Goal: Task Accomplishment & Management: Use online tool/utility

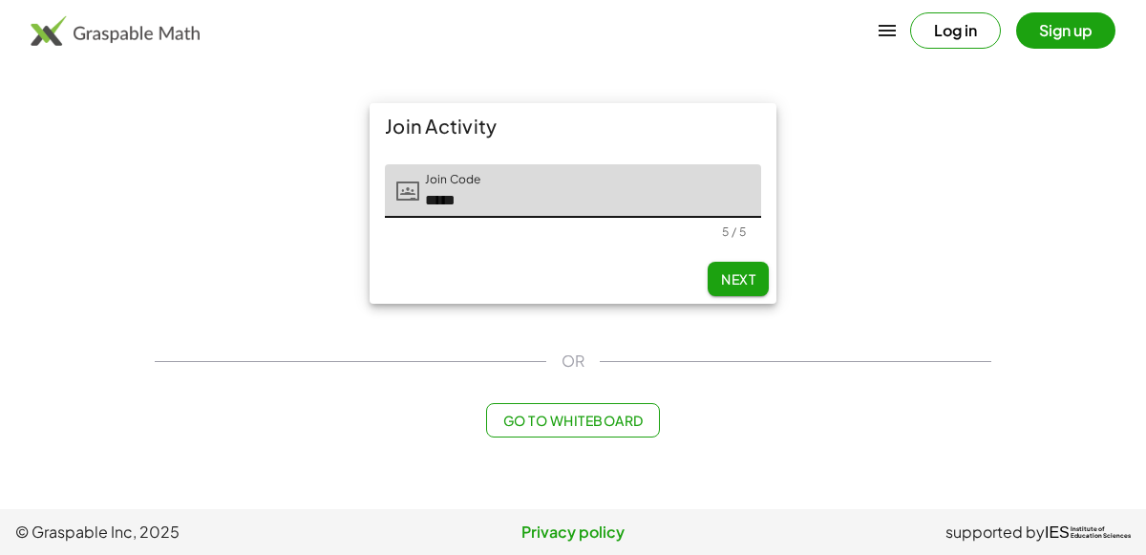
click at [735, 286] on span "Next" at bounding box center [738, 278] width 34 height 17
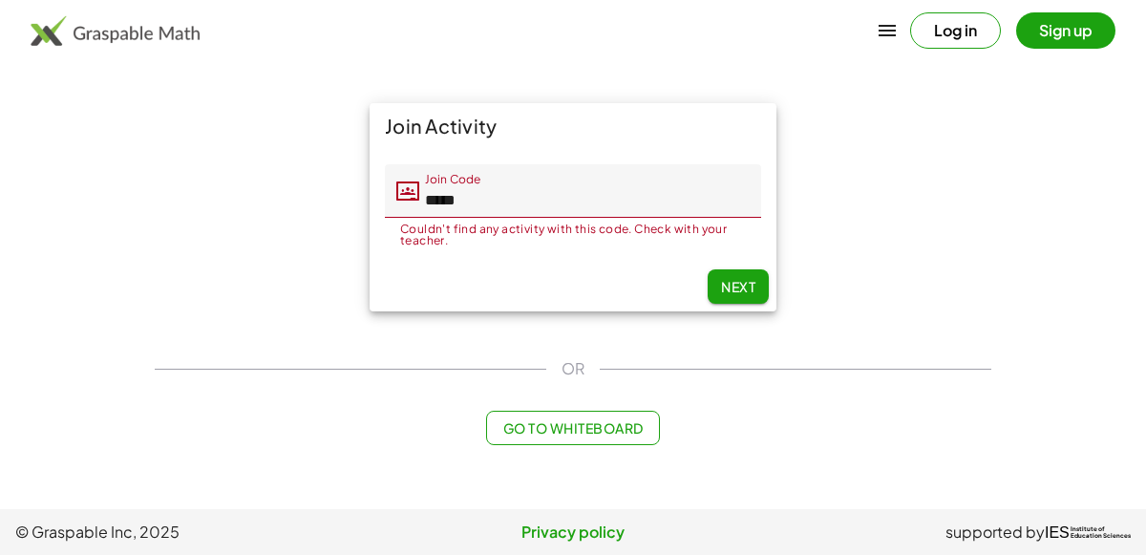
click at [657, 203] on input "*****" at bounding box center [590, 190] width 342 height 53
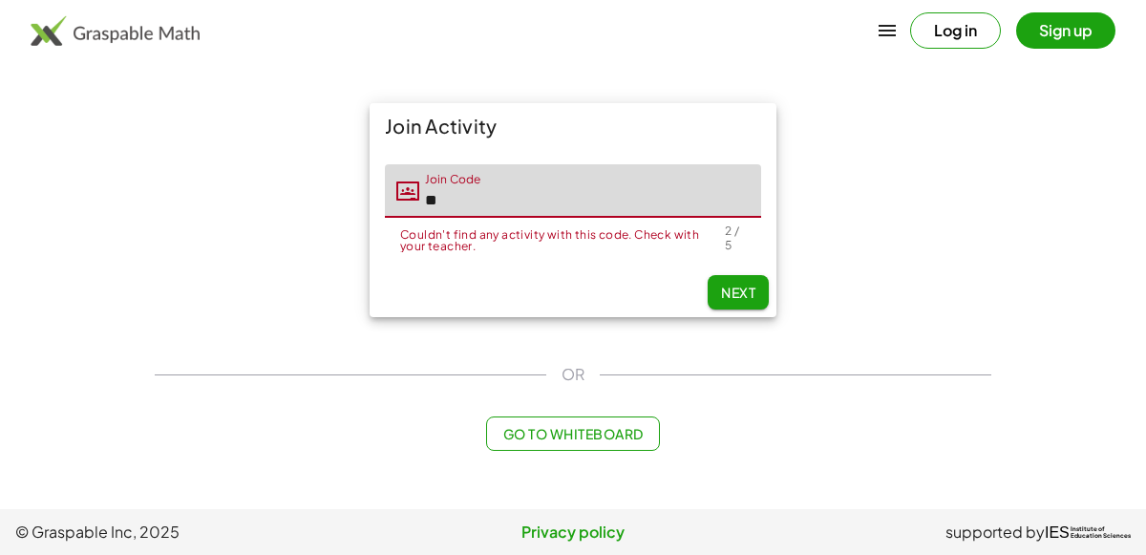
type input "*"
click at [732, 292] on button "Next" at bounding box center [738, 292] width 61 height 34
type input "*****"
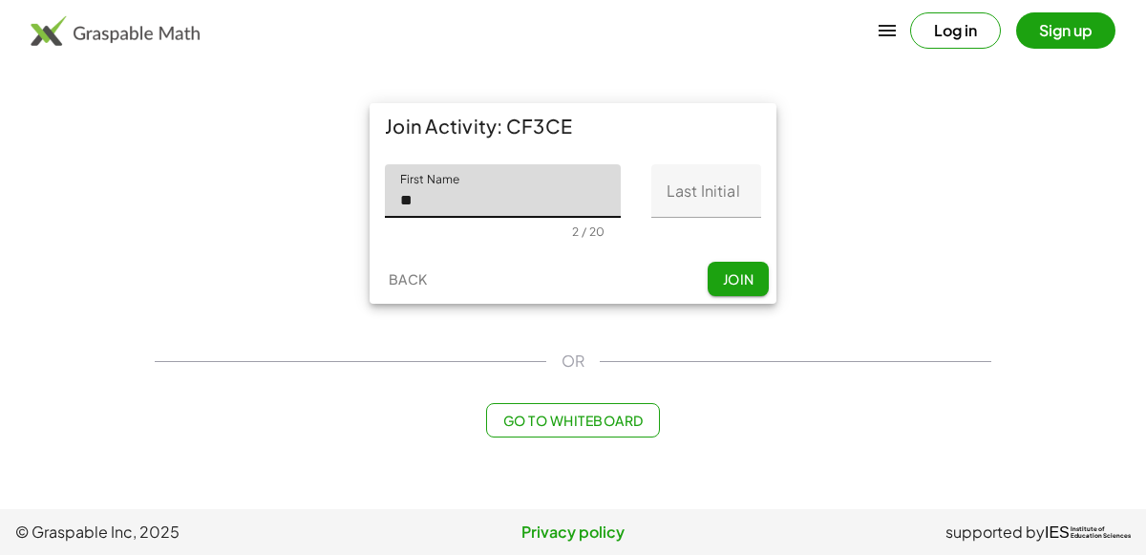
type input "***"
click at [682, 203] on input "Last Initial" at bounding box center [706, 190] width 110 height 53
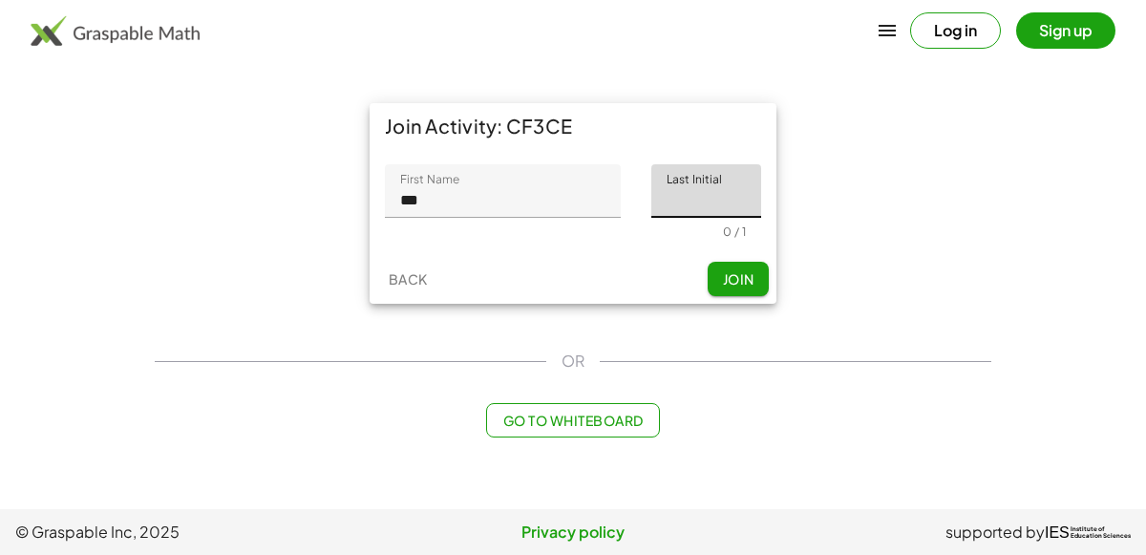
type input "*"
click at [746, 288] on button "Join" at bounding box center [738, 279] width 61 height 34
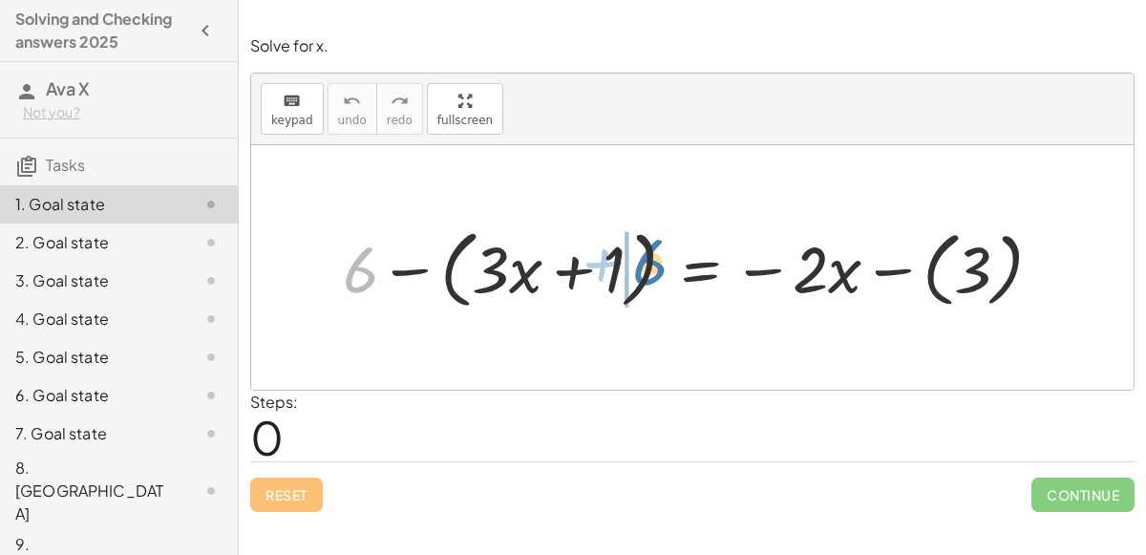
drag, startPoint x: 360, startPoint y: 272, endPoint x: 647, endPoint y: 263, distance: 286.7
click at [647, 263] on div at bounding box center [700, 267] width 734 height 95
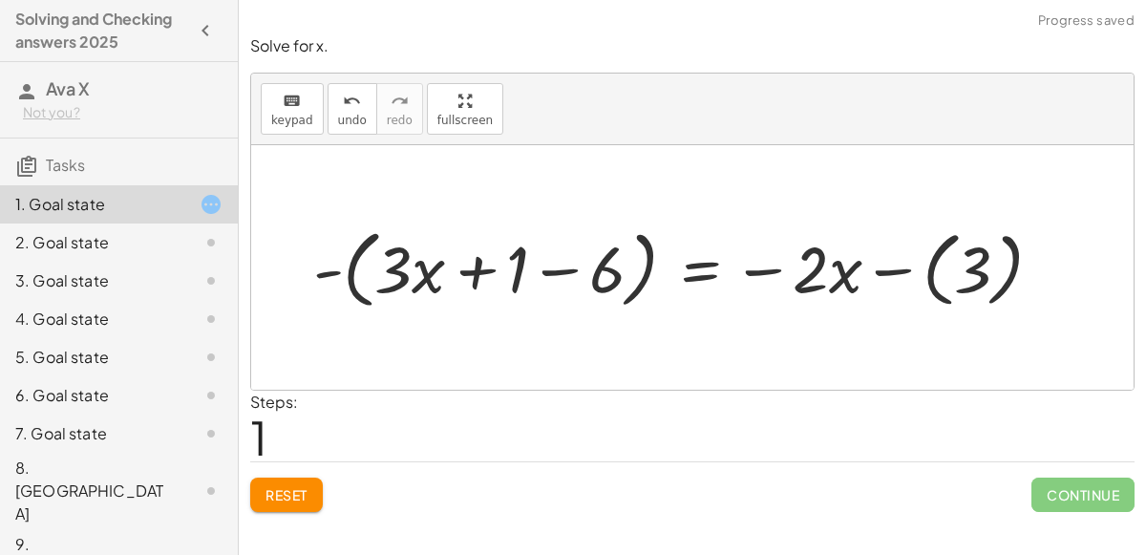
click at [559, 266] on div at bounding box center [685, 267] width 763 height 95
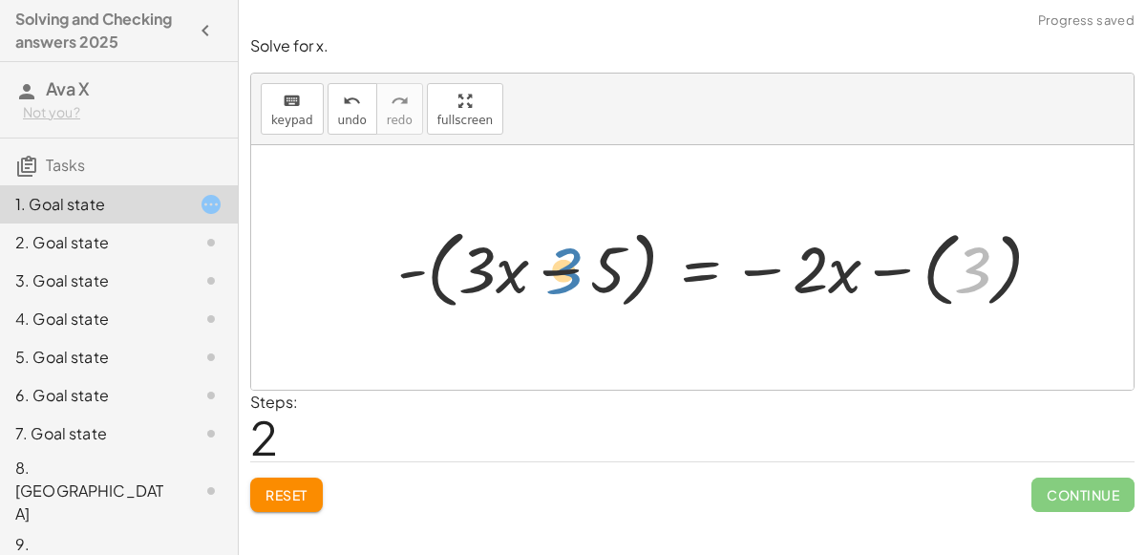
drag, startPoint x: 974, startPoint y: 262, endPoint x: 568, endPoint y: 261, distance: 406.0
click at [568, 261] on div at bounding box center [727, 267] width 679 height 95
drag, startPoint x: 597, startPoint y: 261, endPoint x: 993, endPoint y: 257, distance: 396.4
click at [993, 257] on div at bounding box center [727, 267] width 679 height 95
click at [421, 269] on div at bounding box center [727, 267] width 679 height 95
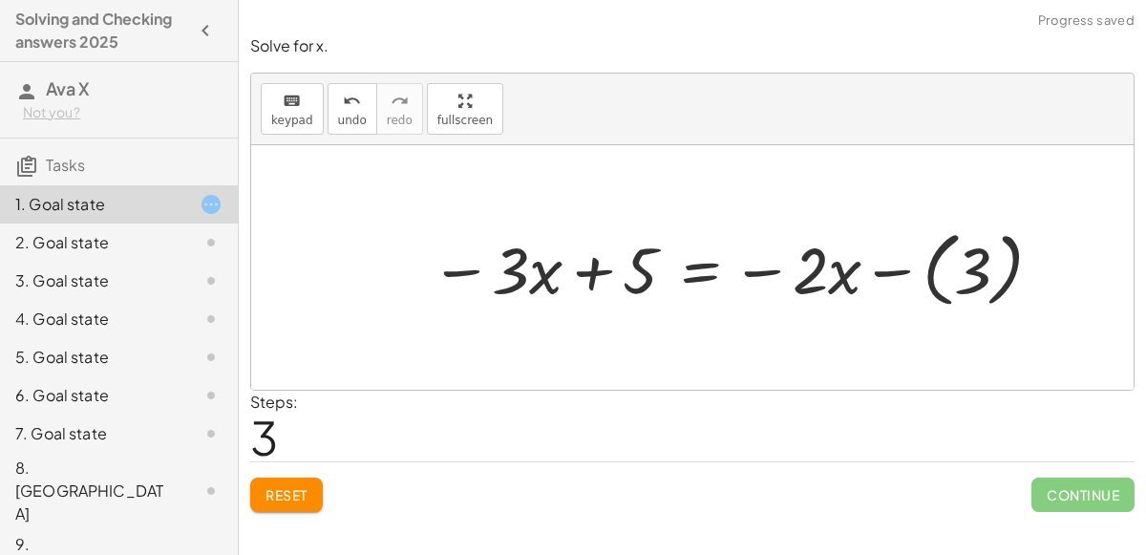
click at [969, 272] on div at bounding box center [738, 268] width 635 height 92
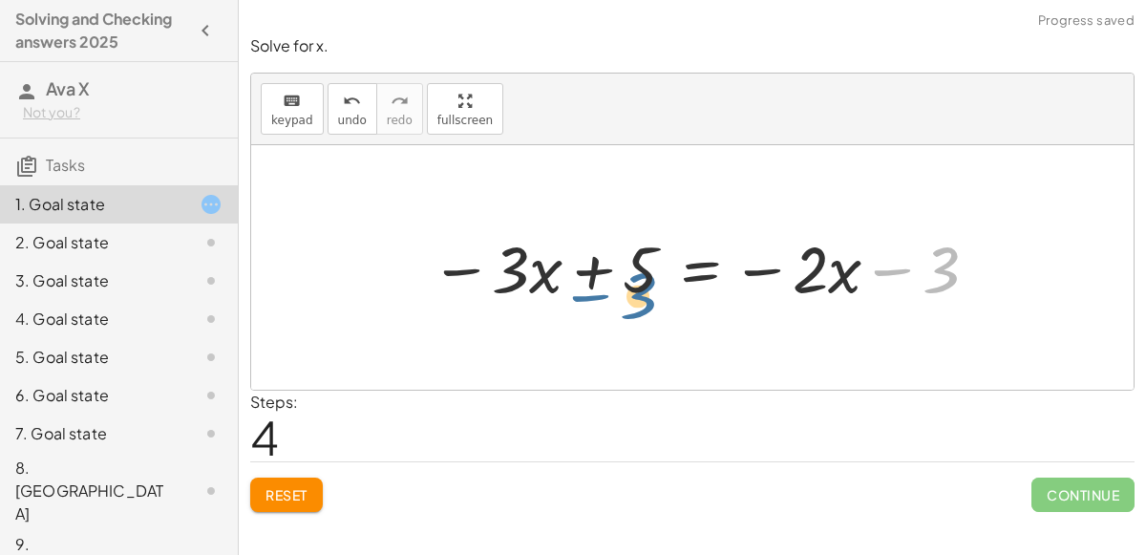
drag, startPoint x: 942, startPoint y: 259, endPoint x: 618, endPoint y: 242, distance: 324.3
click at [618, 242] on div at bounding box center [706, 266] width 570 height 85
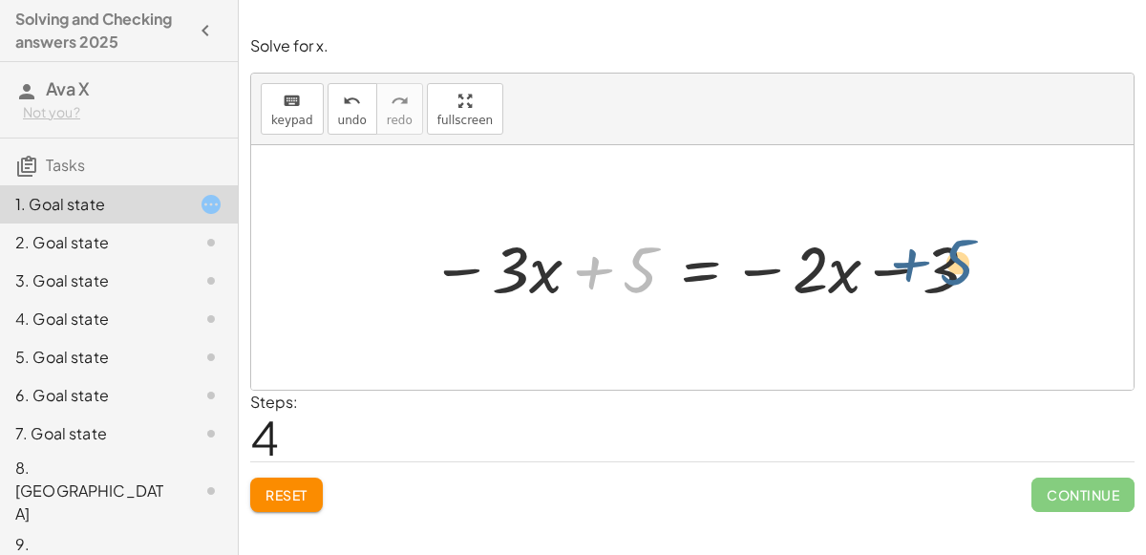
drag, startPoint x: 633, startPoint y: 262, endPoint x: 957, endPoint y: 249, distance: 324.0
click at [957, 249] on div at bounding box center [706, 266] width 570 height 85
click at [911, 262] on div at bounding box center [706, 266] width 570 height 85
click at [841, 266] on div at bounding box center [706, 266] width 570 height 85
click at [702, 265] on div at bounding box center [706, 266] width 570 height 85
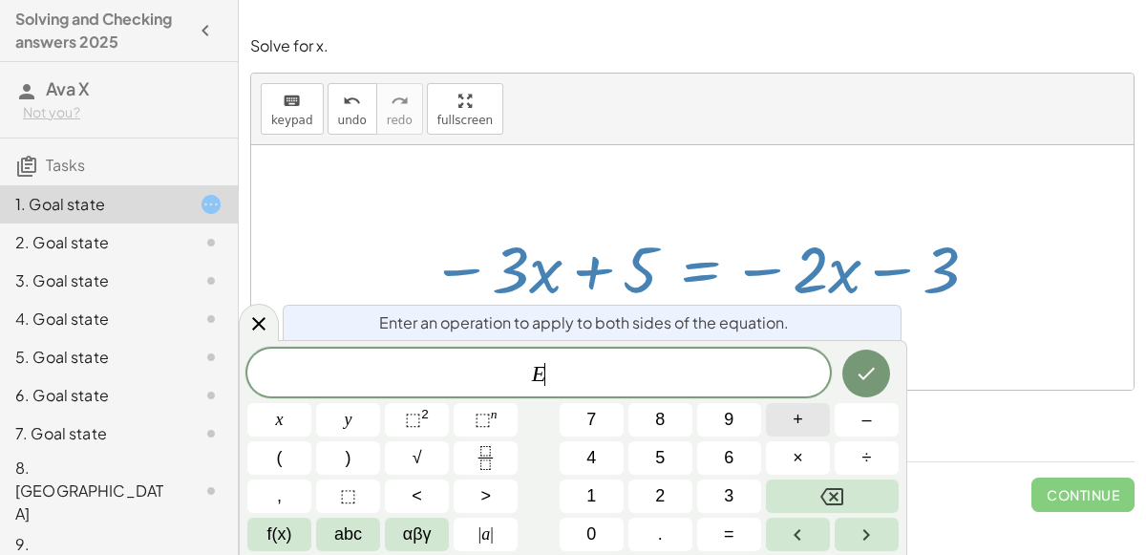
click at [811, 423] on button "+" at bounding box center [798, 419] width 64 height 33
click at [659, 493] on span "2" at bounding box center [660, 496] width 10 height 26
click at [295, 423] on button "x" at bounding box center [279, 419] width 64 height 33
click at [868, 365] on icon "Done" at bounding box center [866, 373] width 23 height 23
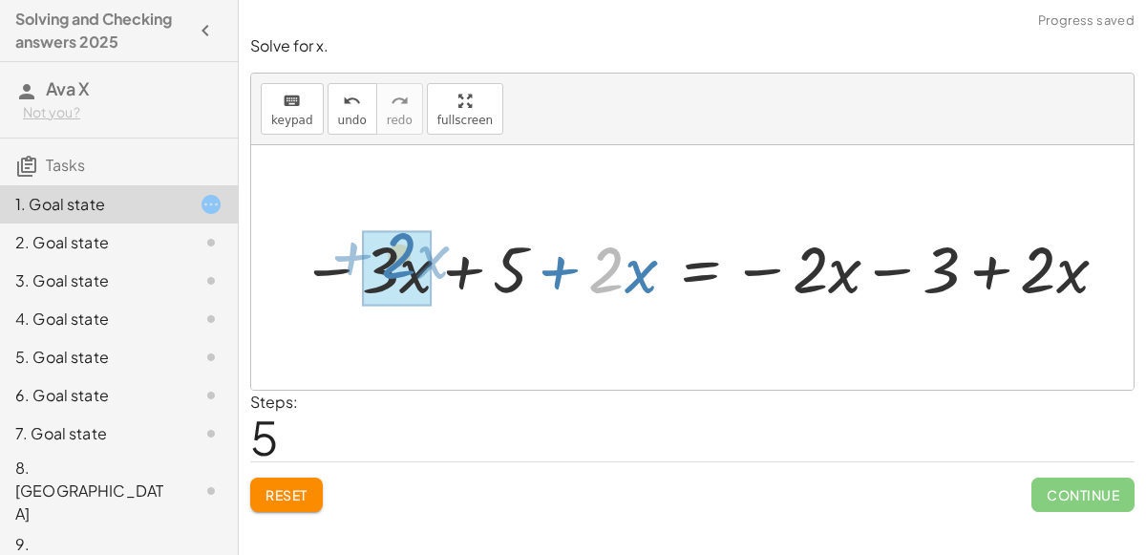
drag, startPoint x: 606, startPoint y: 264, endPoint x: 394, endPoint y: 250, distance: 211.5
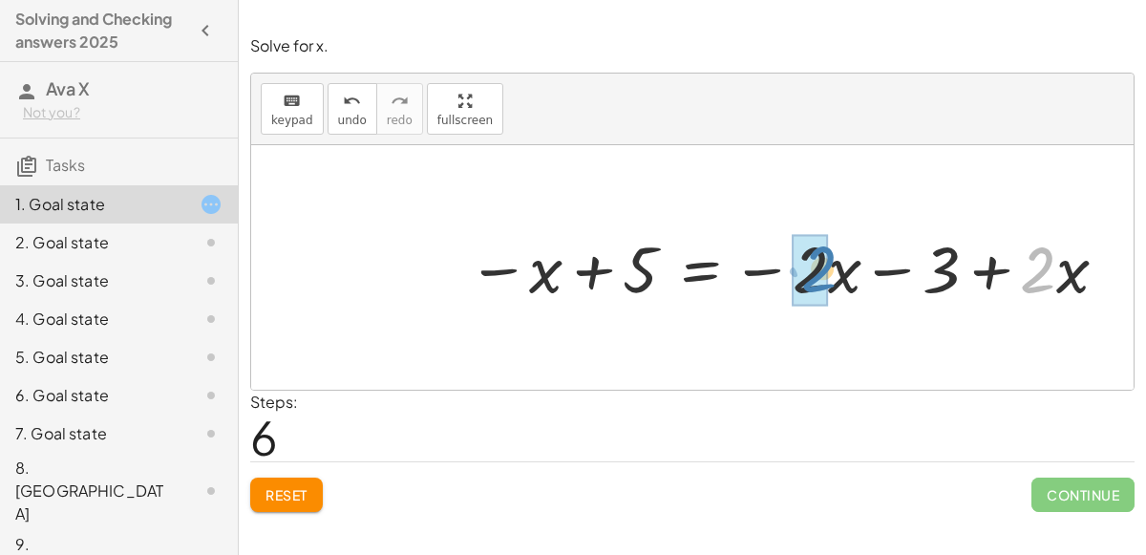
drag, startPoint x: 1034, startPoint y: 264, endPoint x: 808, endPoint y: 259, distance: 226.4
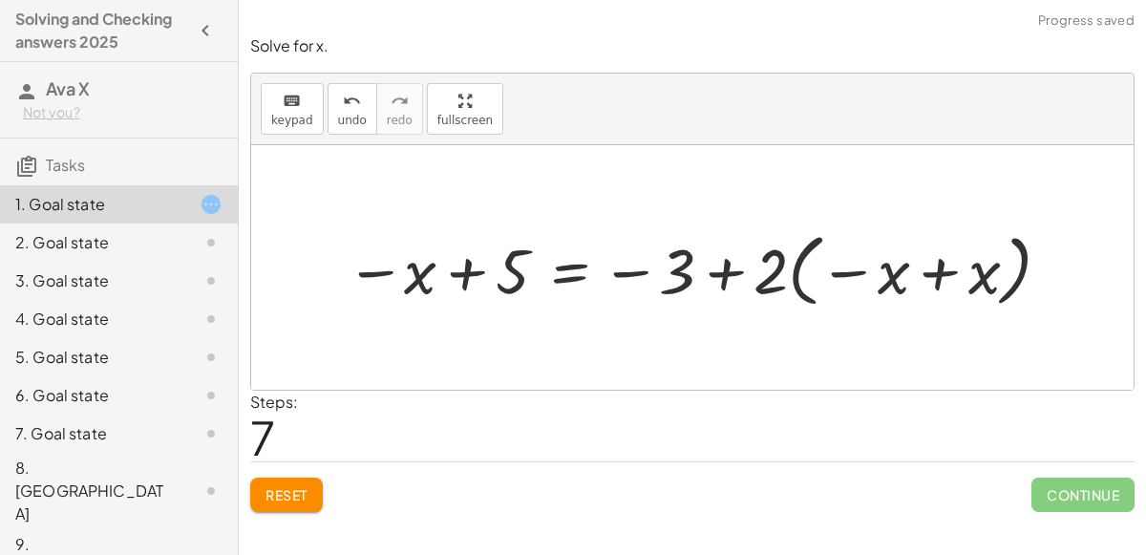
click at [925, 266] on div at bounding box center [700, 268] width 729 height 89
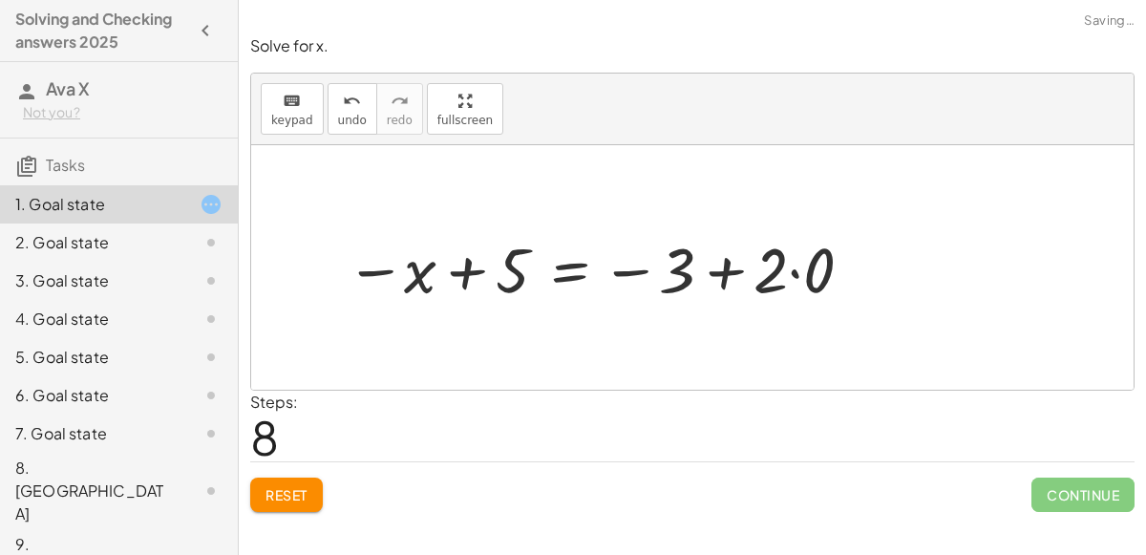
click at [782, 266] on div at bounding box center [601, 267] width 531 height 82
click at [787, 270] on div at bounding box center [601, 267] width 531 height 82
click at [800, 266] on div at bounding box center [601, 267] width 531 height 82
click at [800, 266] on div at bounding box center [576, 266] width 481 height 79
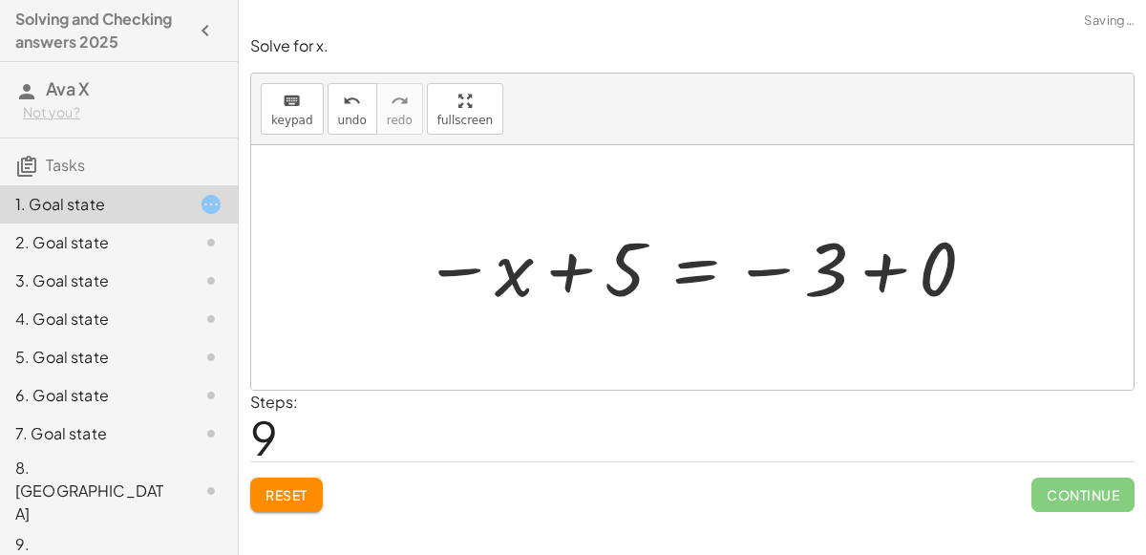
click at [951, 256] on div at bounding box center [701, 268] width 574 height 95
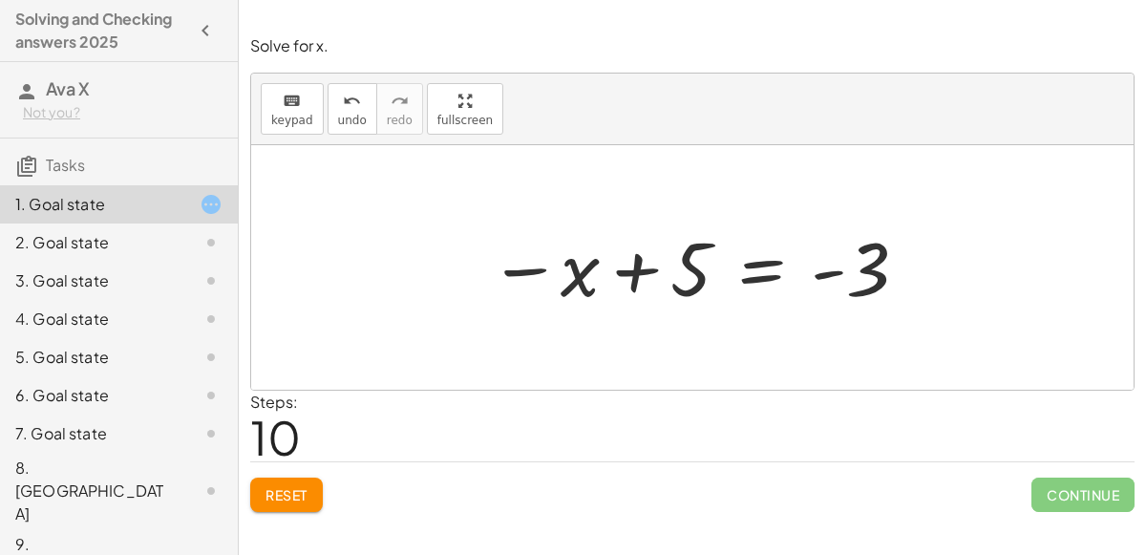
click at [770, 261] on div at bounding box center [700, 268] width 440 height 95
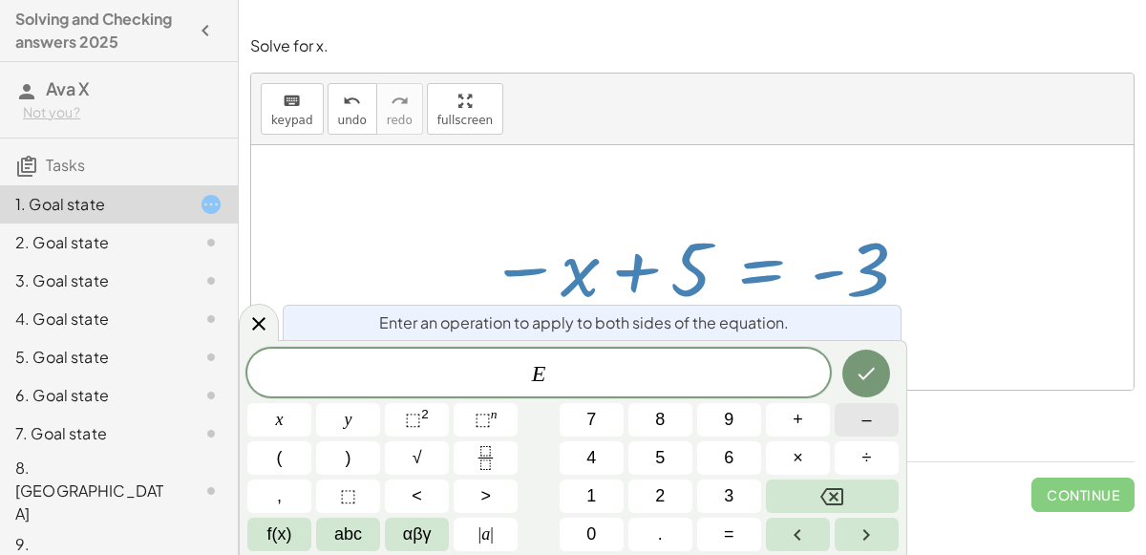
click at [865, 431] on span "–" at bounding box center [867, 420] width 10 height 26
click at [644, 451] on button "5" at bounding box center [661, 457] width 64 height 33
click at [862, 365] on icon "Done" at bounding box center [866, 373] width 23 height 23
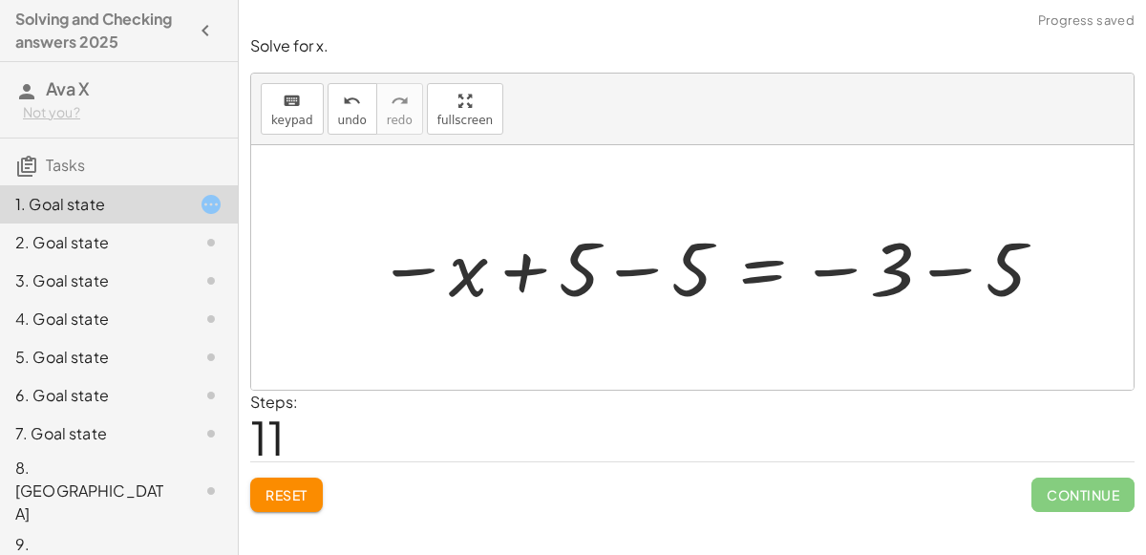
click at [618, 270] on div at bounding box center [712, 268] width 689 height 95
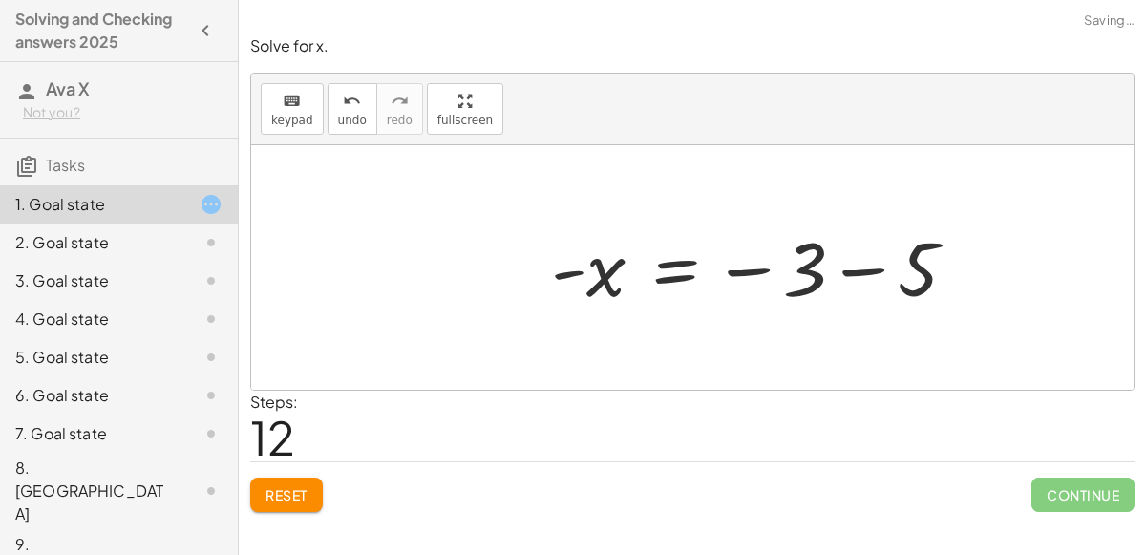
click at [914, 266] on div at bounding box center [762, 268] width 440 height 95
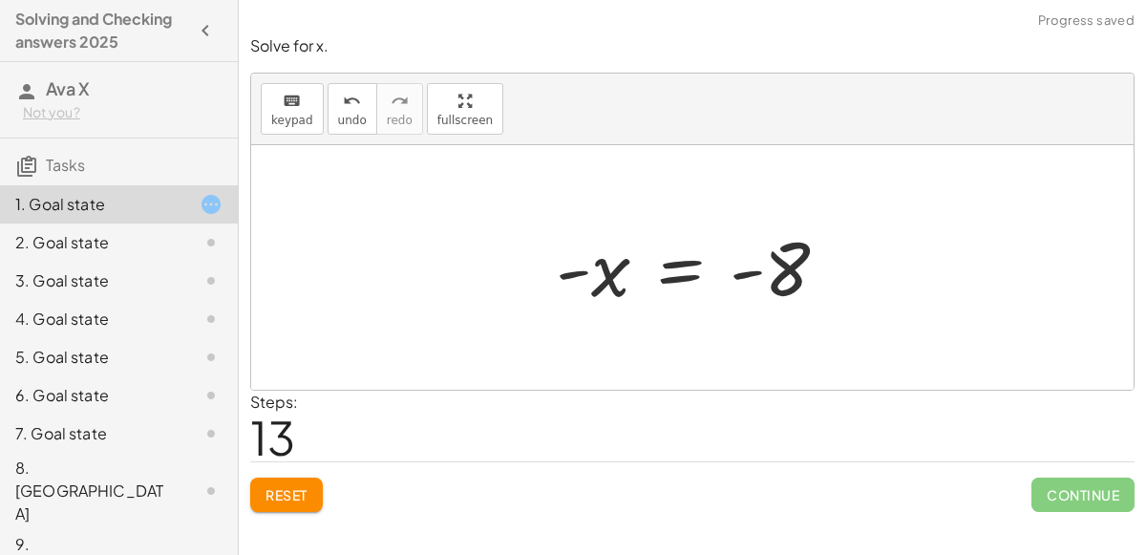
click at [666, 261] on div at bounding box center [700, 268] width 308 height 95
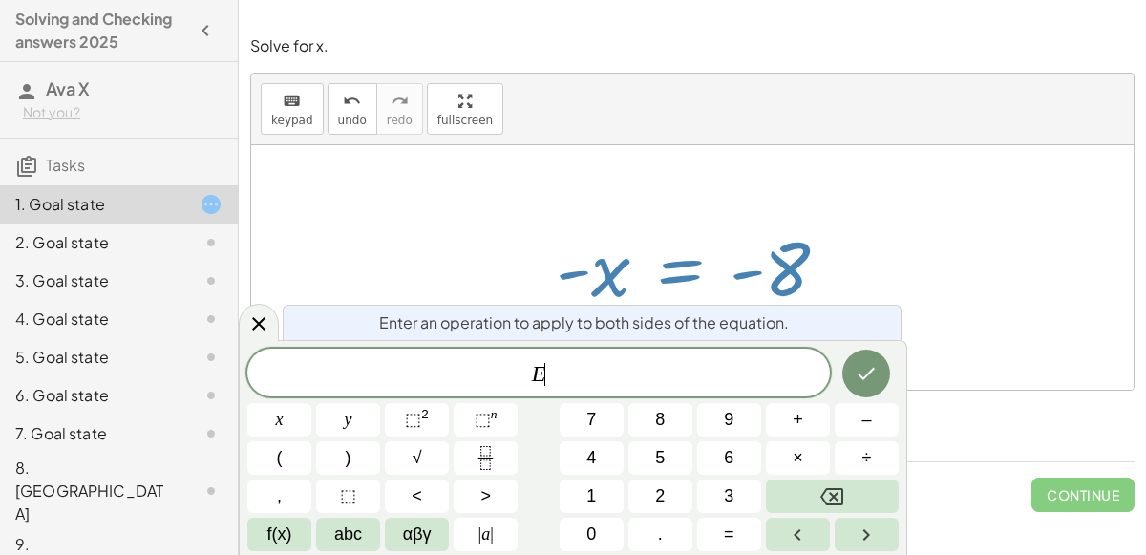
click at [783, 269] on div at bounding box center [700, 268] width 308 height 95
click at [864, 362] on icon "Done" at bounding box center [866, 373] width 23 height 23
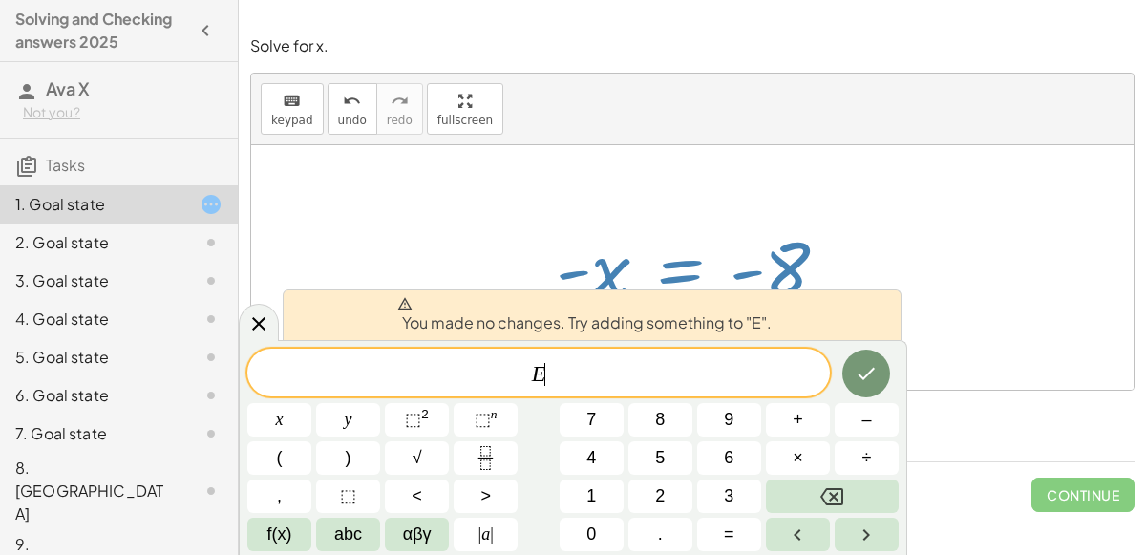
click at [843, 222] on div at bounding box center [700, 268] width 308 height 95
click at [253, 318] on icon at bounding box center [258, 323] width 23 height 23
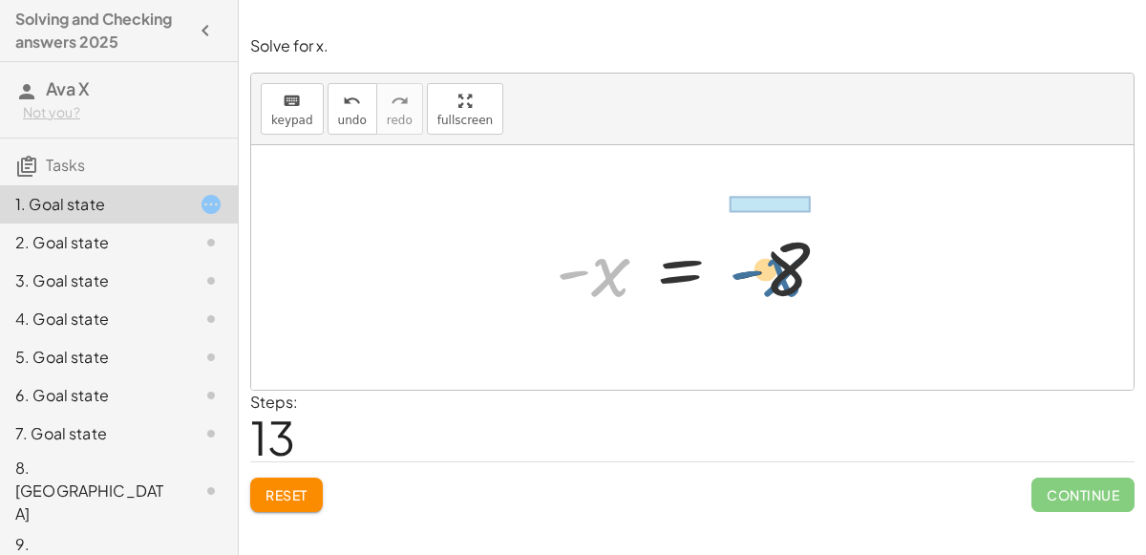
drag, startPoint x: 608, startPoint y: 271, endPoint x: 798, endPoint y: 269, distance: 189.1
click at [798, 269] on div at bounding box center [700, 268] width 308 height 95
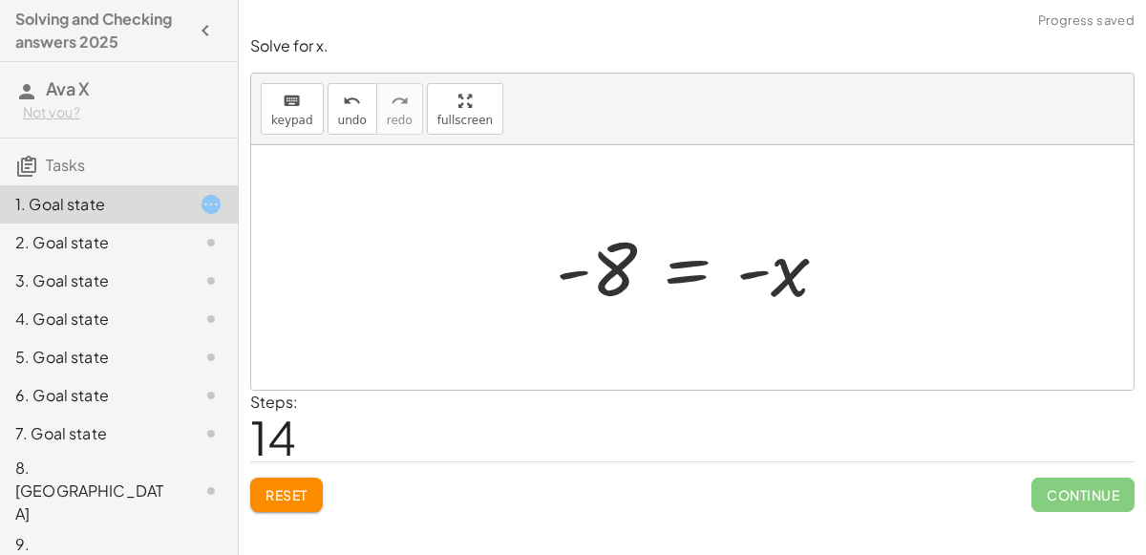
click at [784, 270] on div at bounding box center [700, 268] width 308 height 95
click at [660, 231] on div at bounding box center [700, 268] width 308 height 95
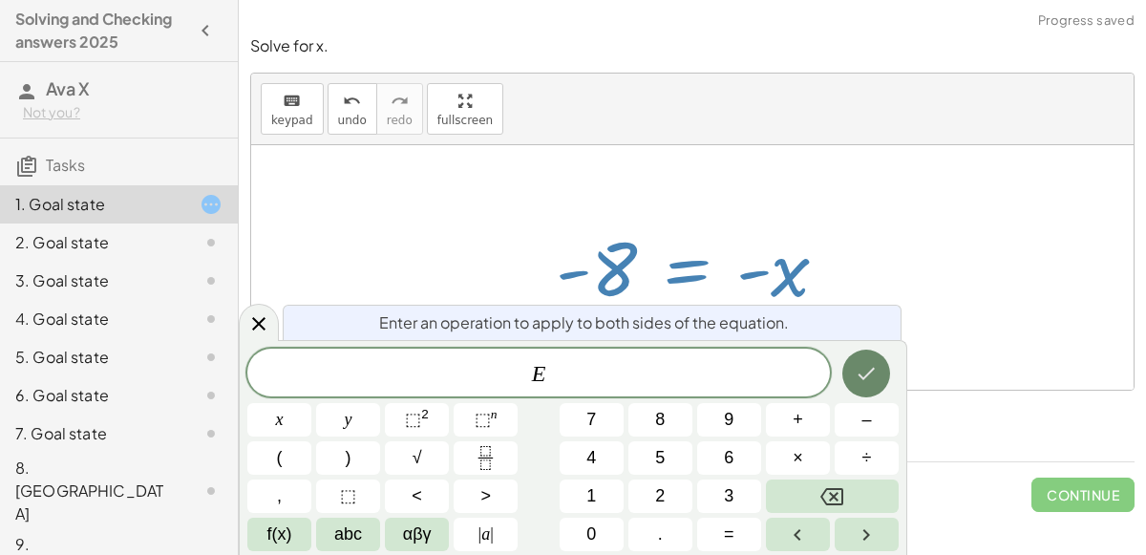
click at [866, 352] on button "Done" at bounding box center [866, 374] width 48 height 48
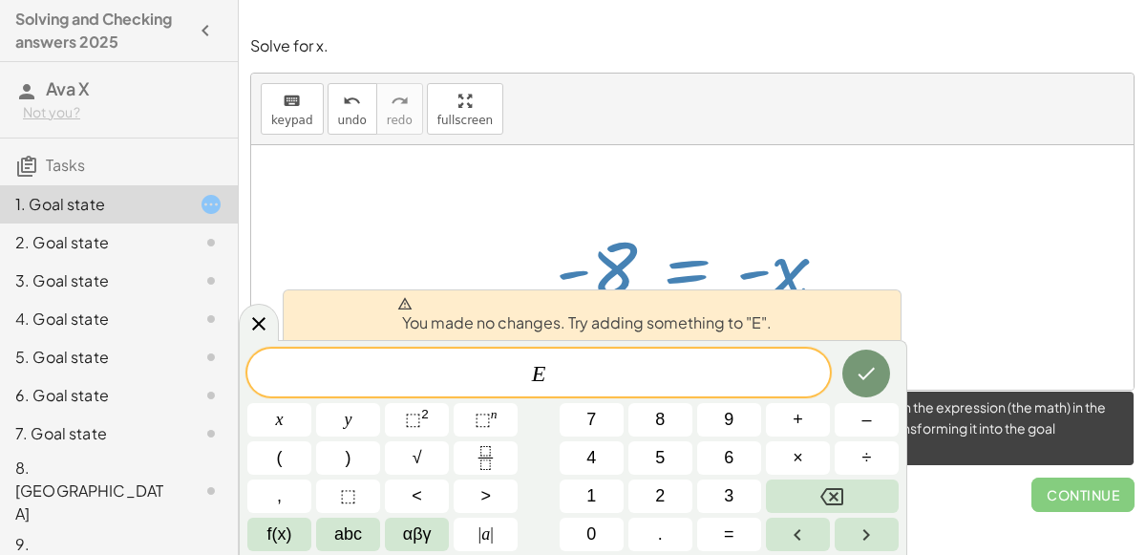
click at [1085, 489] on span "Continue" at bounding box center [1083, 495] width 103 height 34
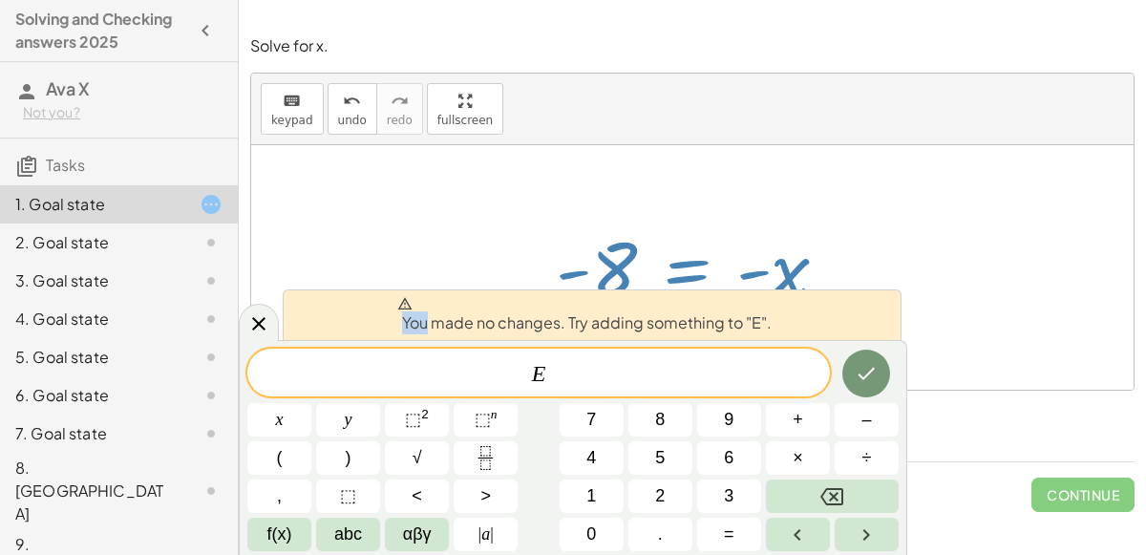
click at [991, 230] on div at bounding box center [692, 267] width 883 height 245
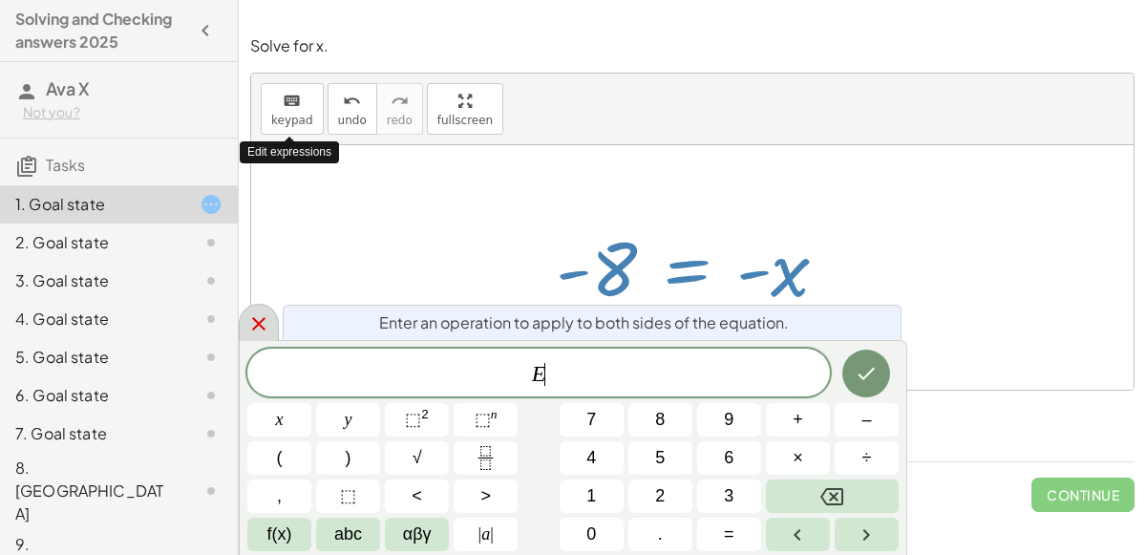
click at [258, 321] on icon at bounding box center [258, 323] width 23 height 23
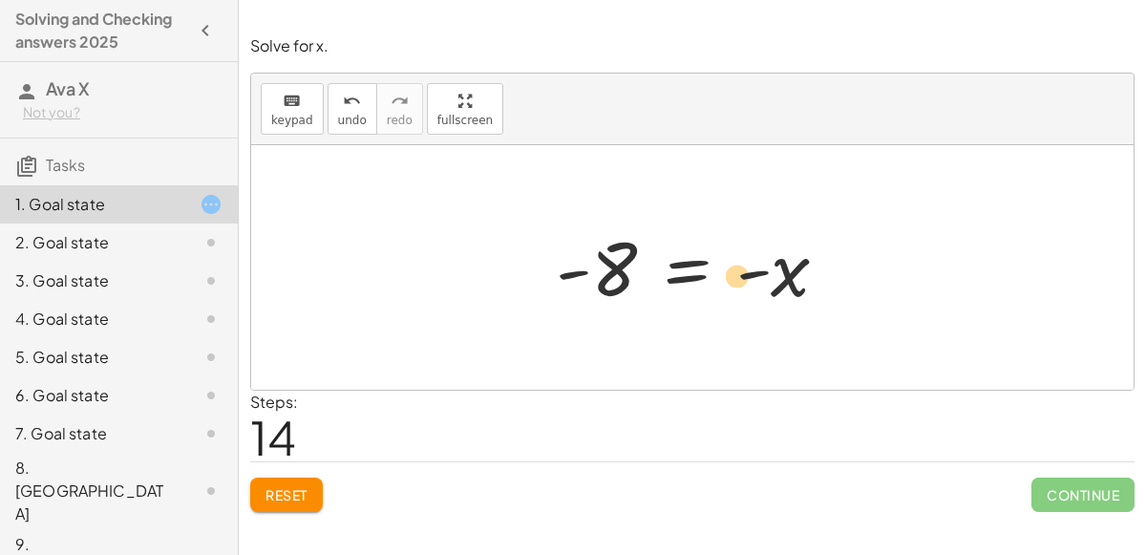
drag, startPoint x: 623, startPoint y: 271, endPoint x: 782, endPoint y: 280, distance: 159.7
click at [782, 280] on div at bounding box center [700, 268] width 308 height 95
drag, startPoint x: 617, startPoint y: 262, endPoint x: 824, endPoint y: 277, distance: 207.8
click at [824, 277] on div at bounding box center [700, 268] width 308 height 95
drag, startPoint x: 795, startPoint y: 273, endPoint x: 570, endPoint y: 262, distance: 224.8
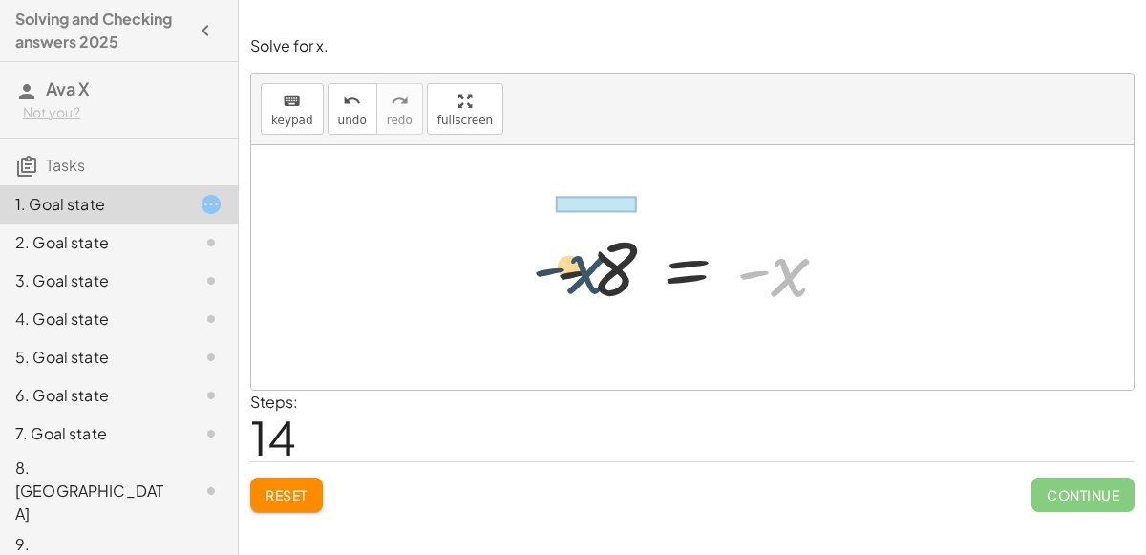
click at [570, 262] on div at bounding box center [700, 268] width 308 height 95
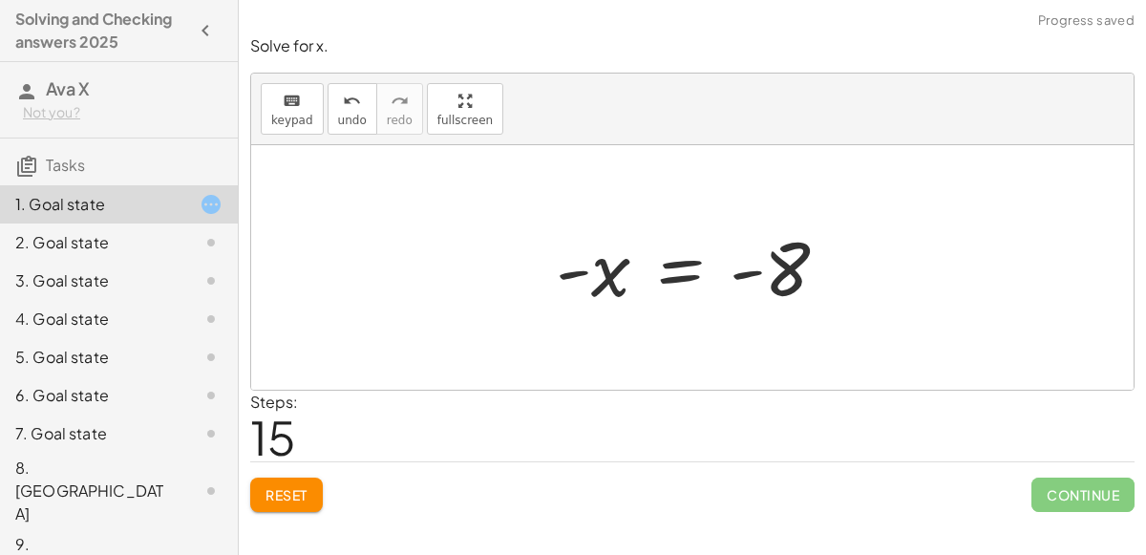
click at [691, 270] on div at bounding box center [700, 268] width 308 height 95
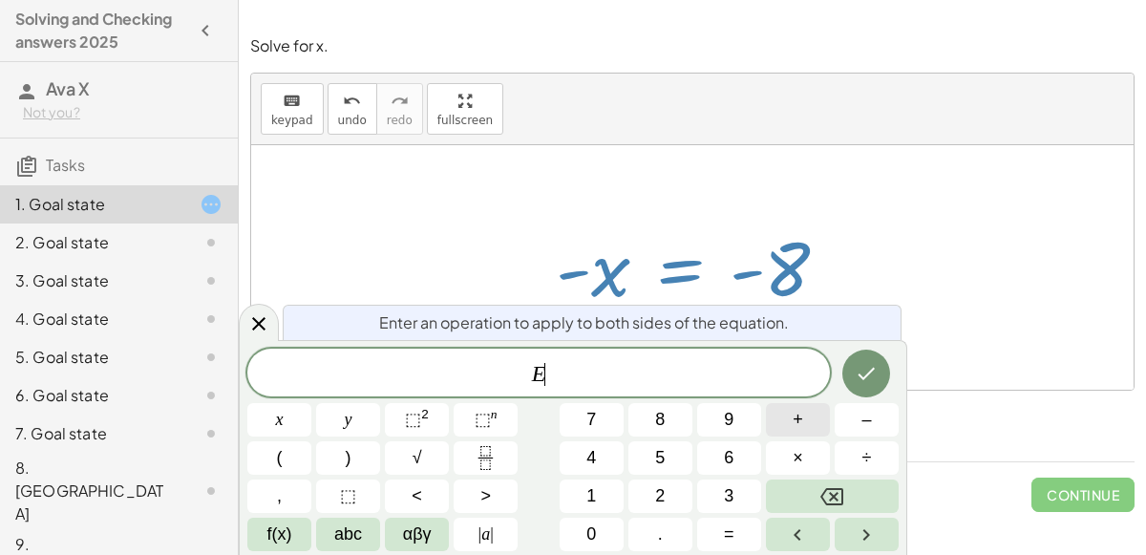
click at [786, 411] on button "+" at bounding box center [798, 419] width 64 height 33
click at [288, 421] on button "x" at bounding box center [279, 419] width 64 height 33
click at [870, 384] on icon "Done" at bounding box center [866, 373] width 23 height 23
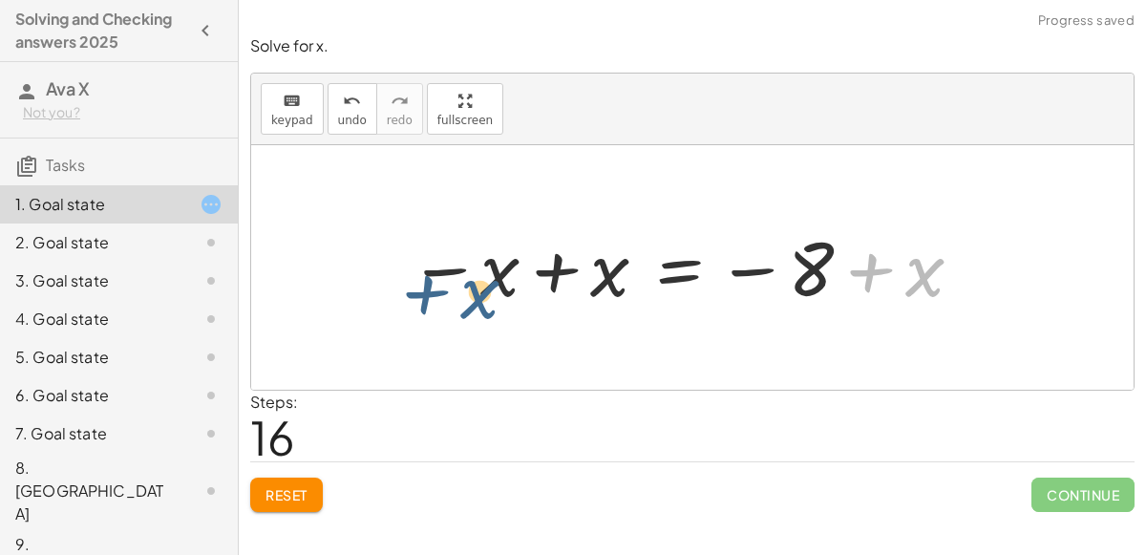
drag, startPoint x: 927, startPoint y: 279, endPoint x: 482, endPoint y: 289, distance: 445.2
click at [482, 289] on div at bounding box center [686, 268] width 575 height 95
click at [548, 272] on div at bounding box center [686, 268] width 575 height 95
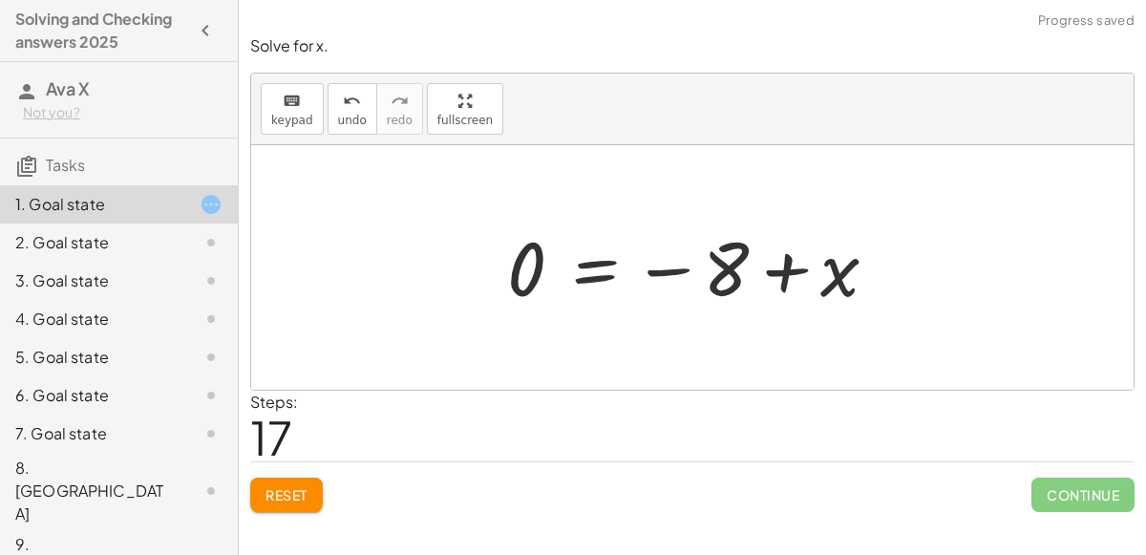
click at [770, 271] on div at bounding box center [700, 268] width 405 height 95
click at [768, 278] on div at bounding box center [700, 268] width 405 height 95
drag, startPoint x: 718, startPoint y: 274, endPoint x: 518, endPoint y: 268, distance: 200.7
click at [518, 268] on div at bounding box center [700, 268] width 405 height 95
click at [783, 269] on div at bounding box center [700, 268] width 405 height 95
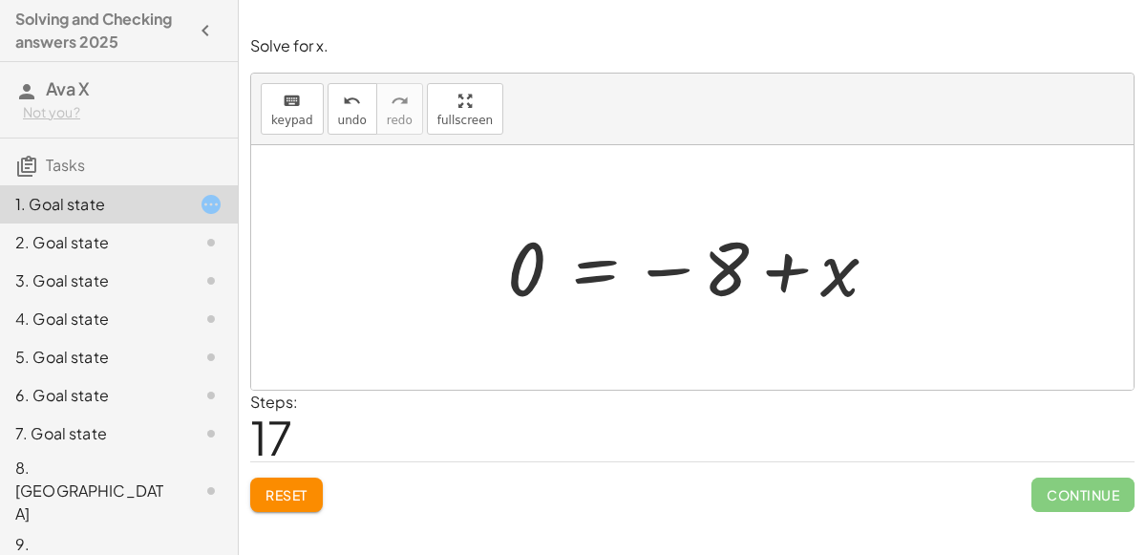
click at [783, 271] on div at bounding box center [700, 268] width 405 height 95
click at [288, 97] on icon "keyboard" at bounding box center [292, 101] width 18 height 23
click at [280, 114] on span "keypad" at bounding box center [292, 120] width 42 height 13
click at [605, 270] on div at bounding box center [700, 268] width 405 height 95
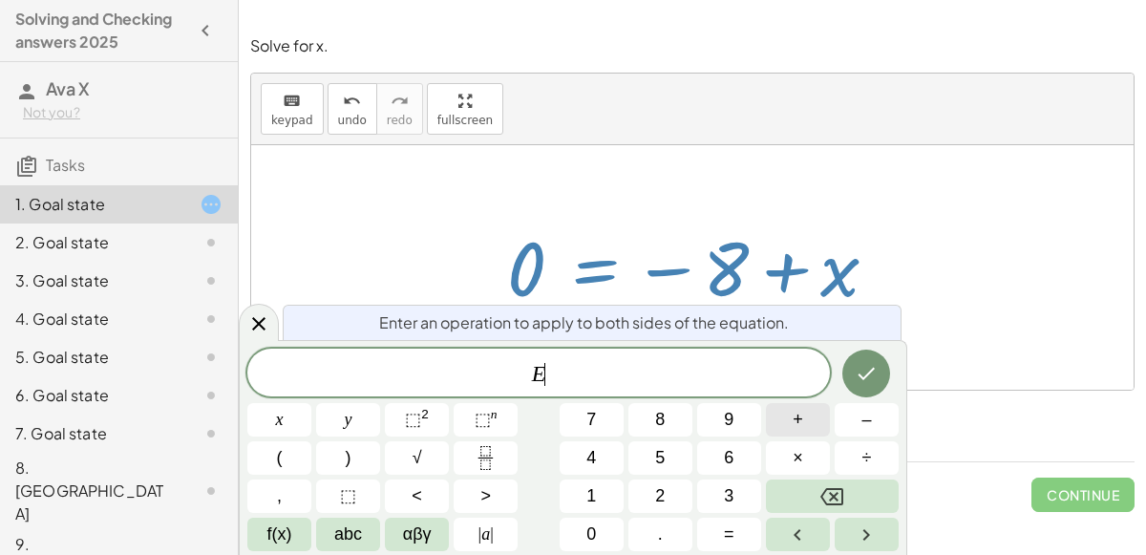
click at [810, 426] on button "+" at bounding box center [798, 419] width 64 height 33
click at [299, 418] on button "x" at bounding box center [279, 419] width 64 height 33
click at [851, 377] on button "Done" at bounding box center [866, 374] width 48 height 48
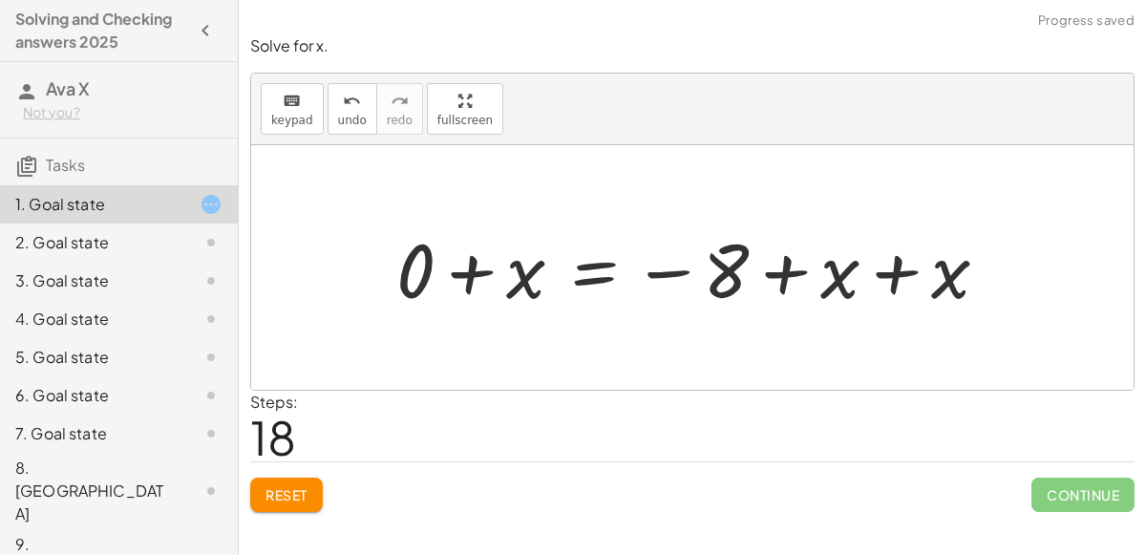
click at [466, 270] on div at bounding box center [700, 268] width 627 height 98
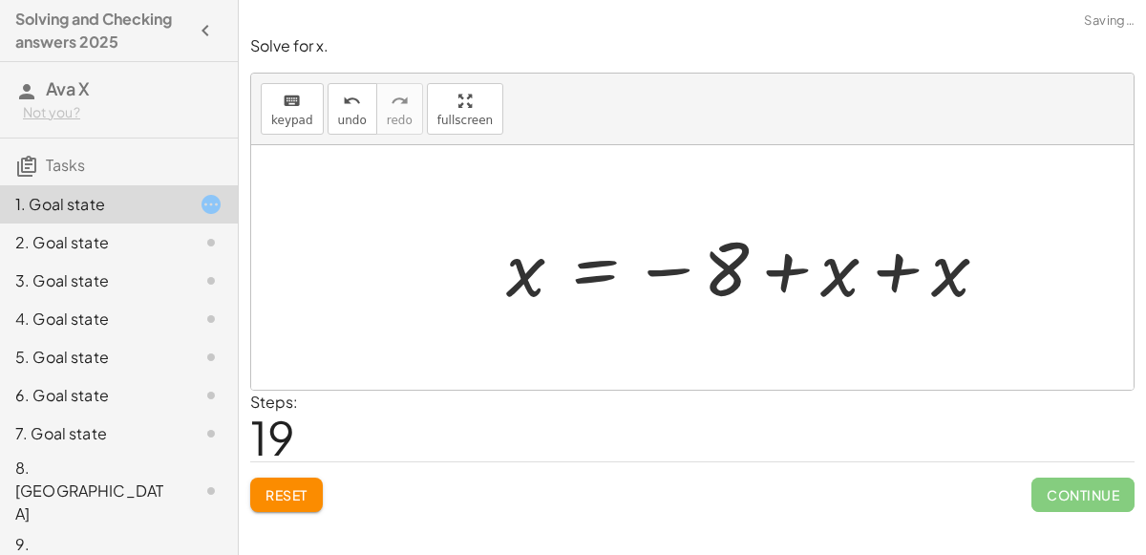
click at [893, 261] on div at bounding box center [755, 268] width 517 height 95
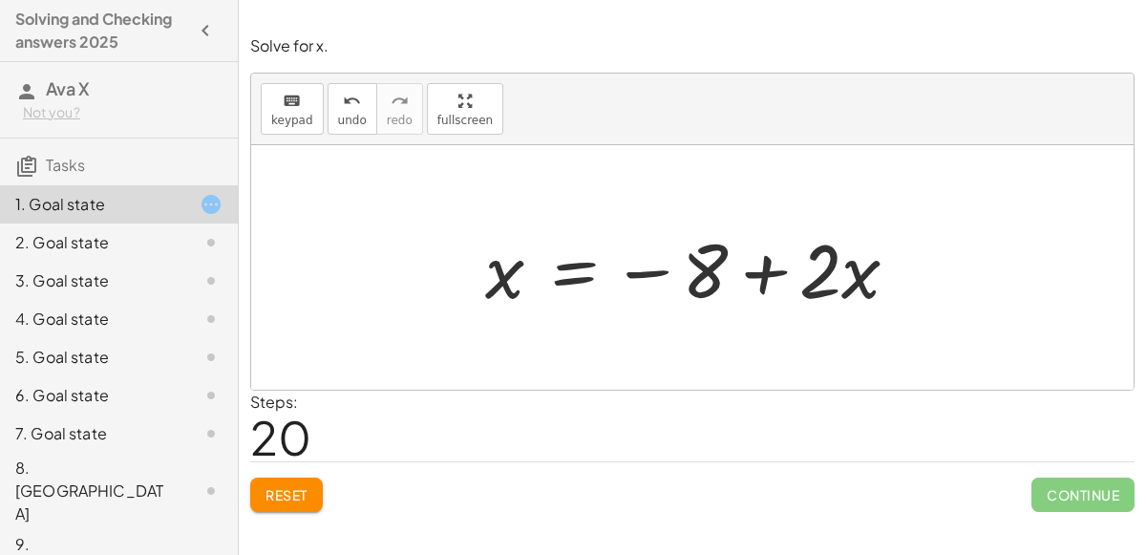
click at [560, 273] on div at bounding box center [700, 268] width 448 height 98
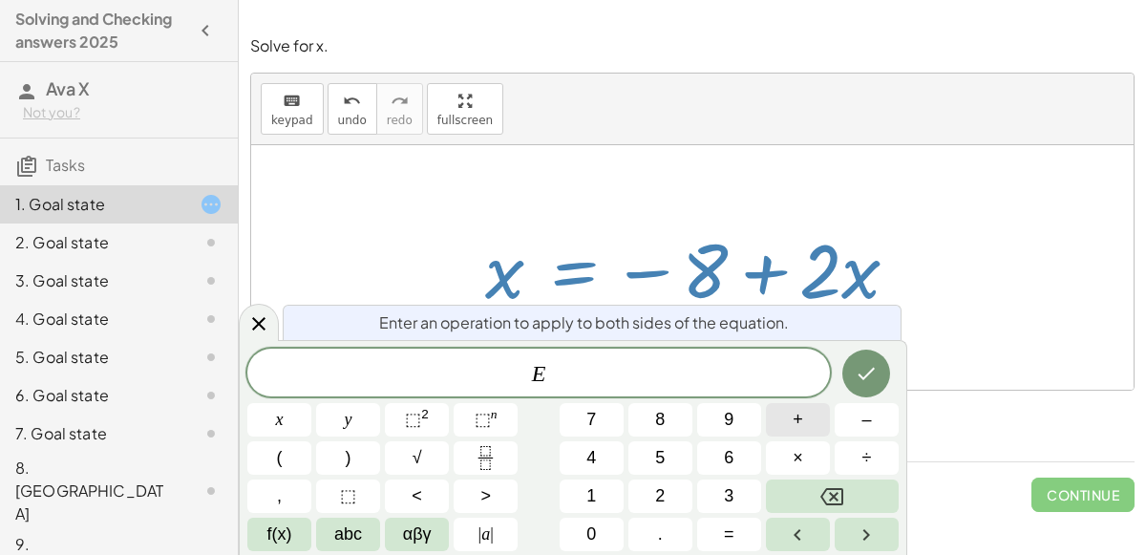
click at [816, 424] on button "+" at bounding box center [798, 419] width 64 height 33
click at [672, 420] on button "8" at bounding box center [661, 419] width 64 height 33
click at [871, 361] on button "Done" at bounding box center [866, 374] width 48 height 48
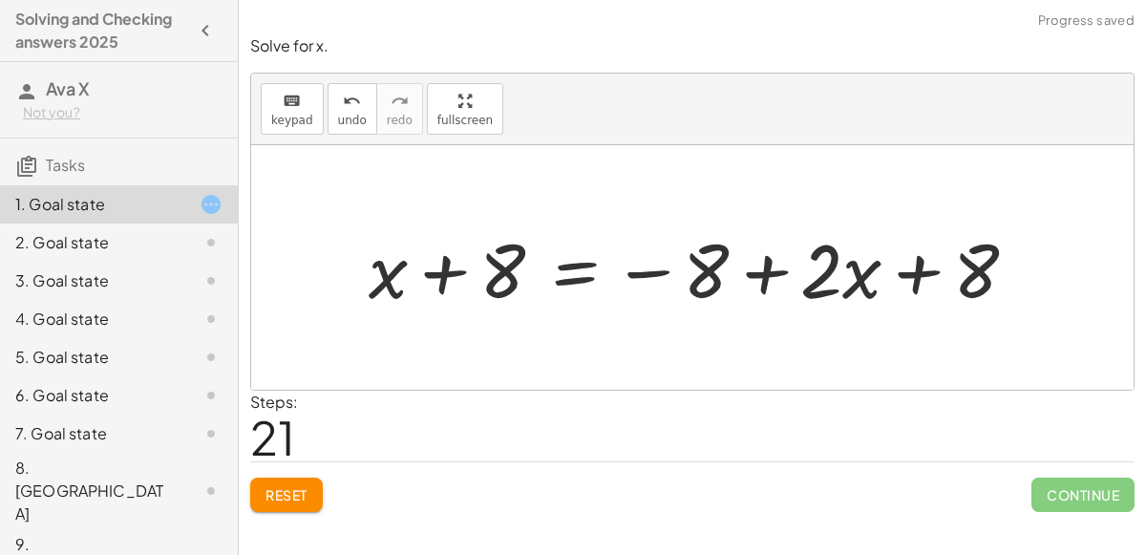
click at [447, 268] on div at bounding box center [700, 268] width 683 height 98
click at [504, 269] on div at bounding box center [700, 268] width 683 height 98
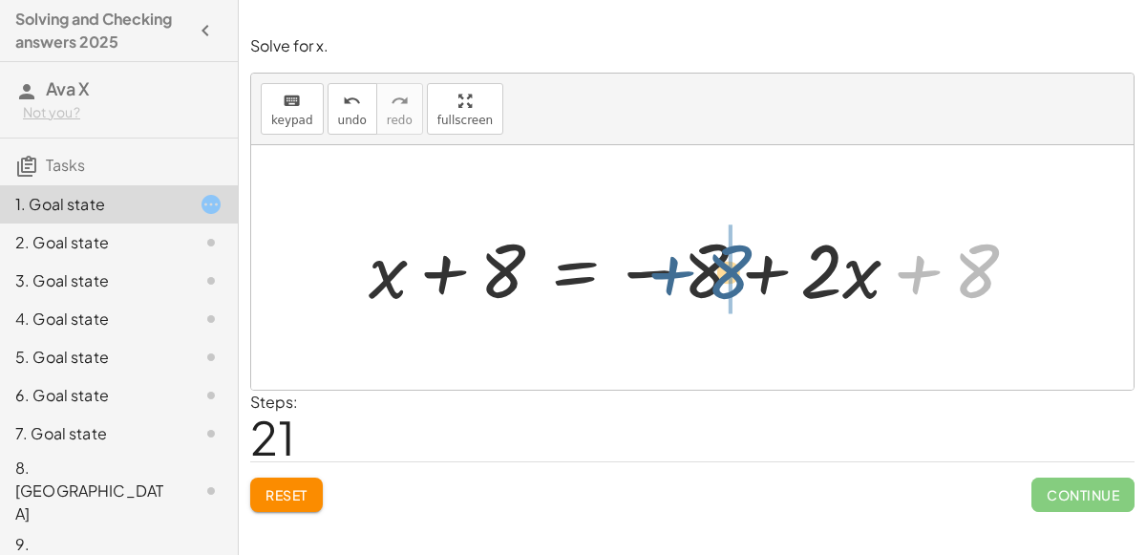
drag, startPoint x: 977, startPoint y: 263, endPoint x: 730, endPoint y: 262, distance: 247.4
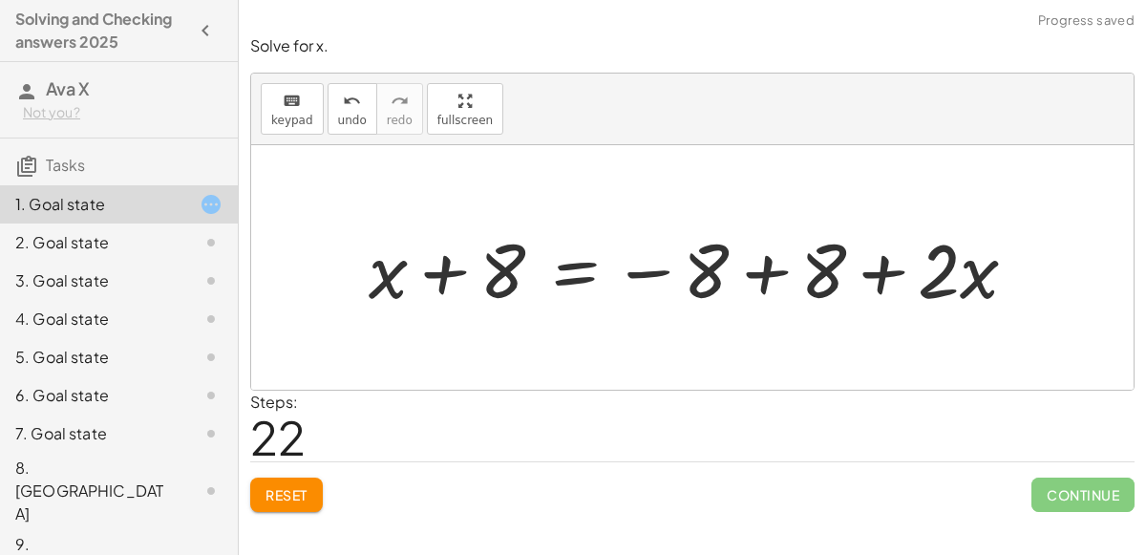
click at [769, 263] on div at bounding box center [700, 268] width 683 height 98
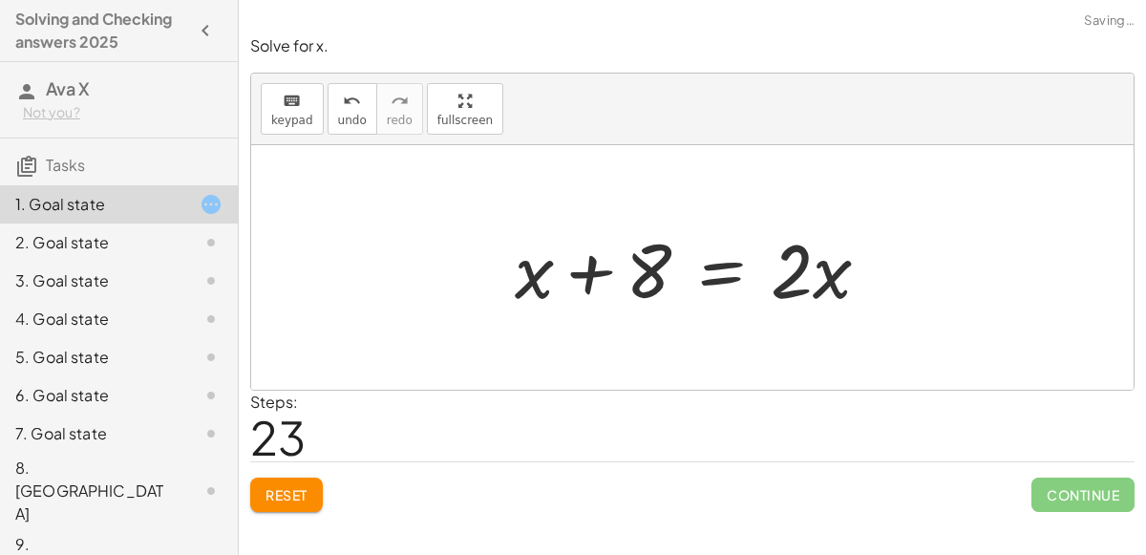
click at [578, 261] on div at bounding box center [700, 268] width 390 height 98
click at [713, 260] on div at bounding box center [700, 268] width 390 height 98
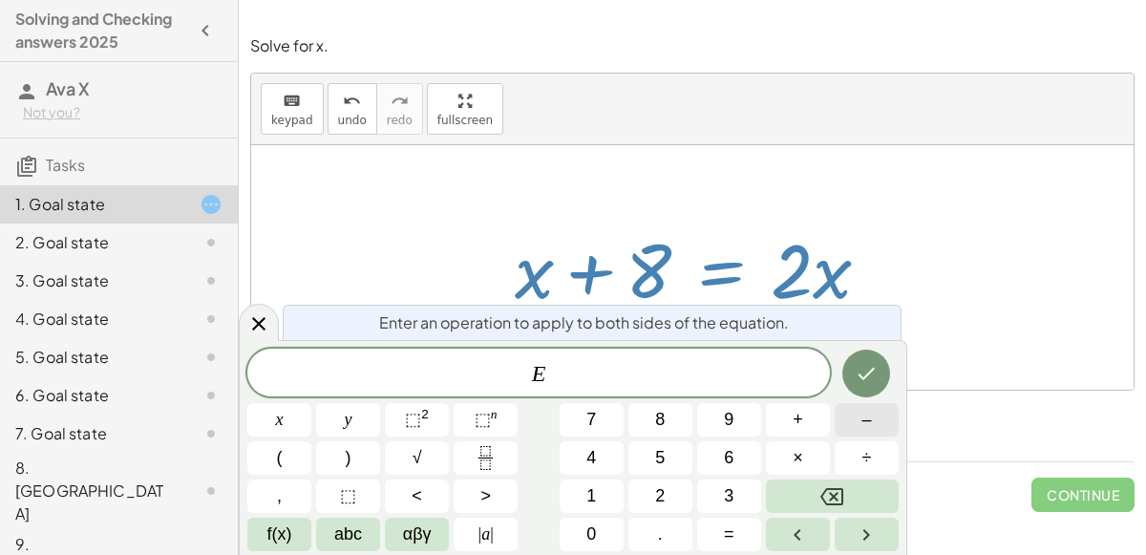
click at [865, 411] on span "–" at bounding box center [867, 420] width 10 height 26
click at [276, 426] on span "x" at bounding box center [280, 420] width 8 height 26
click at [853, 378] on button "Done" at bounding box center [866, 374] width 48 height 48
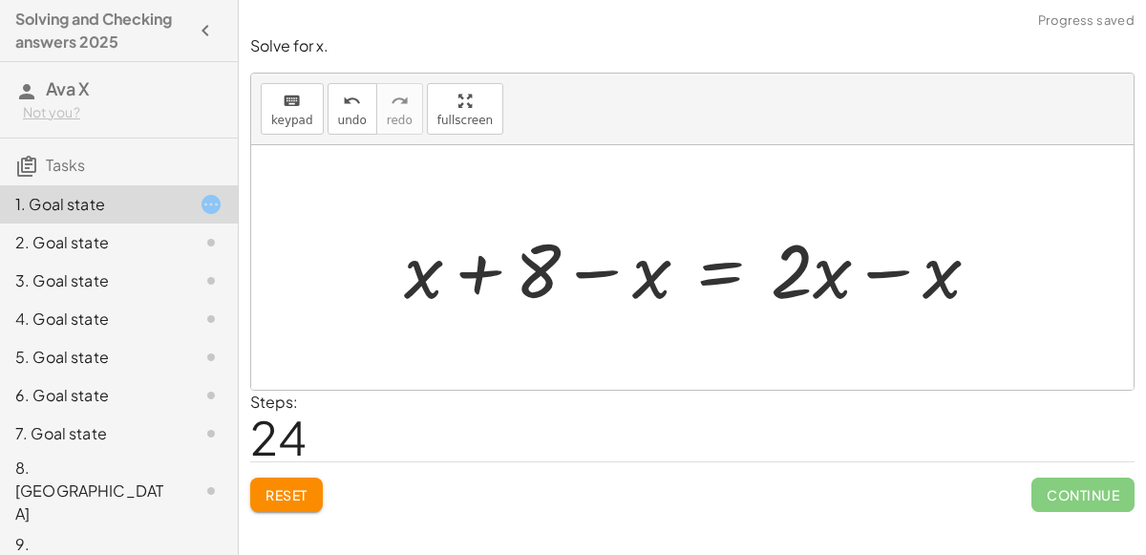
click at [881, 267] on div at bounding box center [699, 268] width 610 height 98
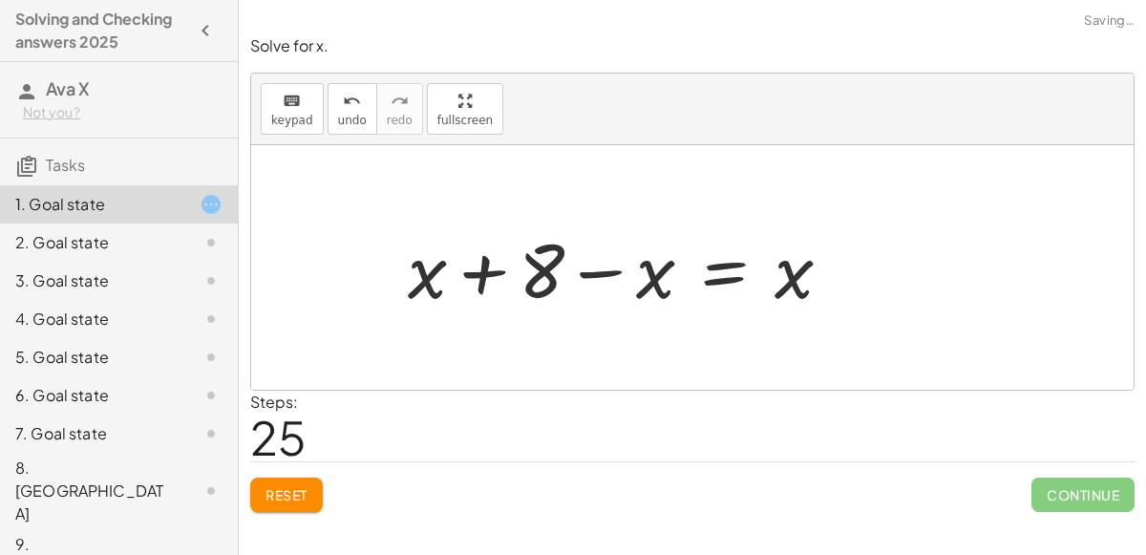
click at [484, 272] on div at bounding box center [627, 268] width 458 height 98
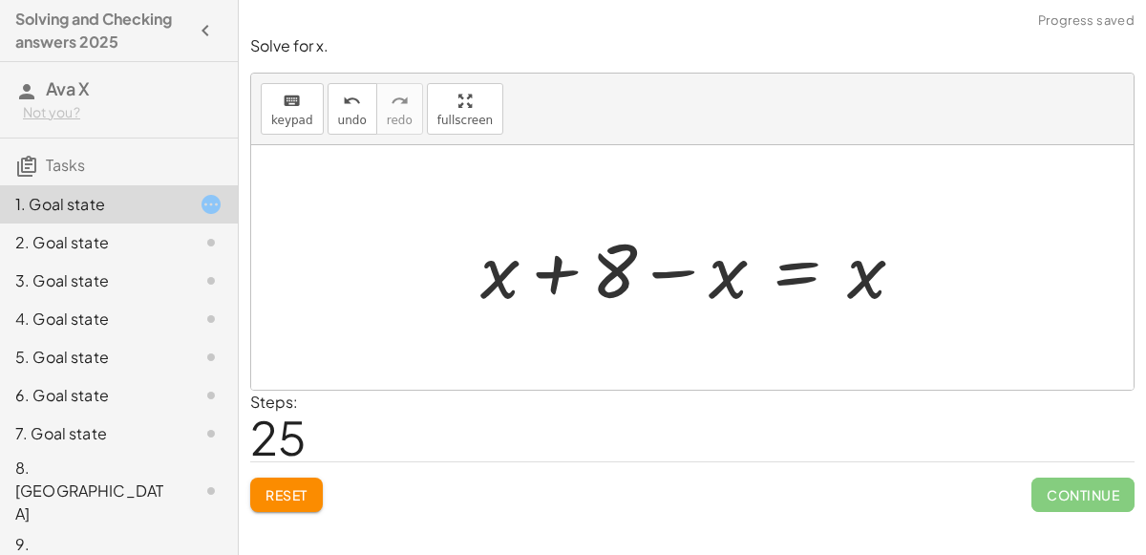
click at [503, 270] on div at bounding box center [700, 268] width 458 height 98
drag, startPoint x: 501, startPoint y: 268, endPoint x: 738, endPoint y: 264, distance: 237.9
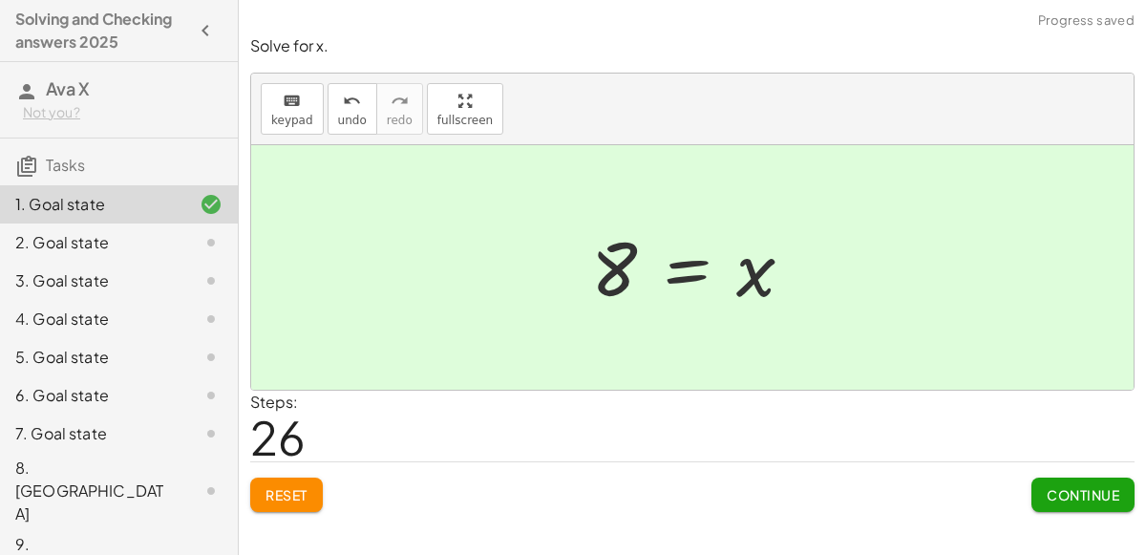
click at [1069, 501] on button "Continue" at bounding box center [1083, 495] width 103 height 34
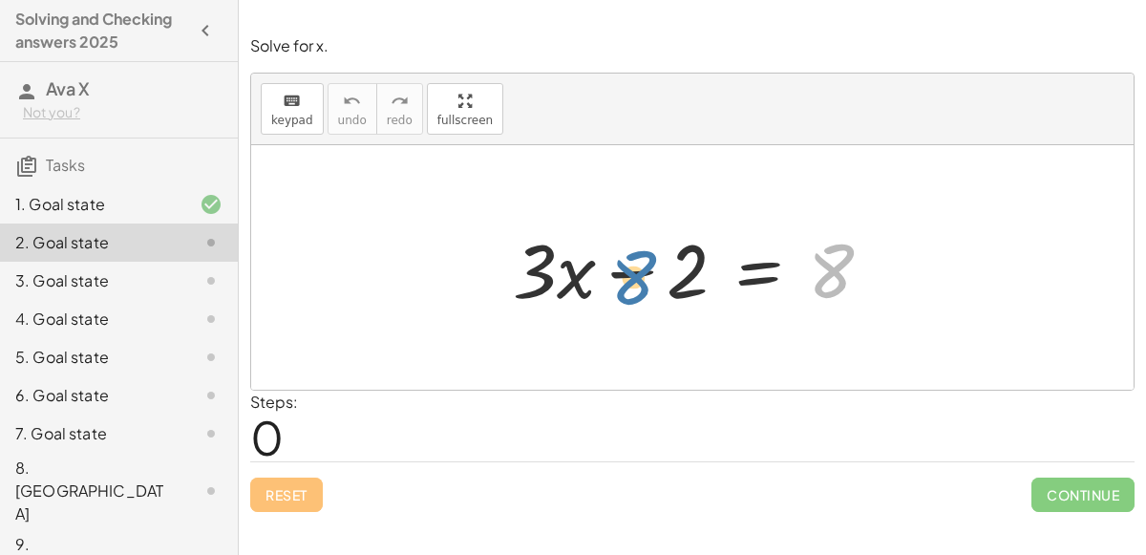
drag, startPoint x: 819, startPoint y: 268, endPoint x: 562, endPoint y: 278, distance: 257.1
click at [562, 278] on div at bounding box center [700, 268] width 394 height 98
click at [617, 271] on div at bounding box center [700, 268] width 394 height 98
click at [770, 263] on div at bounding box center [700, 268] width 394 height 98
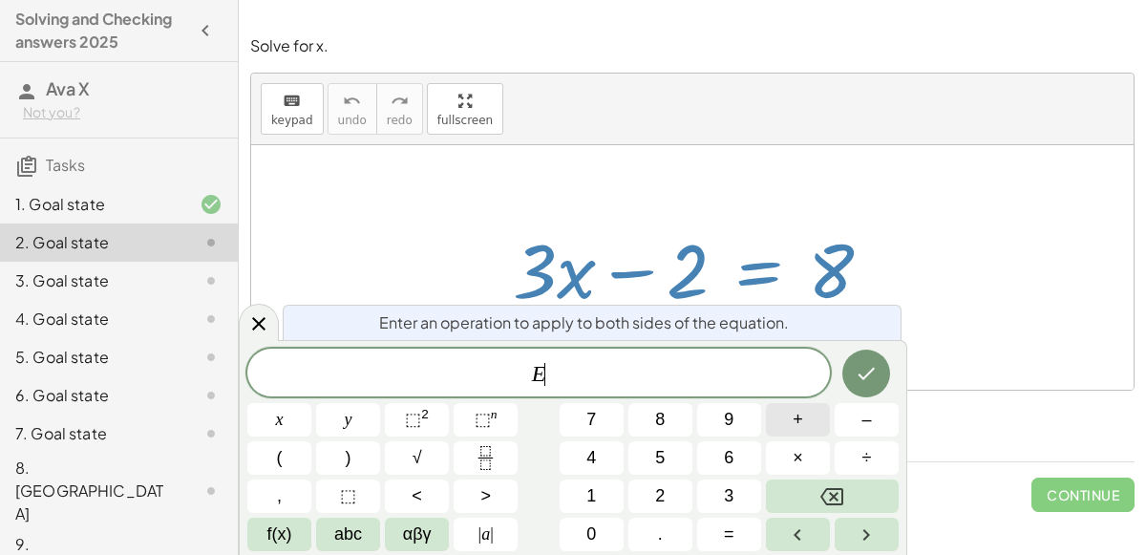
click at [798, 432] on span "+" at bounding box center [798, 420] width 11 height 26
click at [646, 493] on button "2" at bounding box center [661, 496] width 64 height 33
click at [856, 367] on icon "Done" at bounding box center [866, 373] width 23 height 23
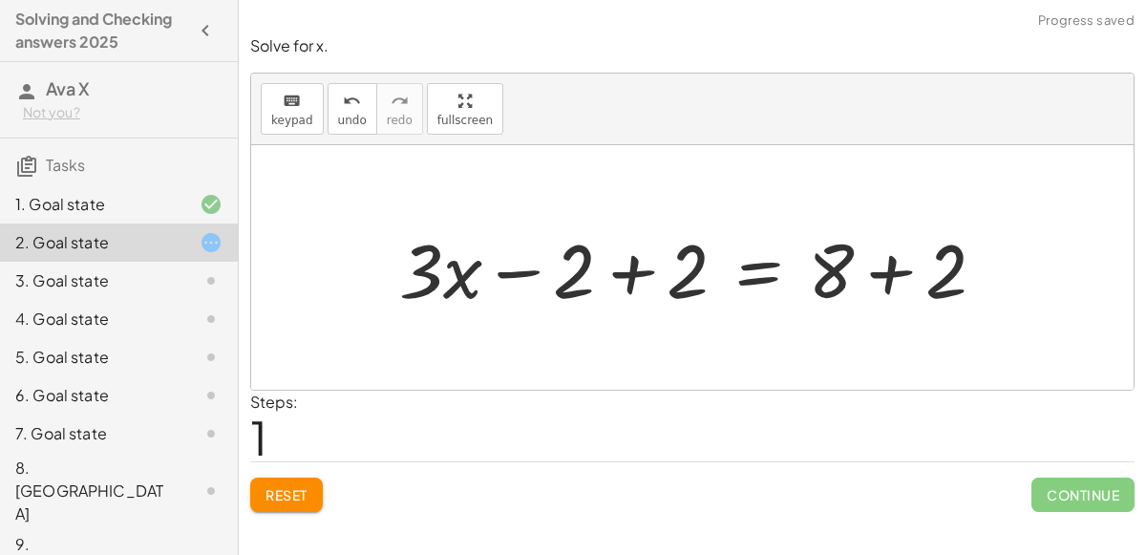
click at [877, 271] on div at bounding box center [700, 268] width 621 height 98
click at [633, 266] on div at bounding box center [653, 268] width 526 height 98
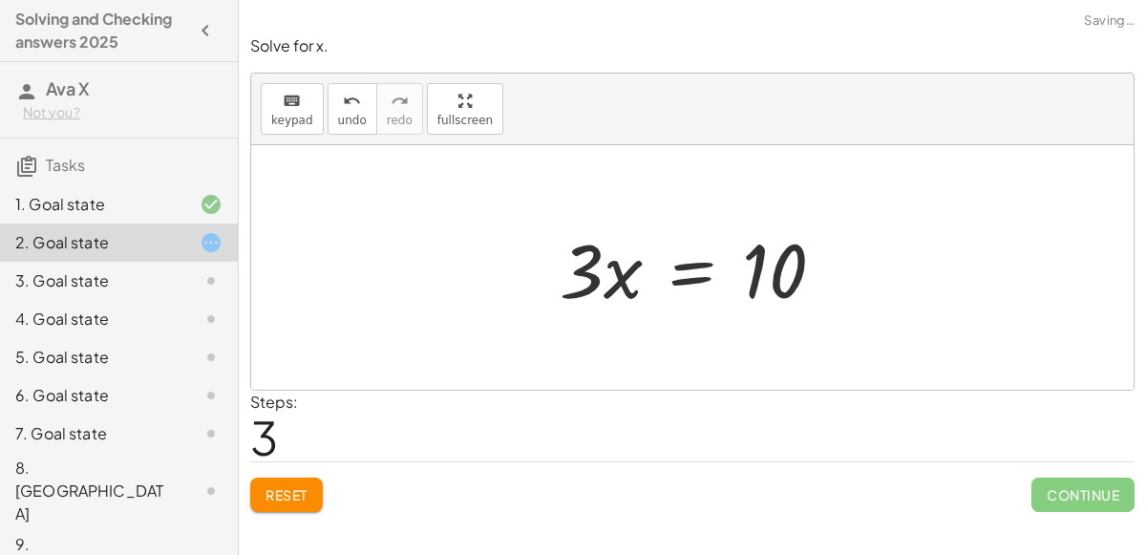
click at [780, 284] on div at bounding box center [699, 268] width 299 height 98
drag, startPoint x: 715, startPoint y: 266, endPoint x: 562, endPoint y: 268, distance: 153.8
click at [562, 268] on div at bounding box center [699, 268] width 299 height 98
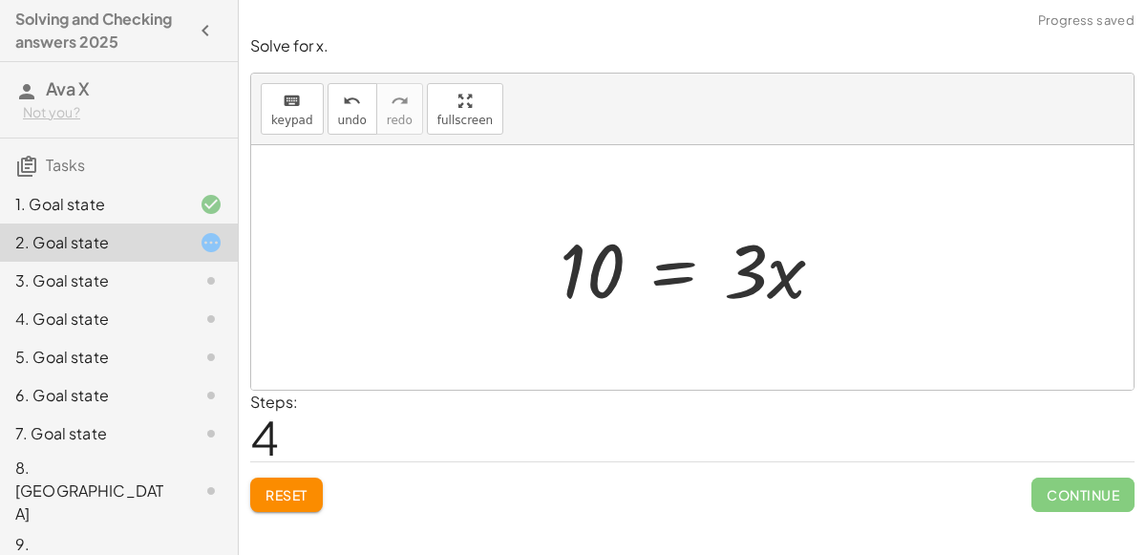
click at [882, 283] on div at bounding box center [692, 267] width 883 height 245
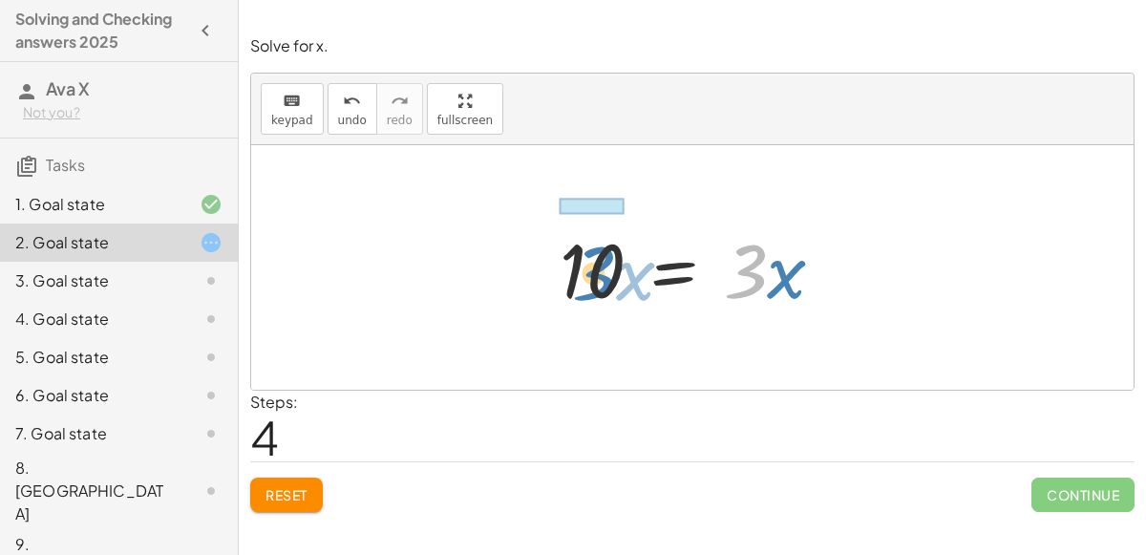
drag, startPoint x: 757, startPoint y: 254, endPoint x: 606, endPoint y: 253, distance: 151.9
click at [606, 253] on div at bounding box center [699, 268] width 299 height 98
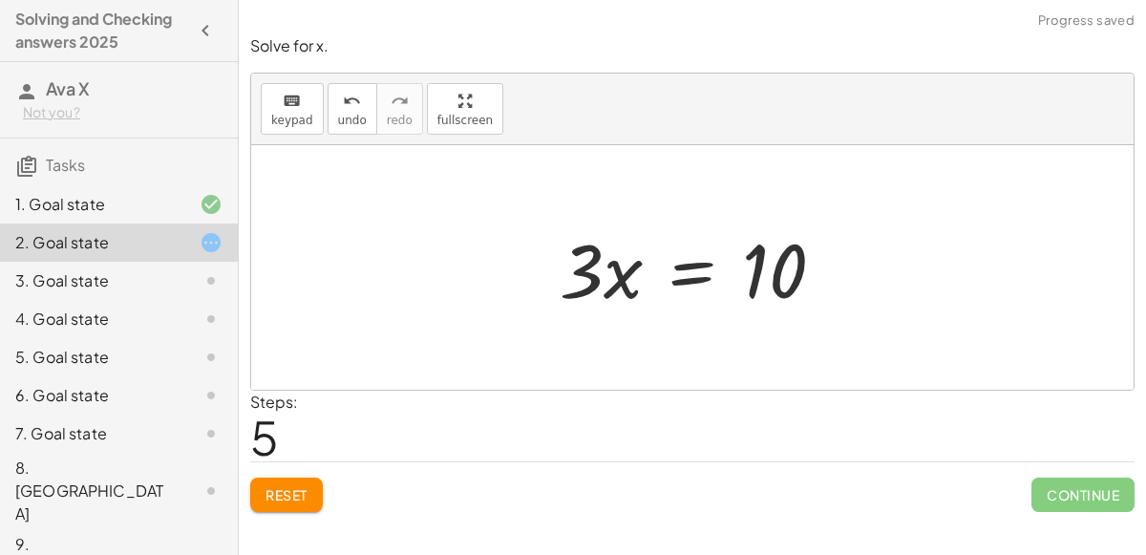
click at [672, 267] on div at bounding box center [699, 268] width 299 height 98
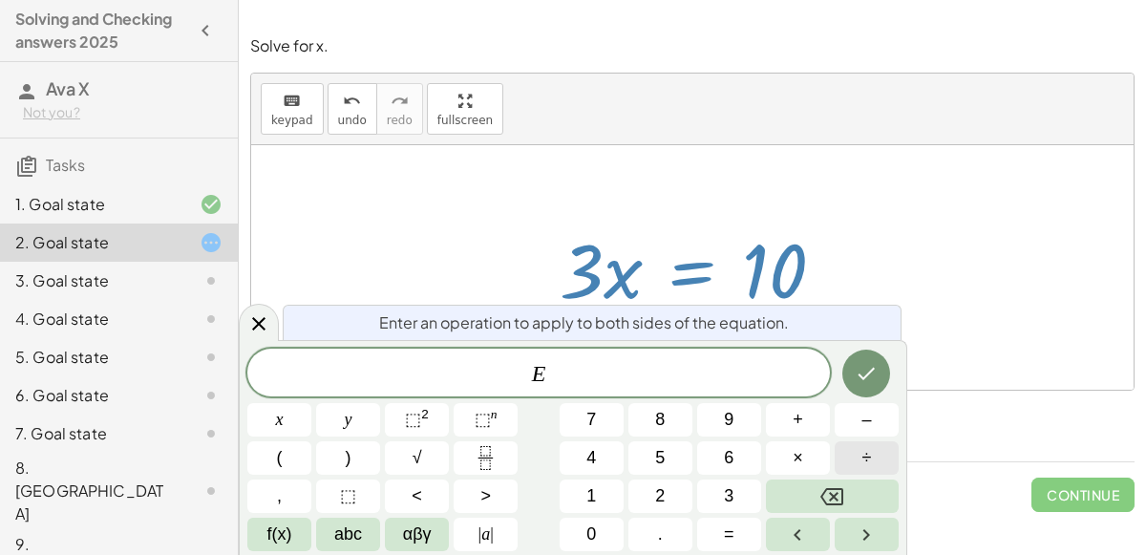
click at [854, 462] on button "÷" at bounding box center [867, 457] width 64 height 33
click at [709, 488] on button "3" at bounding box center [729, 496] width 64 height 33
click at [878, 382] on icon "Done" at bounding box center [866, 373] width 23 height 23
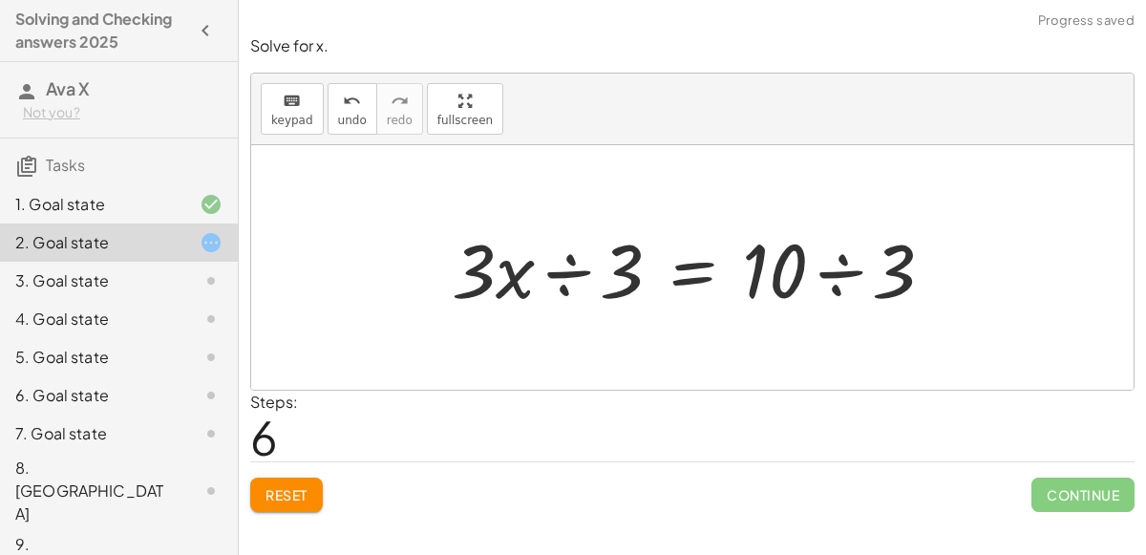
click at [573, 277] on div at bounding box center [700, 268] width 517 height 98
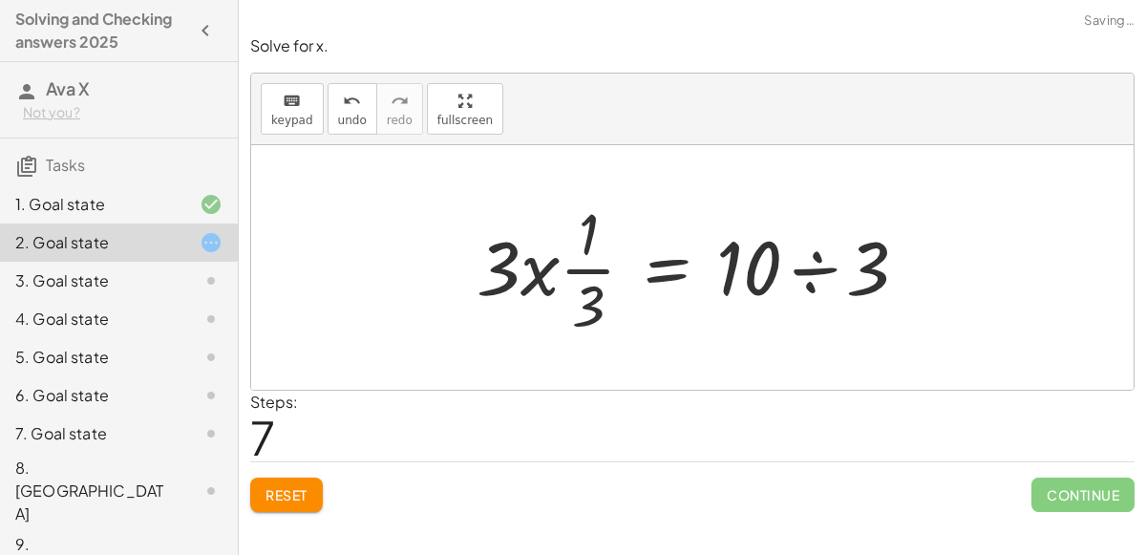
click at [588, 270] on div at bounding box center [699, 267] width 465 height 147
drag, startPoint x: 530, startPoint y: 269, endPoint x: 577, endPoint y: 262, distance: 47.4
click at [577, 262] on div at bounding box center [699, 267] width 465 height 147
drag, startPoint x: 497, startPoint y: 256, endPoint x: 589, endPoint y: 233, distance: 95.4
click at [589, 233] on div at bounding box center [699, 267] width 465 height 147
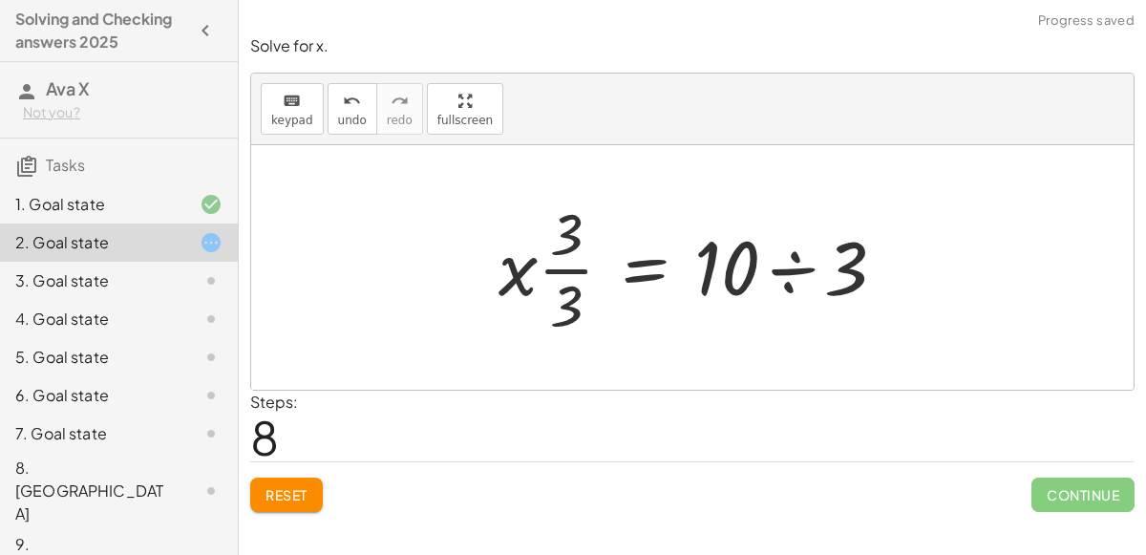
click at [531, 268] on div at bounding box center [700, 267] width 422 height 147
drag, startPoint x: 516, startPoint y: 264, endPoint x: 560, endPoint y: 250, distance: 45.9
click at [560, 250] on div at bounding box center [700, 267] width 422 height 147
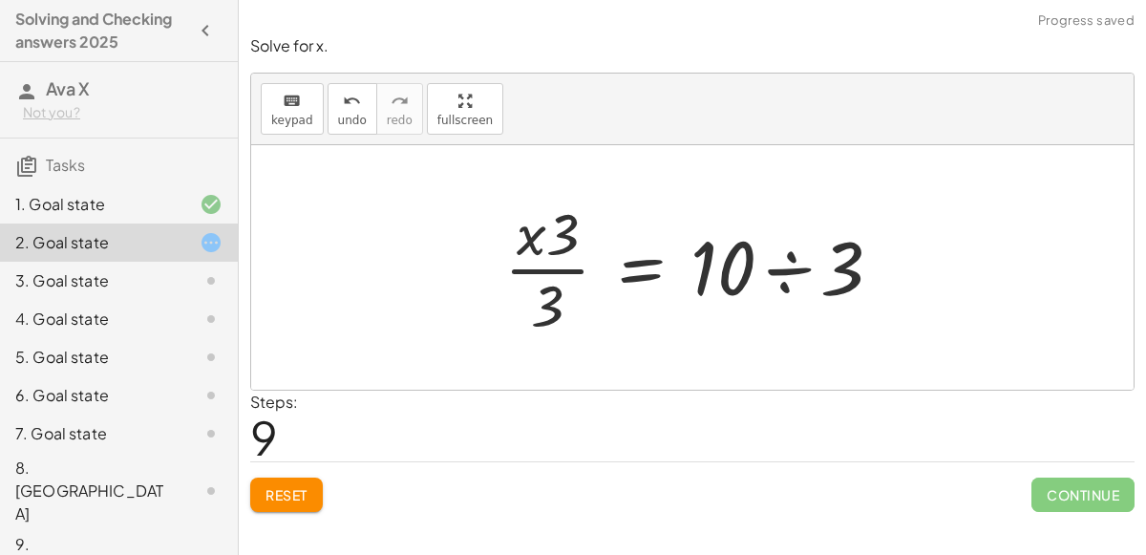
click at [569, 239] on div at bounding box center [701, 267] width 412 height 147
drag, startPoint x: 523, startPoint y: 231, endPoint x: 569, endPoint y: 229, distance: 45.9
click at [569, 229] on div at bounding box center [700, 267] width 412 height 147
click at [533, 229] on div at bounding box center [700, 267] width 412 height 147
click at [799, 269] on div at bounding box center [700, 267] width 412 height 147
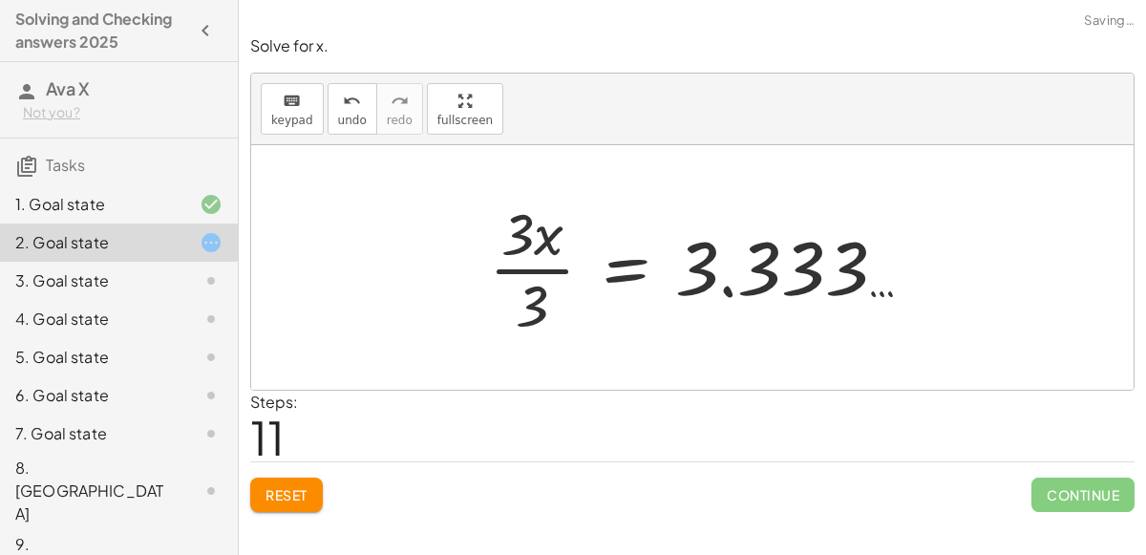
click at [759, 271] on div at bounding box center [708, 267] width 457 height 147
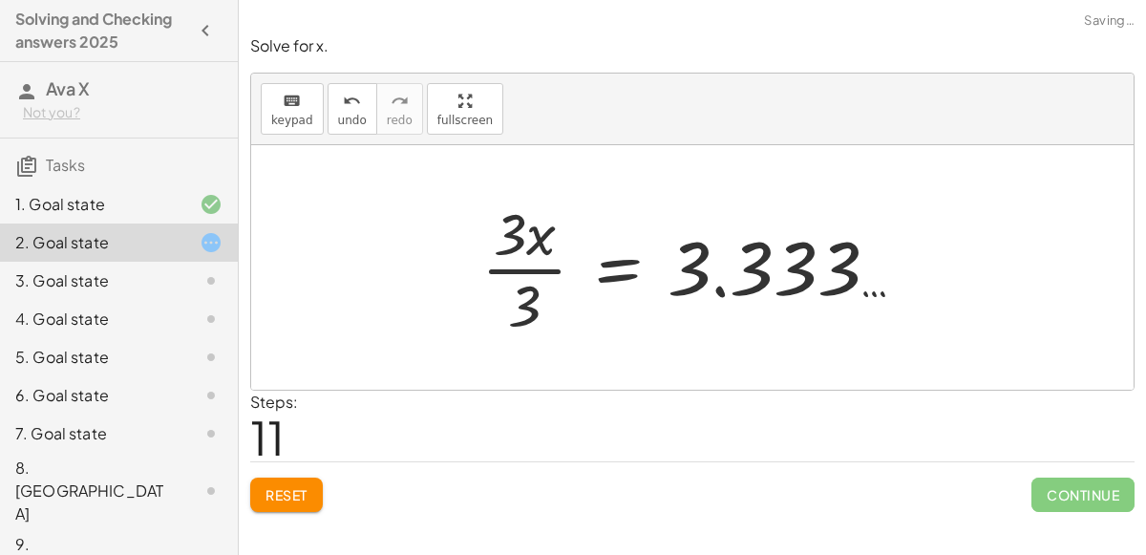
click at [743, 273] on div at bounding box center [700, 267] width 457 height 147
click at [708, 277] on div at bounding box center [700, 267] width 457 height 147
click at [533, 240] on div at bounding box center [700, 267] width 457 height 147
click at [543, 264] on div at bounding box center [700, 267] width 457 height 147
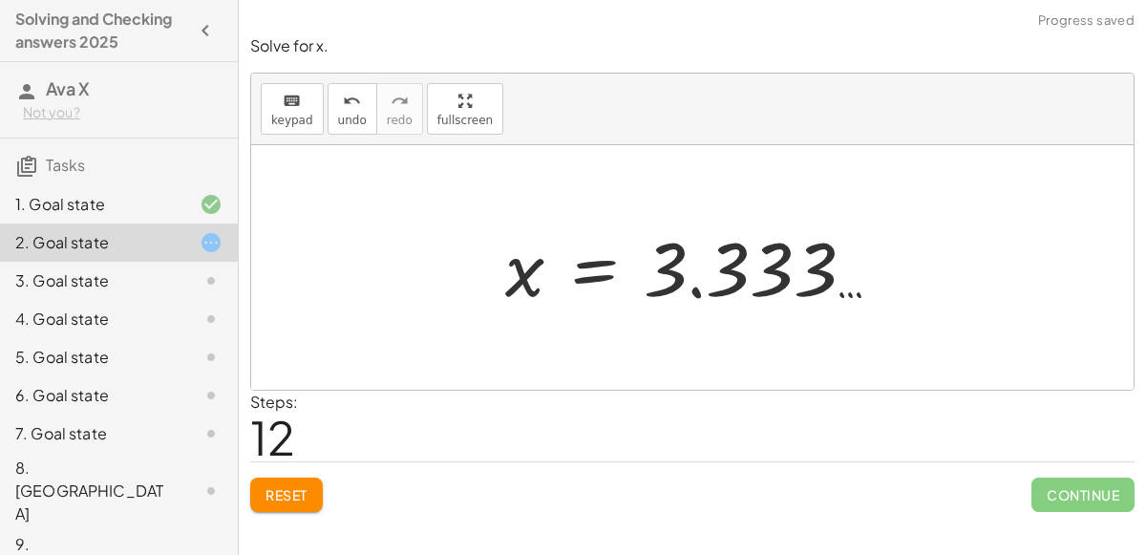
click at [731, 273] on div at bounding box center [700, 268] width 409 height 95
click at [674, 277] on div at bounding box center [700, 268] width 409 height 95
click at [696, 286] on div at bounding box center [700, 268] width 409 height 95
click at [602, 258] on div at bounding box center [700, 268] width 409 height 95
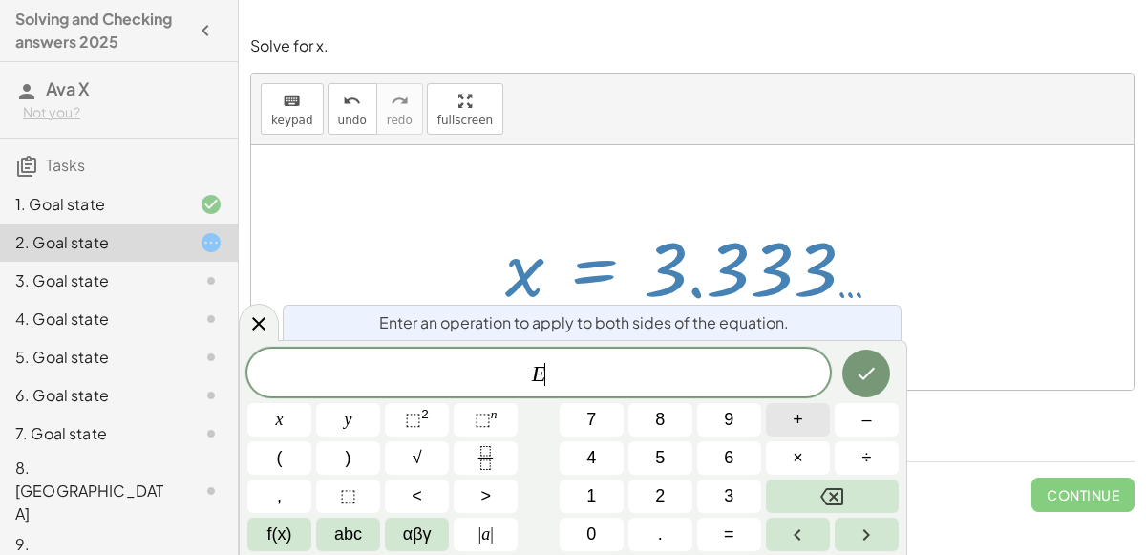
click at [799, 419] on span "+" at bounding box center [798, 420] width 11 height 26
click at [858, 494] on button "Backspace" at bounding box center [832, 496] width 133 height 33
click at [817, 468] on button "×" at bounding box center [798, 457] width 64 height 33
click at [720, 485] on button "3" at bounding box center [729, 496] width 64 height 33
click at [870, 364] on icon "Done" at bounding box center [866, 373] width 23 height 23
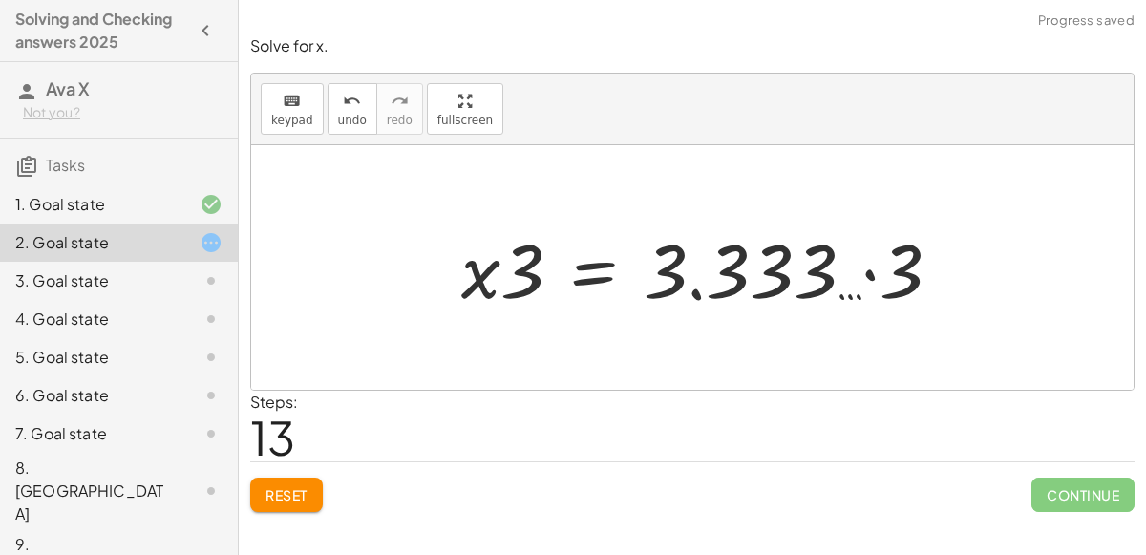
click at [535, 272] on div at bounding box center [709, 268] width 515 height 98
click at [862, 271] on div at bounding box center [709, 268] width 515 height 98
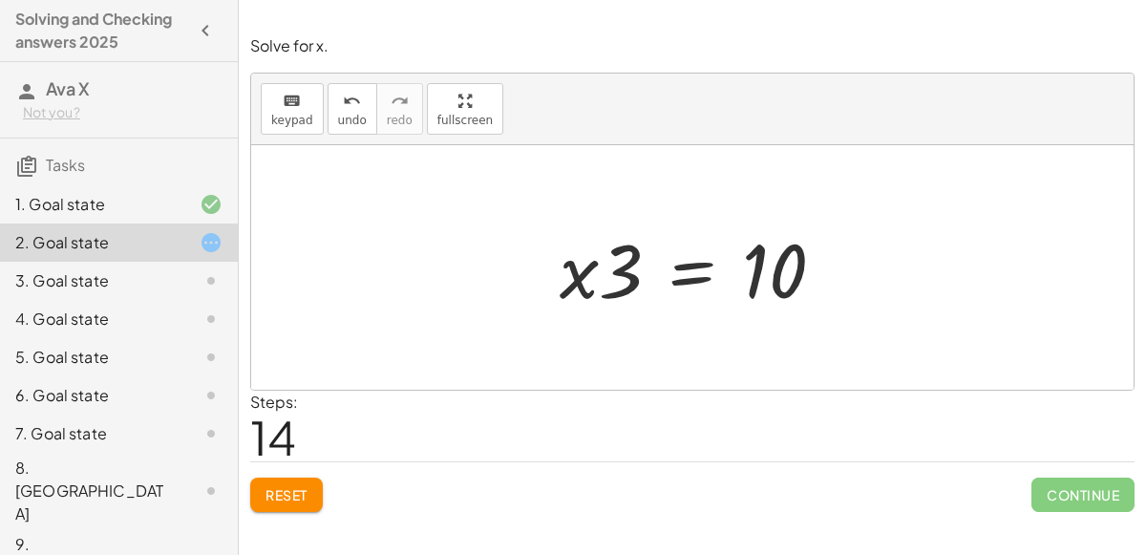
click at [695, 272] on div at bounding box center [699, 268] width 299 height 98
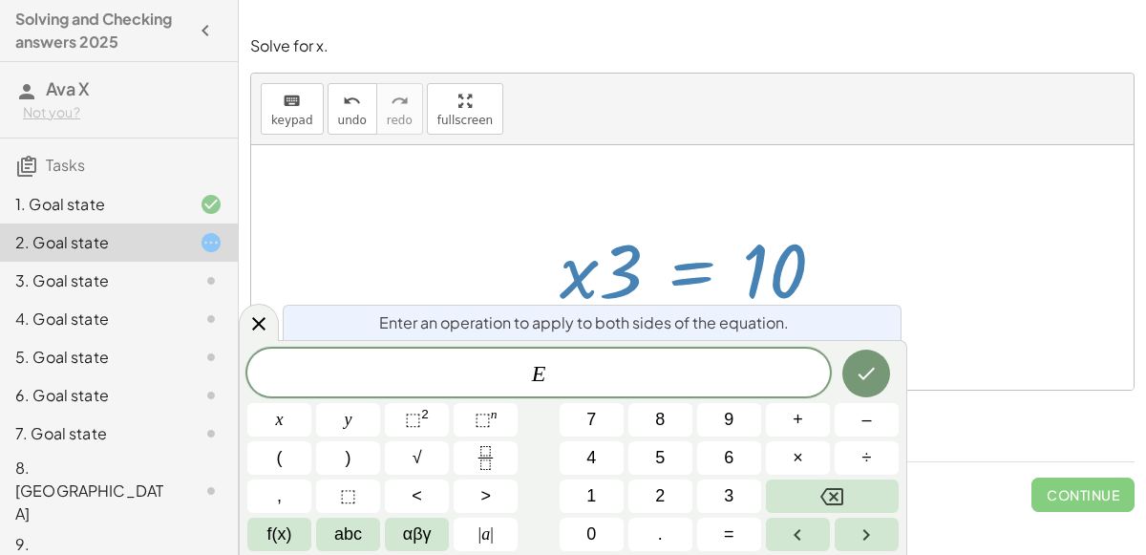
click at [85, 211] on div "1. Goal state" at bounding box center [92, 204] width 154 height 23
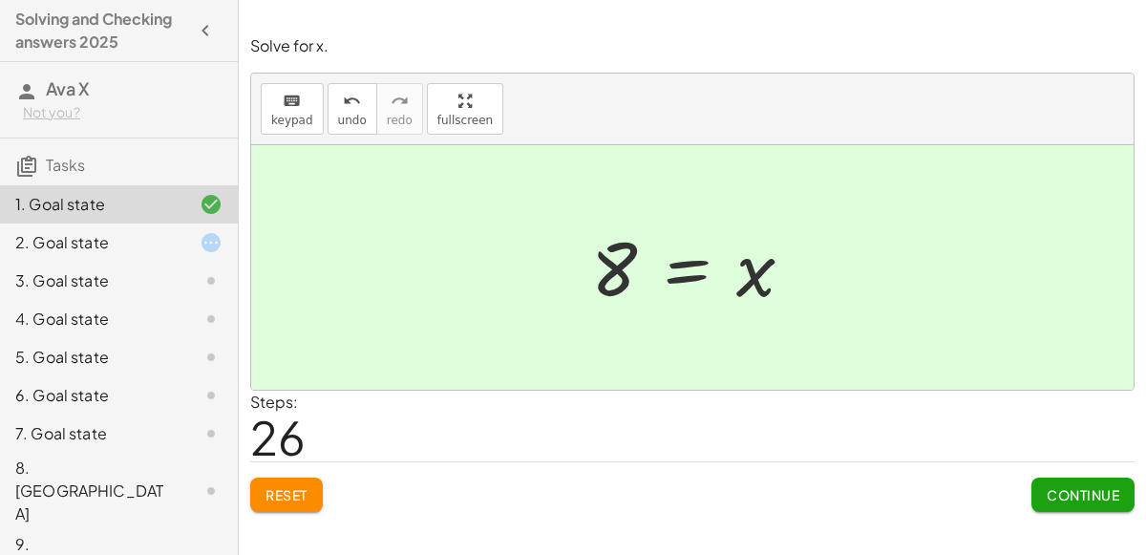
click at [54, 234] on div "2. Goal state" at bounding box center [92, 242] width 154 height 23
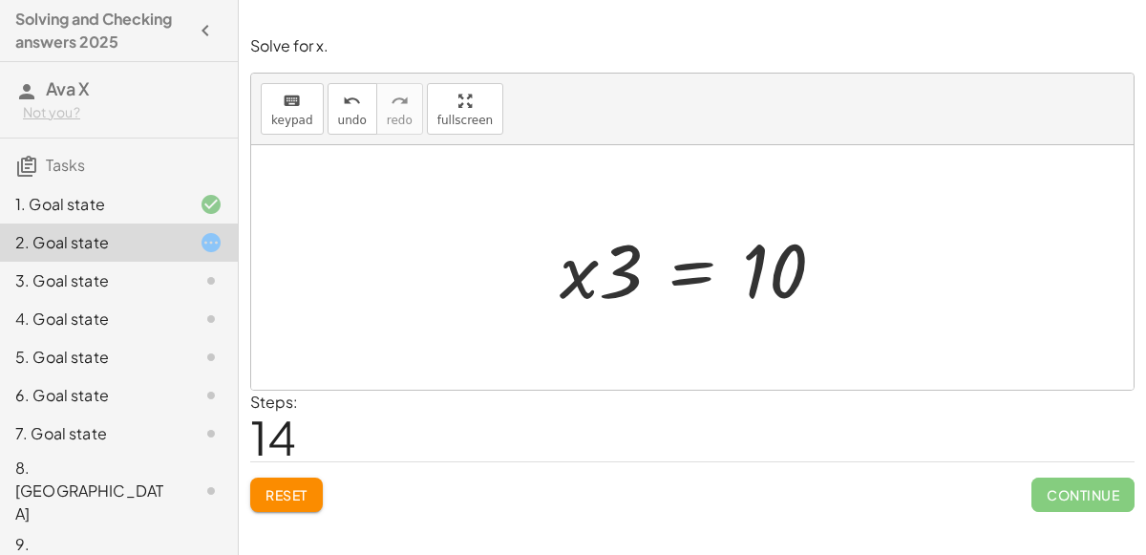
click at [675, 257] on div at bounding box center [699, 268] width 299 height 98
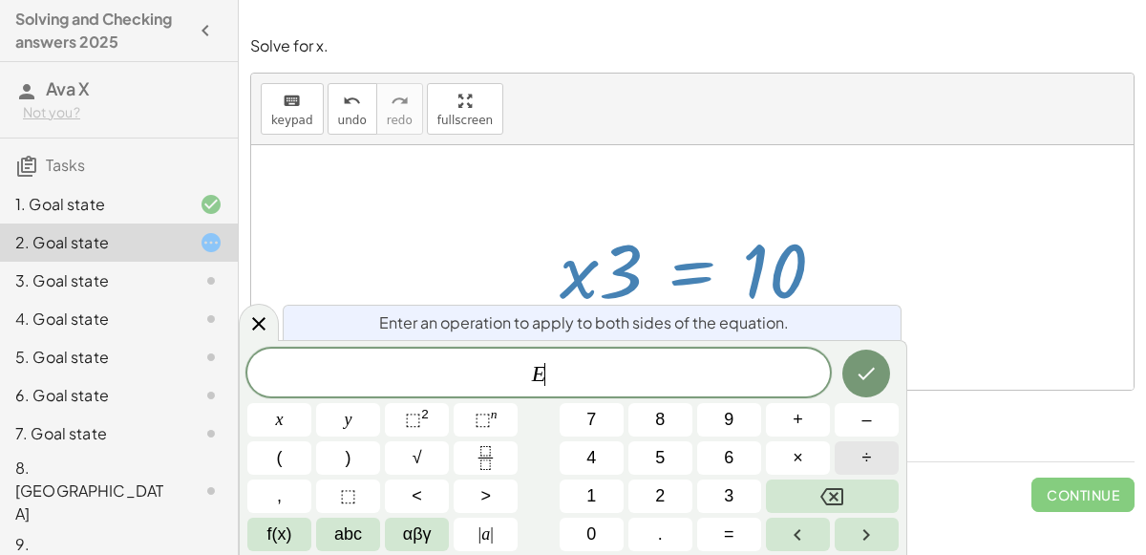
click at [851, 454] on button "÷" at bounding box center [867, 457] width 64 height 33
click at [653, 490] on button "2" at bounding box center [661, 496] width 64 height 33
click at [273, 414] on button "x" at bounding box center [279, 419] width 64 height 33
click at [863, 372] on icon "Done" at bounding box center [866, 373] width 23 height 23
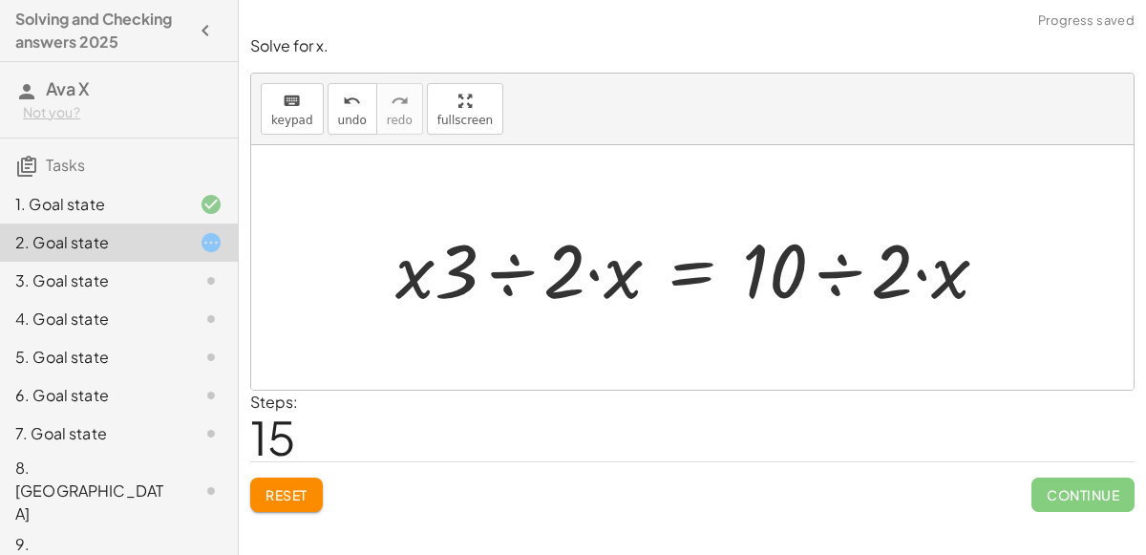
click at [520, 264] on div at bounding box center [700, 268] width 628 height 98
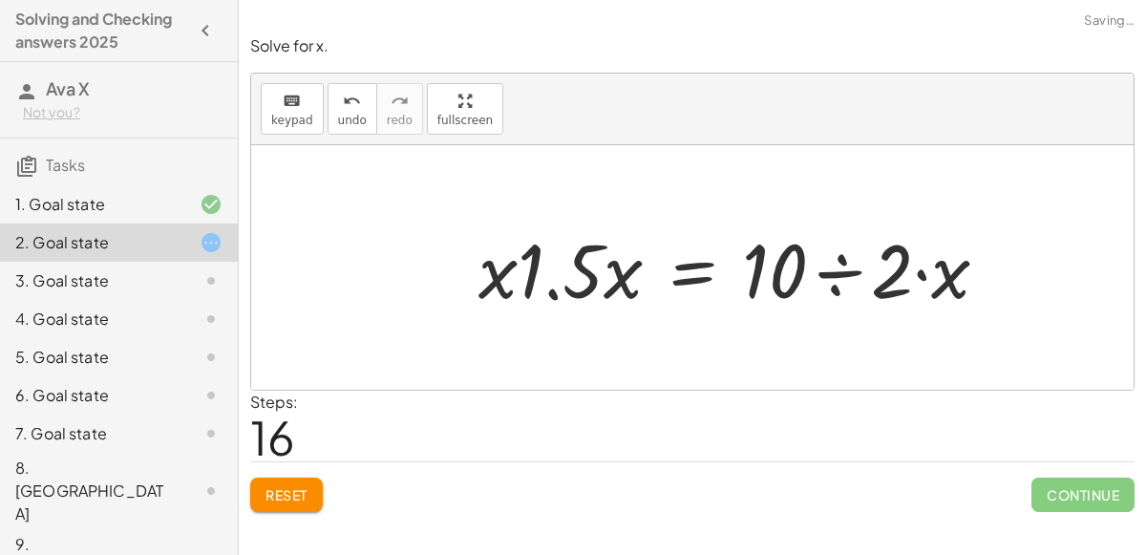
click at [558, 288] on div at bounding box center [741, 268] width 544 height 98
click at [551, 288] on div at bounding box center [741, 268] width 544 height 98
drag, startPoint x: 609, startPoint y: 273, endPoint x: 503, endPoint y: 269, distance: 106.1
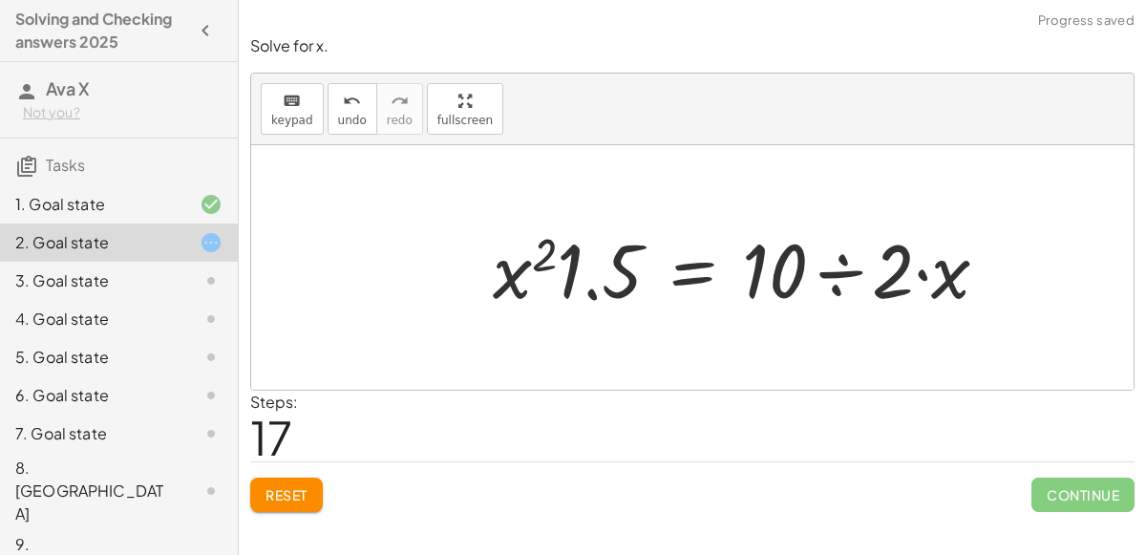
click at [541, 256] on div at bounding box center [748, 268] width 531 height 98
click at [584, 285] on div at bounding box center [748, 268] width 531 height 98
click at [910, 270] on div at bounding box center [748, 268] width 531 height 98
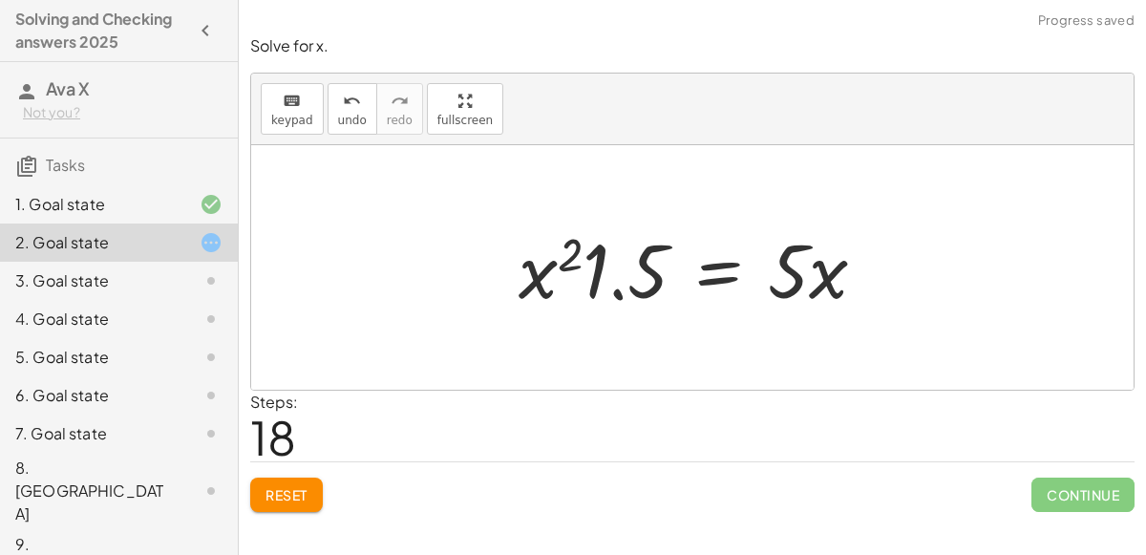
click at [610, 286] on div at bounding box center [700, 268] width 382 height 98
click at [562, 262] on div at bounding box center [700, 268] width 382 height 98
drag, startPoint x: 521, startPoint y: 280, endPoint x: 614, endPoint y: 281, distance: 93.6
click at [614, 281] on div at bounding box center [700, 268] width 382 height 98
click at [626, 279] on div at bounding box center [700, 268] width 382 height 98
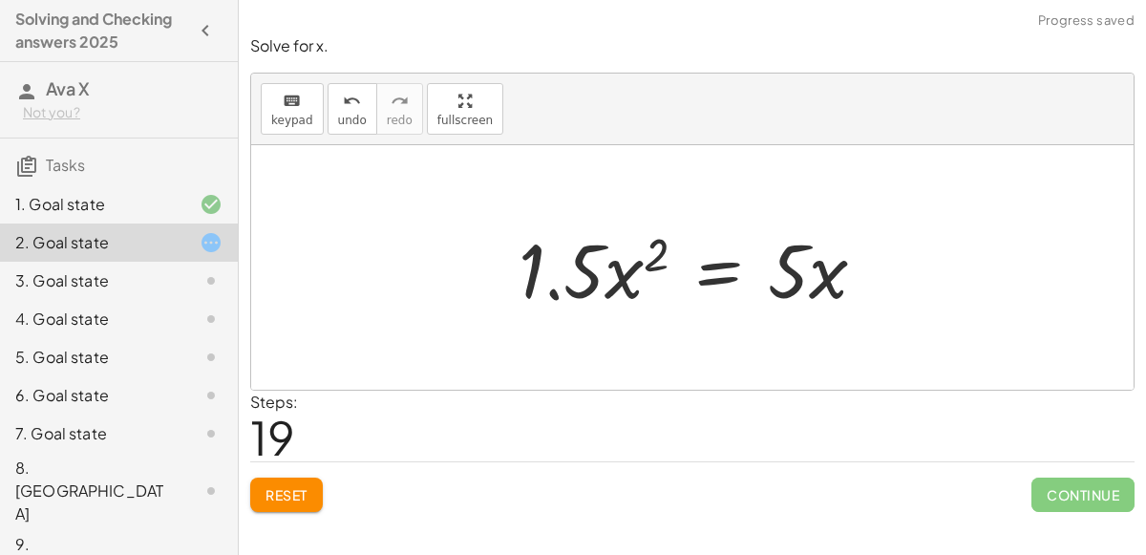
click at [582, 270] on div at bounding box center [700, 268] width 382 height 98
click at [549, 292] on div at bounding box center [700, 268] width 382 height 98
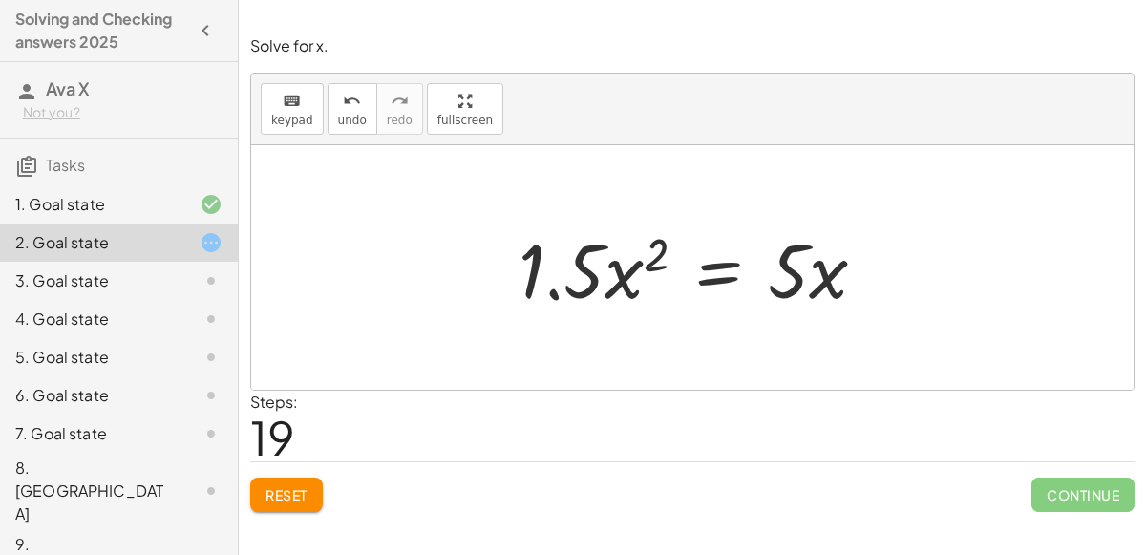
click at [549, 292] on div at bounding box center [700, 268] width 382 height 98
click at [639, 257] on div at bounding box center [700, 268] width 382 height 98
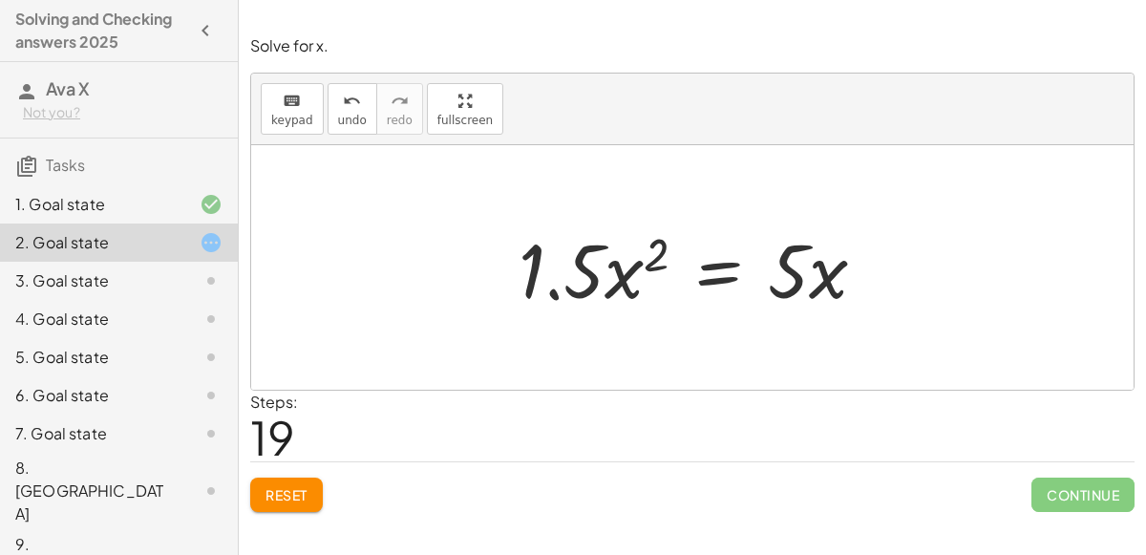
click at [639, 257] on div at bounding box center [700, 268] width 382 height 98
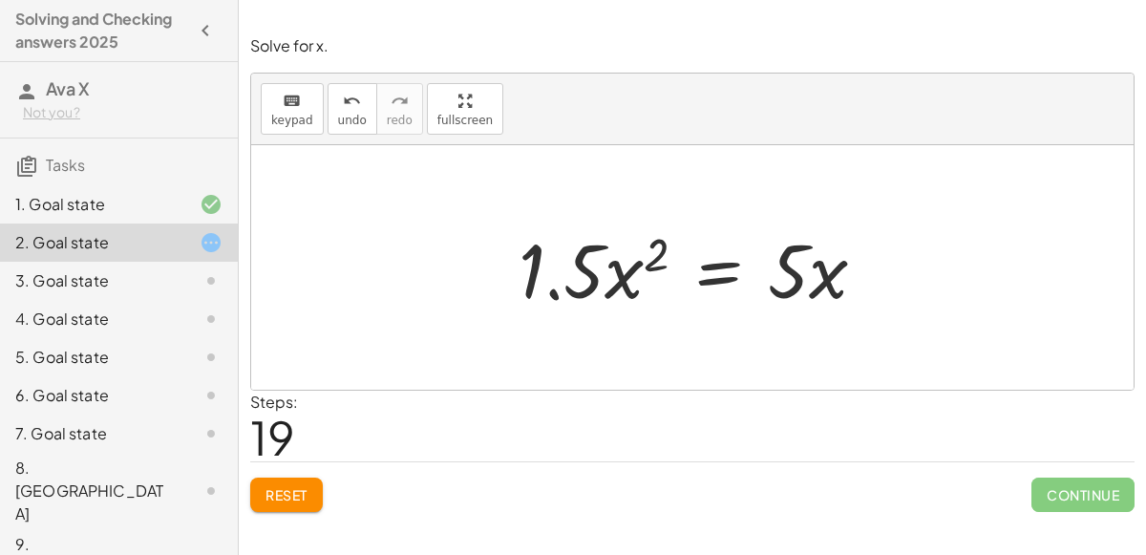
click at [636, 257] on div at bounding box center [700, 268] width 382 height 98
click at [655, 253] on div at bounding box center [700, 268] width 382 height 98
click at [608, 275] on div at bounding box center [700, 268] width 382 height 98
click at [718, 278] on div at bounding box center [700, 268] width 382 height 98
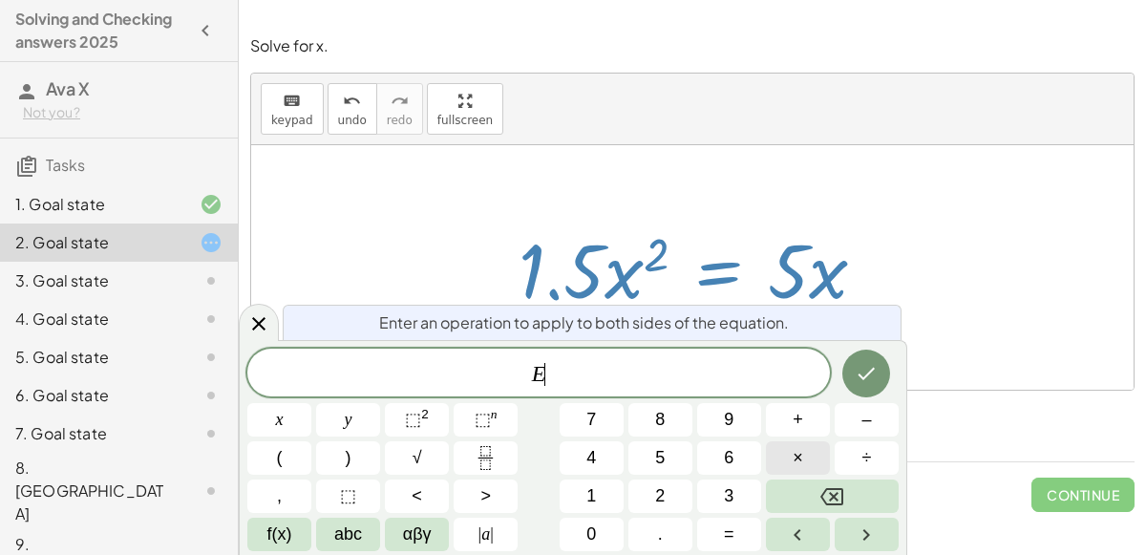
click at [821, 447] on button "×" at bounding box center [798, 457] width 64 height 33
click at [663, 483] on span "2" at bounding box center [660, 496] width 10 height 26
click at [287, 413] on button "x" at bounding box center [279, 419] width 64 height 33
click at [875, 357] on button "Done" at bounding box center [866, 374] width 48 height 48
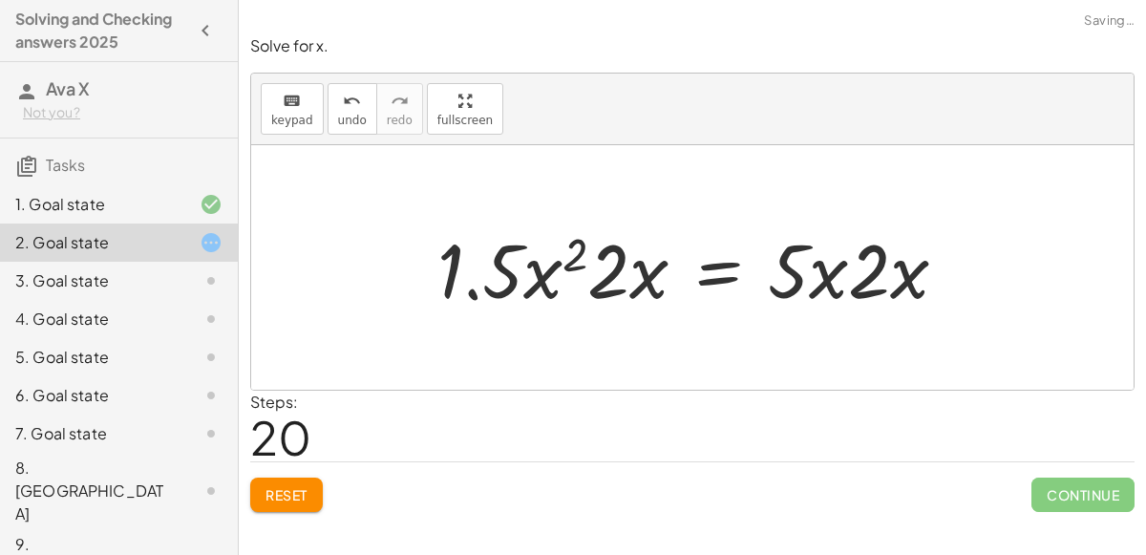
click at [567, 264] on div at bounding box center [700, 268] width 544 height 98
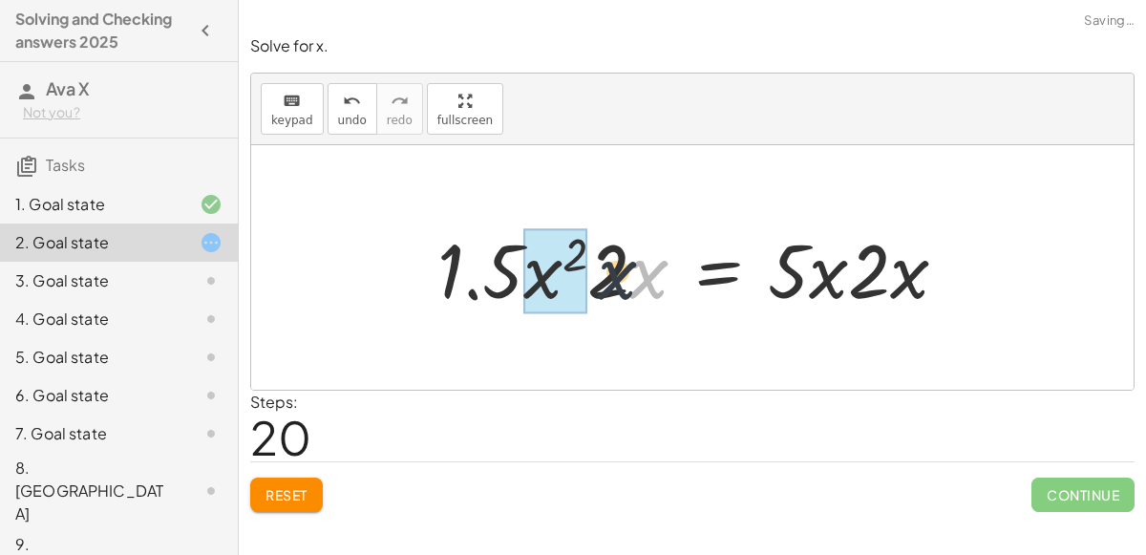
drag, startPoint x: 649, startPoint y: 287, endPoint x: 563, endPoint y: 290, distance: 86.1
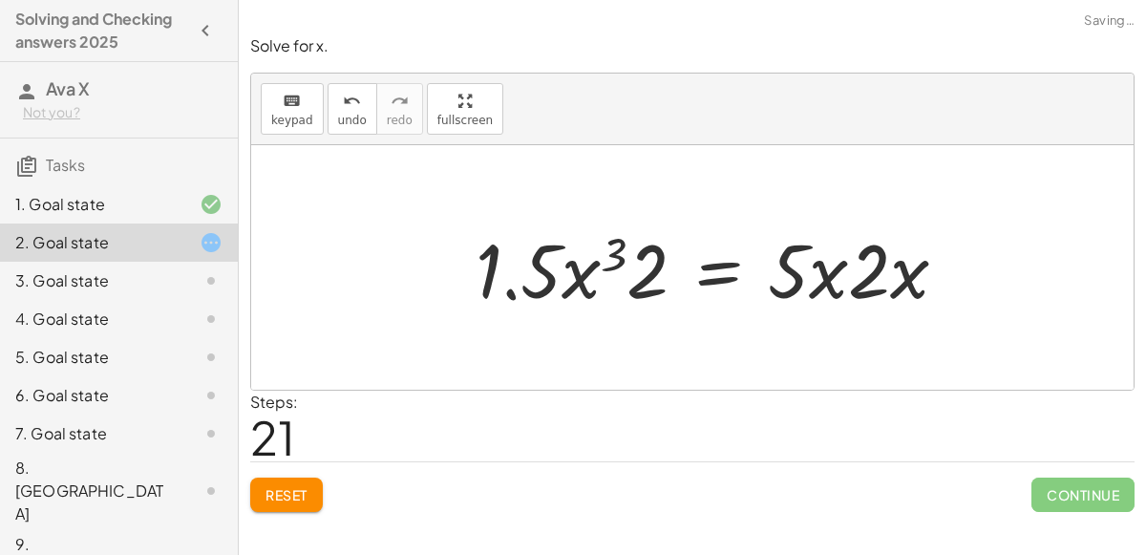
click at [613, 273] on div at bounding box center [719, 268] width 506 height 98
click at [516, 290] on div at bounding box center [719, 268] width 506 height 98
click at [624, 251] on div at bounding box center [719, 268] width 506 height 98
click at [618, 252] on div at bounding box center [719, 268] width 506 height 98
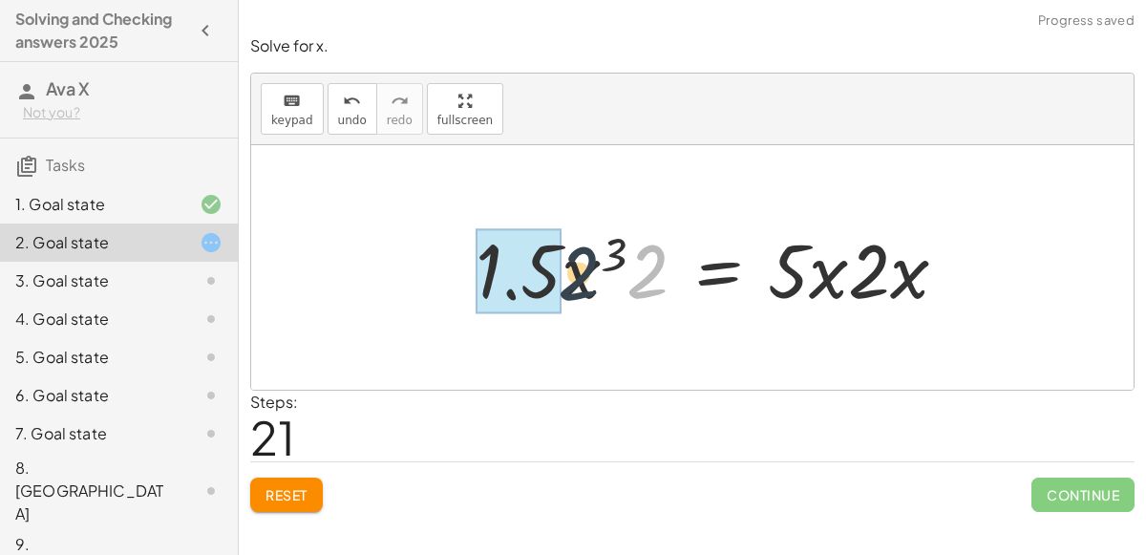
drag, startPoint x: 645, startPoint y: 275, endPoint x: 541, endPoint y: 272, distance: 104.2
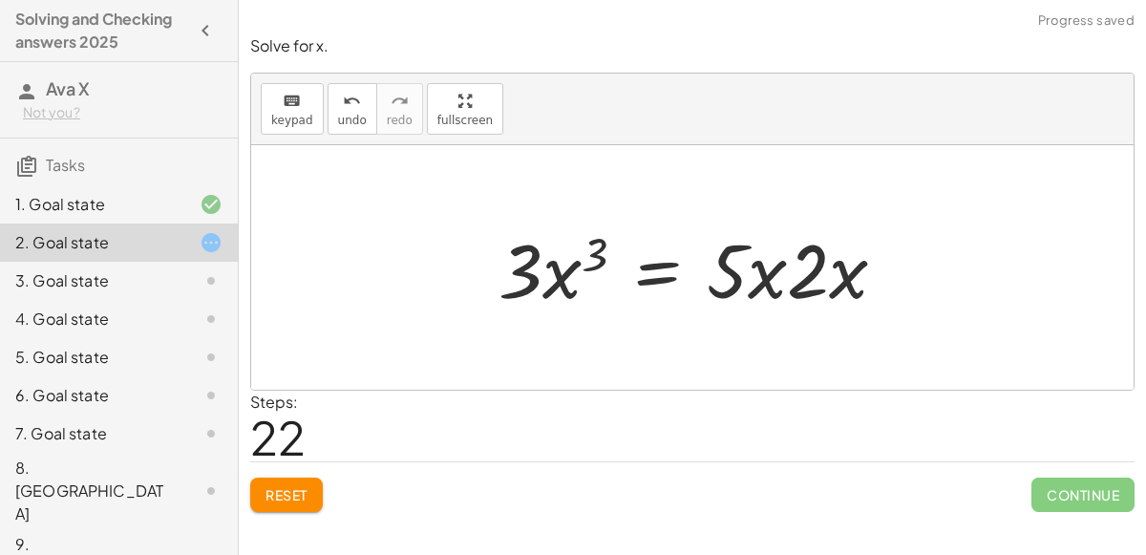
click at [591, 251] on div at bounding box center [700, 268] width 422 height 98
click at [591, 252] on div at bounding box center [700, 268] width 422 height 98
click at [777, 279] on div at bounding box center [700, 268] width 422 height 98
click at [777, 275] on div at bounding box center [700, 268] width 422 height 98
click at [774, 275] on div at bounding box center [700, 268] width 422 height 98
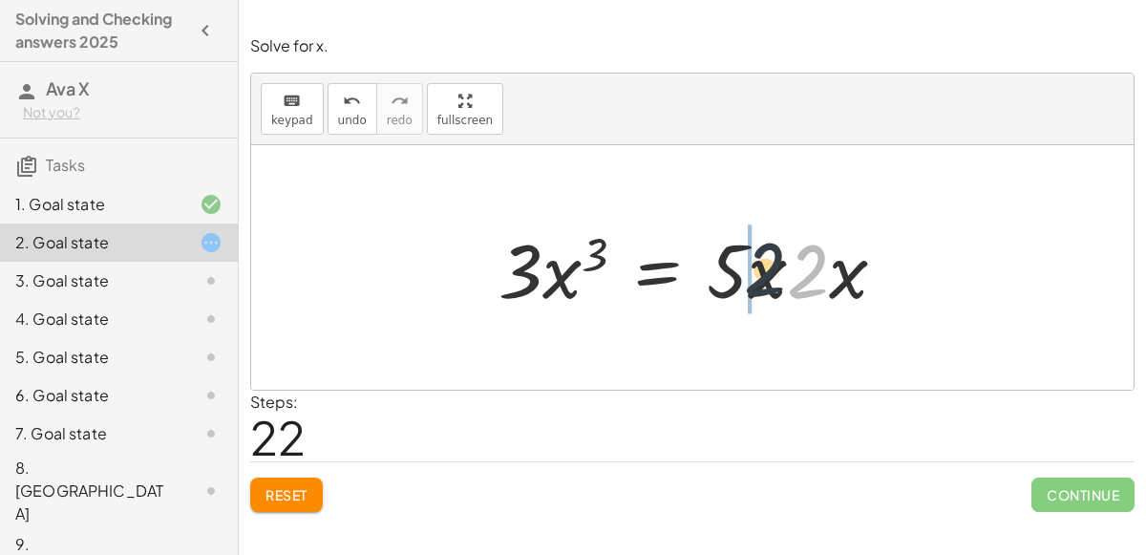
drag, startPoint x: 808, startPoint y: 272, endPoint x: 748, endPoint y: 268, distance: 60.3
click at [748, 268] on div at bounding box center [700, 268] width 422 height 98
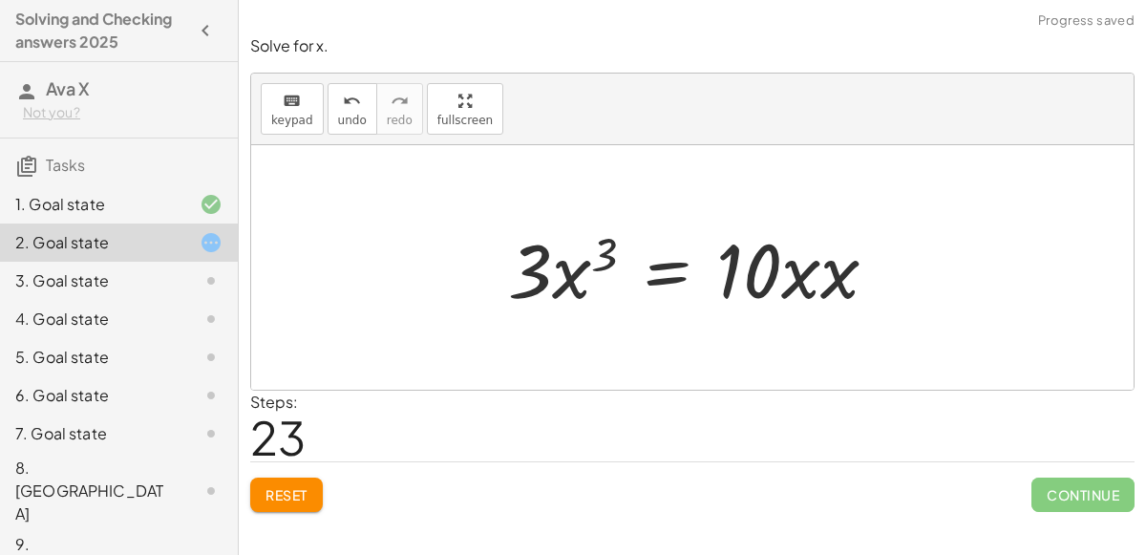
click at [822, 284] on div at bounding box center [701, 268] width 404 height 98
click at [822, 284] on div at bounding box center [694, 268] width 390 height 98
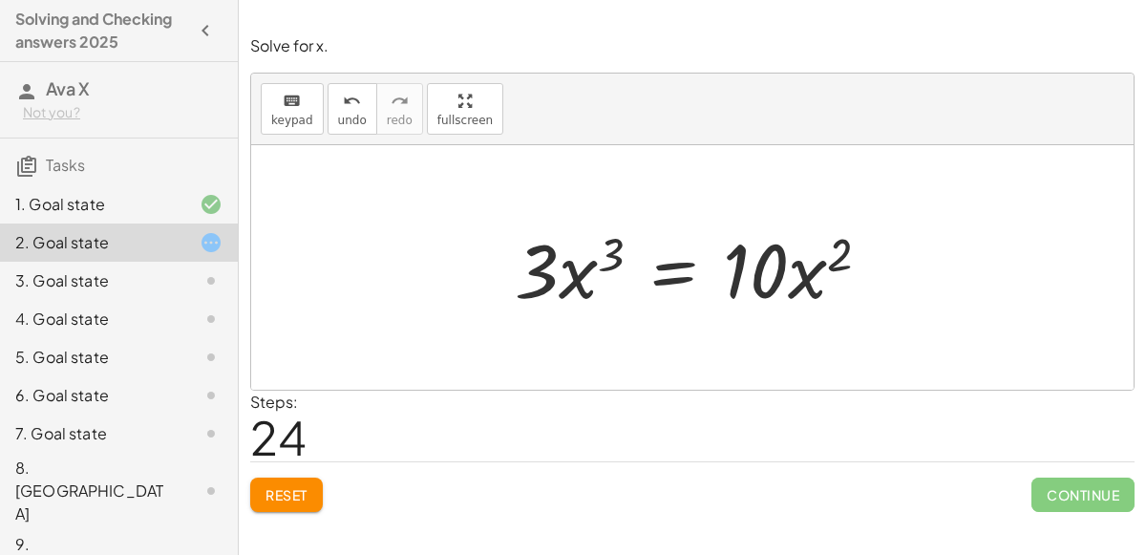
click at [741, 271] on div at bounding box center [700, 268] width 390 height 98
click at [743, 274] on div at bounding box center [700, 268] width 390 height 98
click at [300, 496] on span "Reset" at bounding box center [287, 494] width 42 height 17
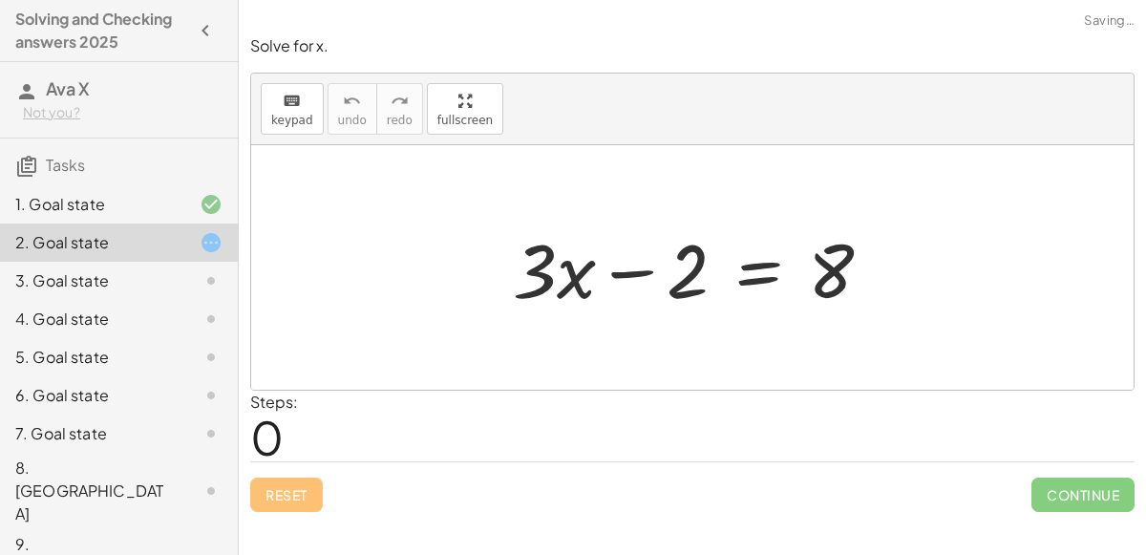
click at [606, 273] on div at bounding box center [700, 268] width 394 height 98
drag, startPoint x: 692, startPoint y: 267, endPoint x: 858, endPoint y: 268, distance: 166.2
click at [858, 268] on div at bounding box center [700, 268] width 394 height 98
click at [742, 300] on div at bounding box center [700, 268] width 394 height 98
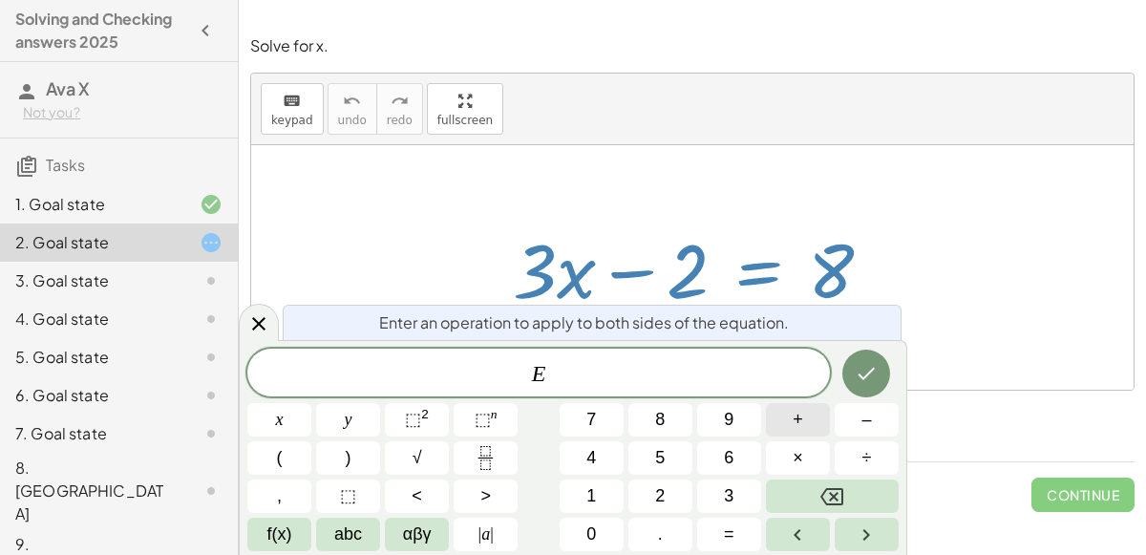
click at [798, 409] on span "+" at bounding box center [798, 420] width 11 height 26
click at [671, 478] on div "E + ​ x y ⬚ 2 ⬚ n 7 8 9 + – ( ) √ 4 5 6 × ÷ , ⬚ < > 1 2 3 f(x) abc αβγ | a | 0 …" at bounding box center [572, 450] width 651 height 203
click at [656, 498] on span "2" at bounding box center [660, 496] width 10 height 26
click at [857, 373] on icon "Done" at bounding box center [866, 373] width 23 height 23
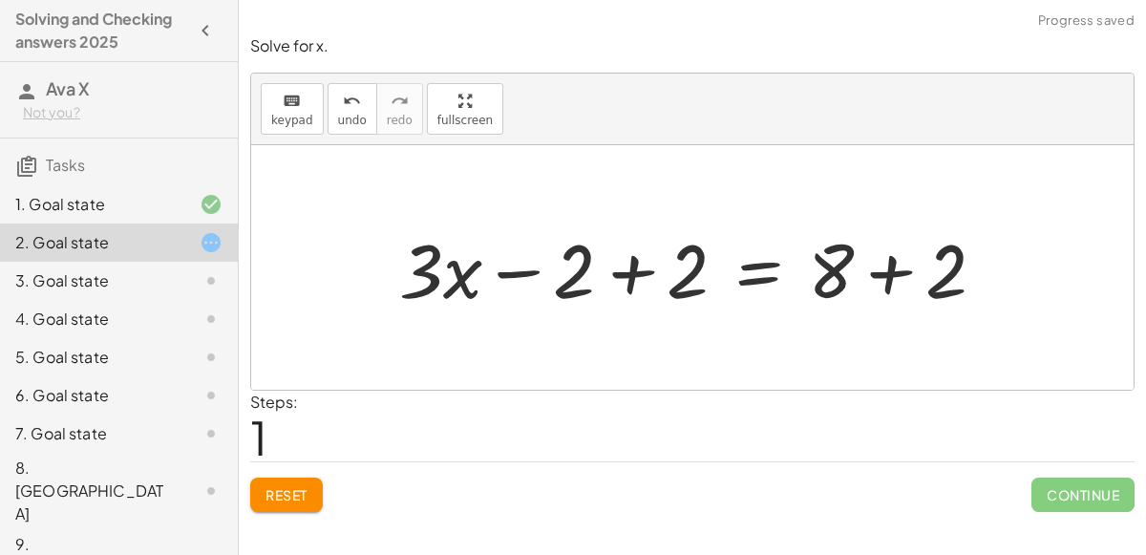
click at [644, 262] on div at bounding box center [700, 268] width 621 height 98
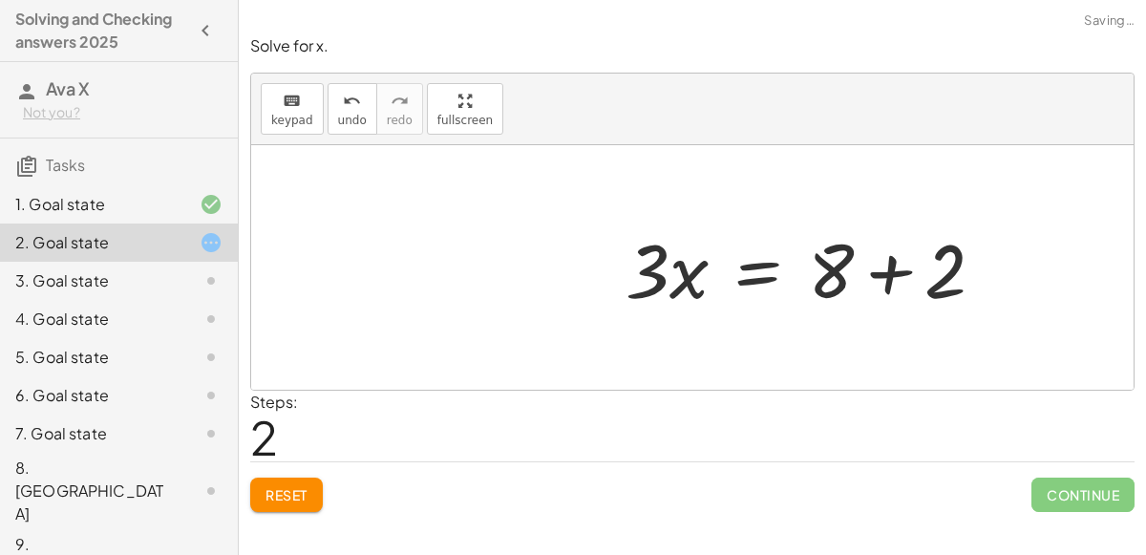
click at [887, 275] on div at bounding box center [813, 268] width 394 height 98
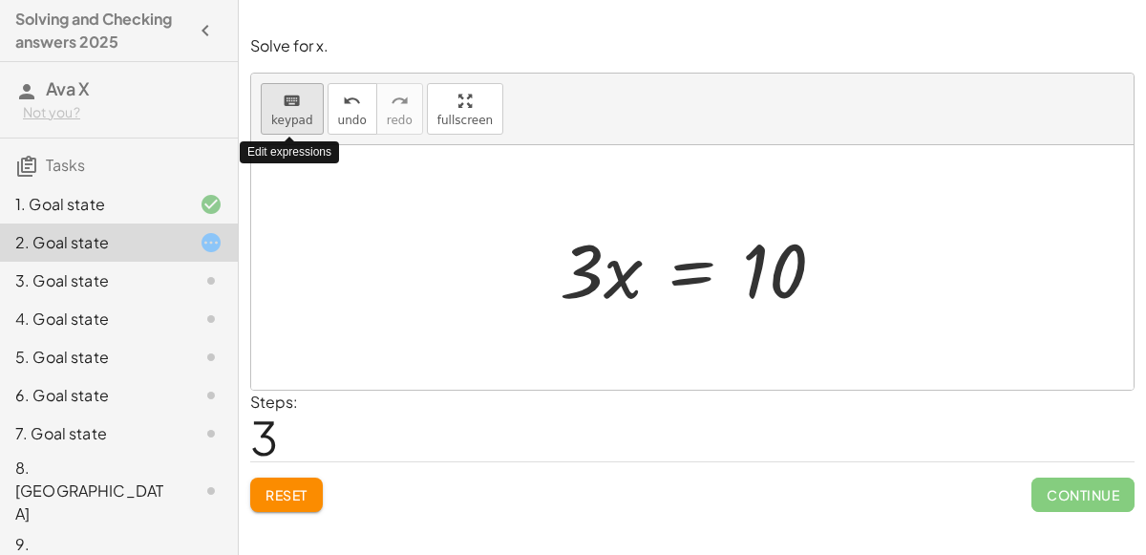
click at [296, 117] on span "keypad" at bounding box center [292, 120] width 42 height 13
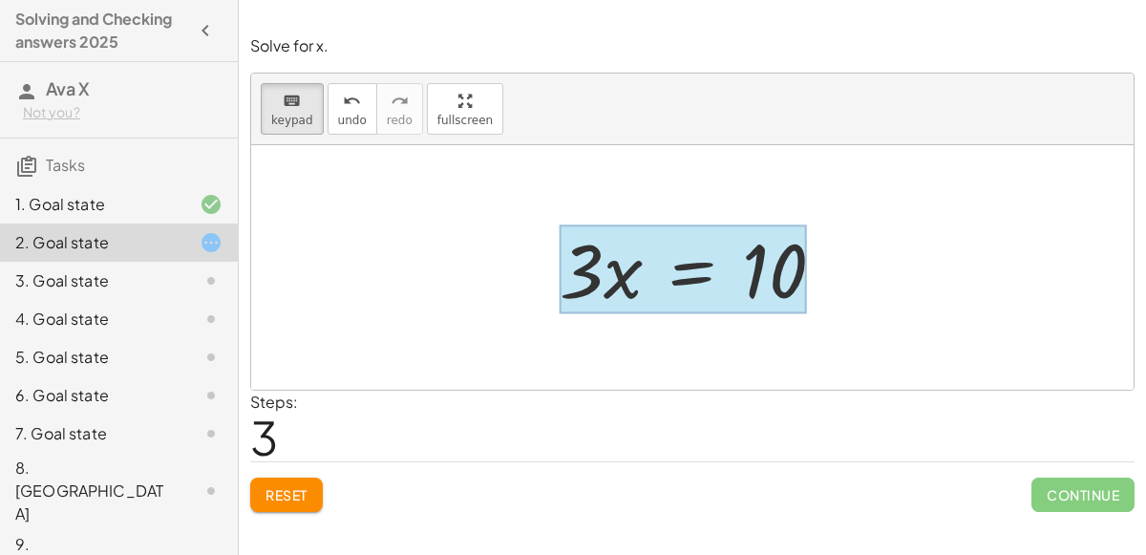
click at [690, 267] on div at bounding box center [683, 269] width 246 height 89
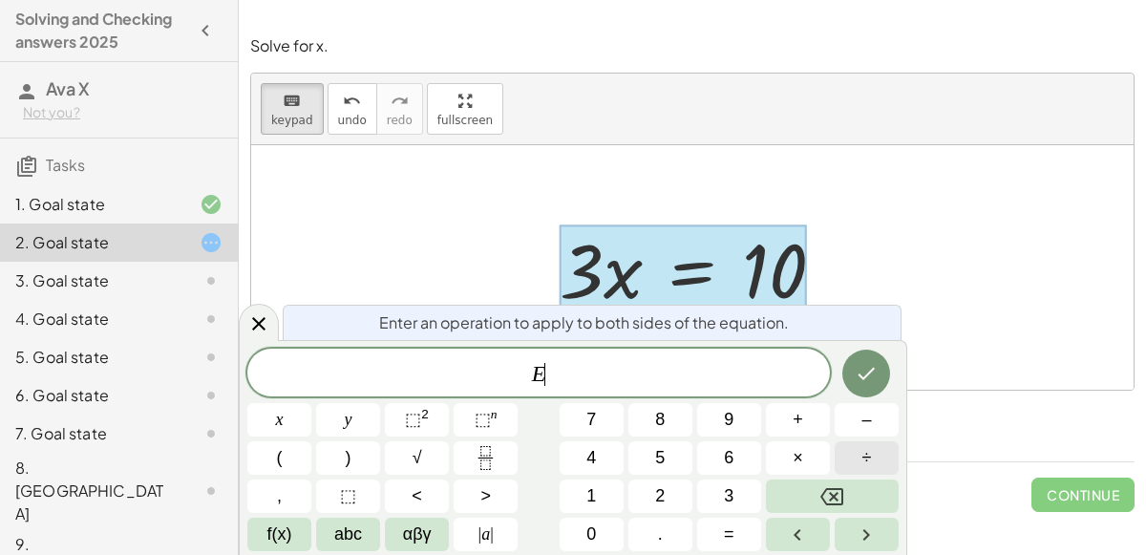
click at [860, 468] on button "÷" at bounding box center [867, 457] width 64 height 33
click at [672, 493] on button "2" at bounding box center [661, 496] width 64 height 33
click at [668, 524] on button "." at bounding box center [661, 534] width 64 height 33
click at [662, 462] on span "5" at bounding box center [660, 458] width 10 height 26
click at [874, 366] on icon "Done" at bounding box center [866, 373] width 23 height 23
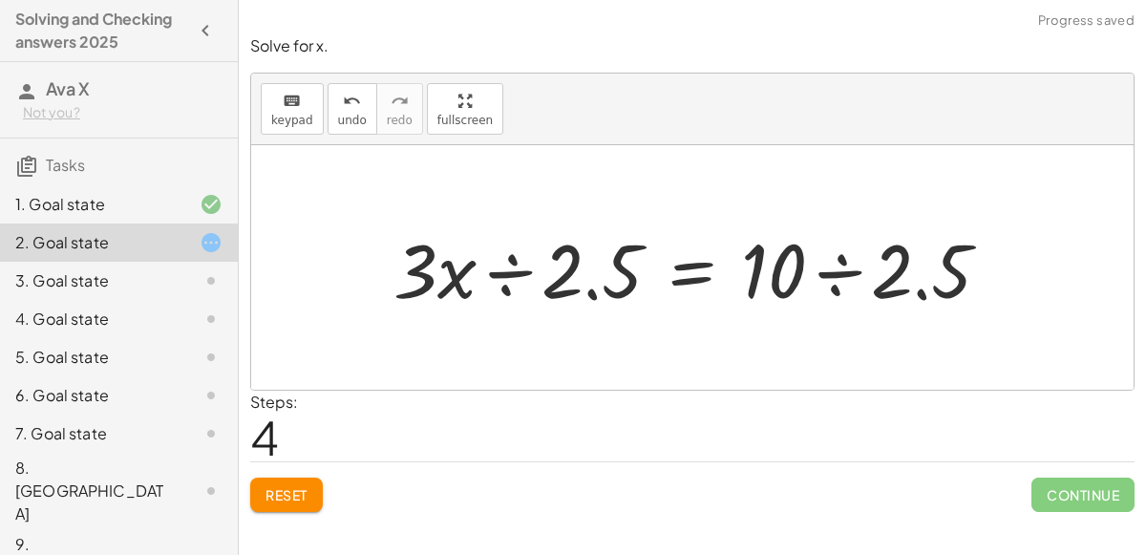
click at [515, 267] on div at bounding box center [699, 268] width 631 height 98
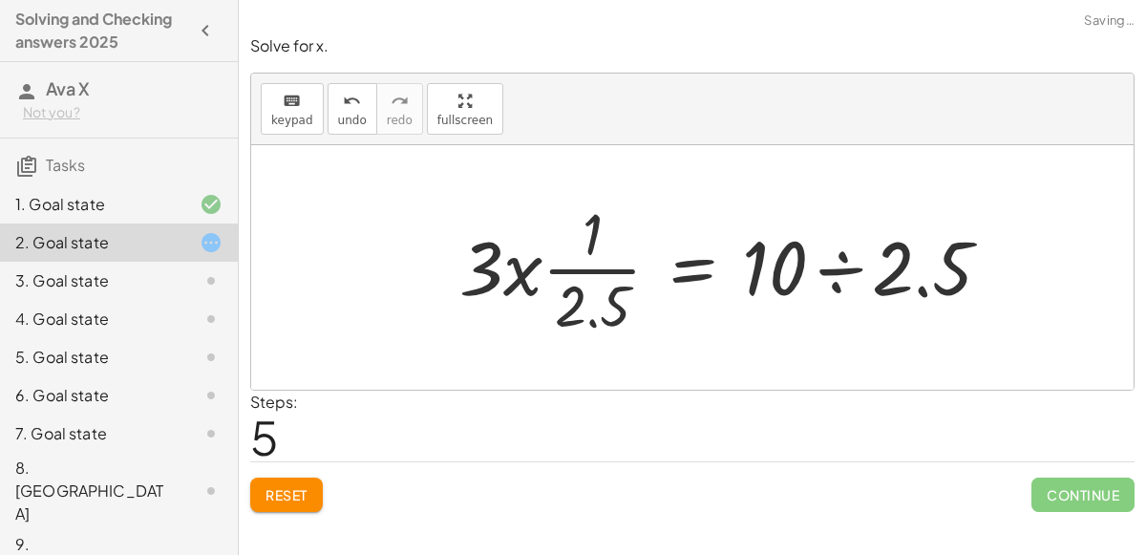
click at [587, 261] on div at bounding box center [733, 267] width 566 height 147
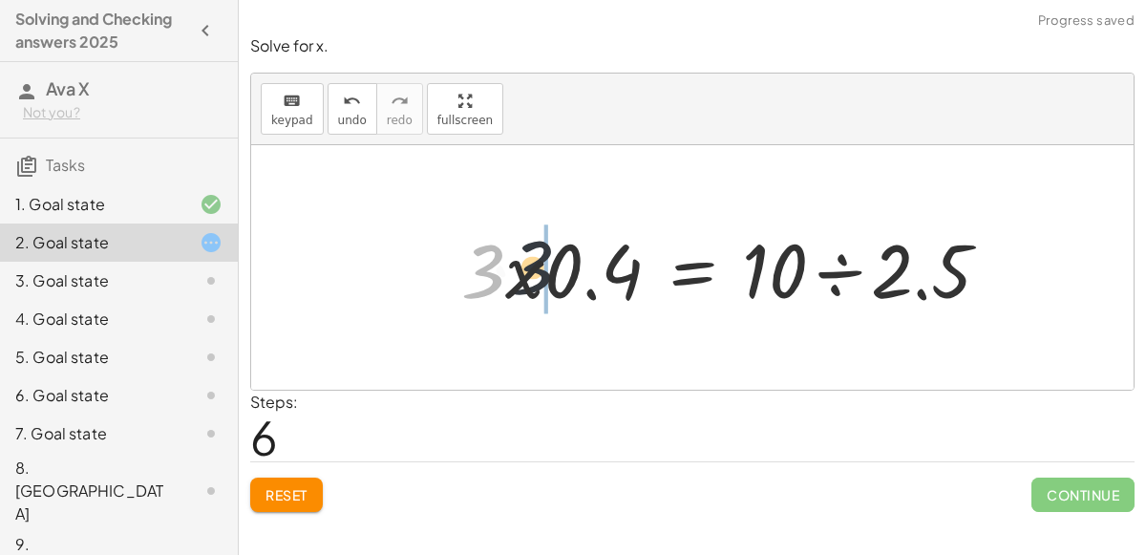
drag, startPoint x: 500, startPoint y: 266, endPoint x: 554, endPoint y: 264, distance: 54.5
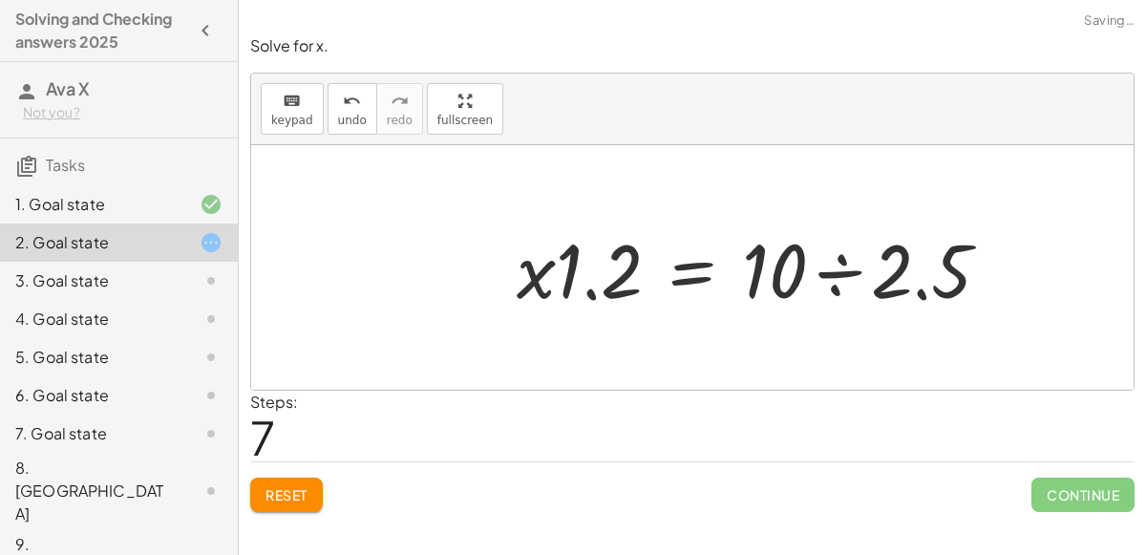
click at [780, 271] on div at bounding box center [761, 268] width 508 height 98
click at [827, 275] on div at bounding box center [761, 268] width 508 height 98
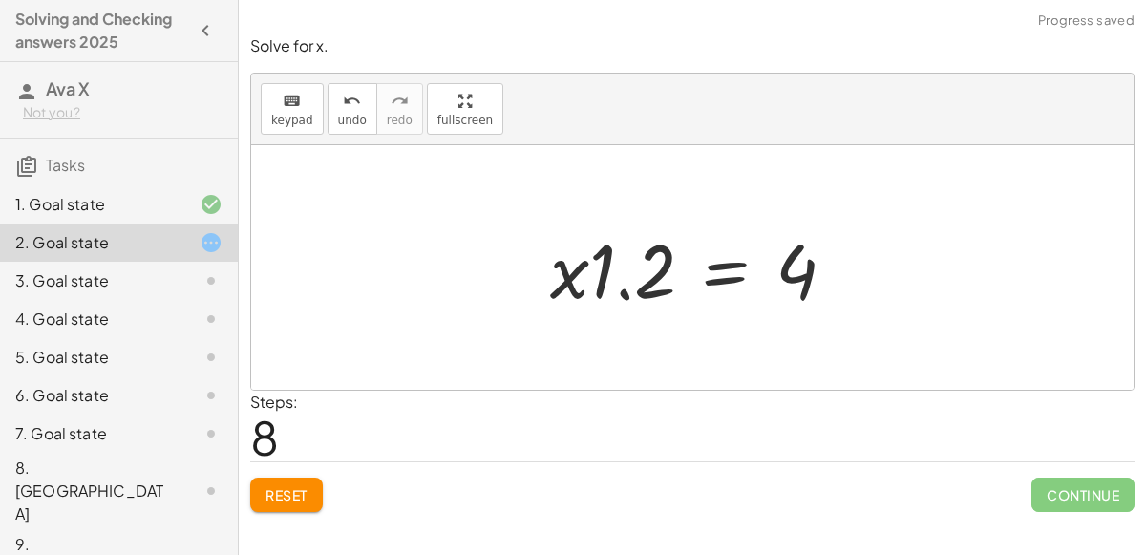
click at [768, 264] on div at bounding box center [701, 268] width 320 height 98
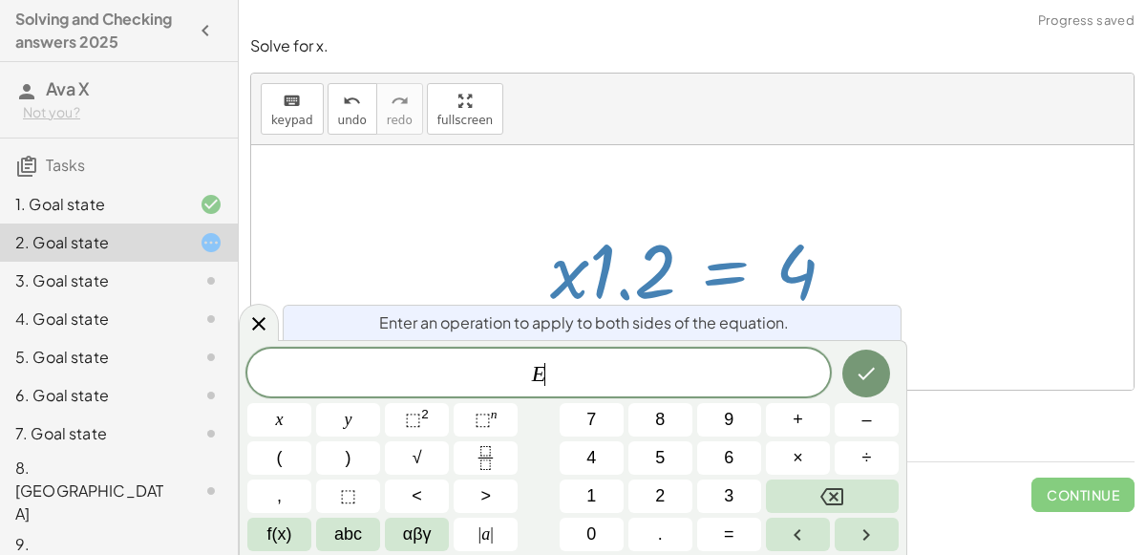
click at [601, 261] on div at bounding box center [701, 268] width 320 height 98
click at [622, 287] on div at bounding box center [701, 268] width 320 height 98
click at [860, 365] on icon "Done" at bounding box center [866, 373] width 23 height 23
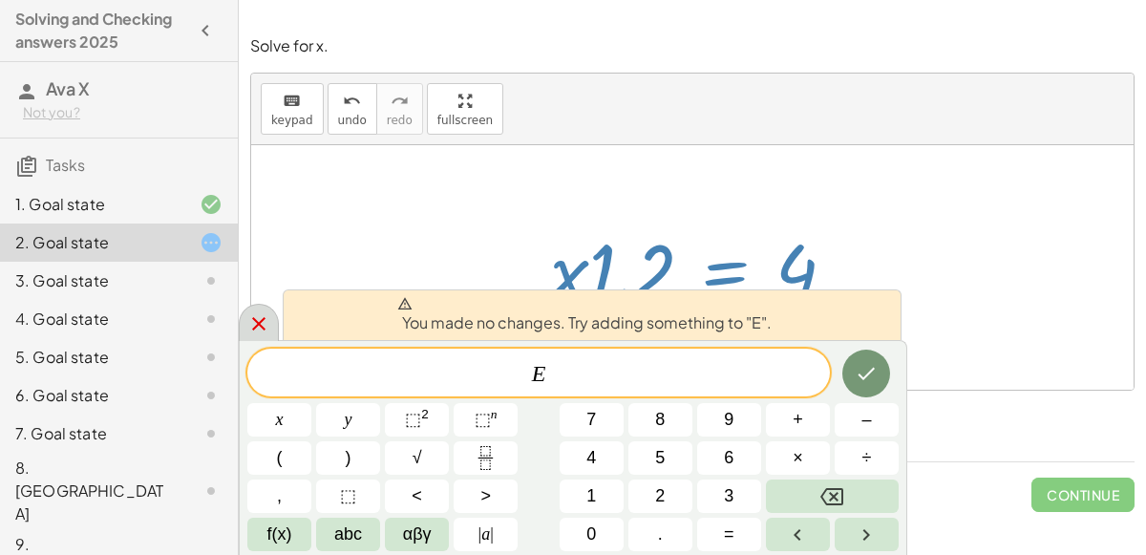
click at [257, 309] on div at bounding box center [259, 322] width 40 height 37
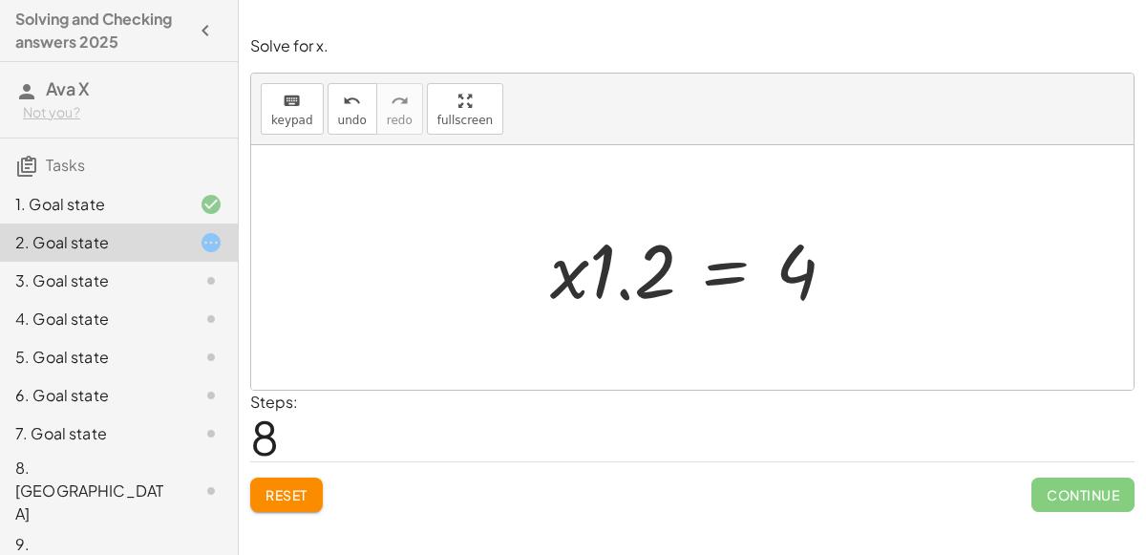
click at [632, 291] on div at bounding box center [701, 268] width 320 height 98
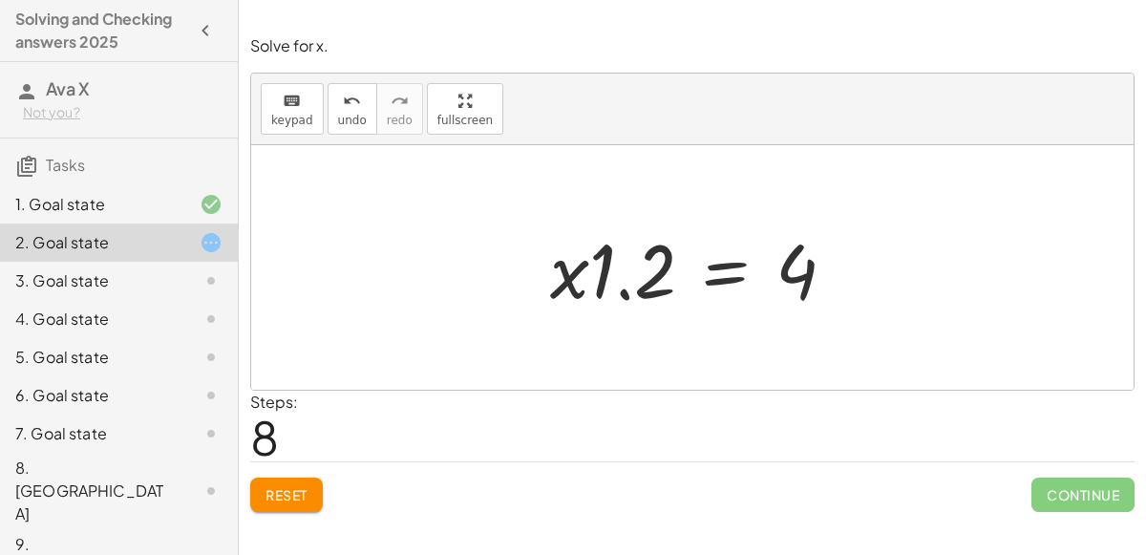
click at [717, 261] on div at bounding box center [701, 268] width 320 height 98
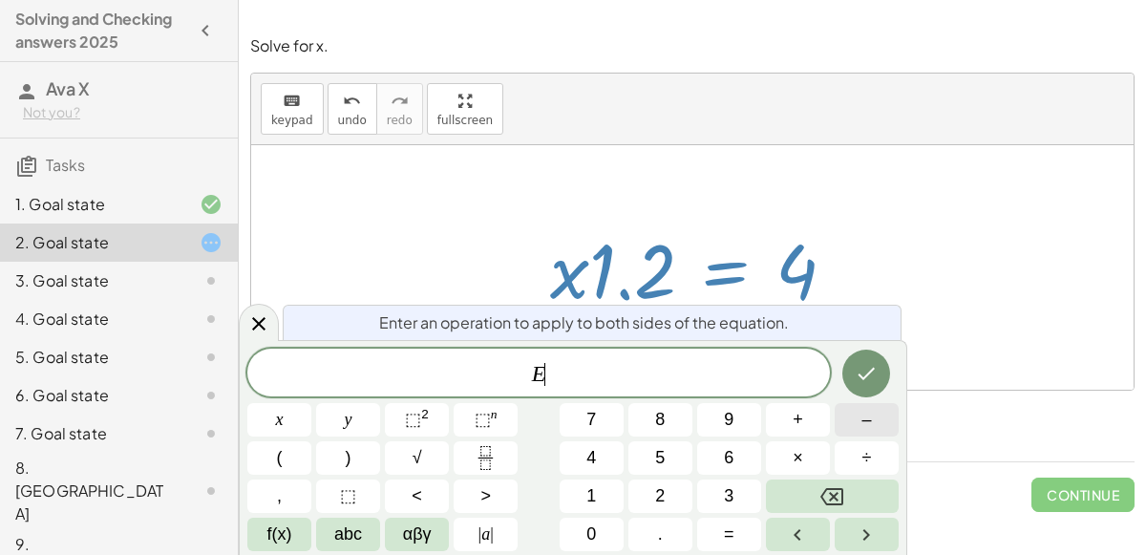
click at [884, 413] on button "–" at bounding box center [867, 419] width 64 height 33
click at [596, 530] on span "0" at bounding box center [591, 535] width 10 height 26
click at [638, 526] on button "." at bounding box center [661, 534] width 64 height 33
click at [663, 487] on span "2" at bounding box center [660, 496] width 10 height 26
click at [864, 368] on icon "Done" at bounding box center [866, 373] width 23 height 23
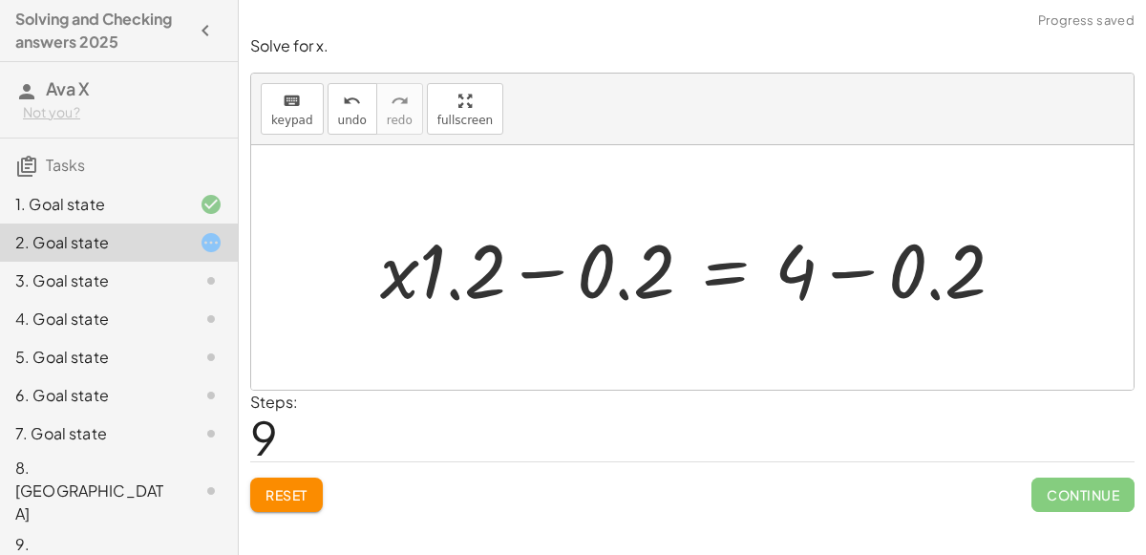
click at [541, 266] on div at bounding box center [700, 268] width 659 height 98
click at [481, 278] on div at bounding box center [700, 268] width 659 height 98
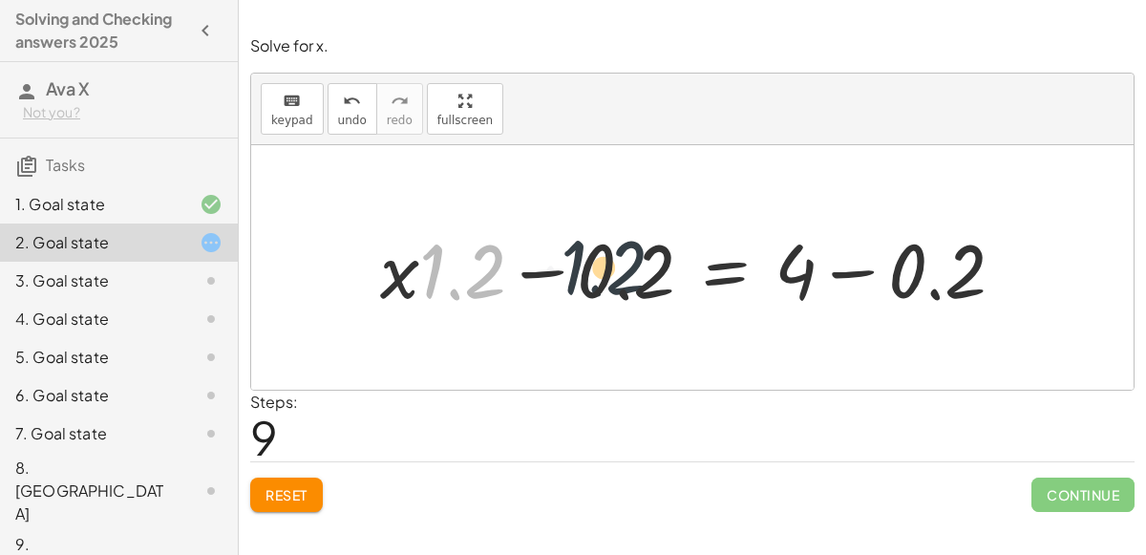
drag, startPoint x: 446, startPoint y: 286, endPoint x: 624, endPoint y: 297, distance: 178.0
click at [624, 297] on div at bounding box center [700, 268] width 659 height 98
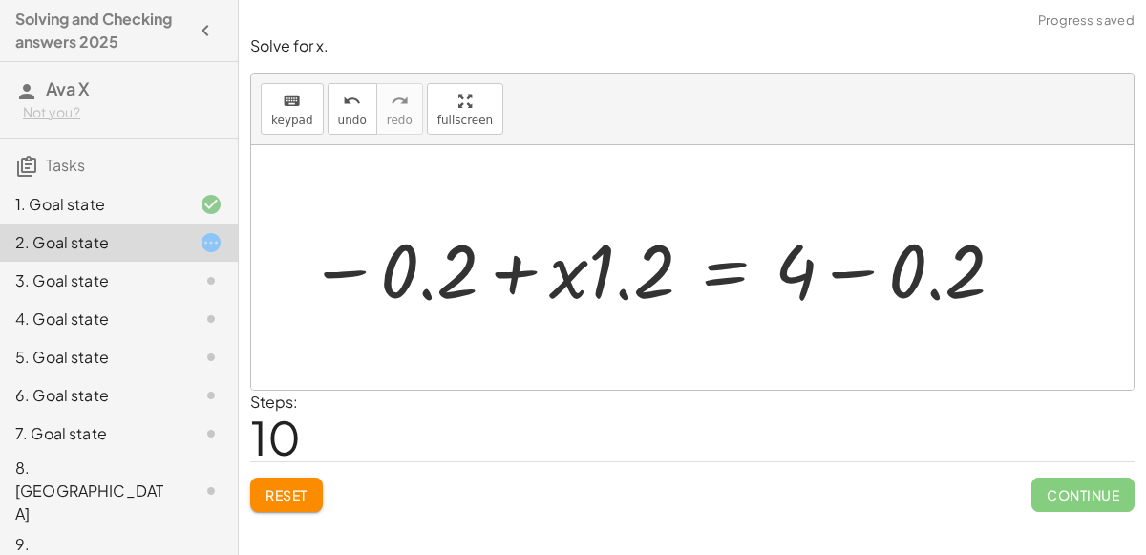
click at [880, 264] on div at bounding box center [657, 268] width 717 height 98
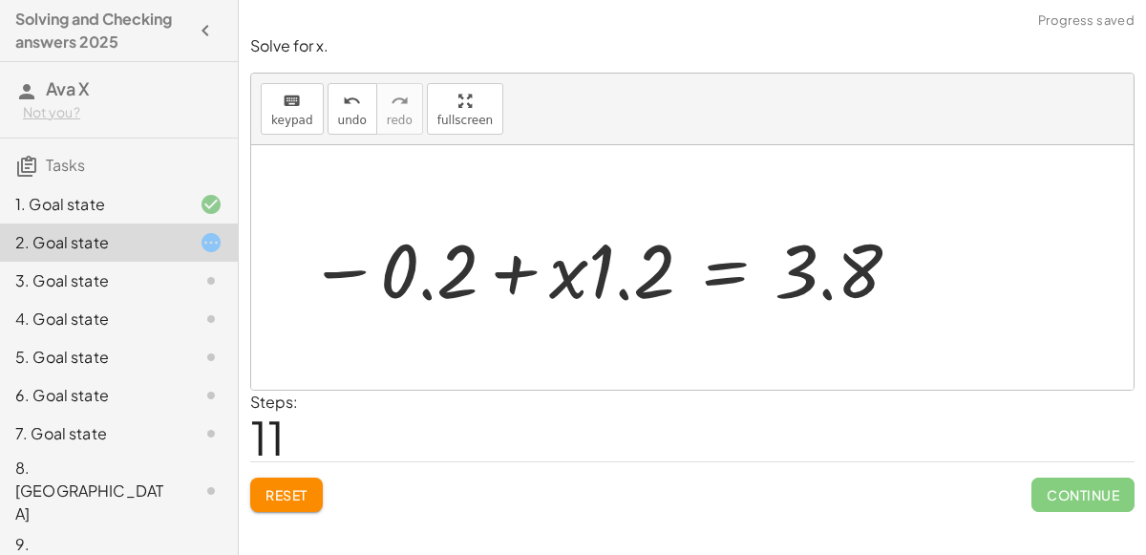
click at [512, 266] on div at bounding box center [605, 268] width 613 height 98
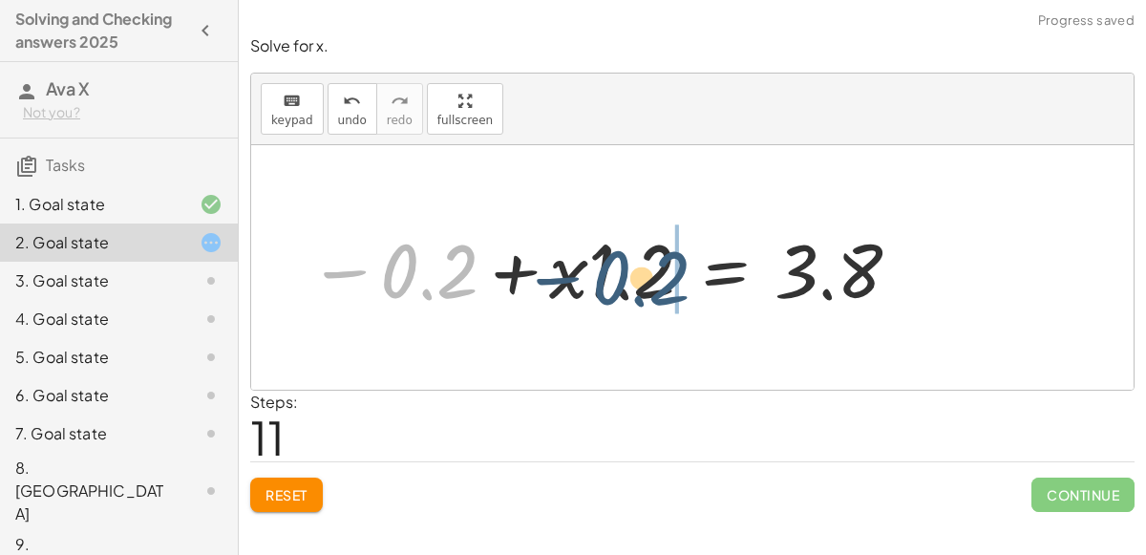
drag, startPoint x: 413, startPoint y: 274, endPoint x: 626, endPoint y: 275, distance: 213.0
click at [626, 275] on div at bounding box center [605, 268] width 613 height 98
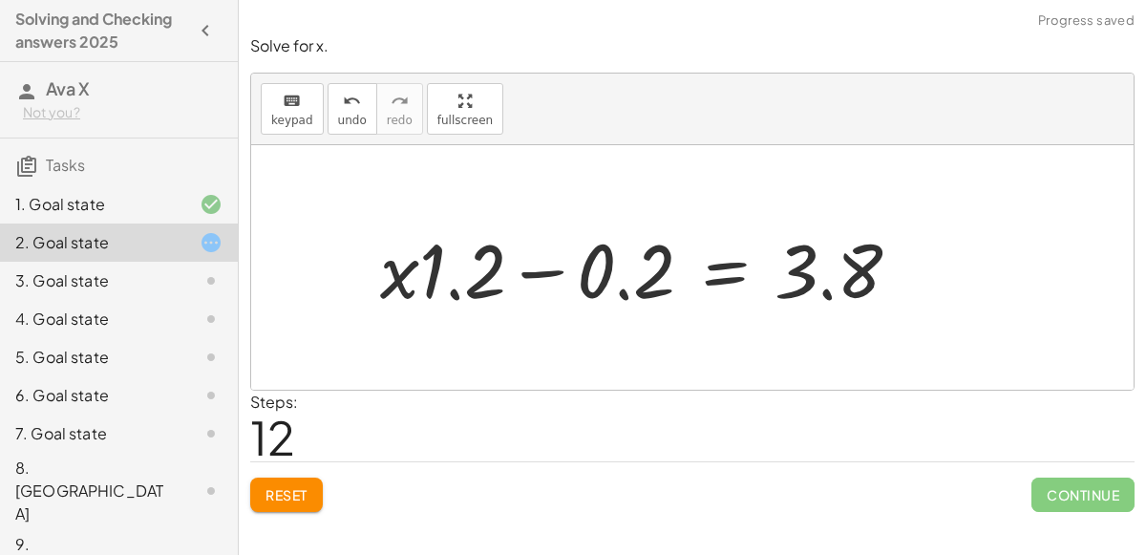
click at [536, 270] on div at bounding box center [648, 268] width 555 height 98
click at [315, 483] on button "Reset" at bounding box center [286, 495] width 73 height 34
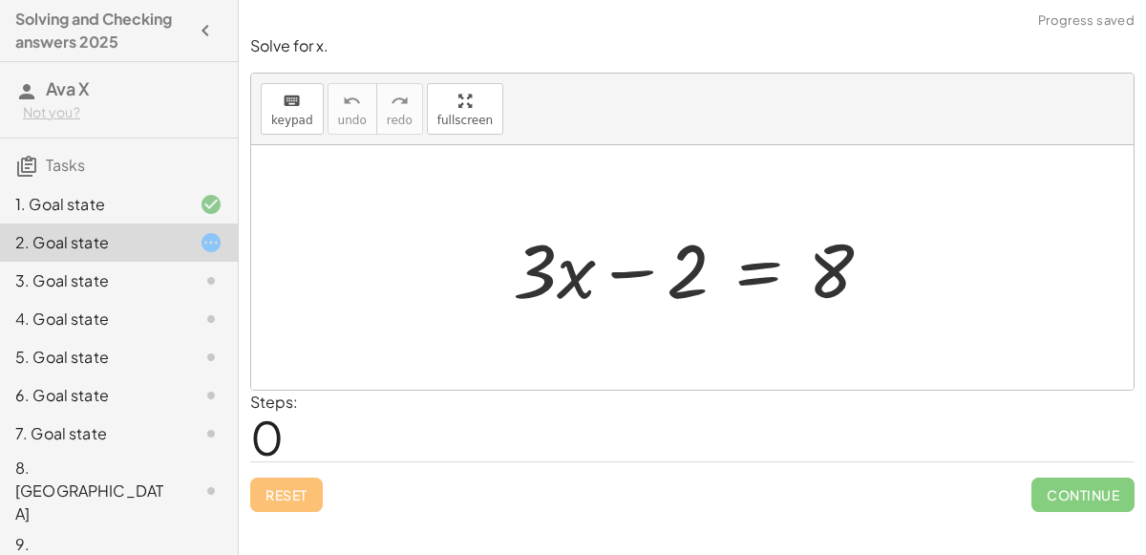
click at [627, 269] on div at bounding box center [700, 268] width 394 height 98
click at [771, 260] on div at bounding box center [700, 268] width 394 height 98
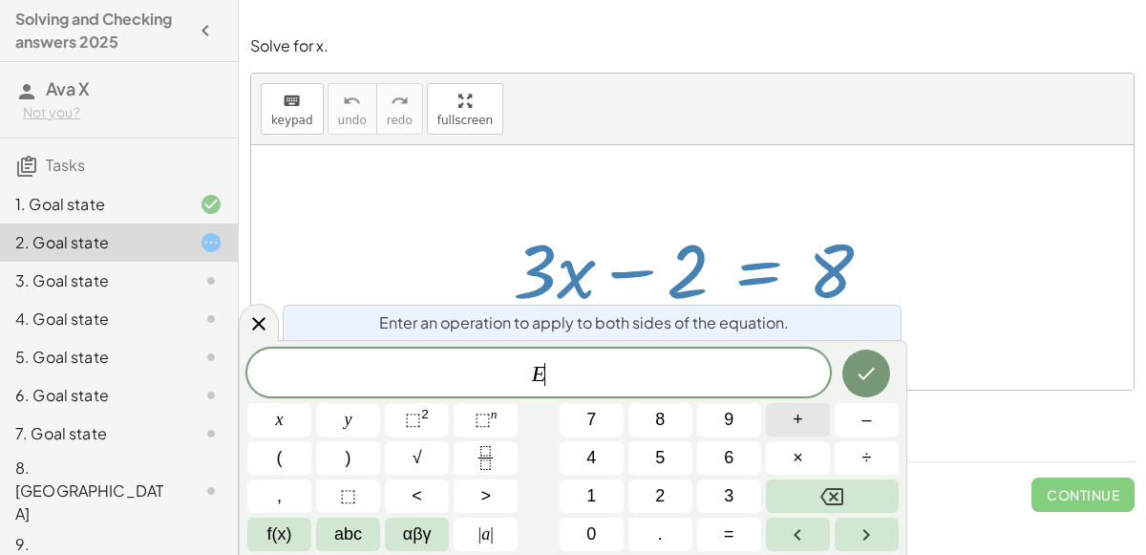
click at [820, 430] on button "+" at bounding box center [798, 419] width 64 height 33
click at [660, 485] on span "2" at bounding box center [660, 496] width 10 height 26
click at [875, 359] on button "Done" at bounding box center [866, 374] width 48 height 48
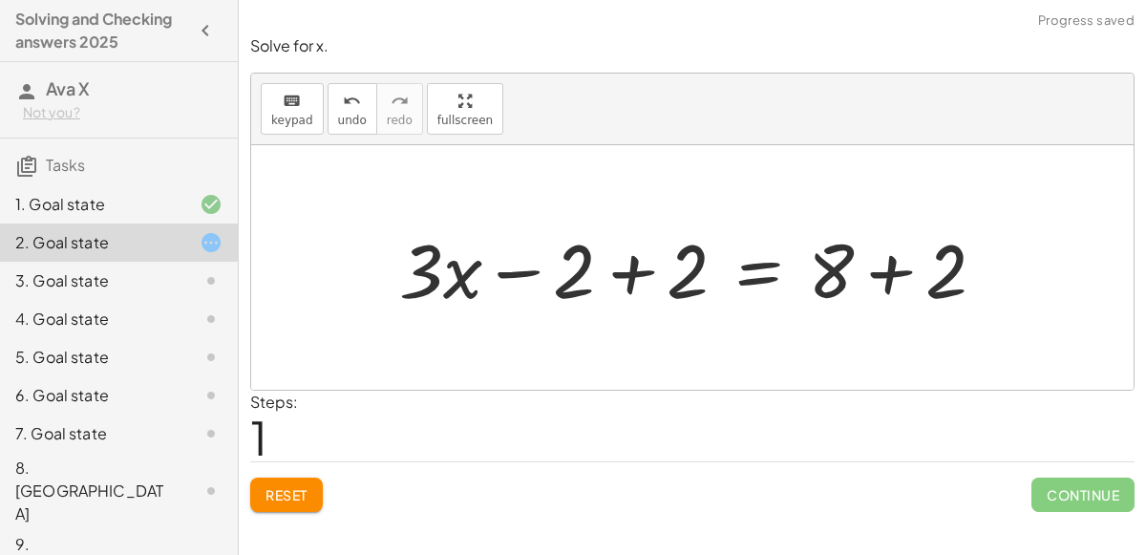
click at [640, 274] on div at bounding box center [700, 268] width 621 height 98
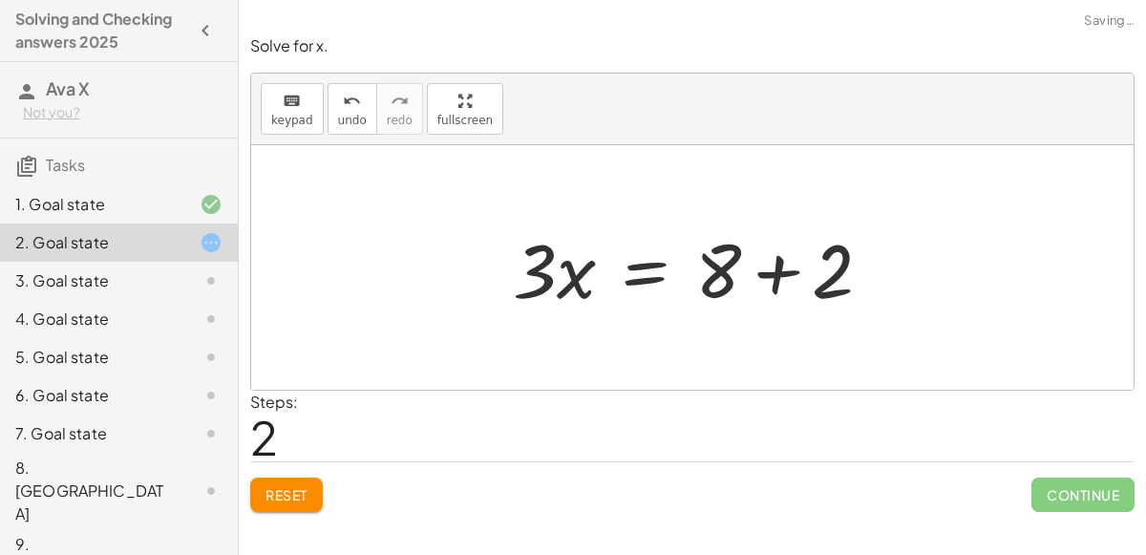
click at [769, 264] on div at bounding box center [700, 268] width 394 height 98
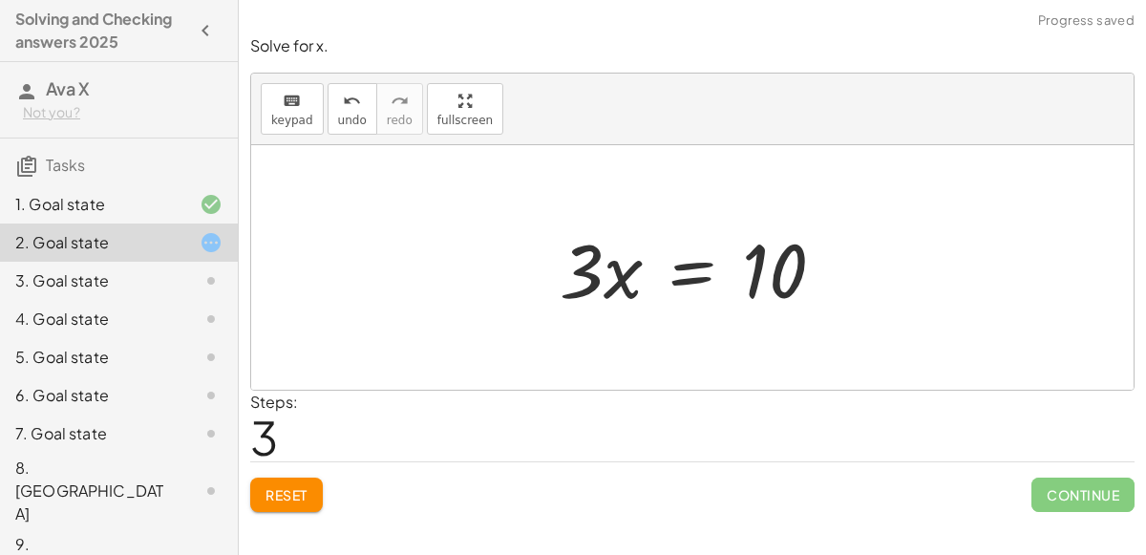
click at [672, 266] on div at bounding box center [699, 268] width 299 height 98
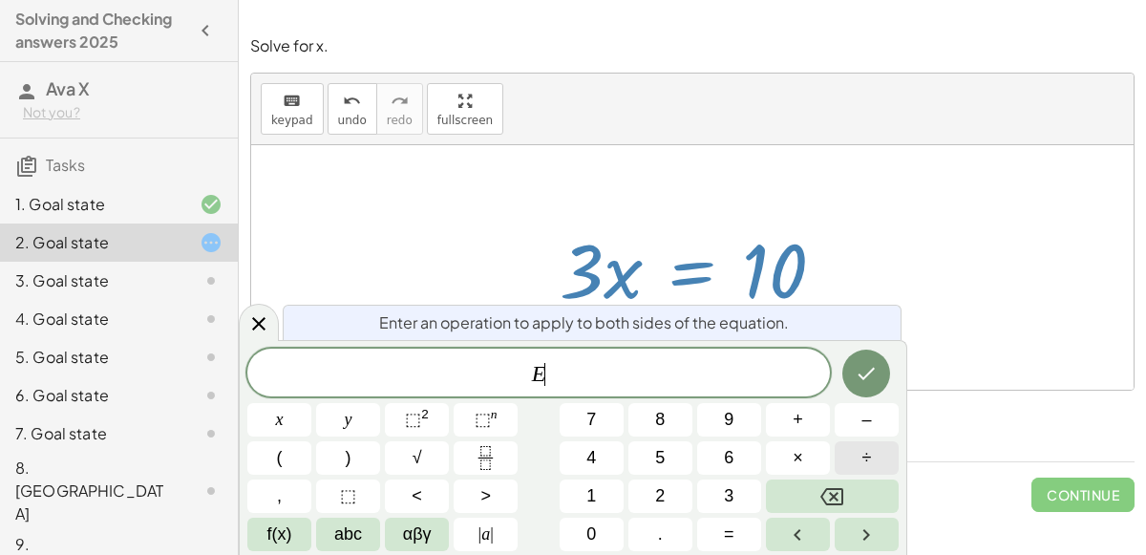
click at [893, 449] on button "÷" at bounding box center [867, 457] width 64 height 33
click at [672, 491] on button "2" at bounding box center [661, 496] width 64 height 33
click at [664, 530] on button "." at bounding box center [661, 534] width 64 height 33
click at [663, 459] on span "5" at bounding box center [660, 458] width 10 height 26
click at [863, 370] on icon "Done" at bounding box center [866, 373] width 23 height 23
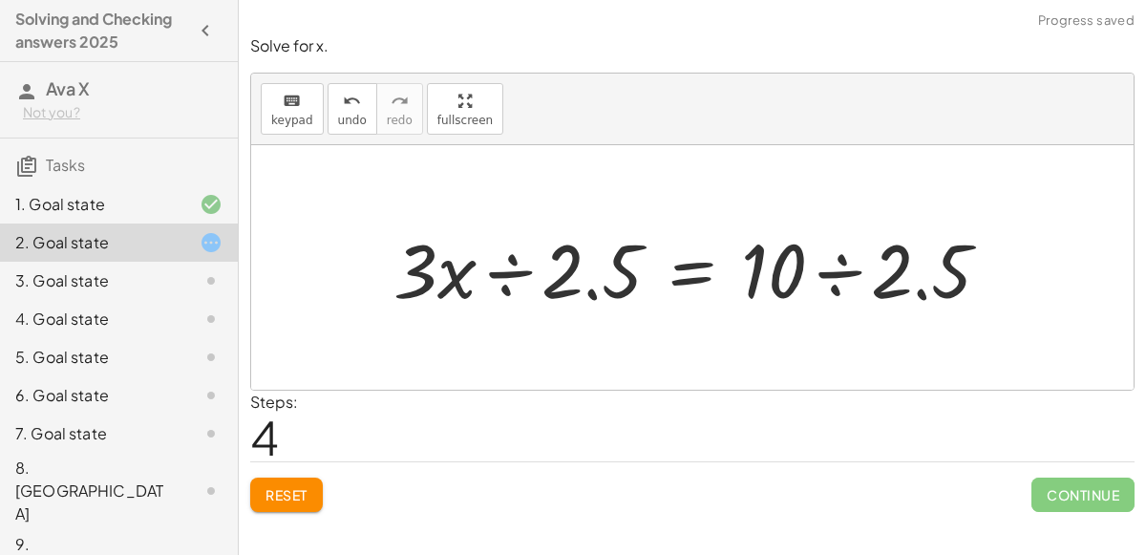
click at [549, 260] on div at bounding box center [699, 268] width 631 height 98
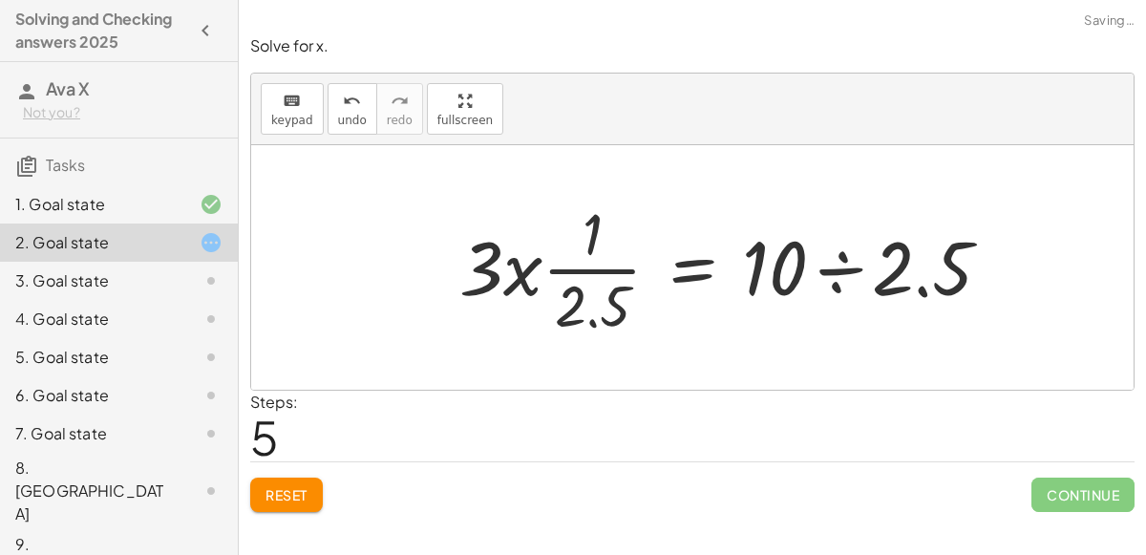
click at [585, 264] on div at bounding box center [733, 267] width 566 height 147
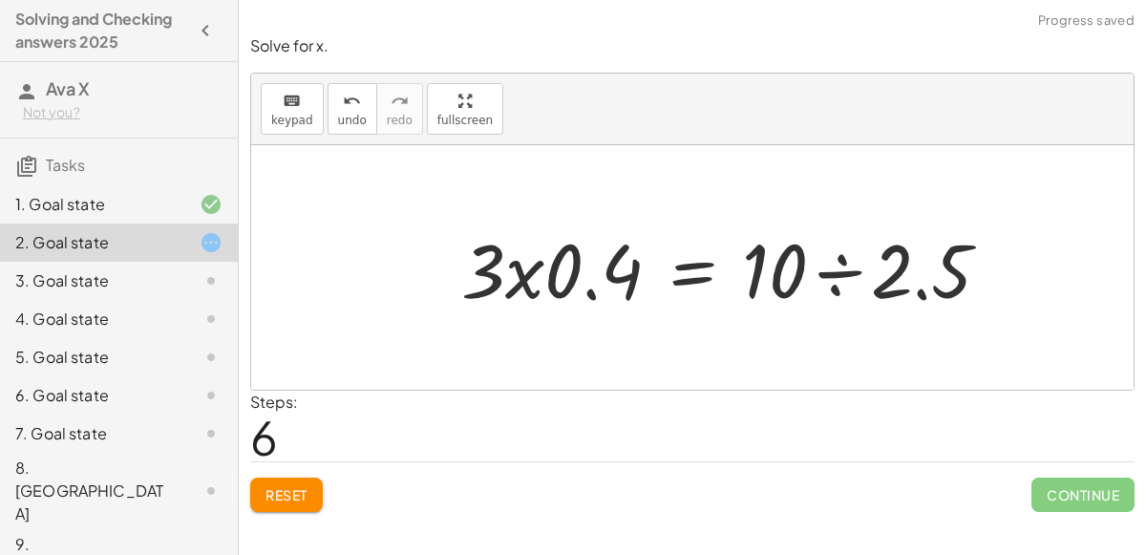
click at [579, 265] on div at bounding box center [734, 268] width 564 height 98
click at [511, 275] on div at bounding box center [734, 268] width 564 height 98
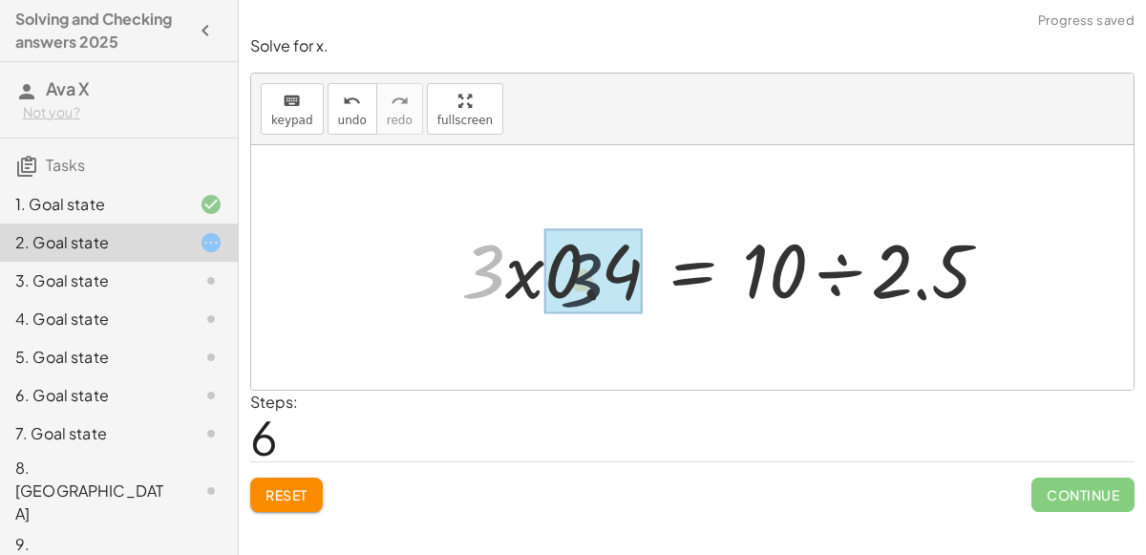
drag, startPoint x: 479, startPoint y: 265, endPoint x: 583, endPoint y: 274, distance: 104.6
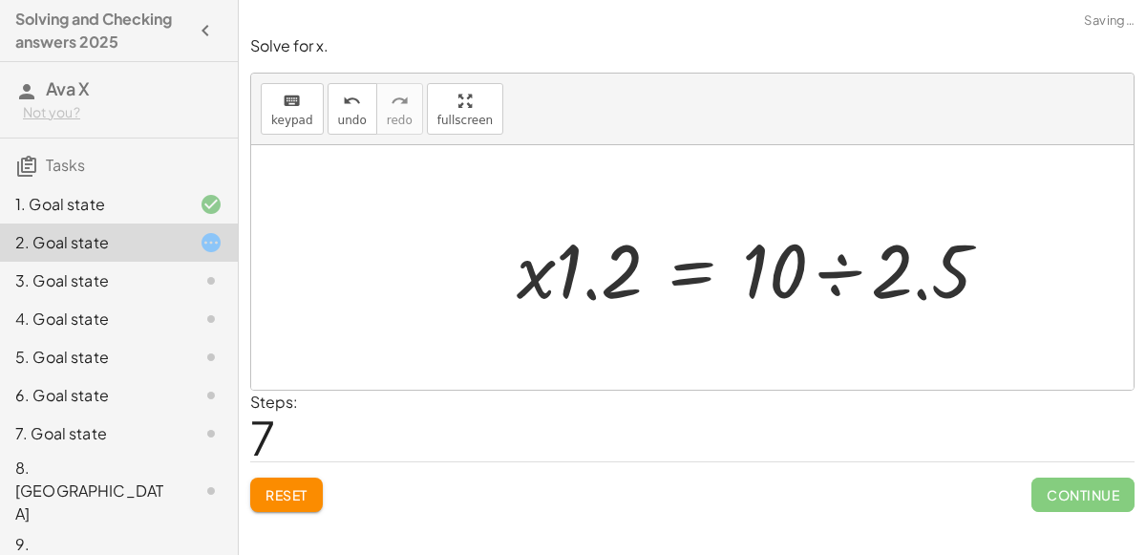
click at [835, 267] on div at bounding box center [761, 268] width 508 height 98
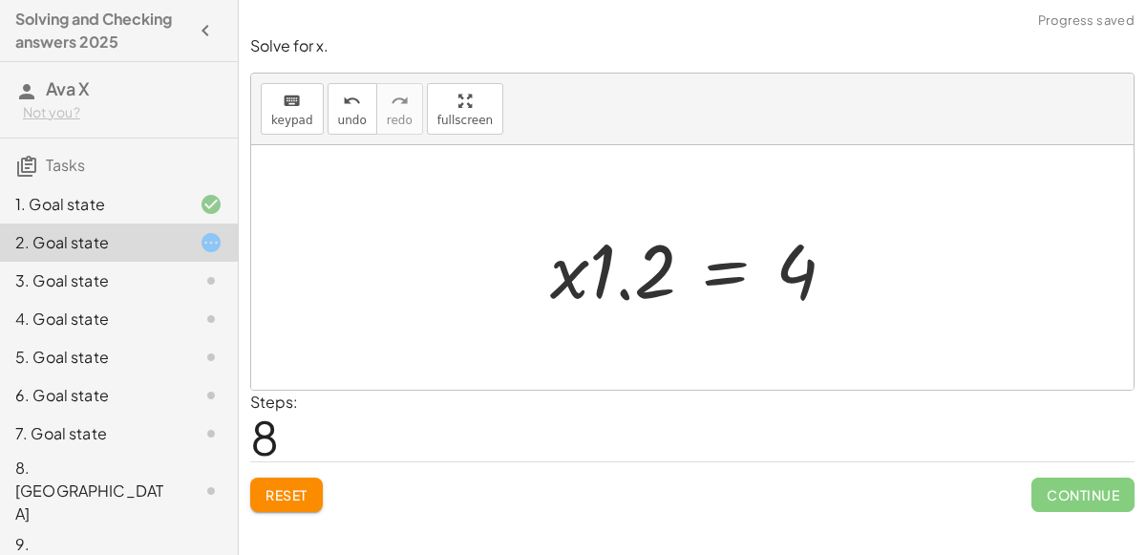
click at [734, 274] on div at bounding box center [701, 268] width 320 height 98
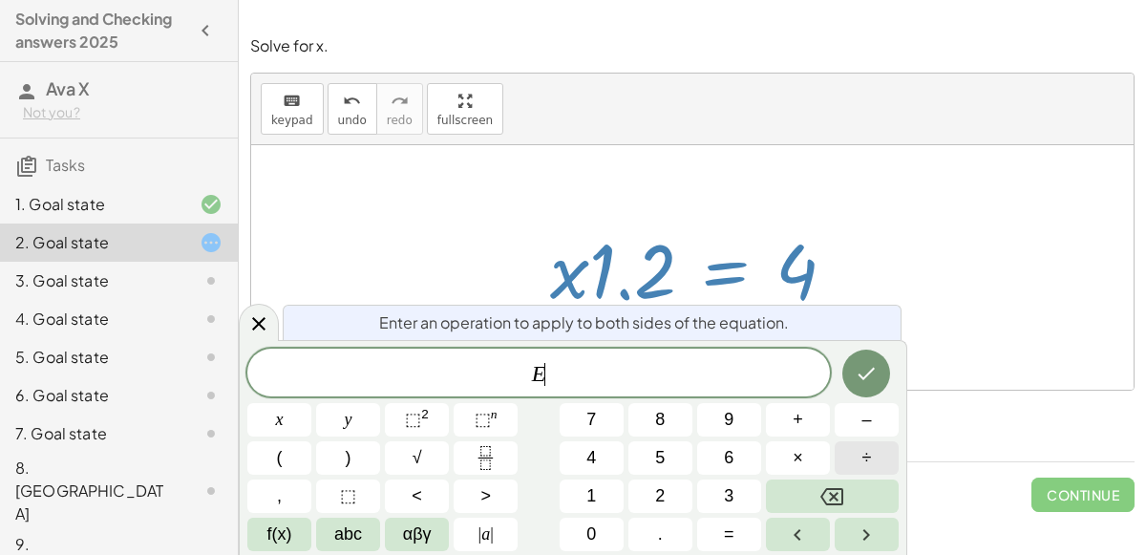
click at [853, 453] on button "÷" at bounding box center [867, 457] width 64 height 33
click at [585, 536] on button "0" at bounding box center [592, 534] width 64 height 33
click at [655, 530] on button "." at bounding box center [661, 534] width 64 height 33
click at [651, 506] on button "2" at bounding box center [661, 496] width 64 height 33
click at [278, 408] on span "x" at bounding box center [280, 420] width 8 height 26
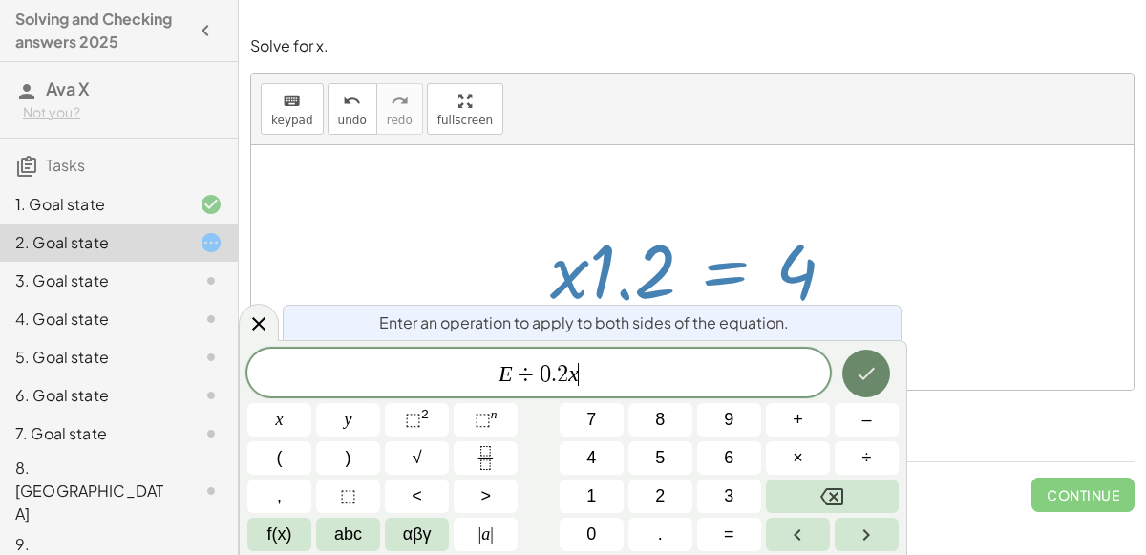
click at [869, 367] on icon "Done" at bounding box center [866, 373] width 23 height 23
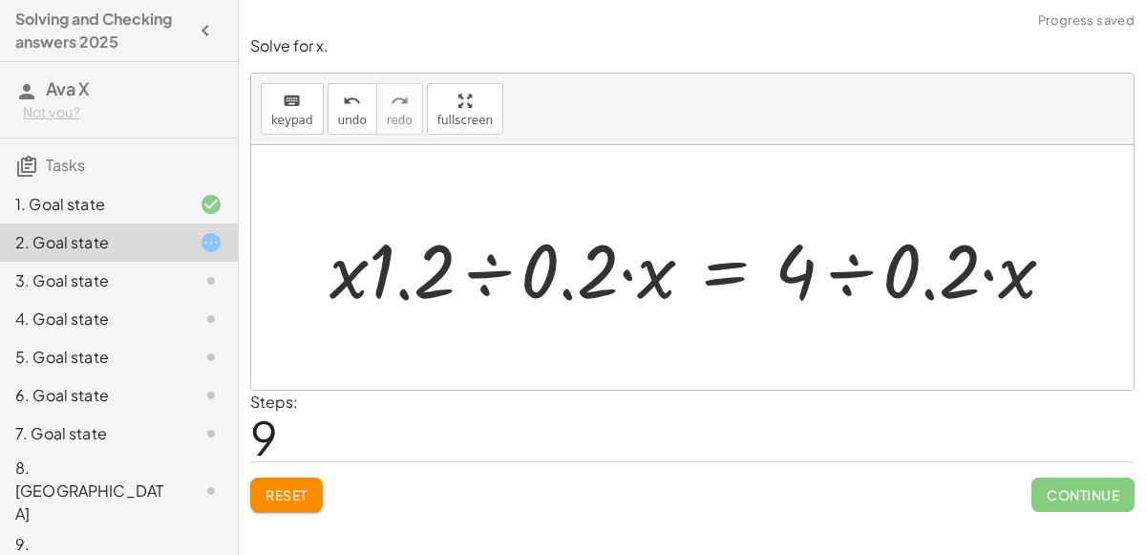
click at [498, 264] on div at bounding box center [700, 268] width 761 height 98
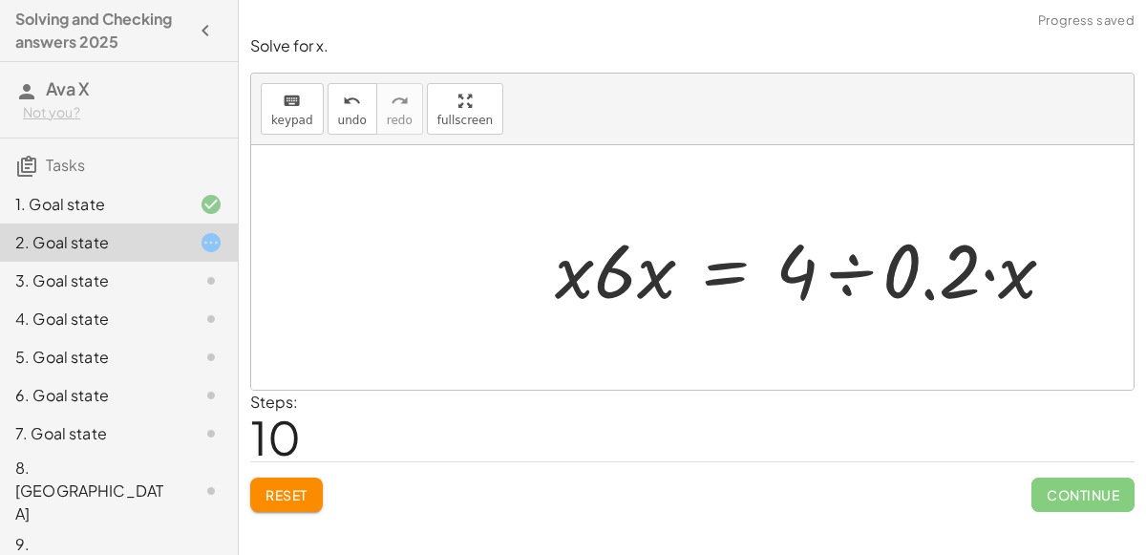
click at [665, 263] on div at bounding box center [813, 268] width 536 height 98
drag, startPoint x: 571, startPoint y: 270, endPoint x: 657, endPoint y: 267, distance: 86.0
click at [866, 259] on div at bounding box center [820, 268] width 522 height 98
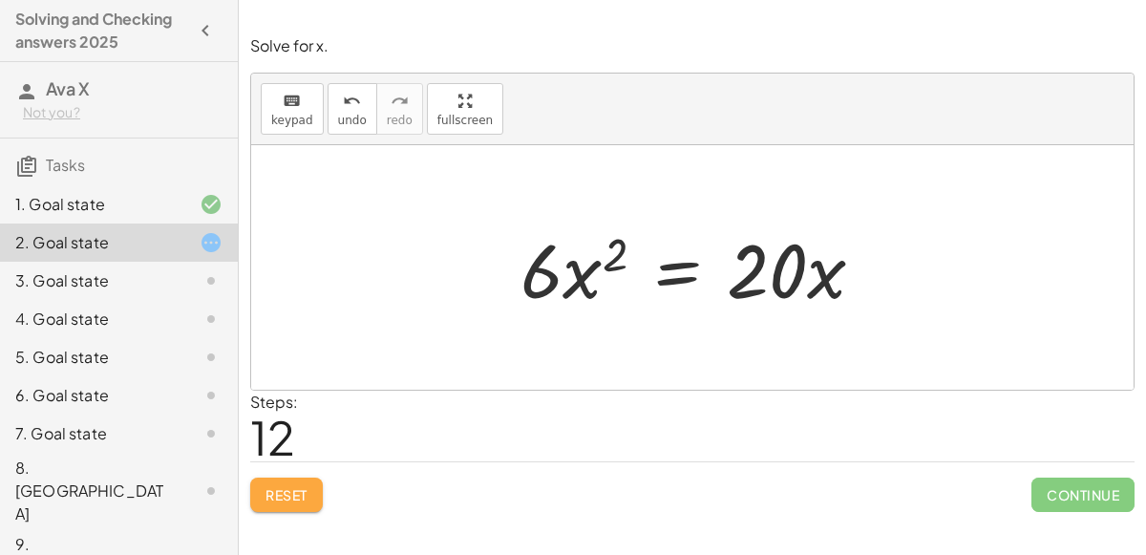
click at [266, 494] on span "Reset" at bounding box center [287, 494] width 42 height 17
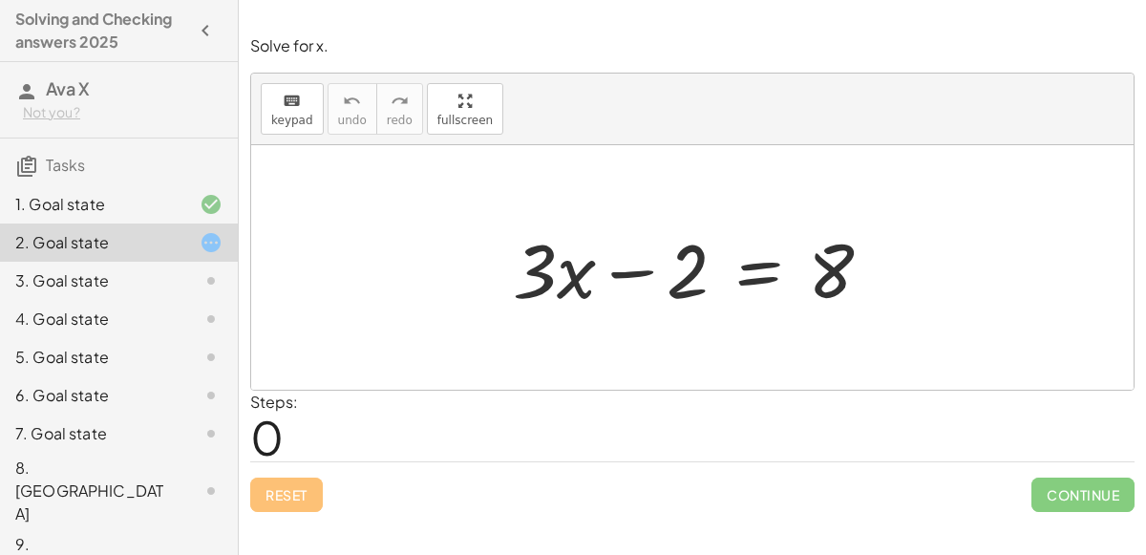
click at [753, 254] on div at bounding box center [700, 268] width 394 height 98
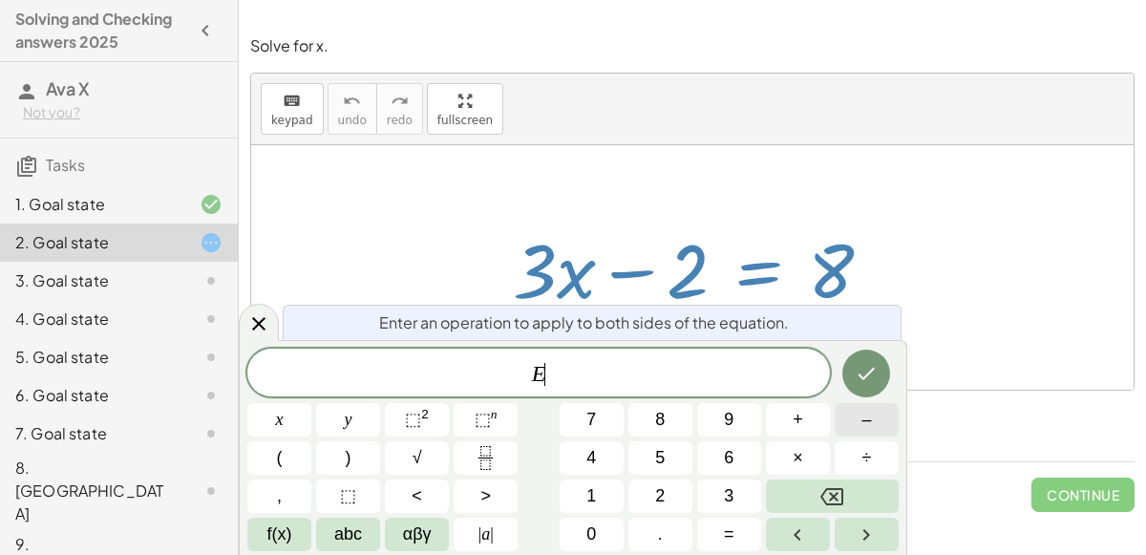
click at [866, 431] on span "–" at bounding box center [867, 420] width 10 height 26
click at [854, 487] on button "Backspace" at bounding box center [832, 496] width 133 height 33
click at [817, 428] on button "+" at bounding box center [798, 419] width 64 height 33
click at [670, 490] on button "2" at bounding box center [661, 496] width 64 height 33
click at [875, 370] on icon "Done" at bounding box center [866, 373] width 23 height 23
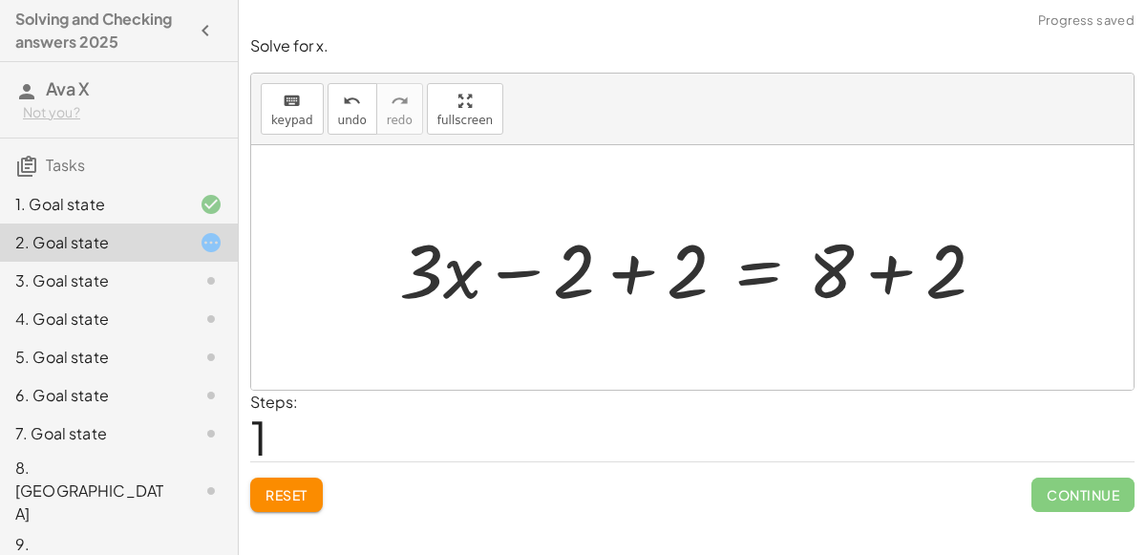
click at [622, 277] on div at bounding box center [700, 268] width 621 height 98
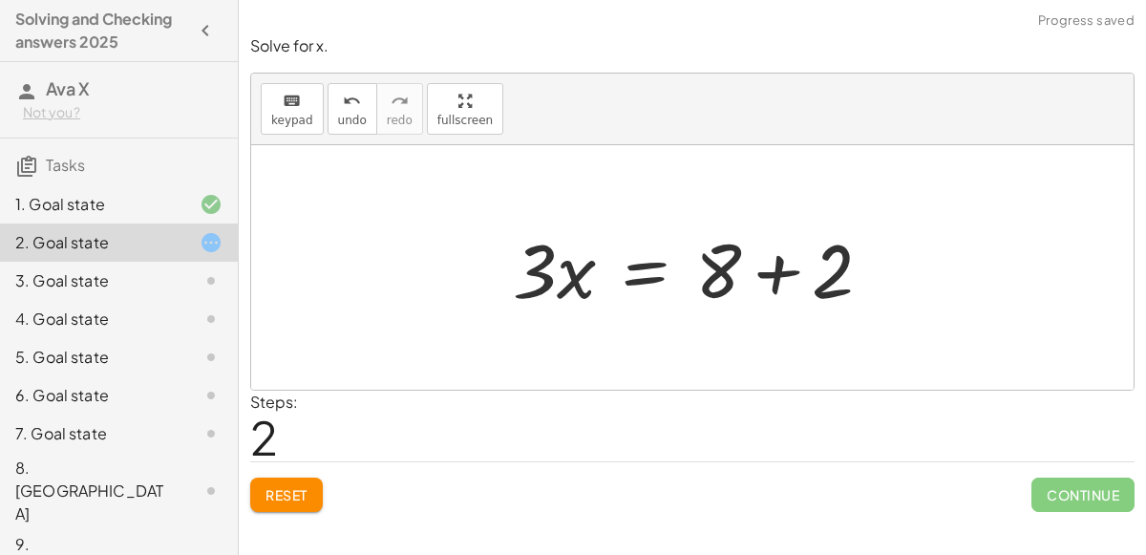
click at [798, 274] on div at bounding box center [700, 268] width 394 height 98
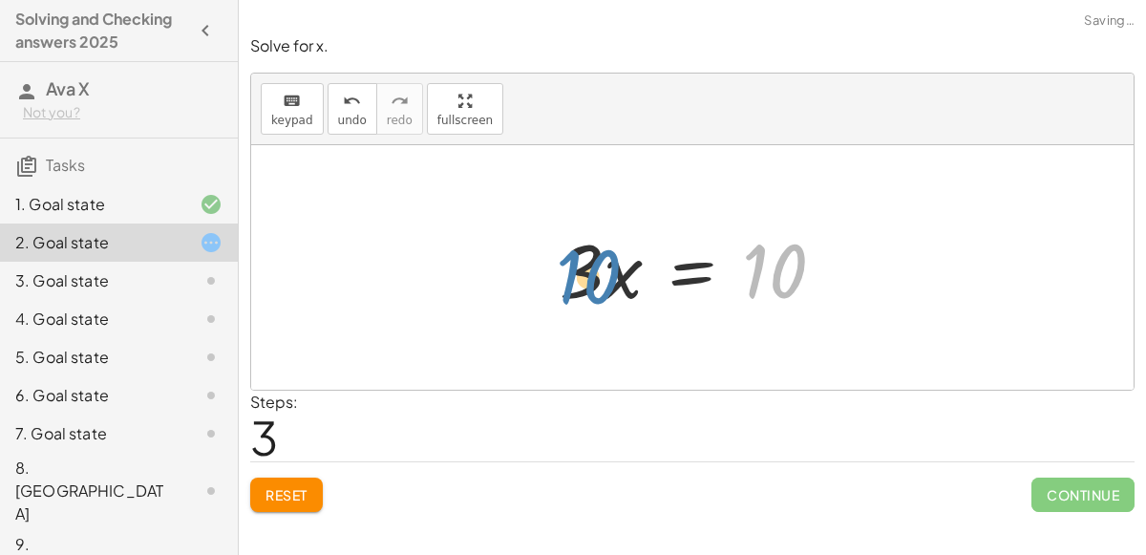
drag, startPoint x: 799, startPoint y: 279, endPoint x: 589, endPoint y: 279, distance: 209.2
click at [589, 279] on div at bounding box center [699, 268] width 299 height 98
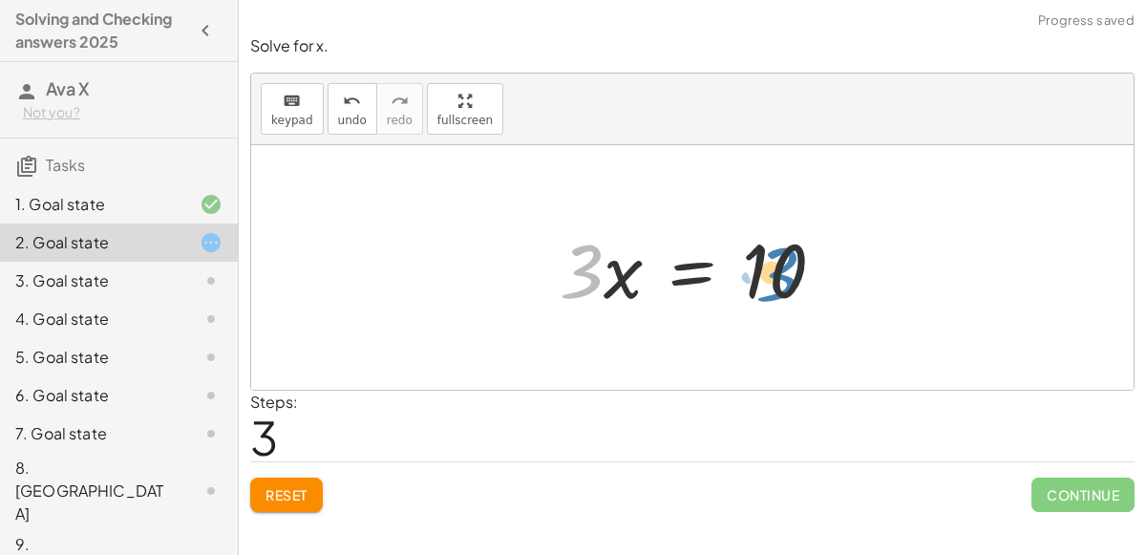
drag, startPoint x: 568, startPoint y: 270, endPoint x: 765, endPoint y: 271, distance: 196.8
click at [765, 271] on div at bounding box center [699, 268] width 299 height 98
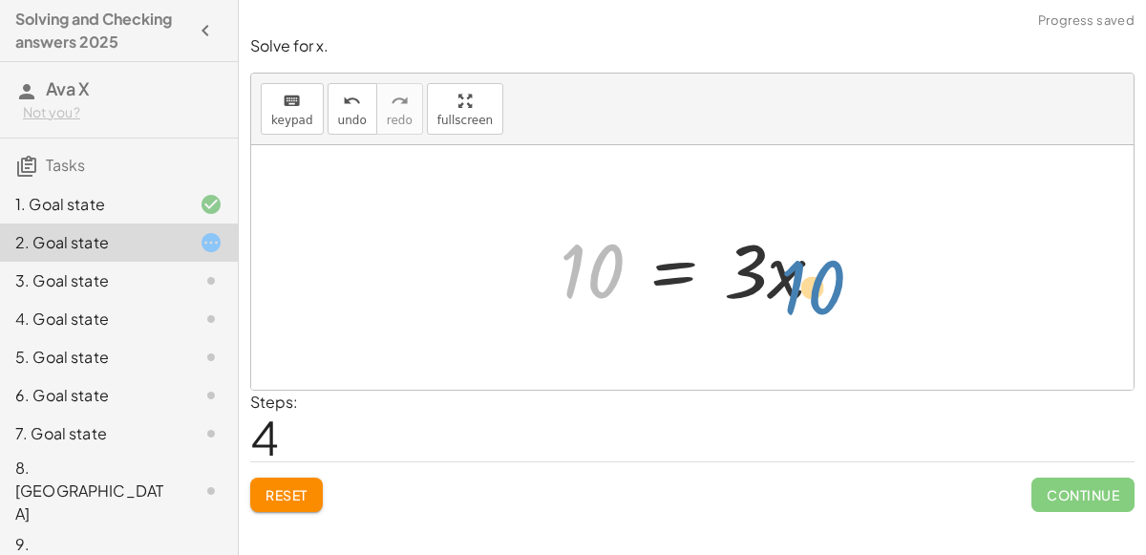
drag, startPoint x: 586, startPoint y: 271, endPoint x: 809, endPoint y: 286, distance: 223.0
click at [809, 286] on div at bounding box center [699, 268] width 299 height 98
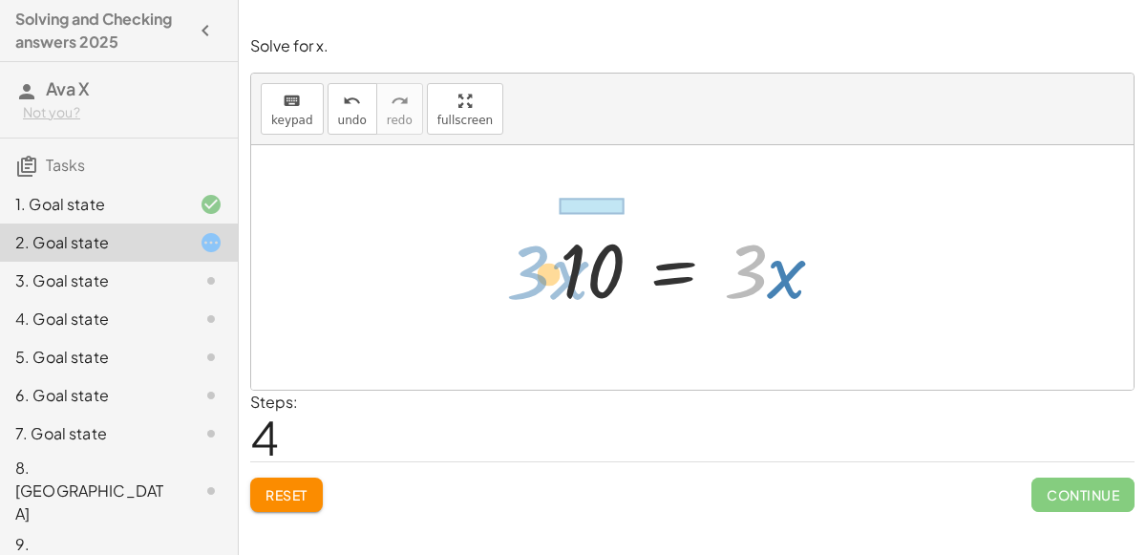
drag, startPoint x: 766, startPoint y: 275, endPoint x: 544, endPoint y: 275, distance: 222.6
click at [544, 275] on div "+ · 3 · x − 2 = 8 + · 3 · x − 2 + 2 = + 8 + 2 + · 3 · x + 0 = + 8 + 2 · 3 · x =…" at bounding box center [692, 268] width 323 height 108
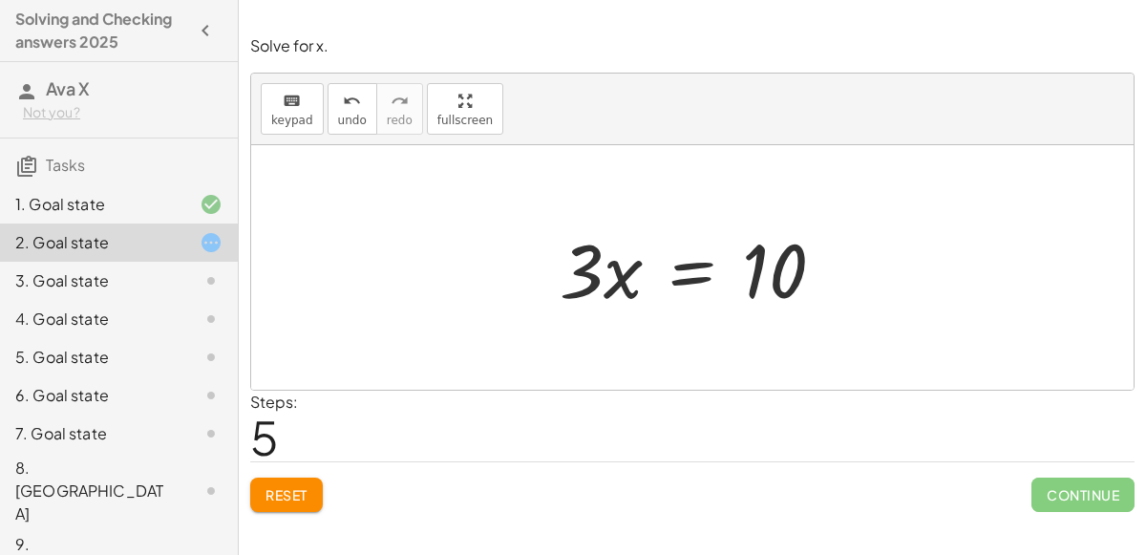
click at [691, 269] on div at bounding box center [699, 268] width 299 height 98
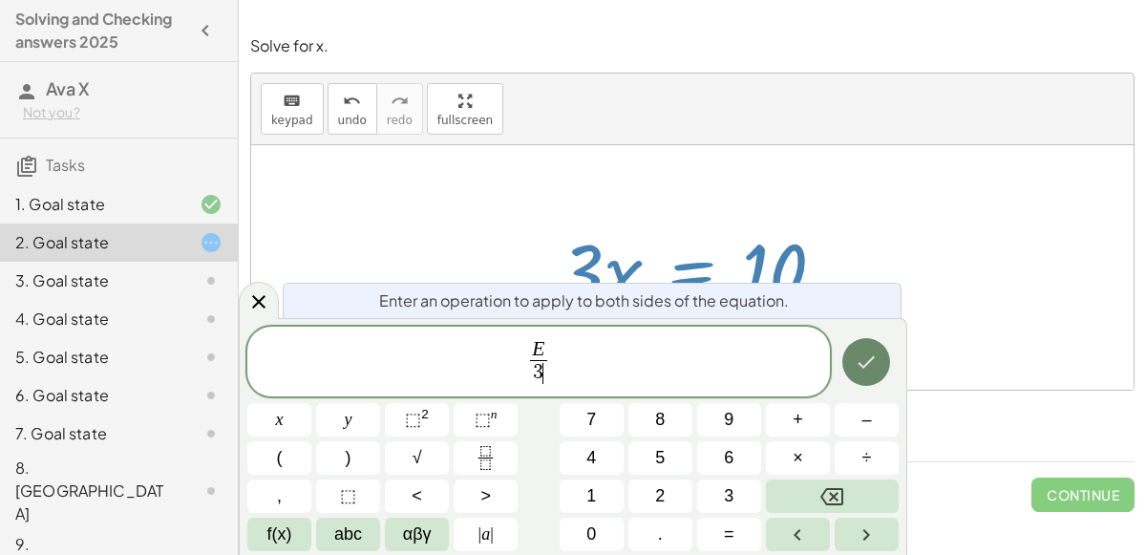
click at [879, 355] on button "Done" at bounding box center [866, 362] width 48 height 48
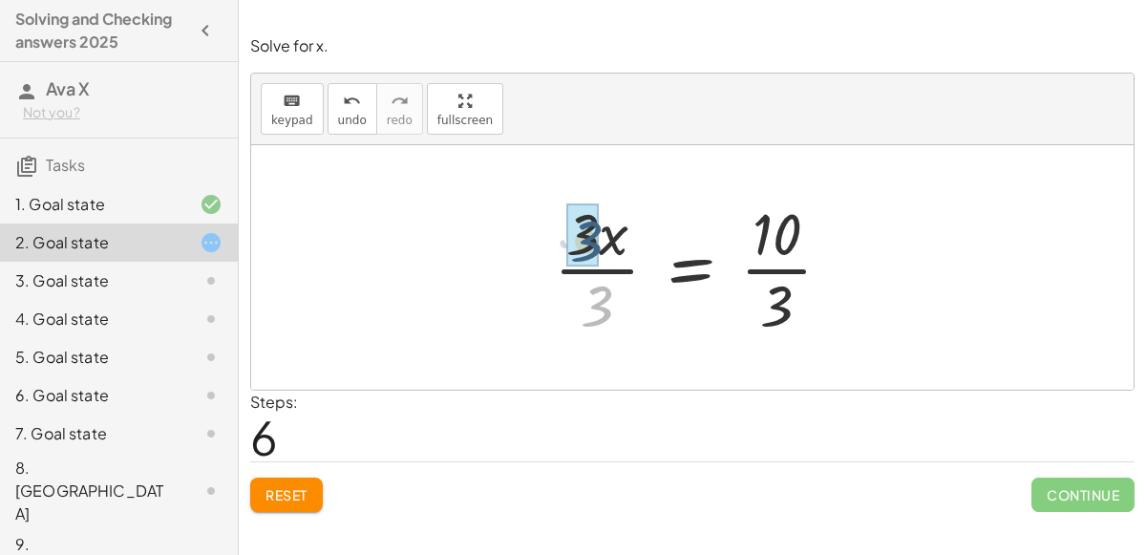
drag, startPoint x: 602, startPoint y: 303, endPoint x: 583, endPoint y: 235, distance: 70.5
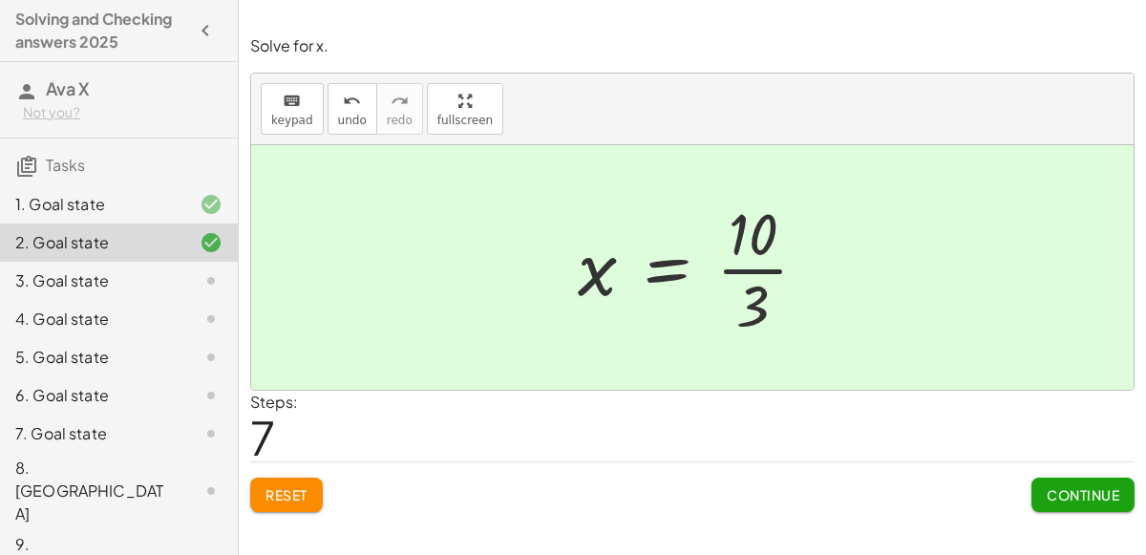
click at [301, 508] on button "Reset" at bounding box center [286, 495] width 73 height 34
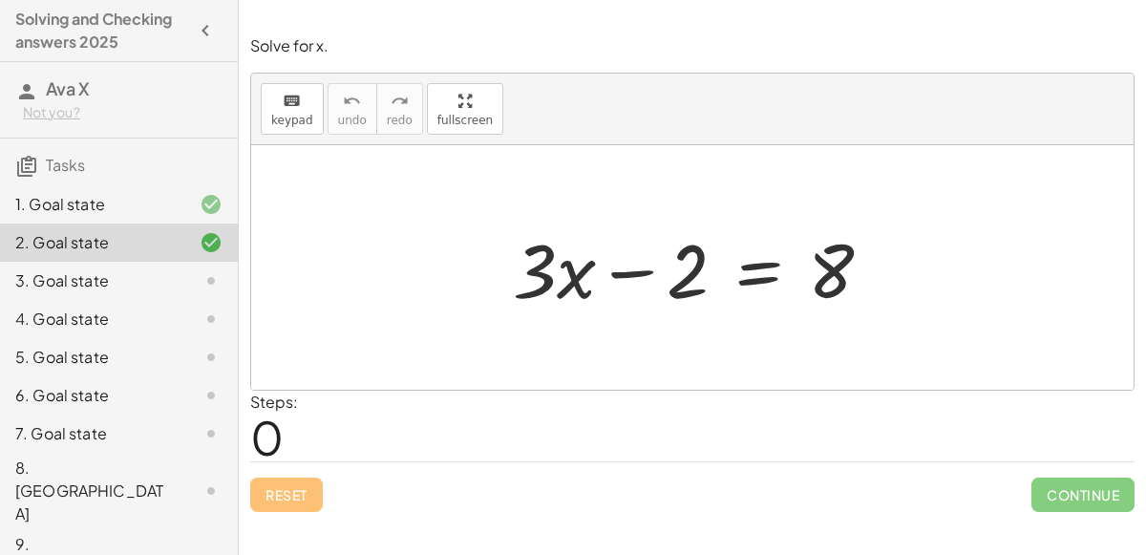
click at [764, 275] on div at bounding box center [700, 268] width 394 height 98
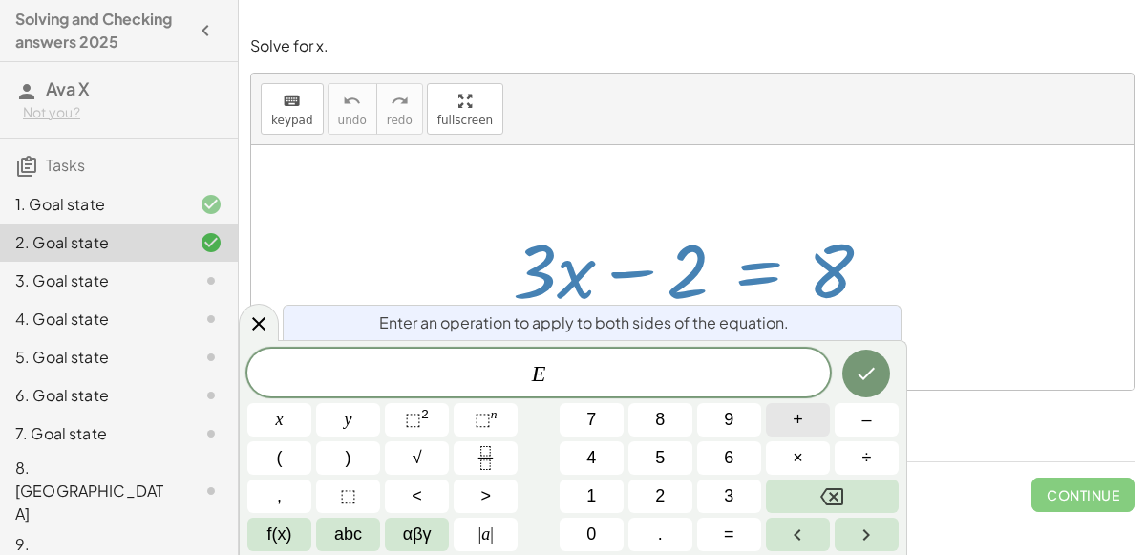
click at [806, 412] on button "+" at bounding box center [798, 419] width 64 height 33
click at [672, 483] on button "2" at bounding box center [661, 496] width 64 height 33
click at [877, 364] on icon "Done" at bounding box center [866, 373] width 23 height 23
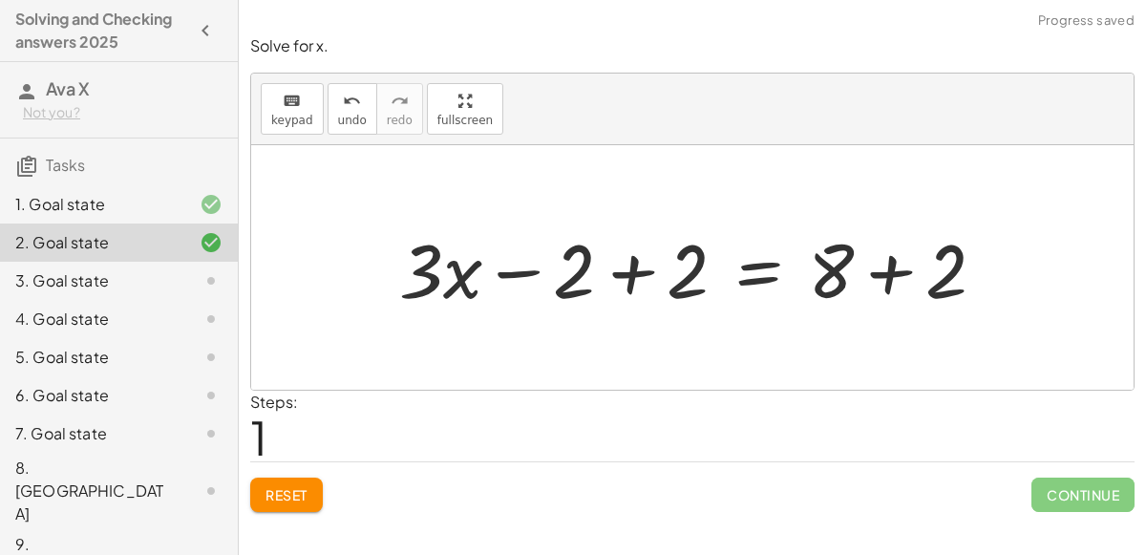
click at [622, 260] on div at bounding box center [700, 268] width 621 height 98
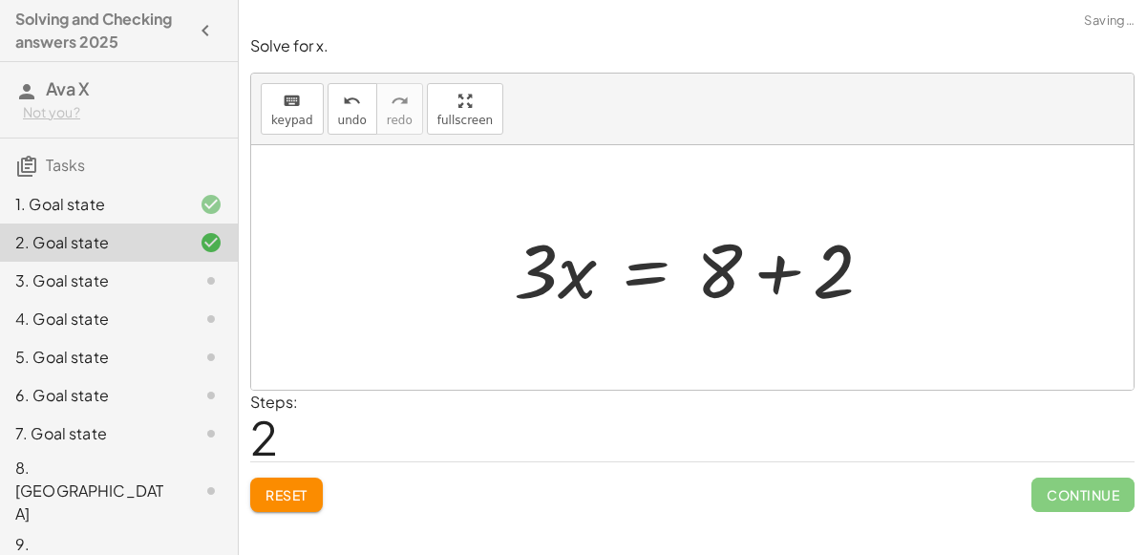
click at [871, 266] on div at bounding box center [701, 268] width 394 height 98
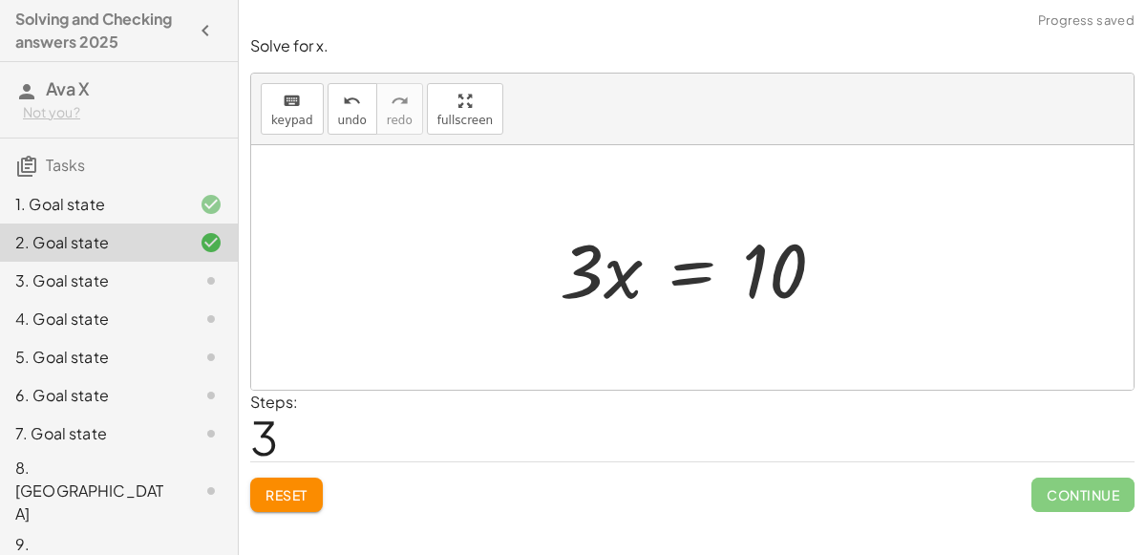
click at [679, 271] on div at bounding box center [699, 268] width 299 height 98
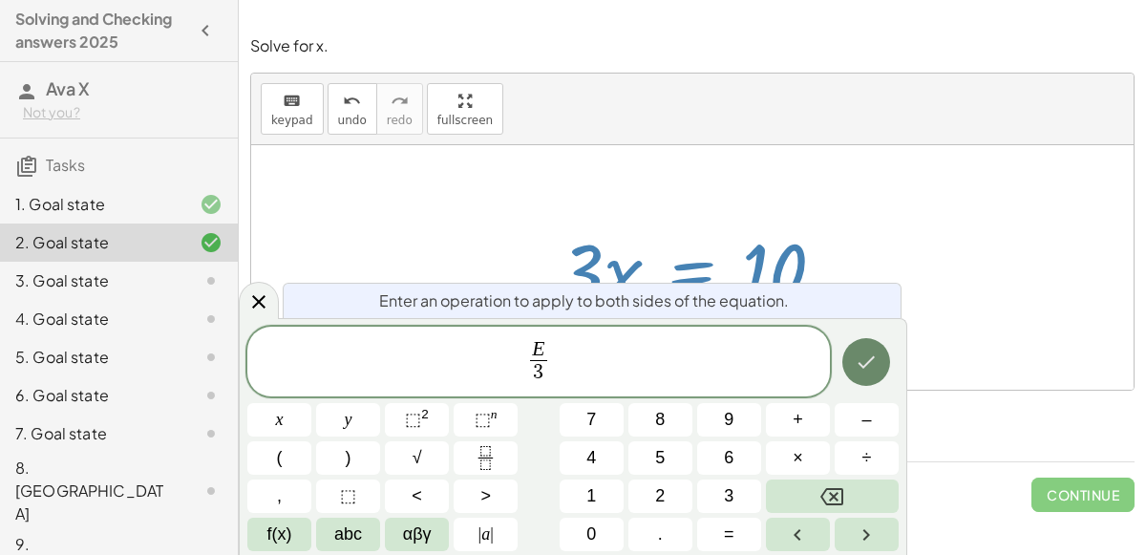
click at [863, 352] on icon "Done" at bounding box center [866, 362] width 23 height 23
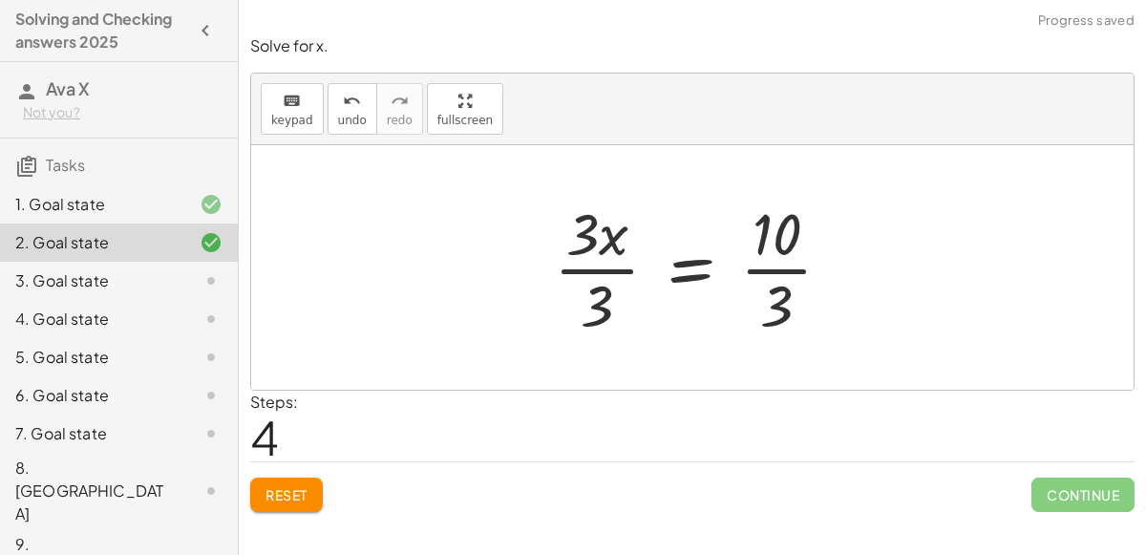
click at [601, 264] on div at bounding box center [700, 267] width 312 height 147
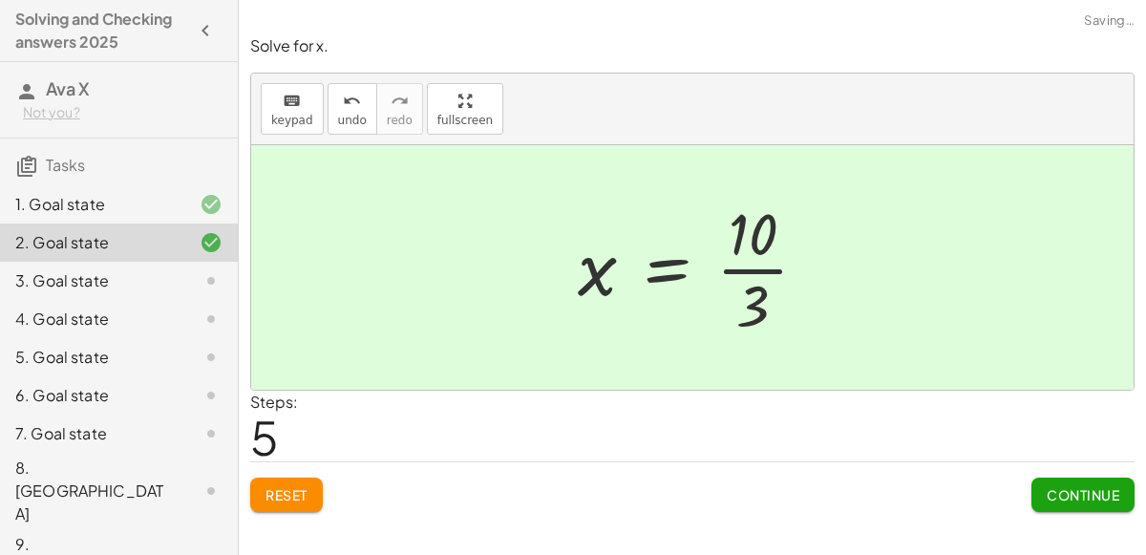
click at [1051, 482] on button "Continue" at bounding box center [1083, 495] width 103 height 34
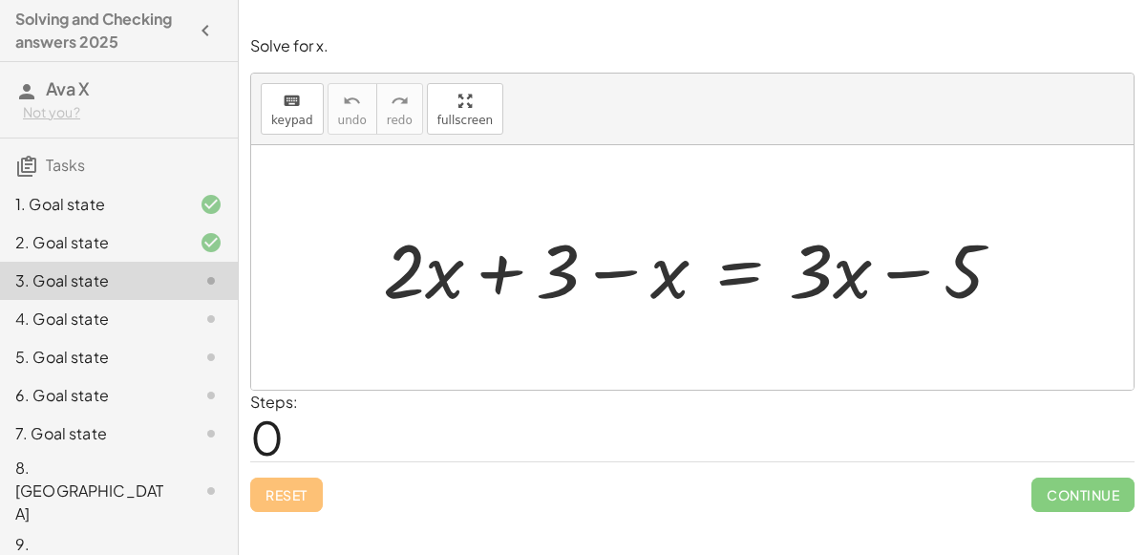
click at [504, 271] on div at bounding box center [699, 268] width 653 height 98
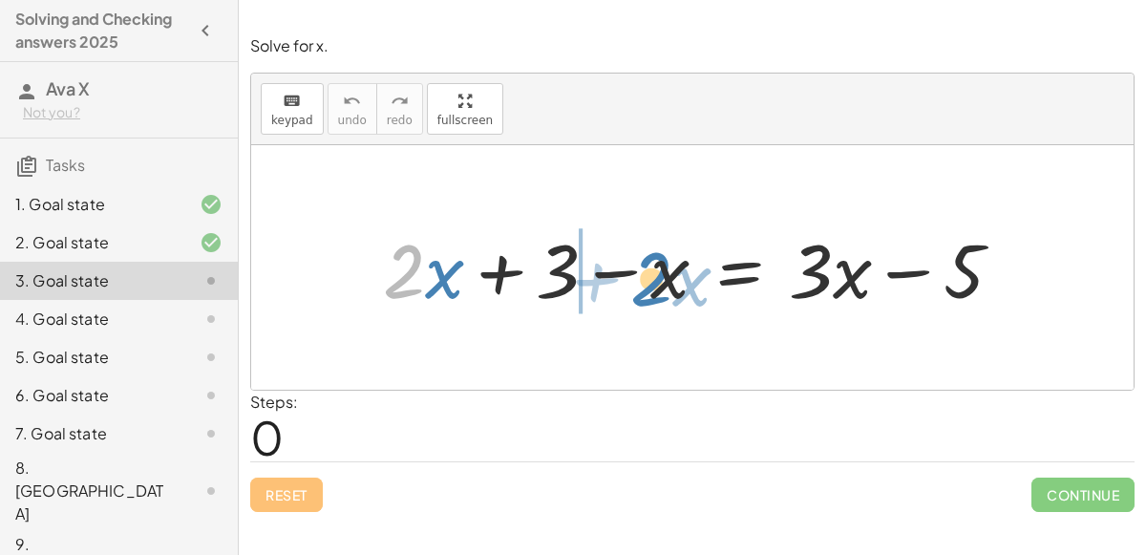
drag, startPoint x: 421, startPoint y: 263, endPoint x: 668, endPoint y: 265, distance: 246.4
click at [668, 265] on div at bounding box center [699, 268] width 653 height 98
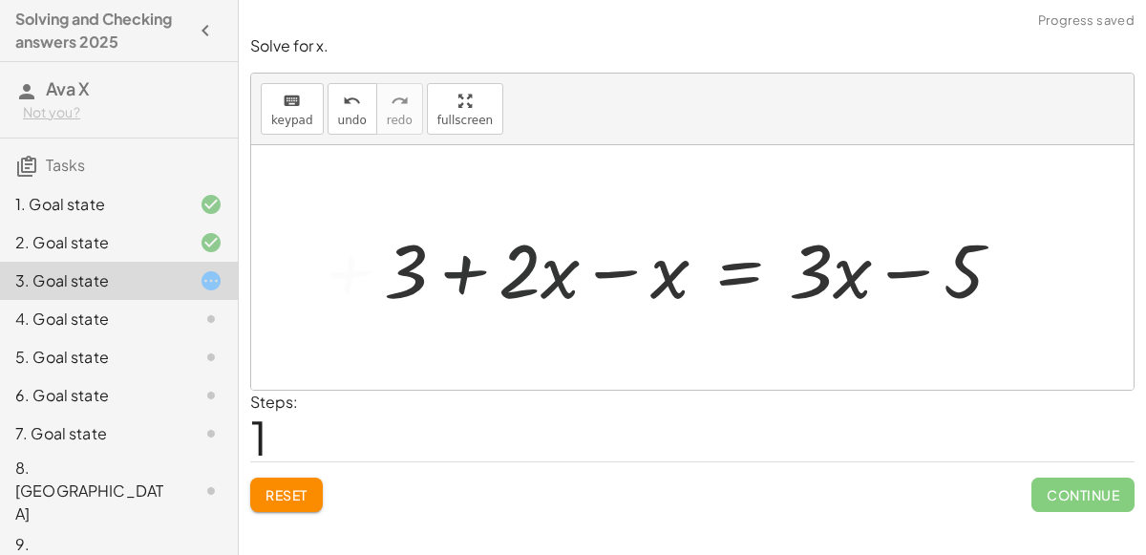
click at [668, 266] on div at bounding box center [699, 268] width 653 height 98
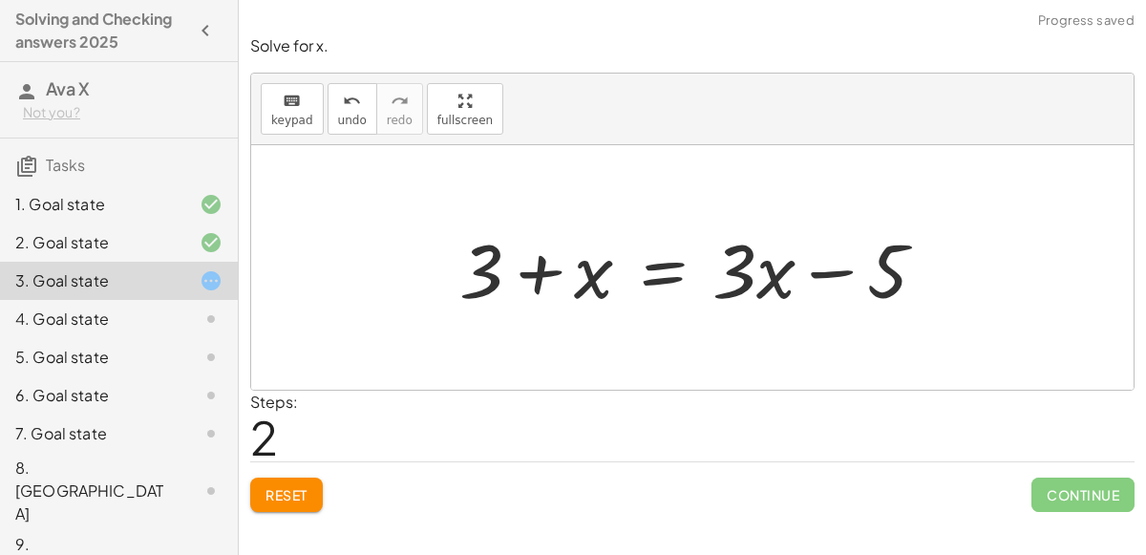
click at [781, 262] on div at bounding box center [700, 268] width 501 height 98
click at [591, 268] on div at bounding box center [700, 268] width 501 height 98
click at [674, 265] on div at bounding box center [700, 268] width 501 height 98
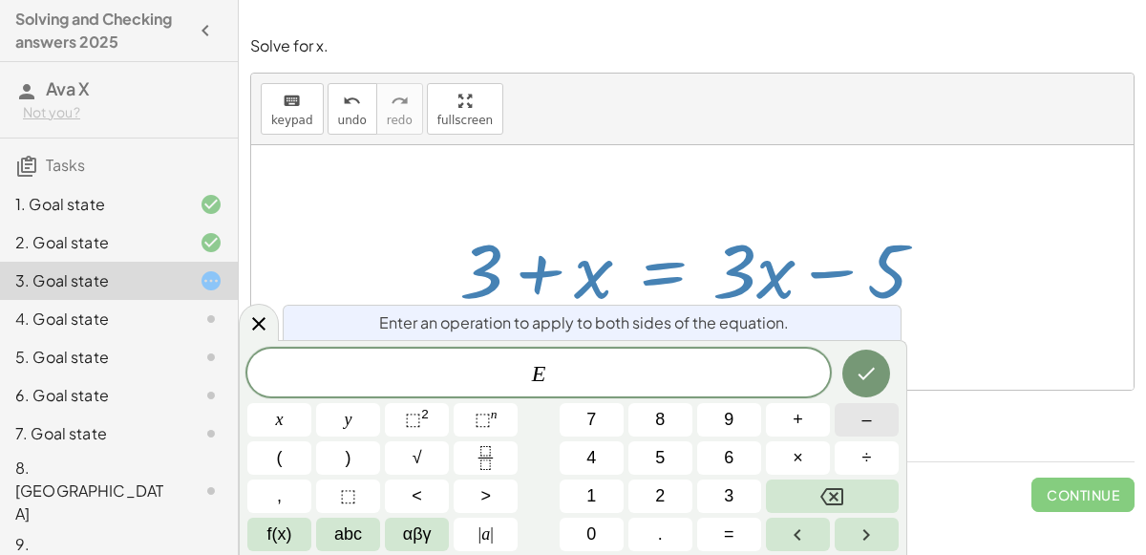
click at [860, 410] on button "–" at bounding box center [867, 419] width 64 height 33
click at [287, 417] on button "x" at bounding box center [279, 419] width 64 height 33
click at [863, 373] on icon "Done" at bounding box center [866, 373] width 23 height 23
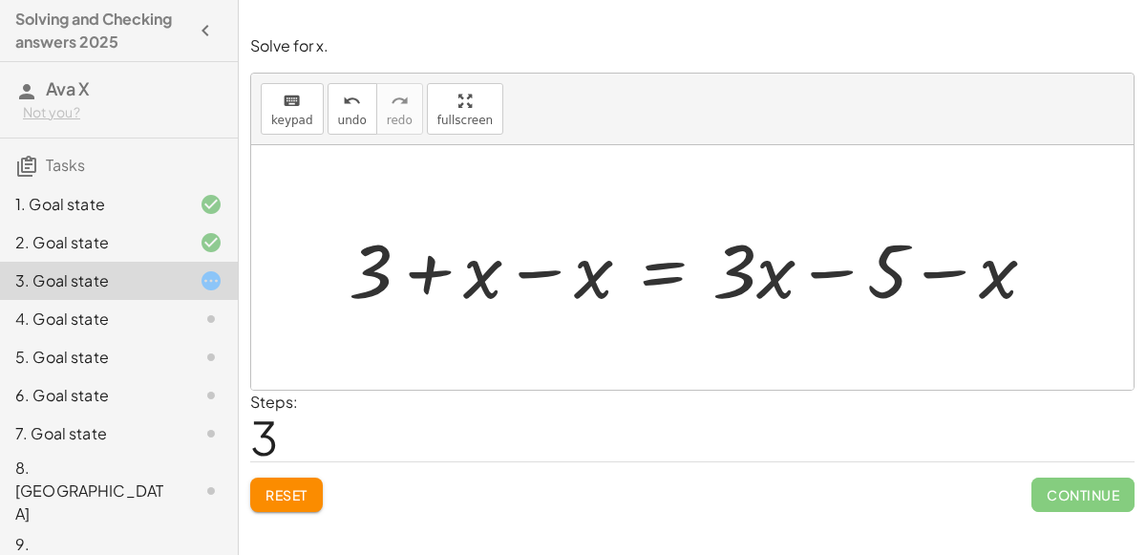
click at [546, 270] on div at bounding box center [700, 268] width 722 height 98
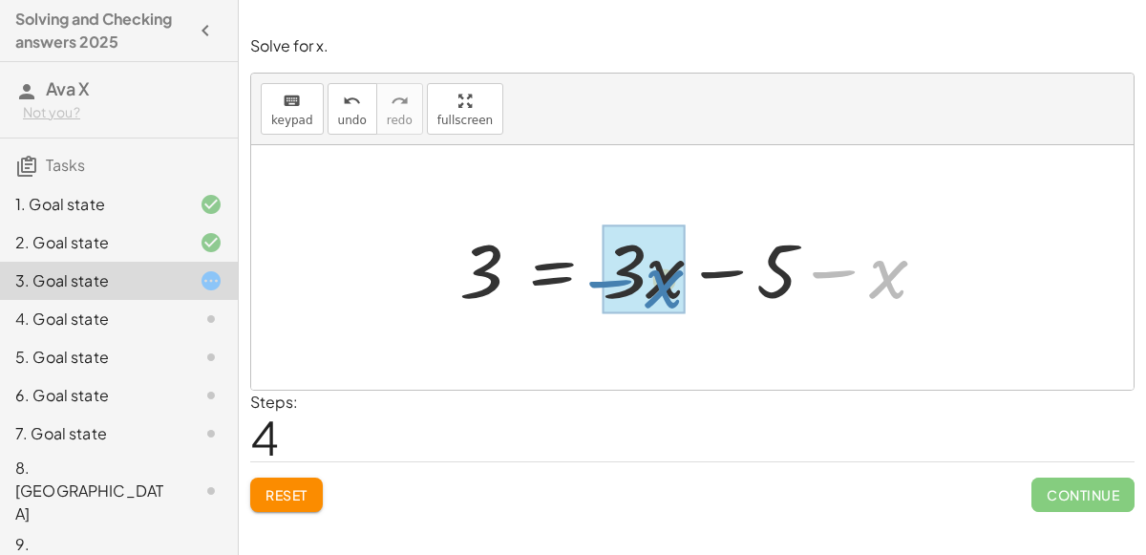
drag, startPoint x: 875, startPoint y: 274, endPoint x: 640, endPoint y: 280, distance: 235.0
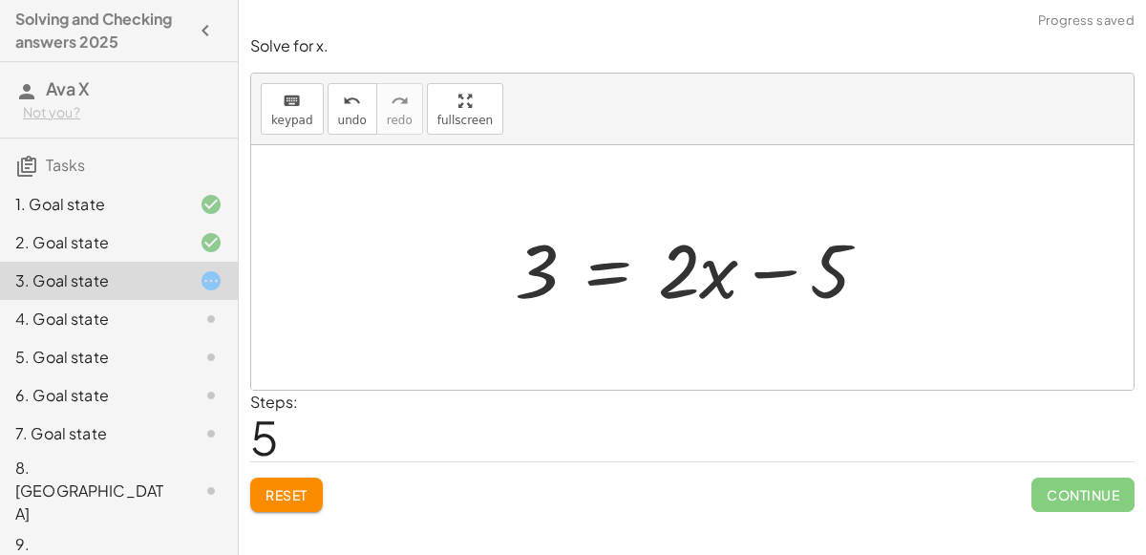
click at [774, 257] on div at bounding box center [699, 268] width 389 height 98
click at [604, 261] on div at bounding box center [699, 268] width 389 height 98
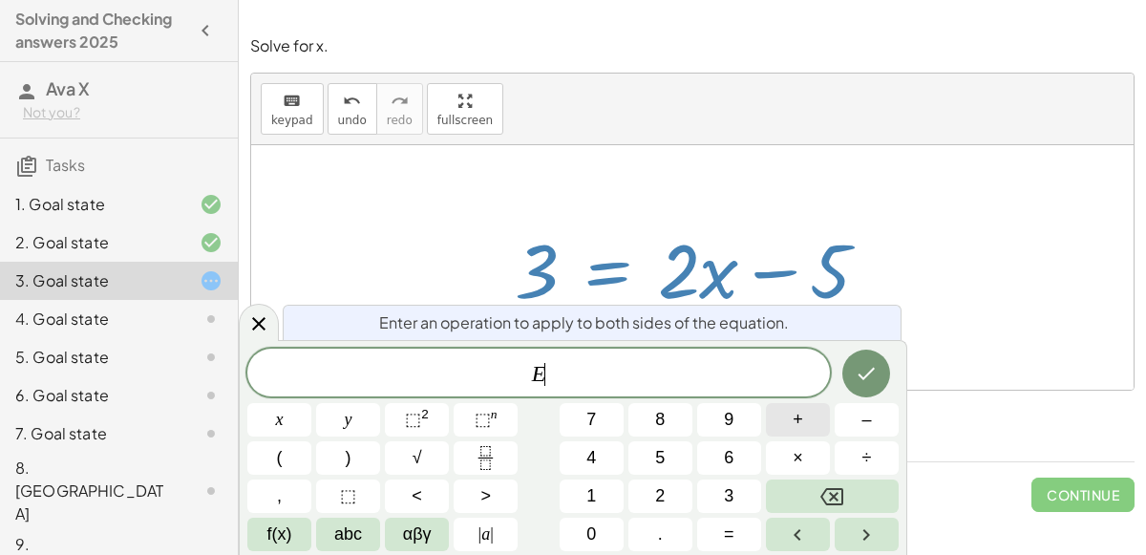
click at [791, 419] on button "+" at bounding box center [798, 419] width 64 height 33
click at [863, 359] on button "Done" at bounding box center [866, 374] width 48 height 48
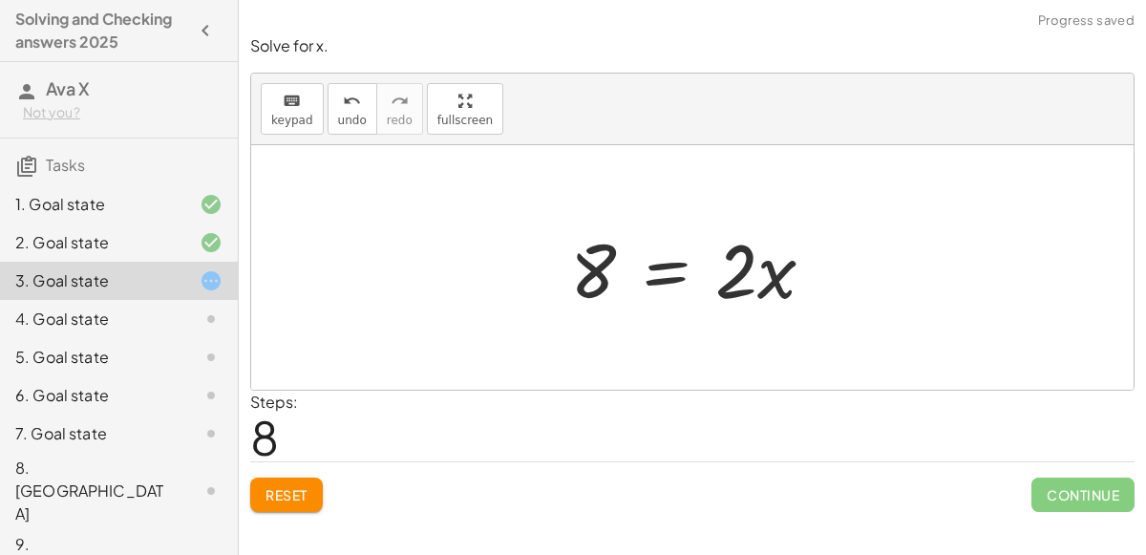
click at [660, 262] on div at bounding box center [700, 268] width 279 height 98
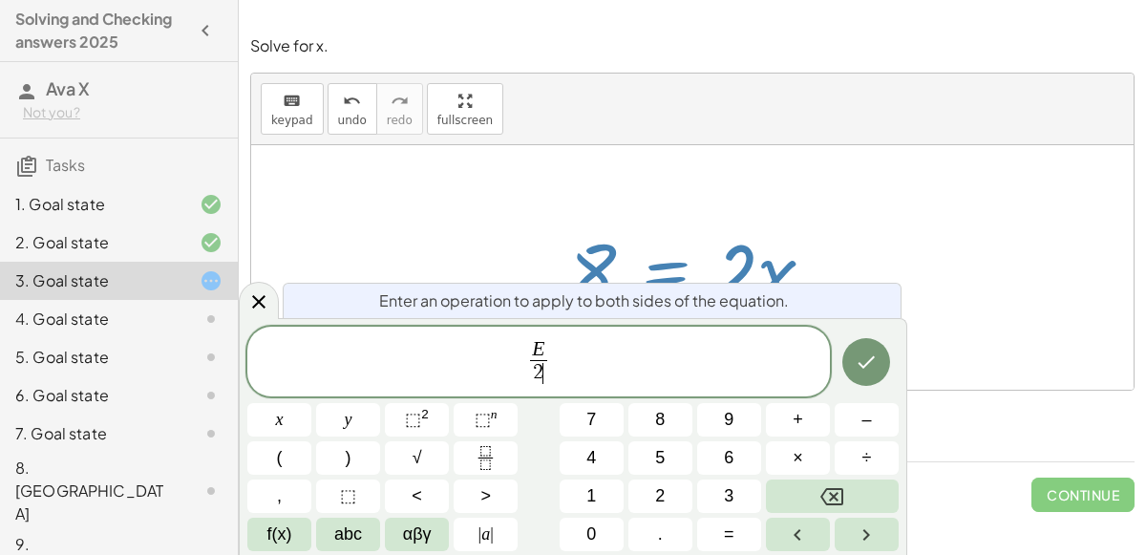
click at [866, 356] on icon "Done" at bounding box center [866, 362] width 23 height 23
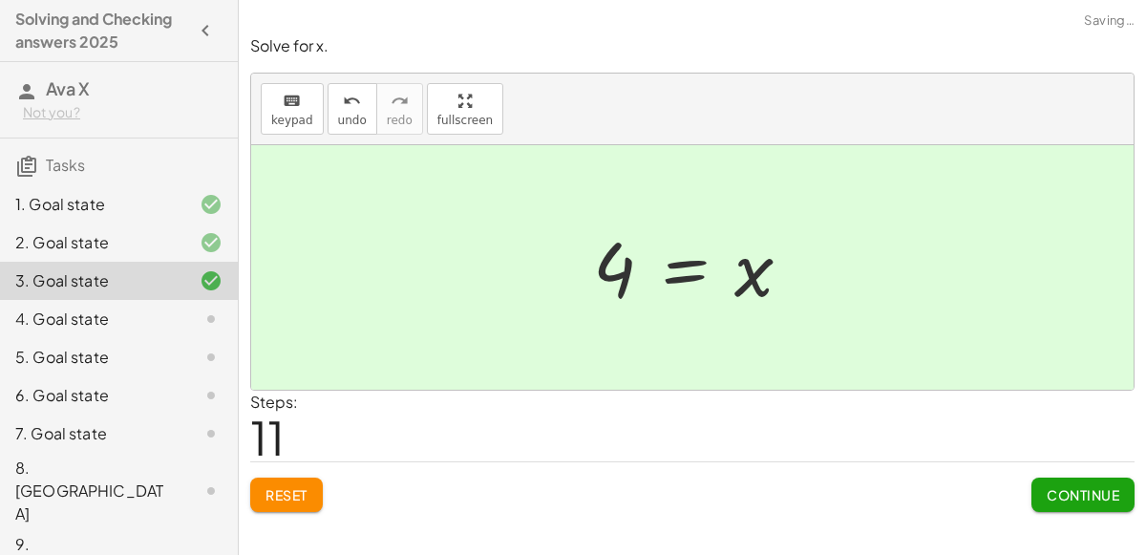
click at [1058, 502] on button "Continue" at bounding box center [1083, 495] width 103 height 34
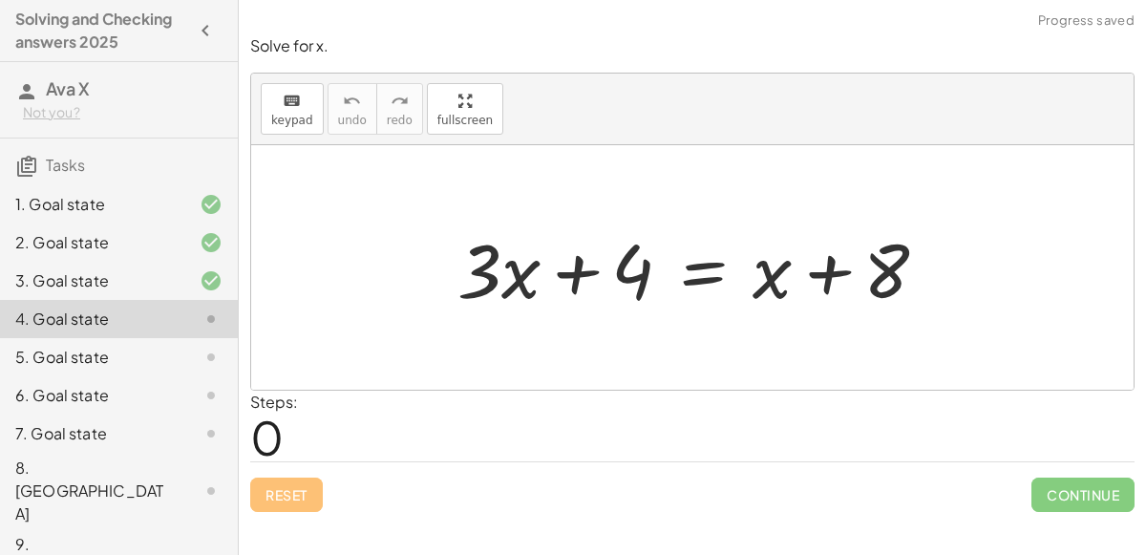
click at [714, 273] on div at bounding box center [700, 268] width 504 height 98
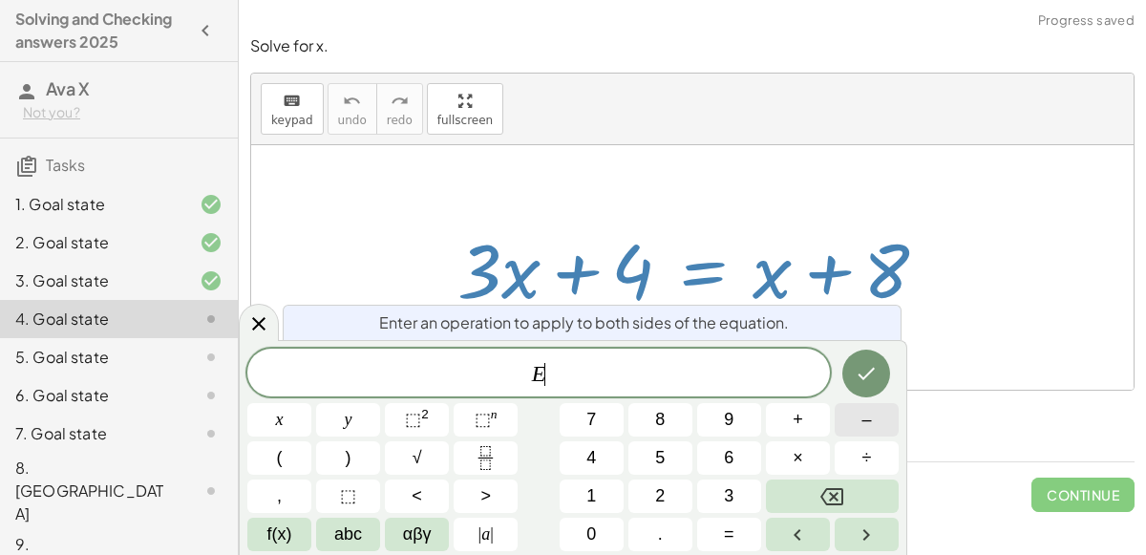
click at [840, 413] on button "–" at bounding box center [867, 419] width 64 height 33
click at [275, 434] on button "x" at bounding box center [279, 419] width 64 height 33
click at [880, 378] on button "Done" at bounding box center [866, 374] width 48 height 48
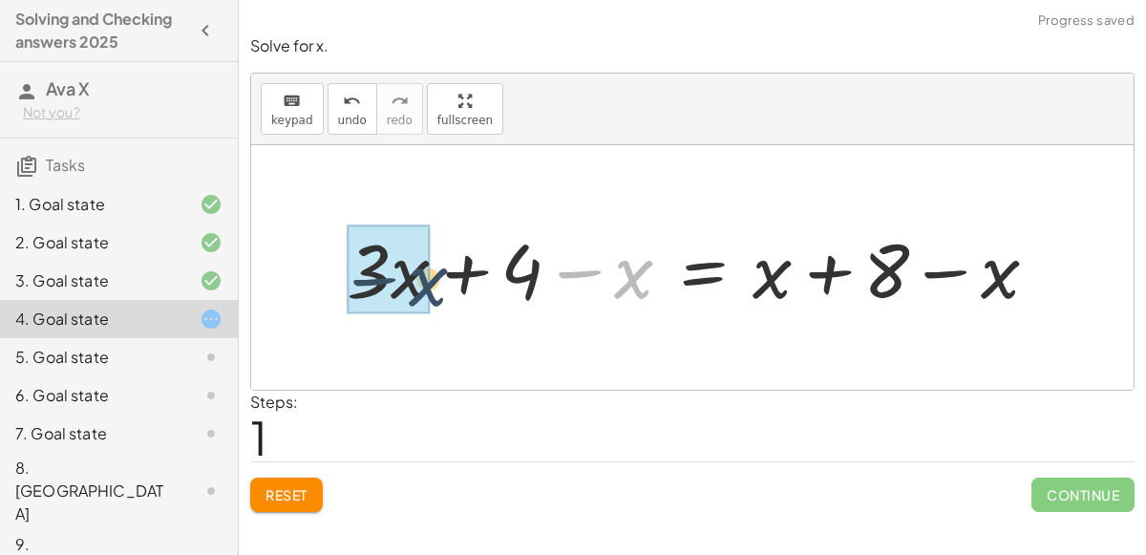
drag, startPoint x: 624, startPoint y: 264, endPoint x: 409, endPoint y: 269, distance: 215.0
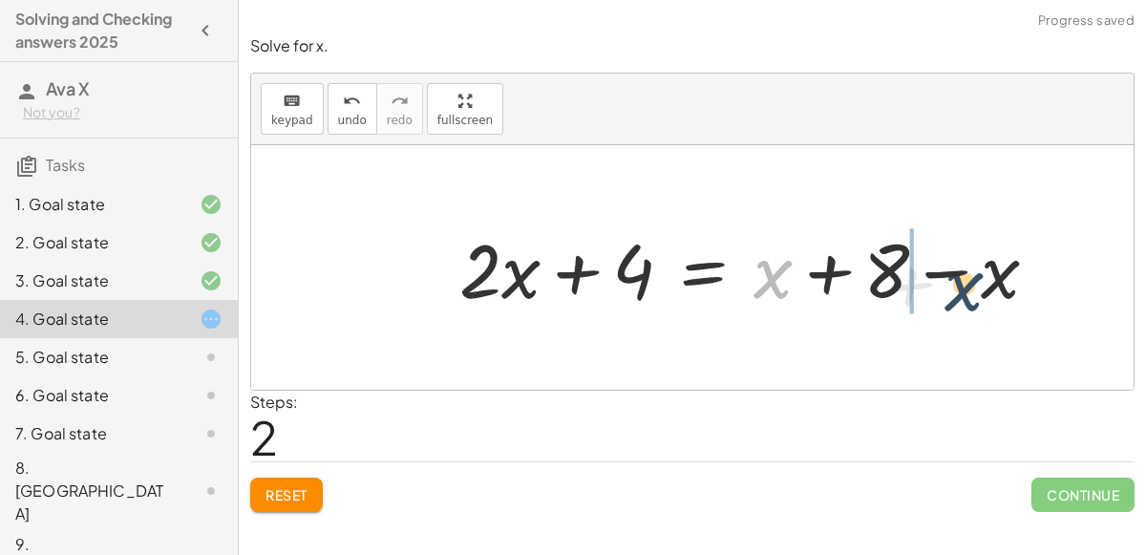
drag, startPoint x: 767, startPoint y: 268, endPoint x: 976, endPoint y: 275, distance: 209.3
click at [976, 275] on div at bounding box center [756, 268] width 613 height 98
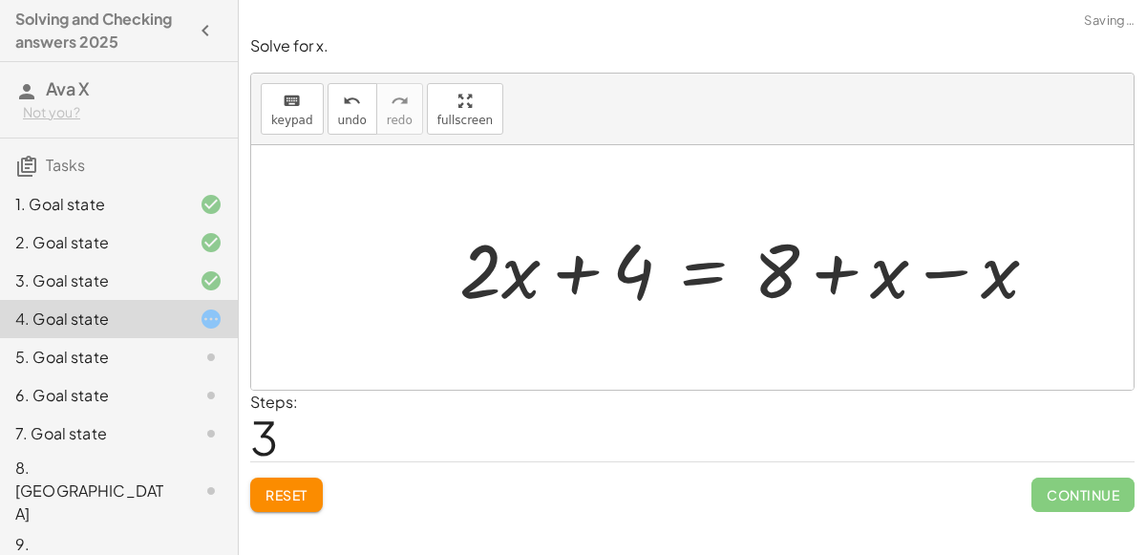
click at [973, 274] on div at bounding box center [756, 268] width 613 height 98
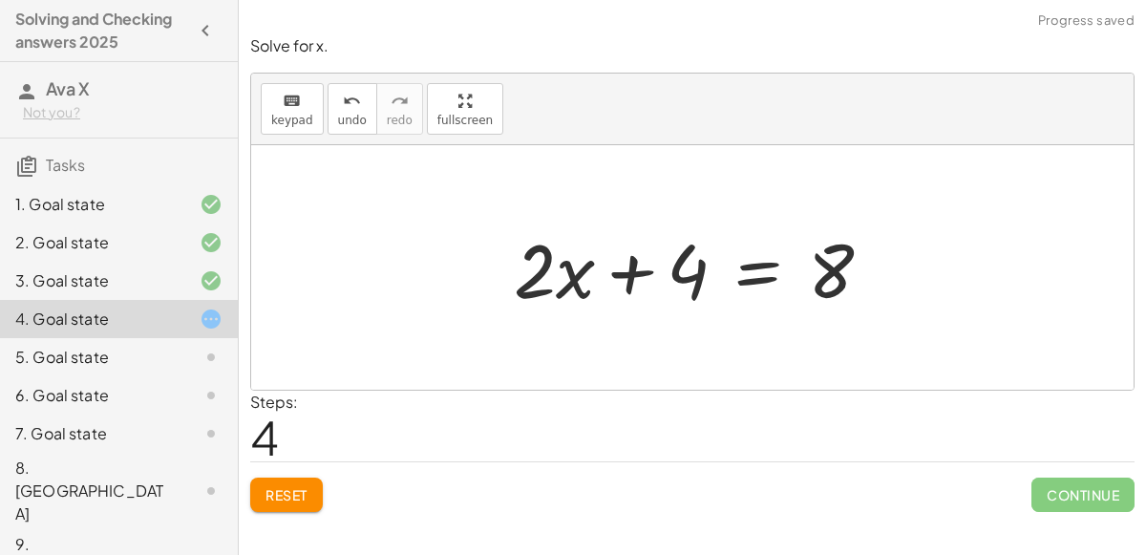
click at [757, 280] on div at bounding box center [700, 268] width 393 height 98
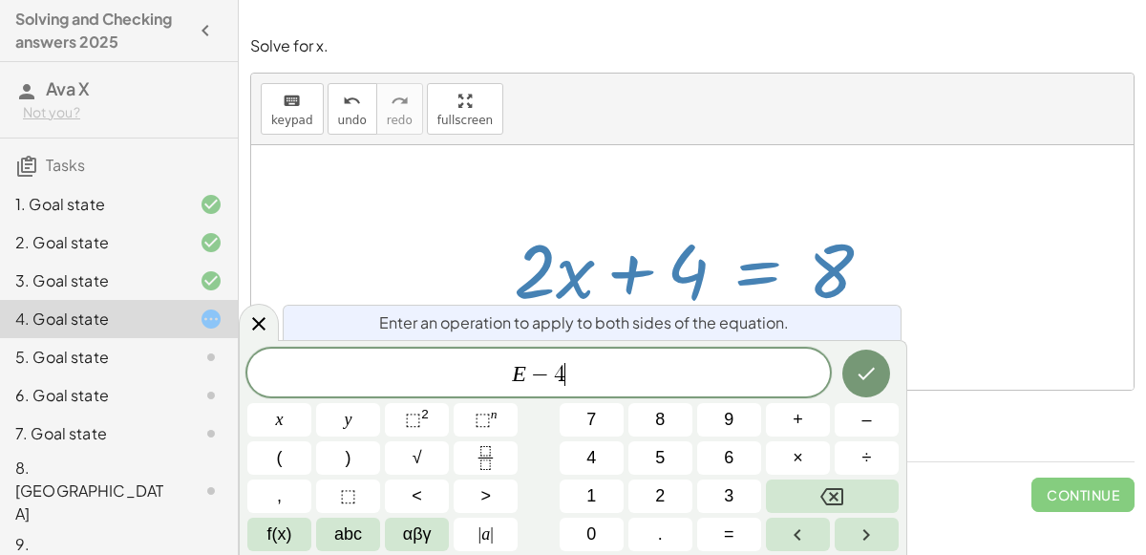
click at [870, 371] on icon "Done" at bounding box center [866, 373] width 23 height 23
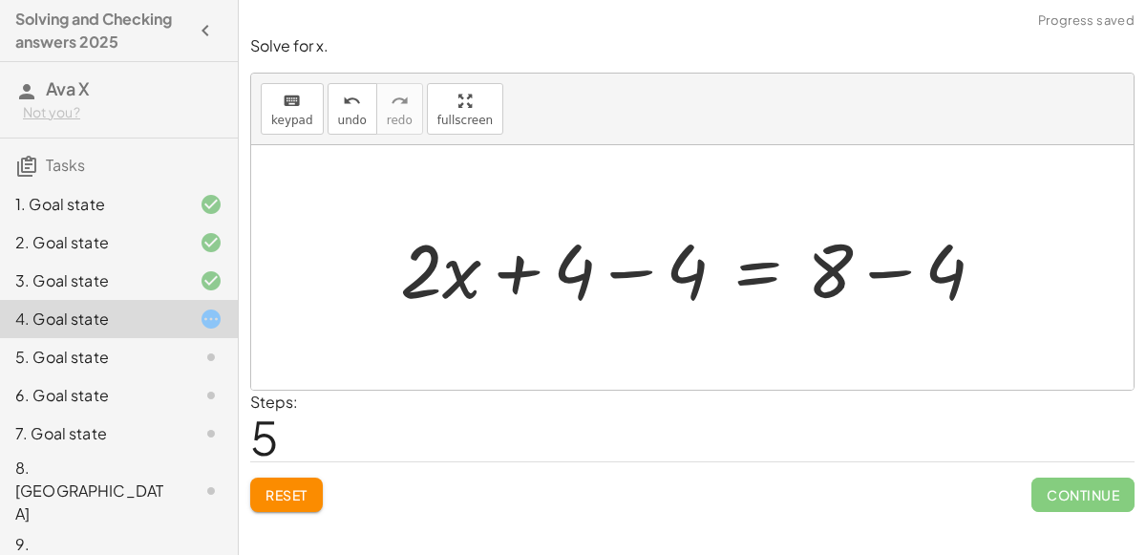
click at [624, 273] on div at bounding box center [700, 268] width 619 height 98
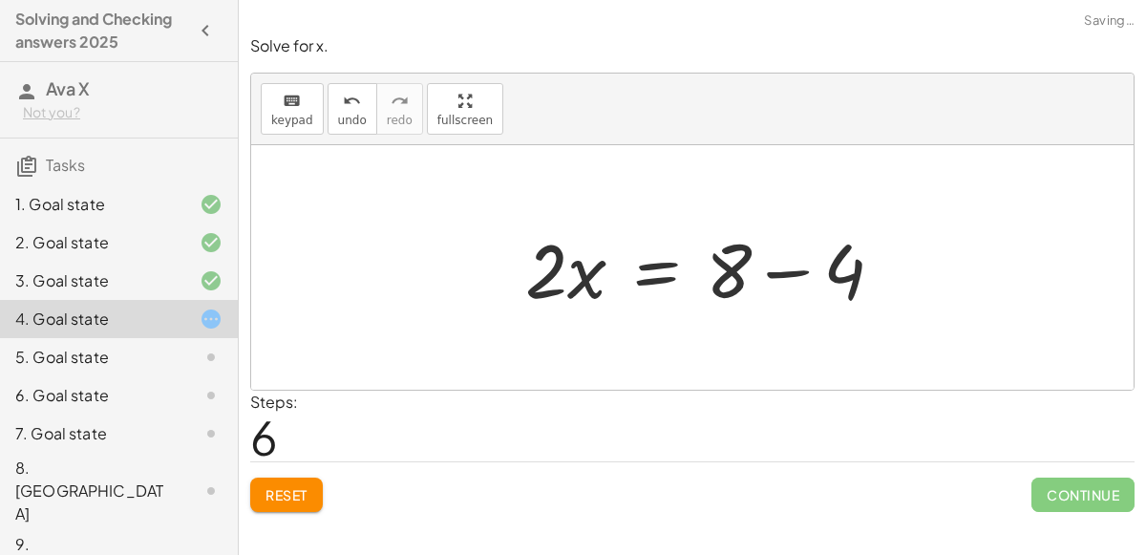
click at [881, 271] on div at bounding box center [712, 268] width 393 height 98
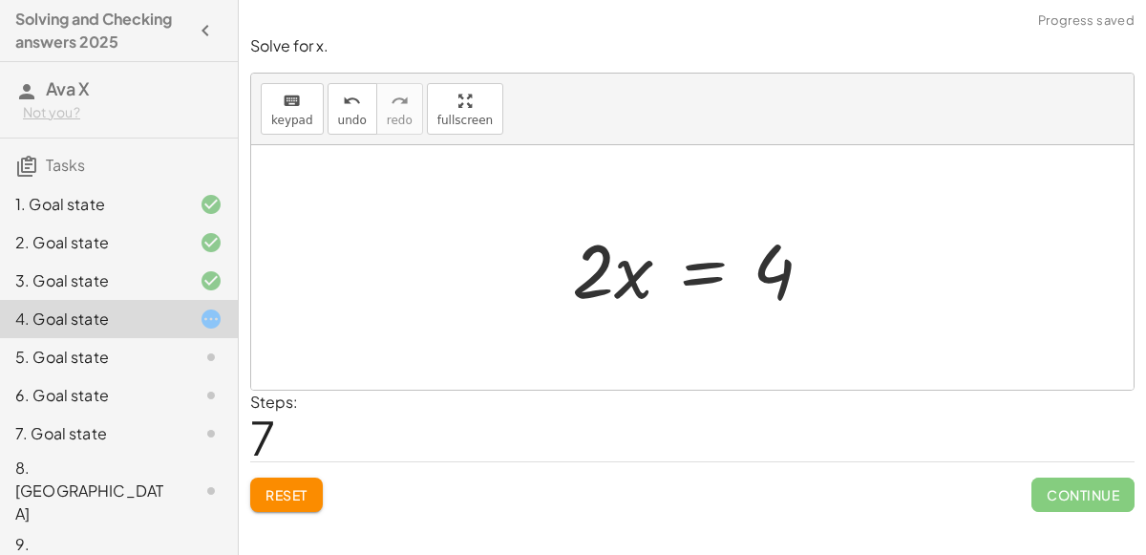
click at [708, 263] on div at bounding box center [700, 268] width 275 height 98
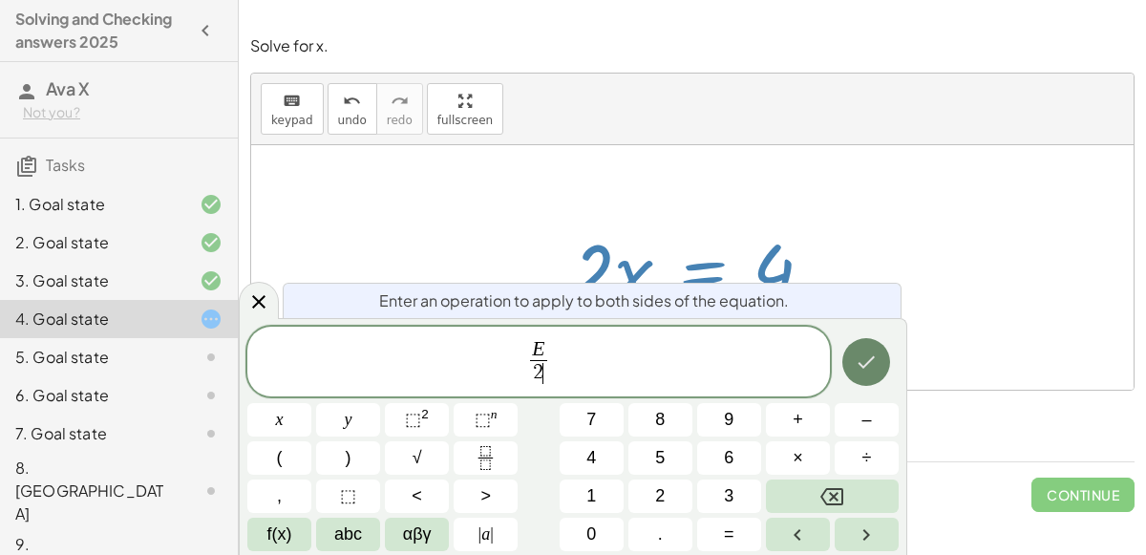
click at [871, 356] on icon "Done" at bounding box center [866, 362] width 23 height 23
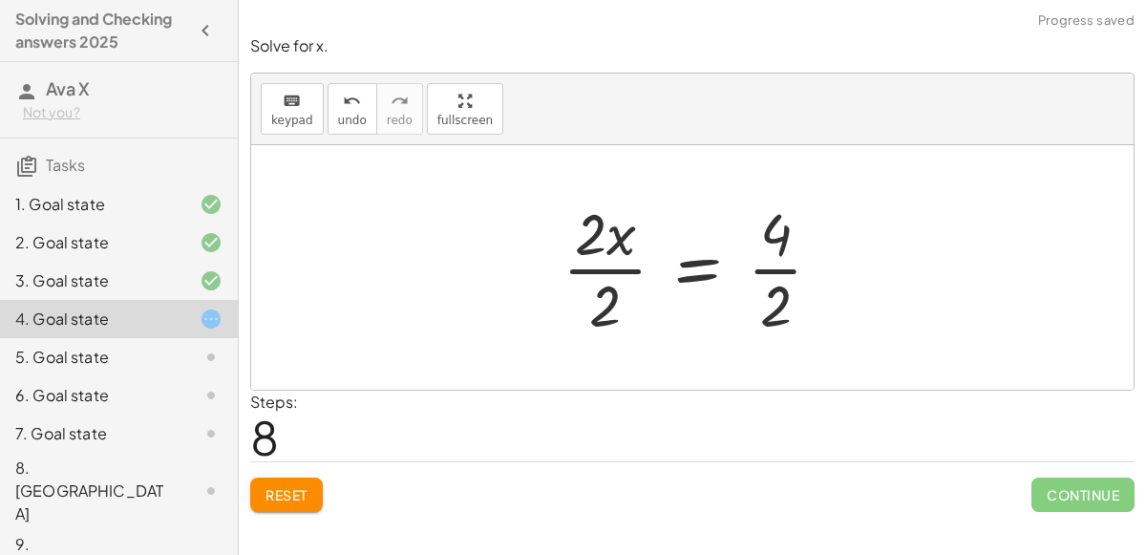
click at [632, 271] on div at bounding box center [700, 267] width 294 height 147
click at [765, 269] on div at bounding box center [723, 267] width 247 height 147
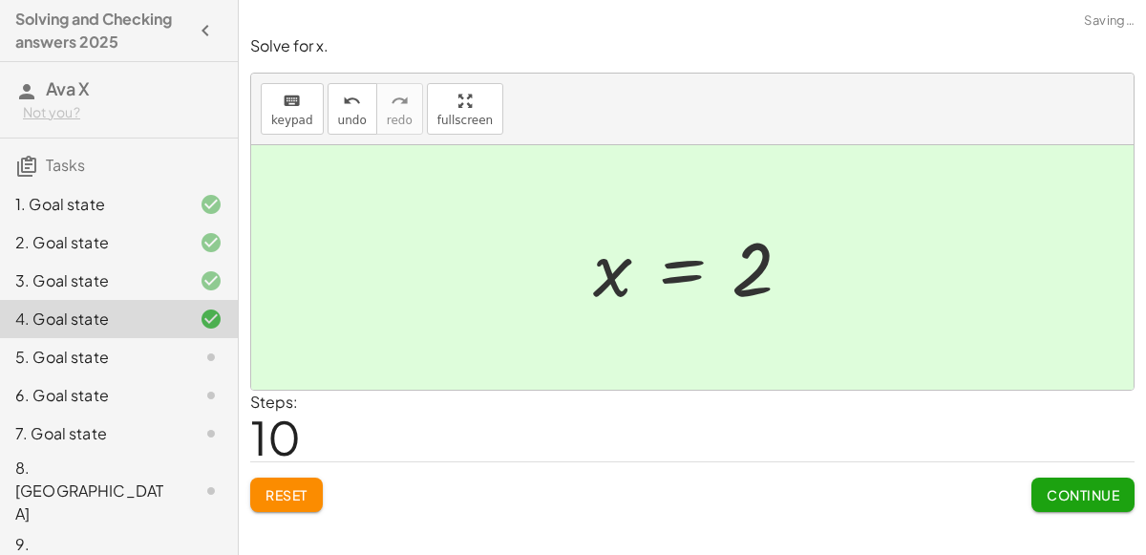
click at [1097, 498] on span "Continue" at bounding box center [1083, 494] width 73 height 17
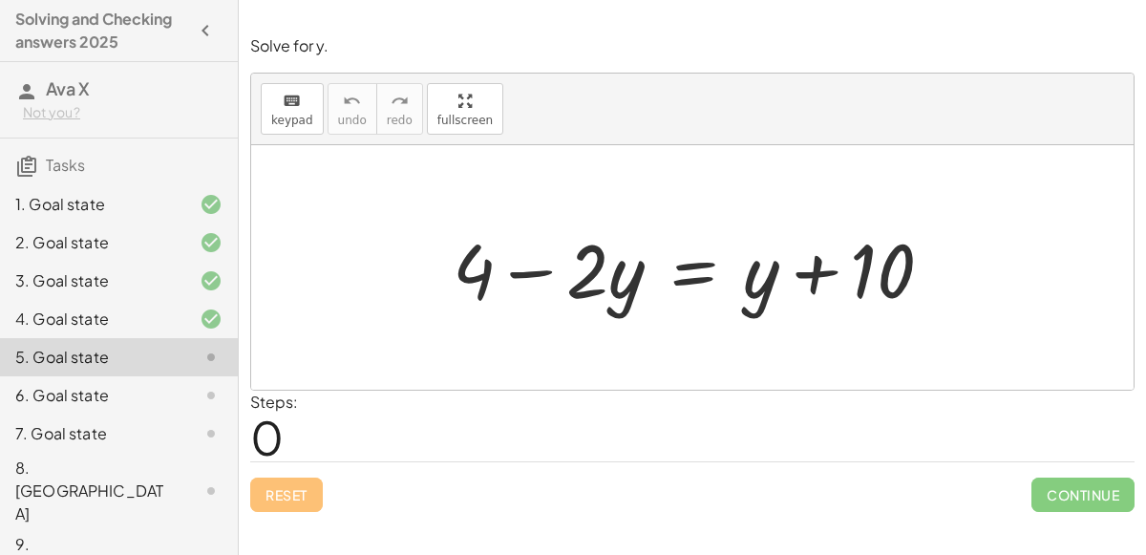
click at [700, 265] on div at bounding box center [700, 268] width 515 height 98
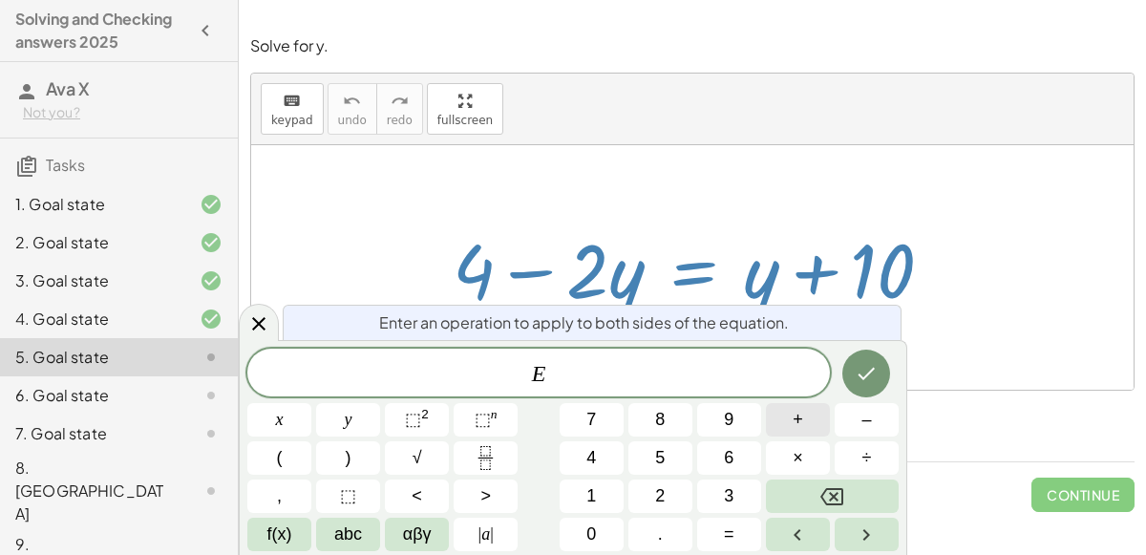
click at [794, 420] on span "+" at bounding box center [798, 420] width 11 height 26
click at [604, 451] on button "4" at bounding box center [592, 457] width 64 height 33
click at [860, 379] on icon "Done" at bounding box center [866, 373] width 23 height 23
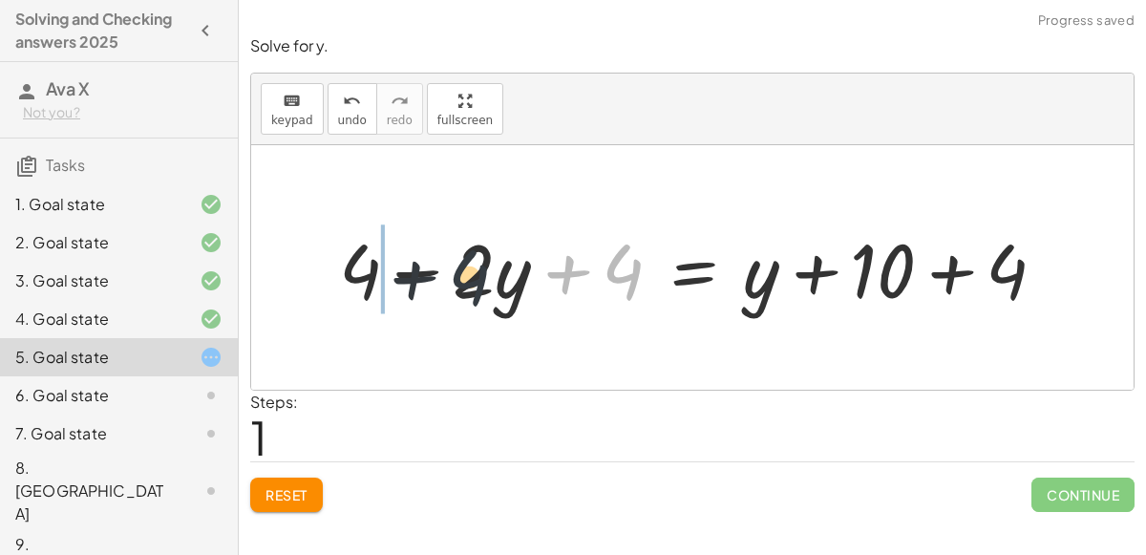
drag, startPoint x: 614, startPoint y: 266, endPoint x: 381, endPoint y: 269, distance: 233.1
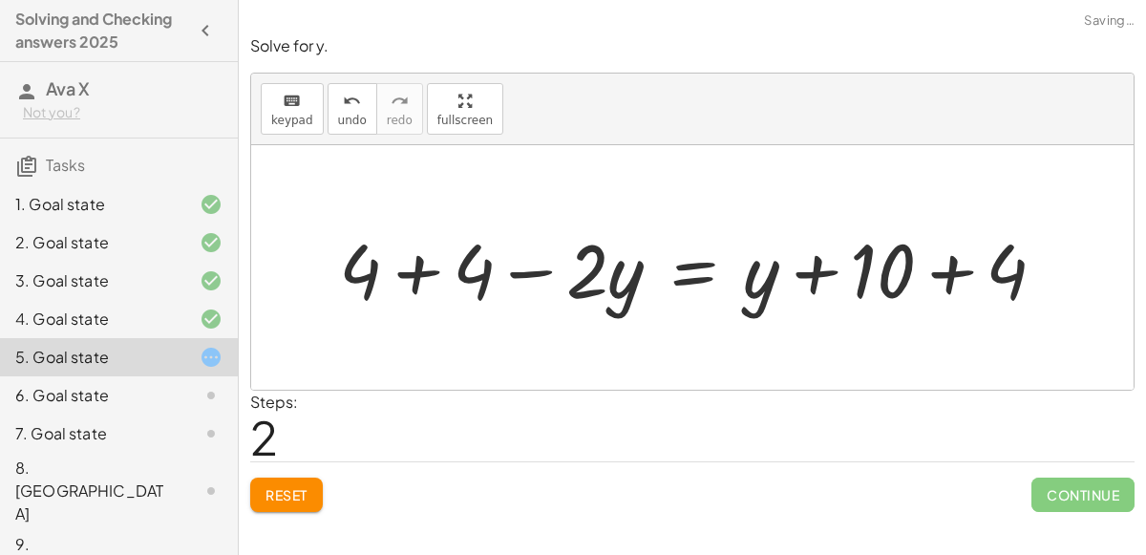
click at [959, 262] on div at bounding box center [700, 268] width 741 height 98
click at [431, 254] on div at bounding box center [646, 268] width 632 height 98
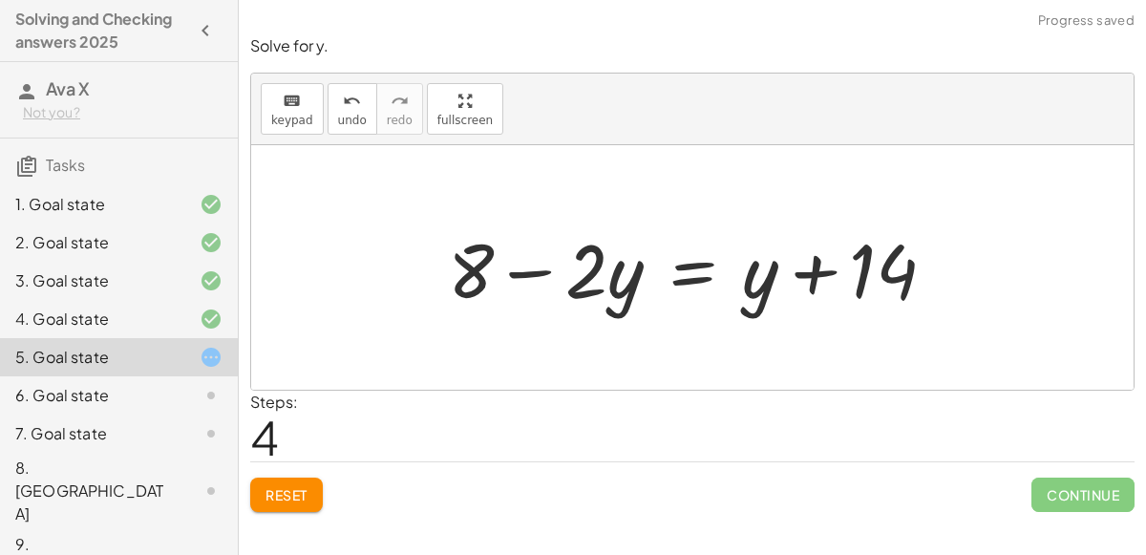
click at [868, 272] on div at bounding box center [699, 268] width 522 height 98
click at [701, 273] on div at bounding box center [699, 268] width 522 height 98
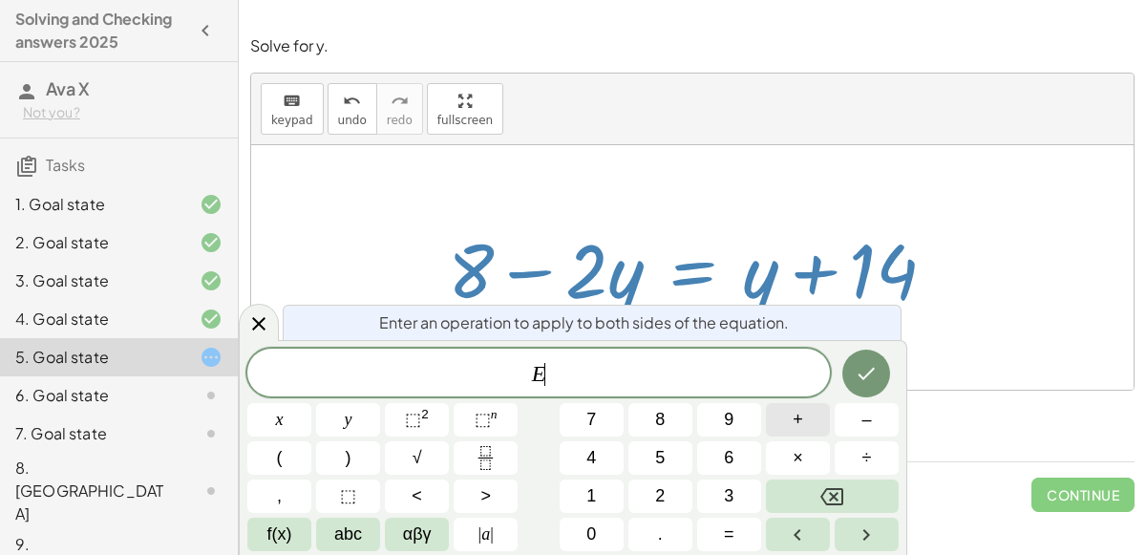
click at [791, 414] on button "+" at bounding box center [798, 419] width 64 height 33
click at [651, 492] on button "2" at bounding box center [661, 496] width 64 height 33
click at [351, 419] on span "y" at bounding box center [349, 420] width 8 height 26
click at [858, 379] on icon "Done" at bounding box center [866, 373] width 23 height 23
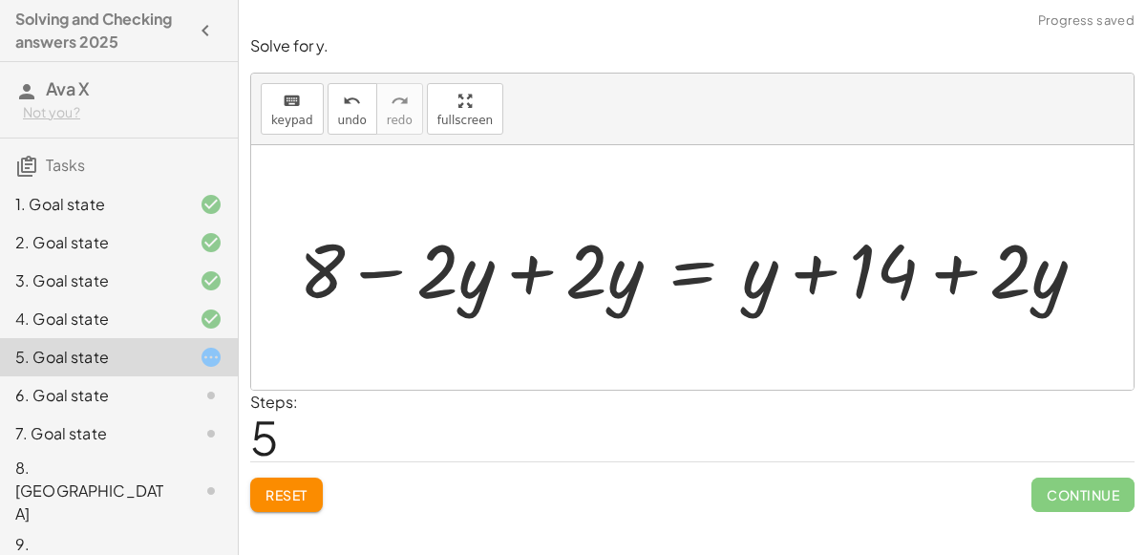
click at [534, 276] on div at bounding box center [699, 268] width 821 height 98
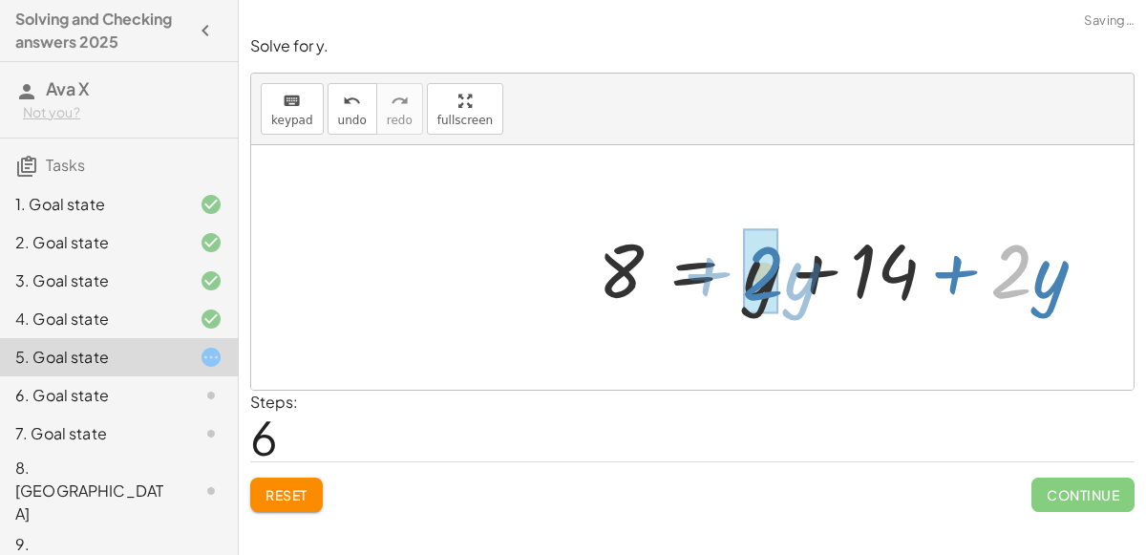
drag, startPoint x: 1022, startPoint y: 270, endPoint x: 774, endPoint y: 271, distance: 248.4
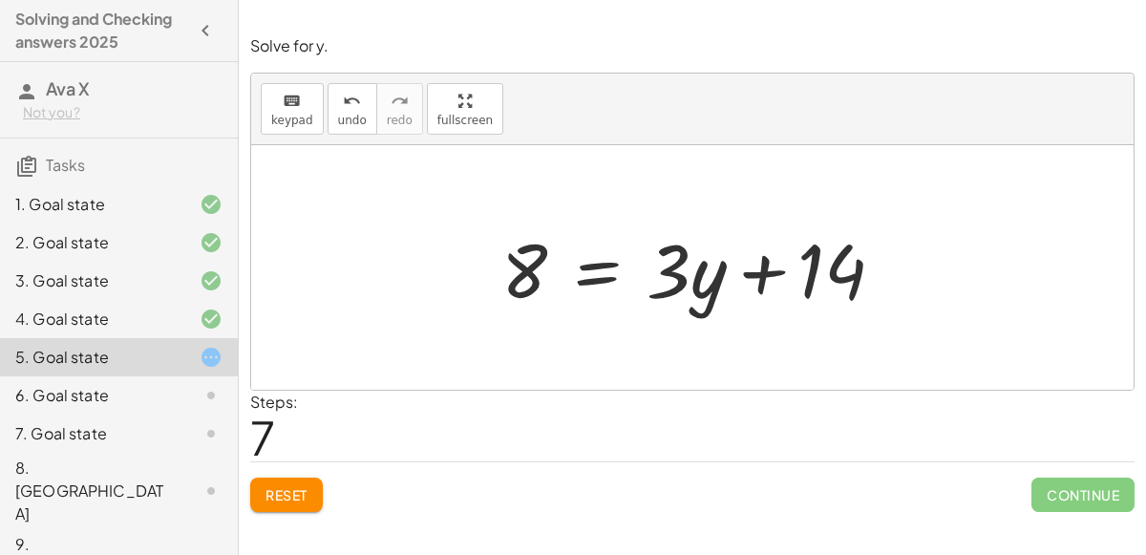
click at [606, 263] on div at bounding box center [700, 268] width 417 height 98
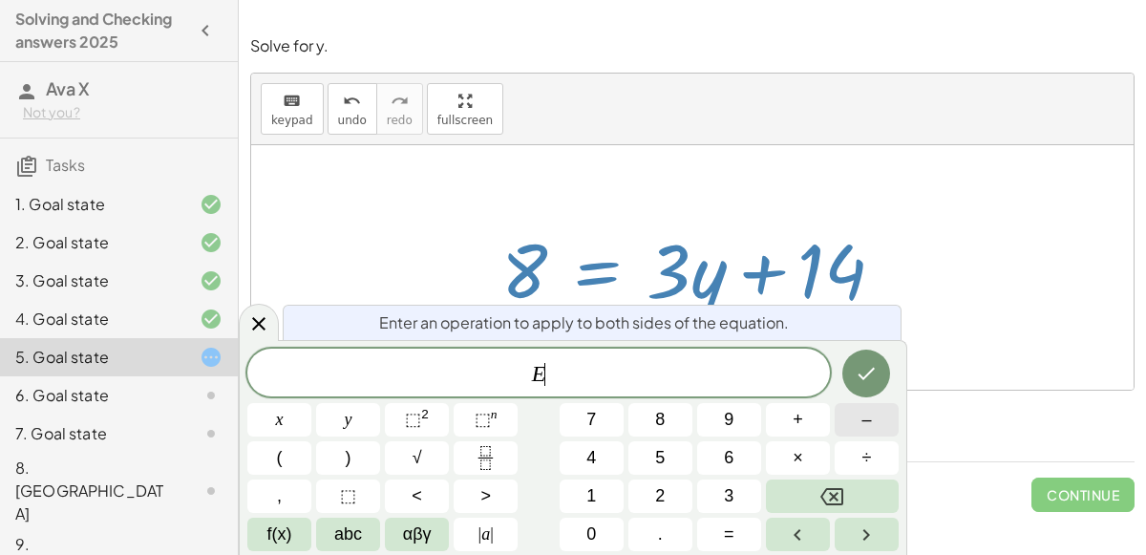
click at [848, 415] on button "–" at bounding box center [867, 419] width 64 height 33
click at [868, 373] on icon "Done" at bounding box center [867, 374] width 17 height 12
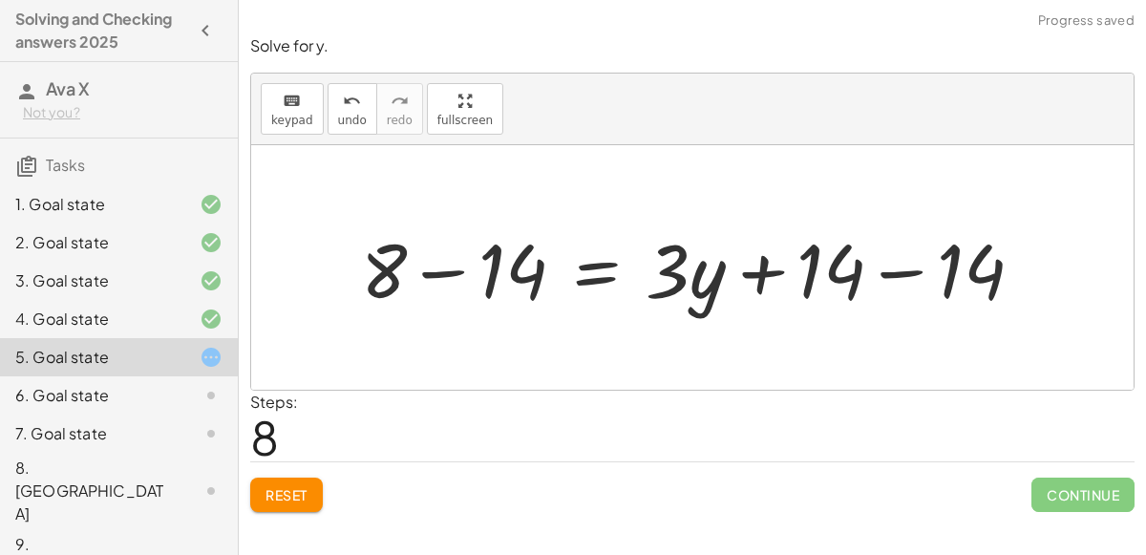
click at [449, 277] on div at bounding box center [700, 268] width 697 height 98
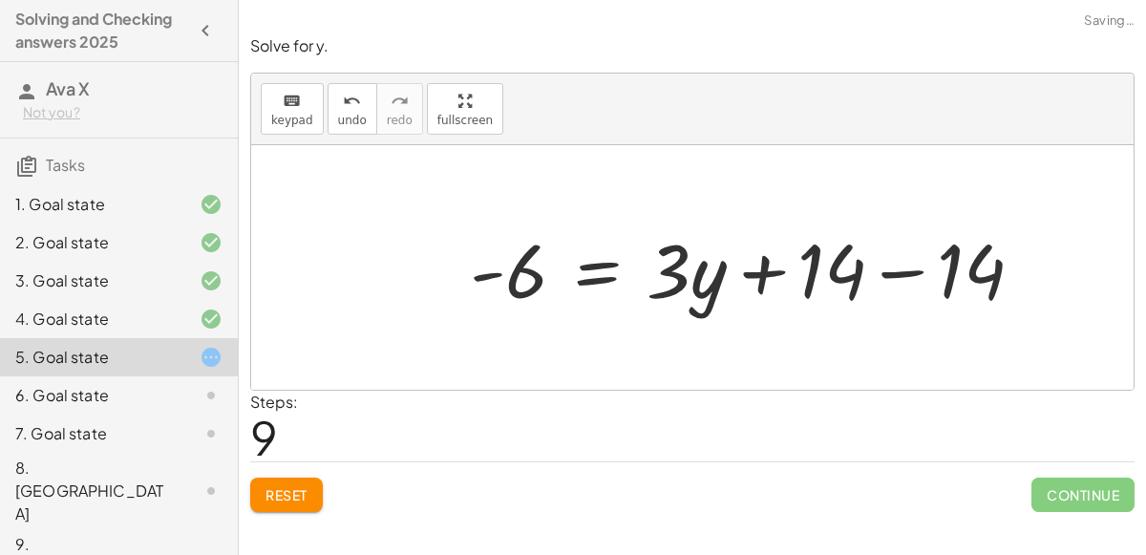
click at [898, 275] on div at bounding box center [754, 268] width 588 height 98
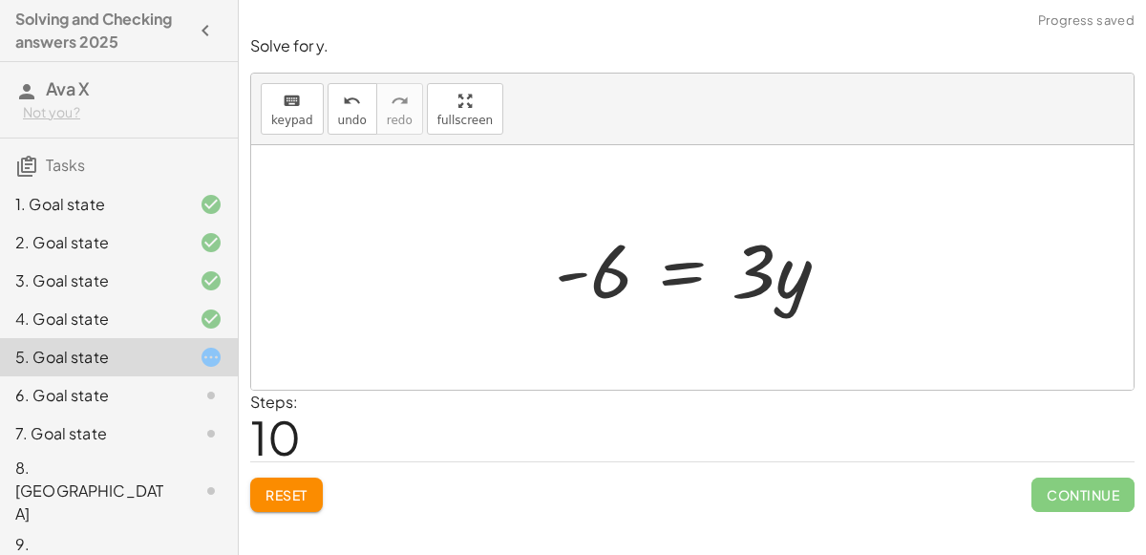
click at [662, 263] on div at bounding box center [699, 268] width 309 height 98
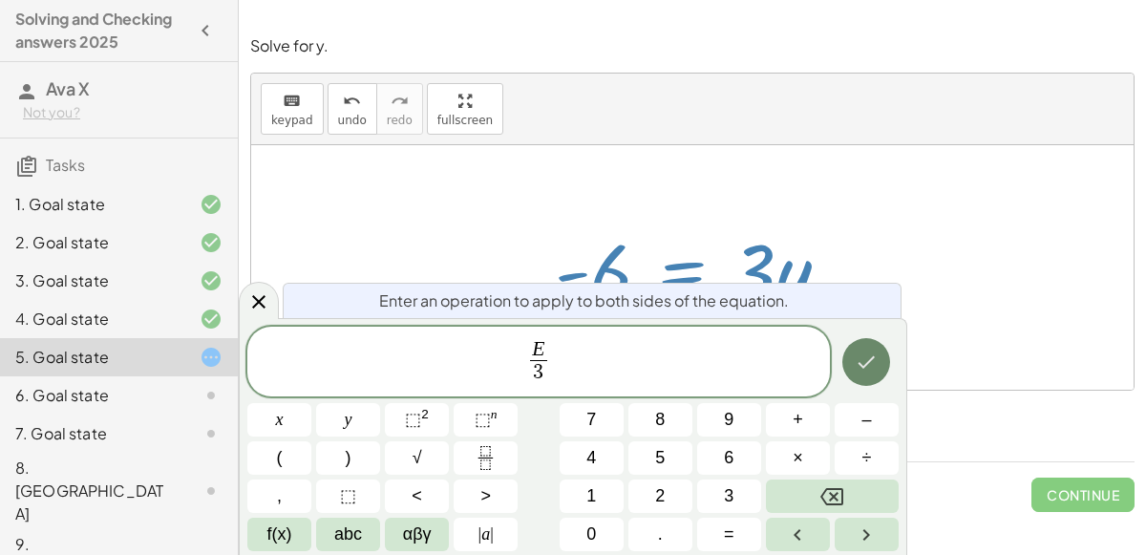
click at [875, 354] on icon "Done" at bounding box center [866, 362] width 23 height 23
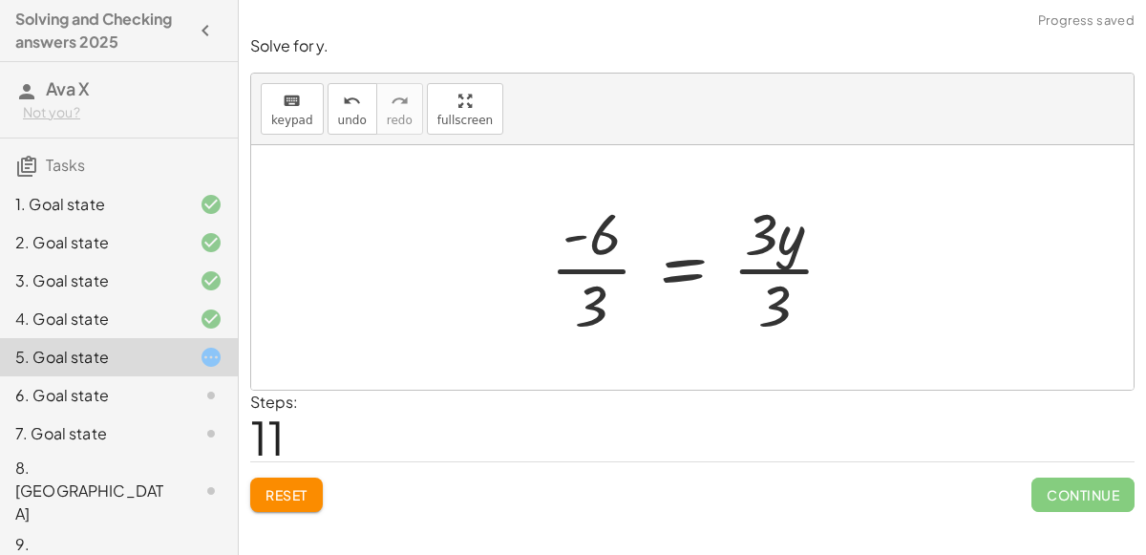
click at [775, 271] on div at bounding box center [700, 267] width 319 height 147
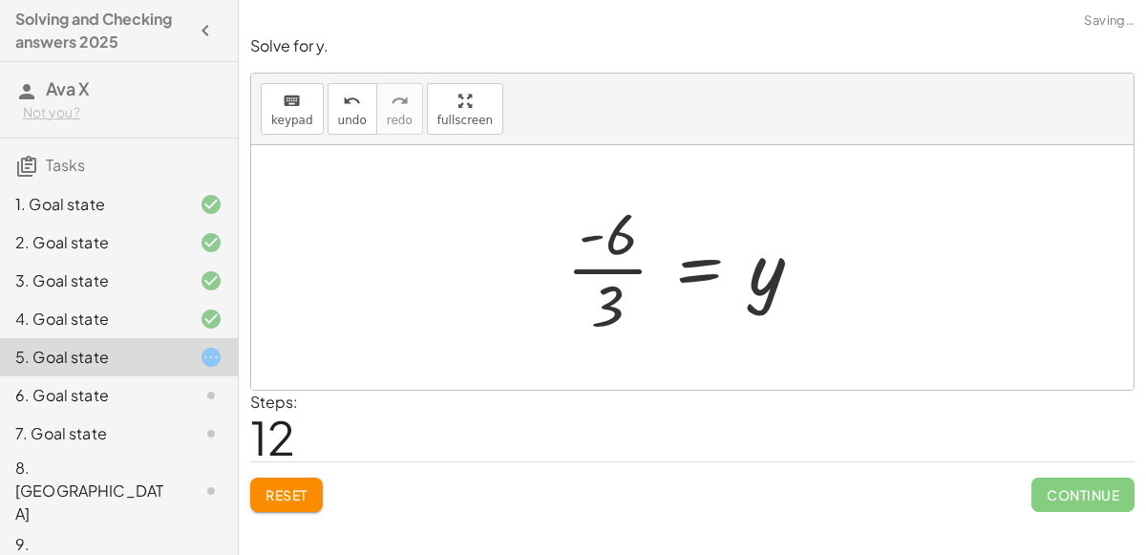
click at [606, 263] on div at bounding box center [692, 267] width 270 height 147
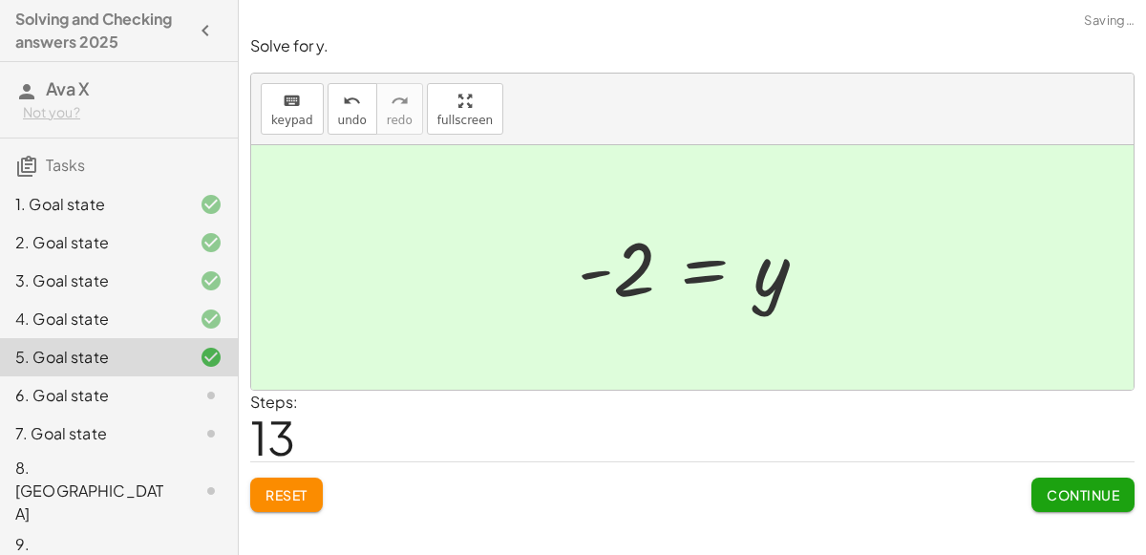
click at [1082, 494] on span "Continue" at bounding box center [1083, 494] width 73 height 17
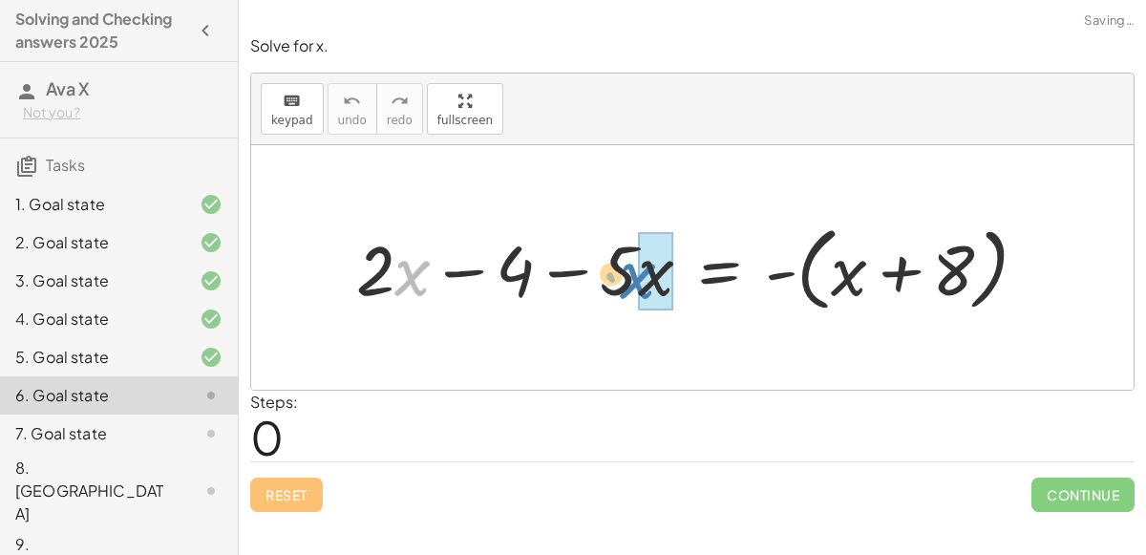
drag, startPoint x: 398, startPoint y: 266, endPoint x: 661, endPoint y: 269, distance: 262.7
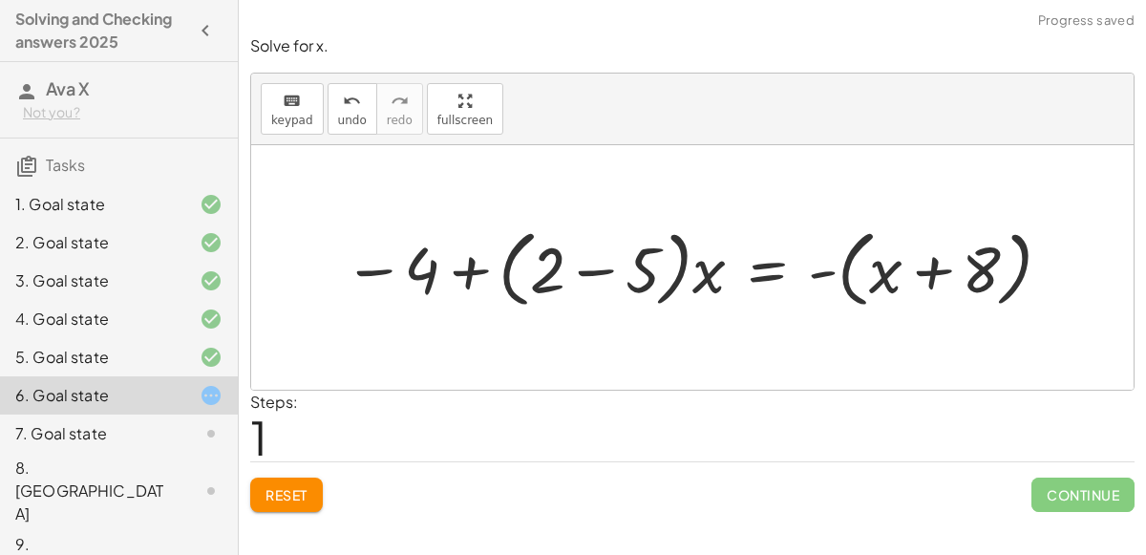
click at [607, 266] on div at bounding box center [699, 268] width 731 height 94
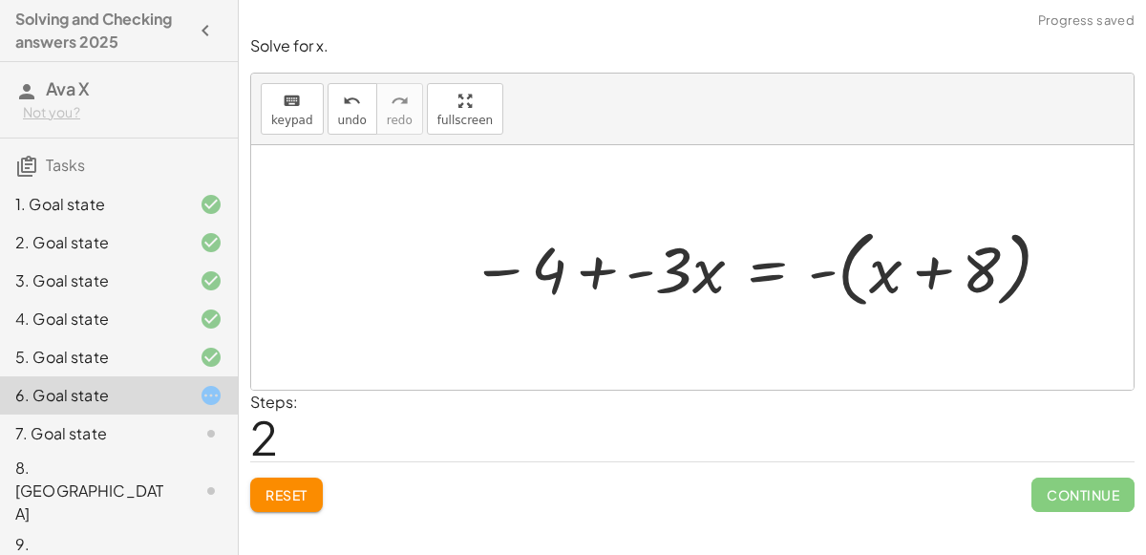
click at [661, 264] on div at bounding box center [763, 268] width 604 height 94
click at [888, 278] on div at bounding box center [763, 268] width 604 height 94
click at [926, 267] on div at bounding box center [763, 268] width 604 height 94
drag, startPoint x: 871, startPoint y: 266, endPoint x: 812, endPoint y: 263, distance: 59.3
click at [812, 263] on div at bounding box center [763, 268] width 604 height 94
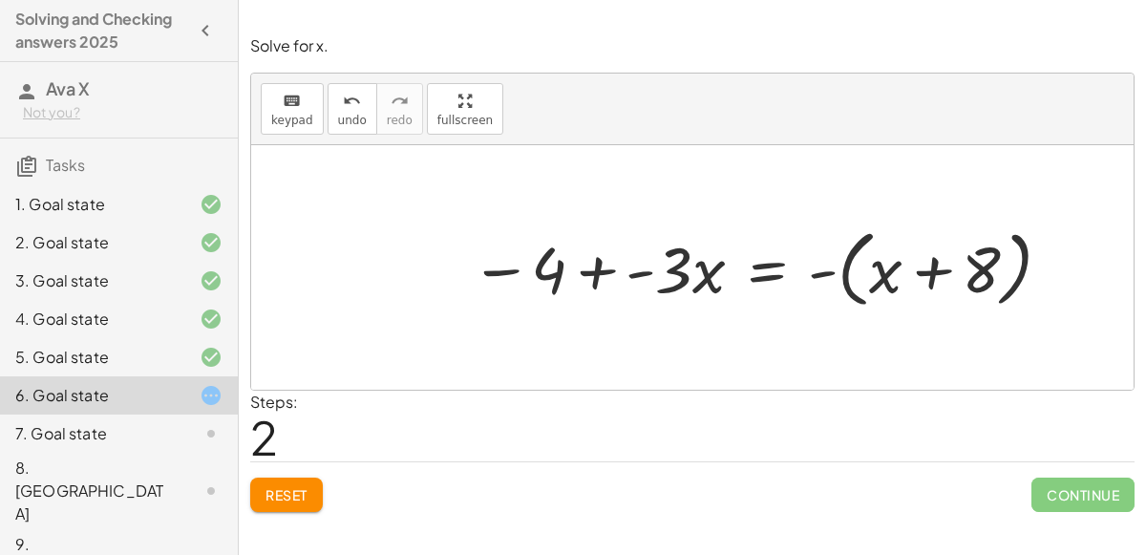
click at [842, 260] on div at bounding box center [763, 268] width 604 height 94
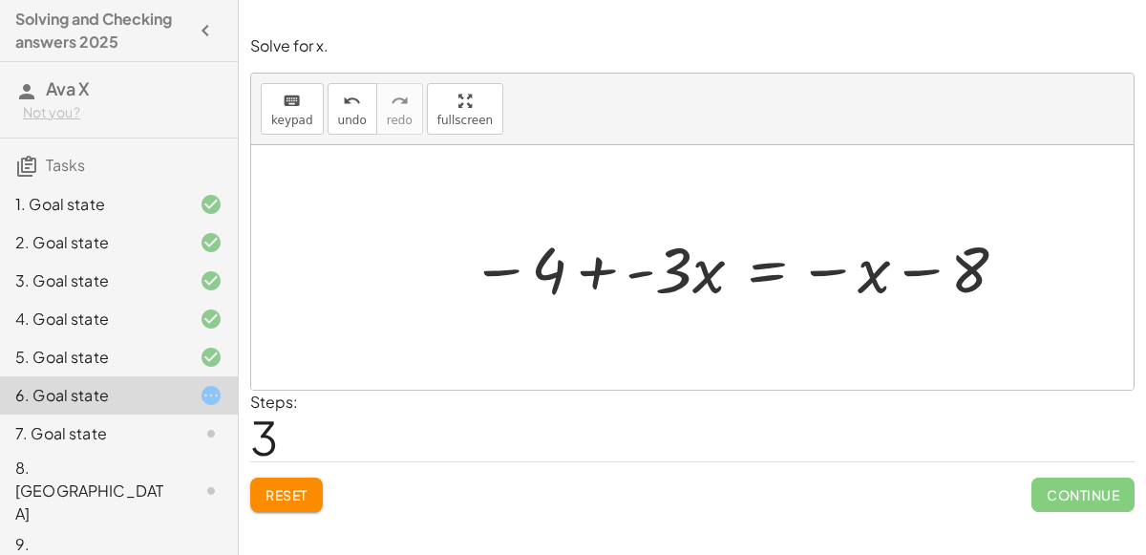
click at [750, 259] on div at bounding box center [741, 267] width 560 height 84
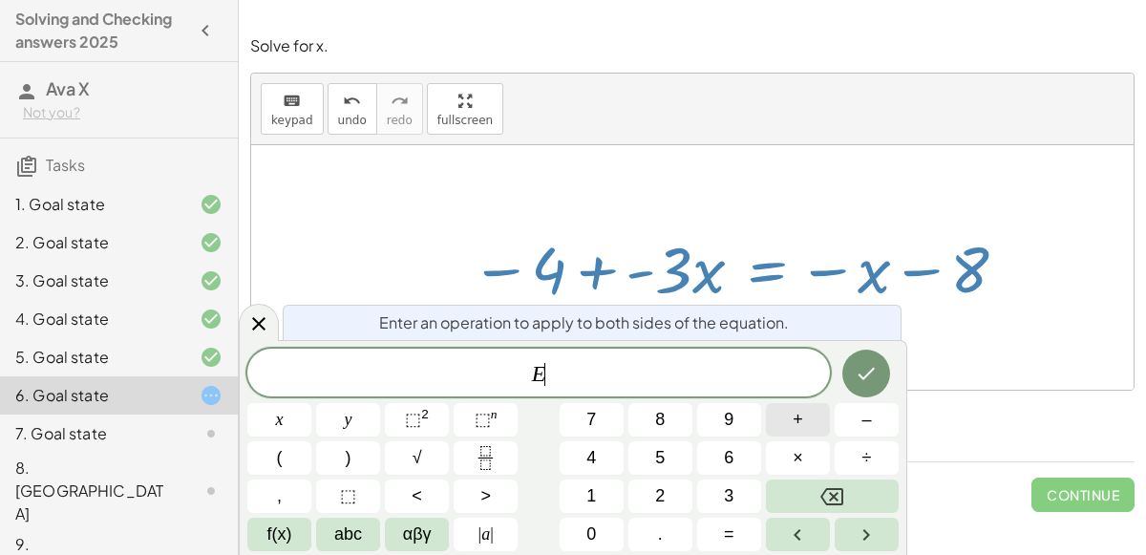
click at [782, 419] on button "+" at bounding box center [798, 419] width 64 height 33
click at [305, 413] on button "x" at bounding box center [279, 419] width 64 height 33
click at [873, 362] on icon "Done" at bounding box center [866, 373] width 23 height 23
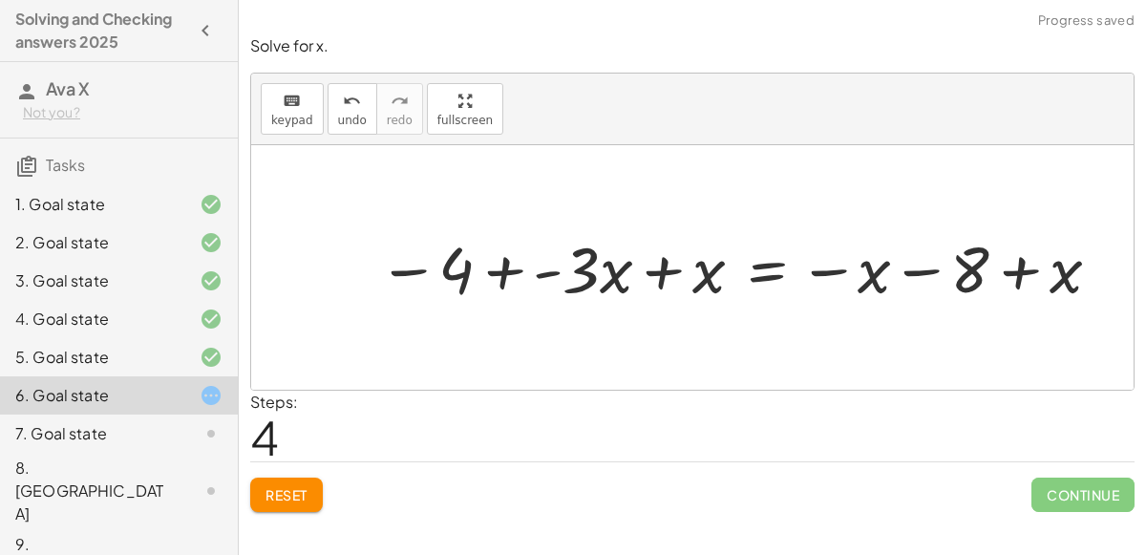
click at [661, 265] on div at bounding box center [742, 267] width 746 height 84
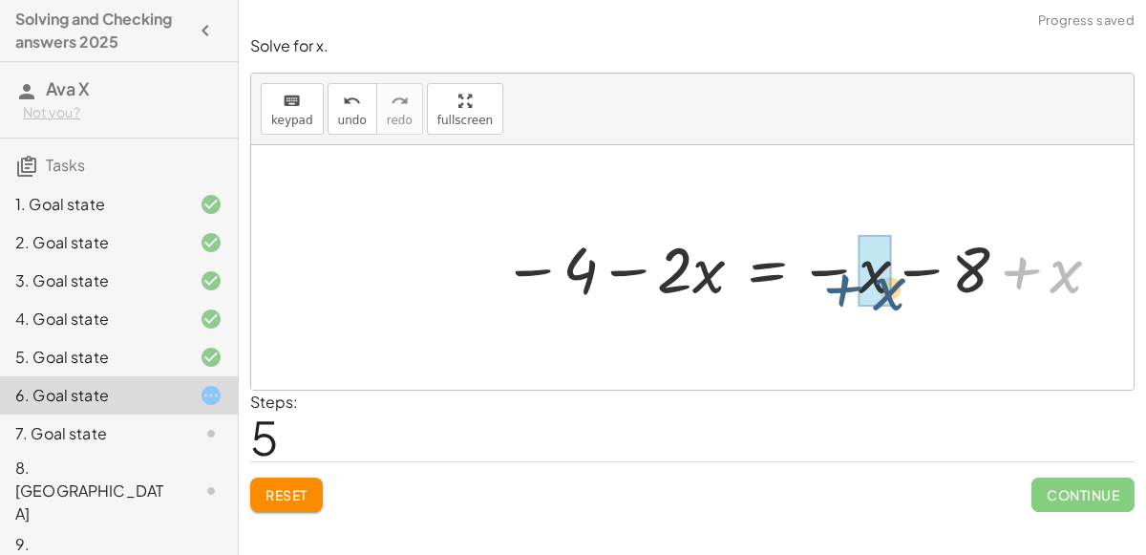
drag, startPoint x: 1045, startPoint y: 274, endPoint x: 836, endPoint y: 289, distance: 209.7
click at [836, 289] on div at bounding box center [804, 267] width 622 height 84
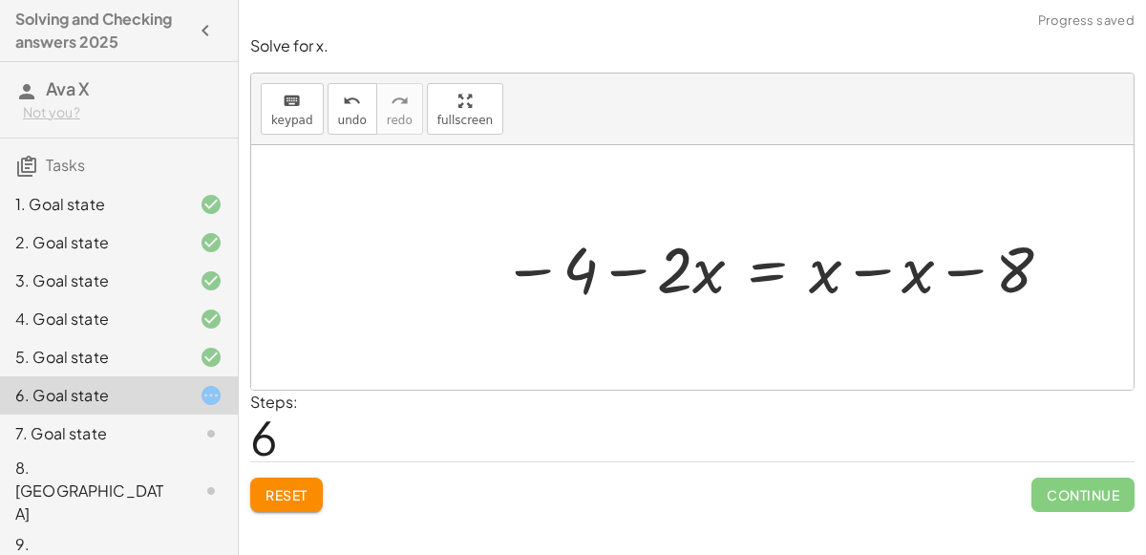
click at [864, 270] on div at bounding box center [779, 267] width 573 height 84
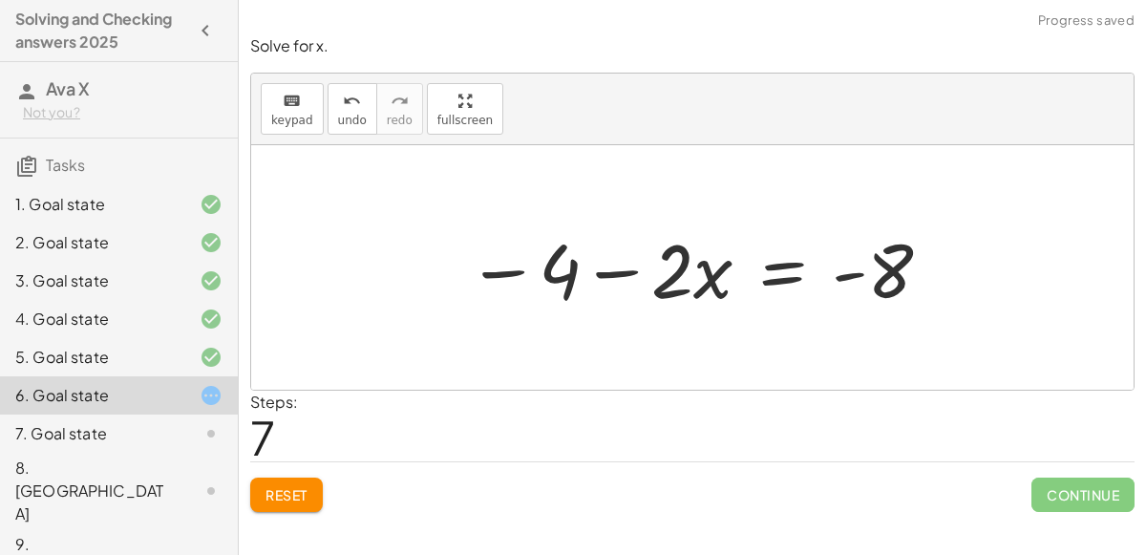
click at [613, 271] on div at bounding box center [701, 268] width 486 height 98
click at [783, 257] on div at bounding box center [701, 268] width 486 height 98
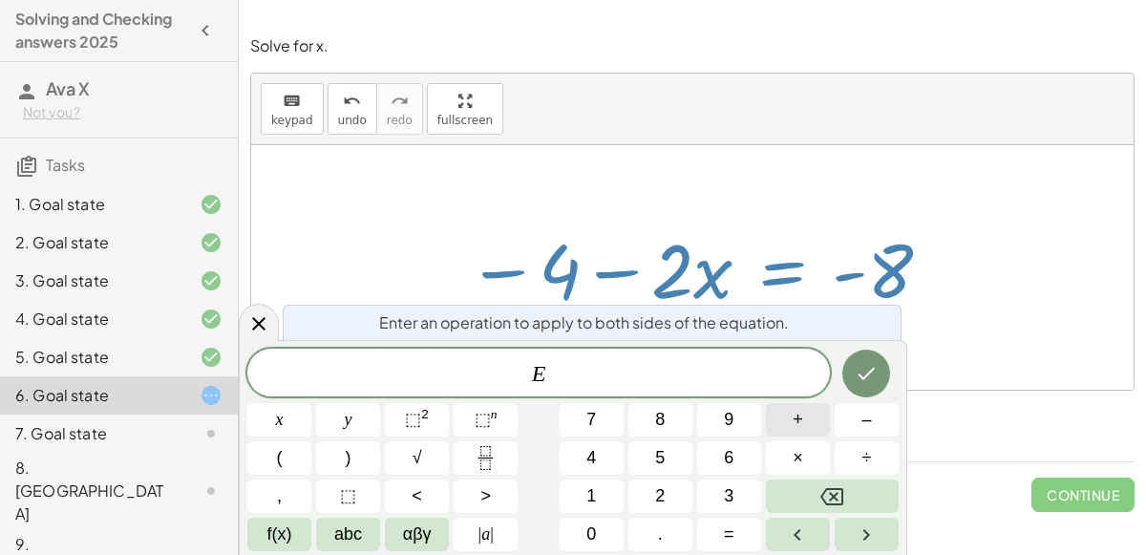
click at [796, 416] on span "+" at bounding box center [798, 420] width 11 height 26
click at [595, 441] on button "4" at bounding box center [592, 457] width 64 height 33
click at [862, 370] on icon "Done" at bounding box center [866, 373] width 23 height 23
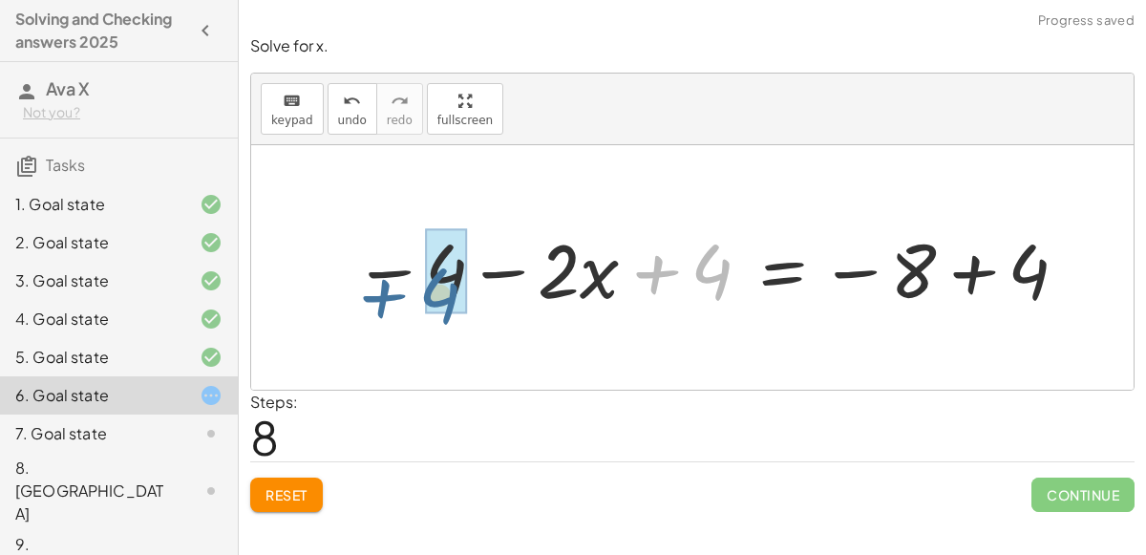
drag, startPoint x: 705, startPoint y: 272, endPoint x: 435, endPoint y: 294, distance: 271.2
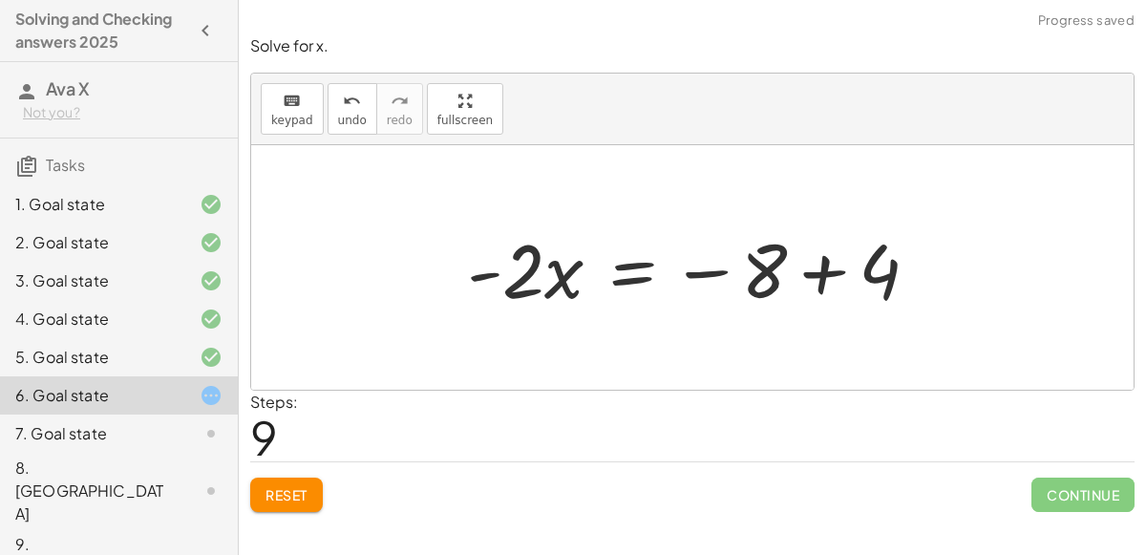
click at [822, 272] on div at bounding box center [701, 268] width 486 height 98
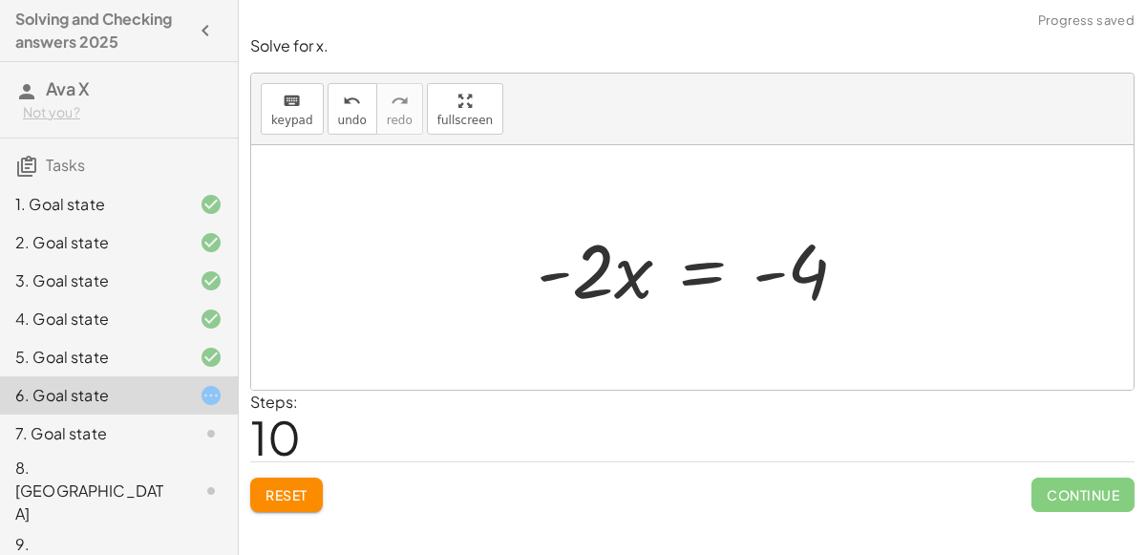
click at [722, 270] on div at bounding box center [699, 268] width 345 height 98
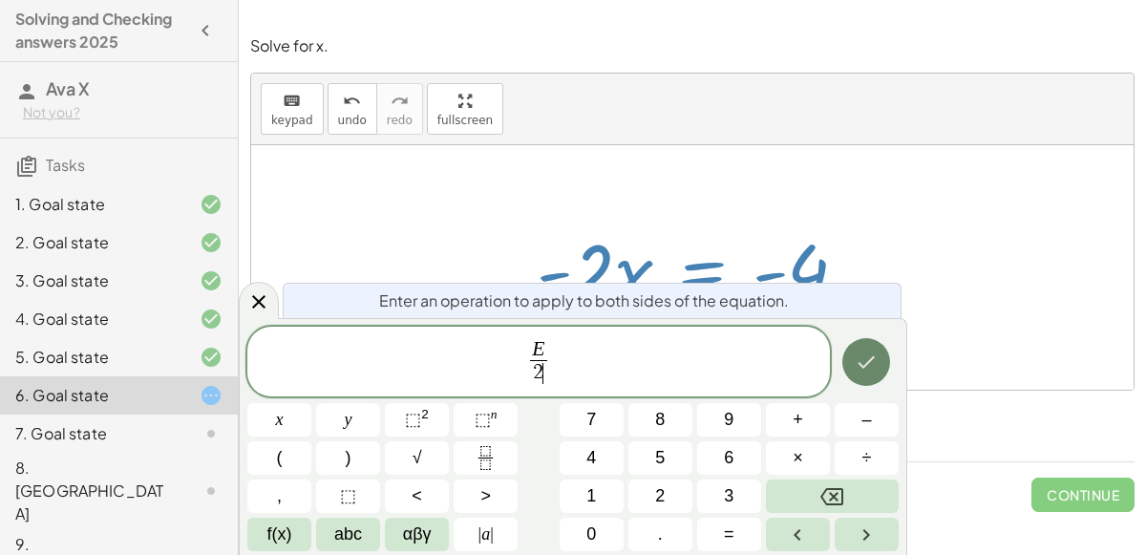
click at [853, 351] on button "Done" at bounding box center [866, 362] width 48 height 48
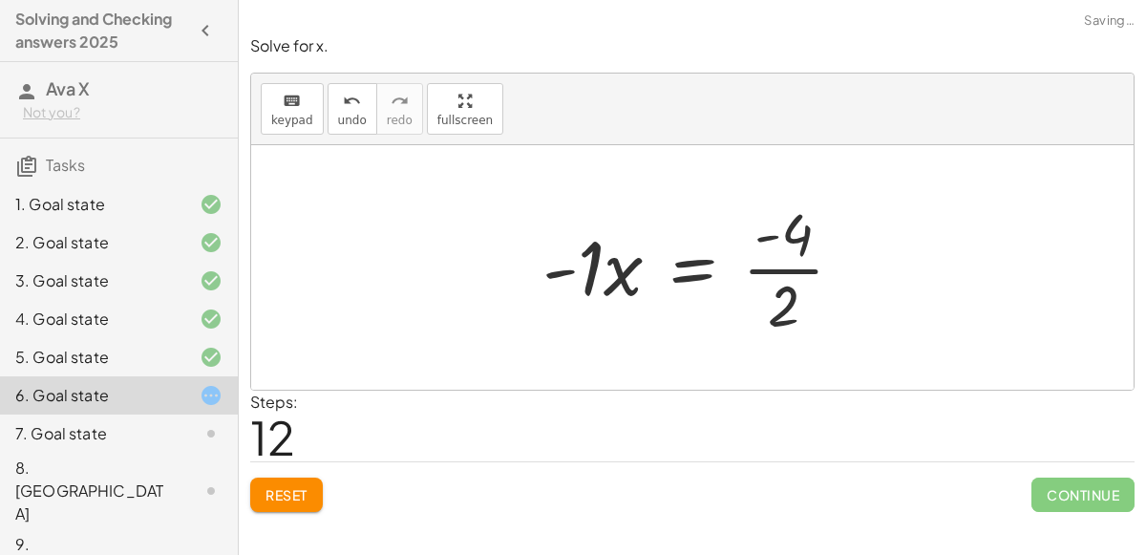
click at [771, 268] on div at bounding box center [700, 267] width 335 height 147
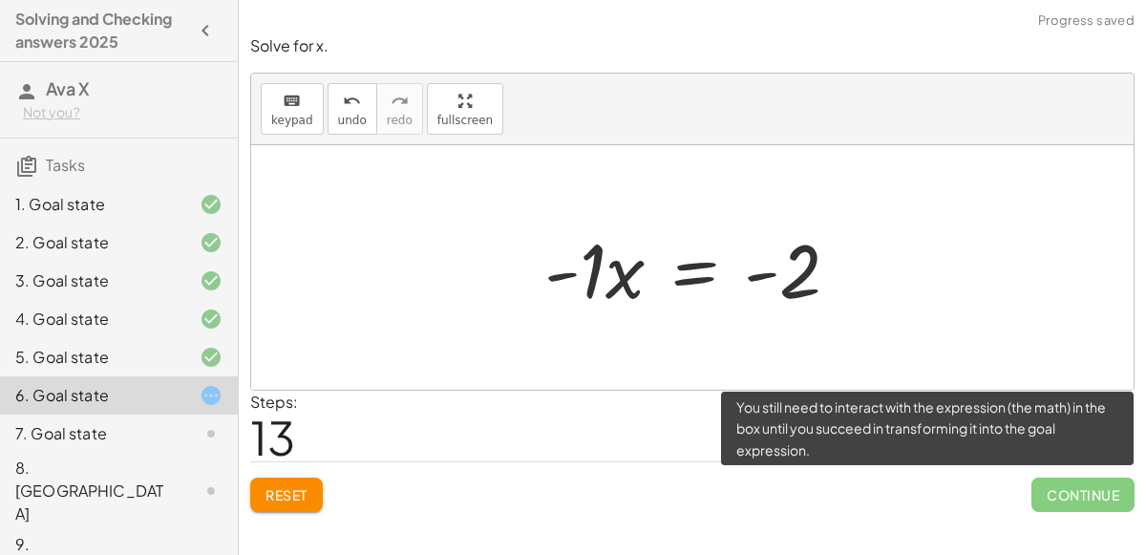
click at [1027, 487] on div "Reset Continue" at bounding box center [692, 486] width 885 height 51
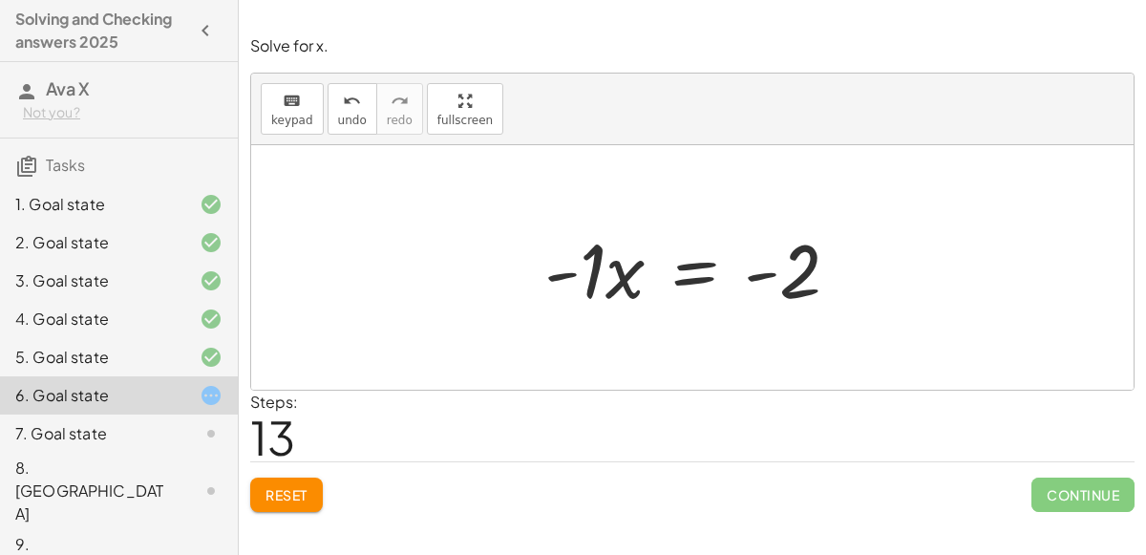
click at [689, 255] on div at bounding box center [700, 268] width 330 height 98
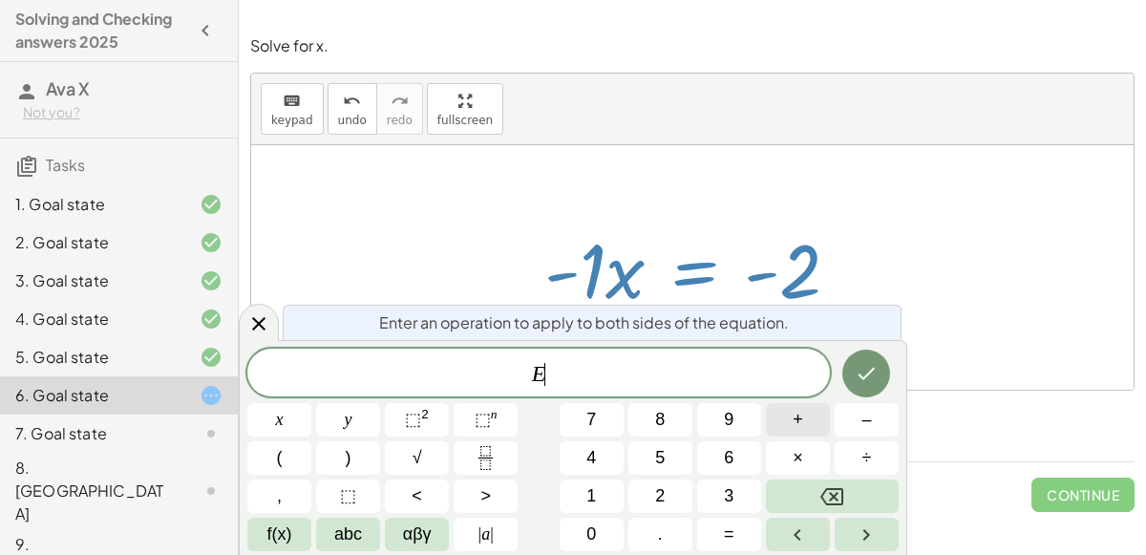
click at [808, 420] on button "+" at bounding box center [798, 419] width 64 height 33
click at [291, 417] on button "x" at bounding box center [279, 419] width 64 height 33
click at [872, 363] on icon "Done" at bounding box center [866, 373] width 23 height 23
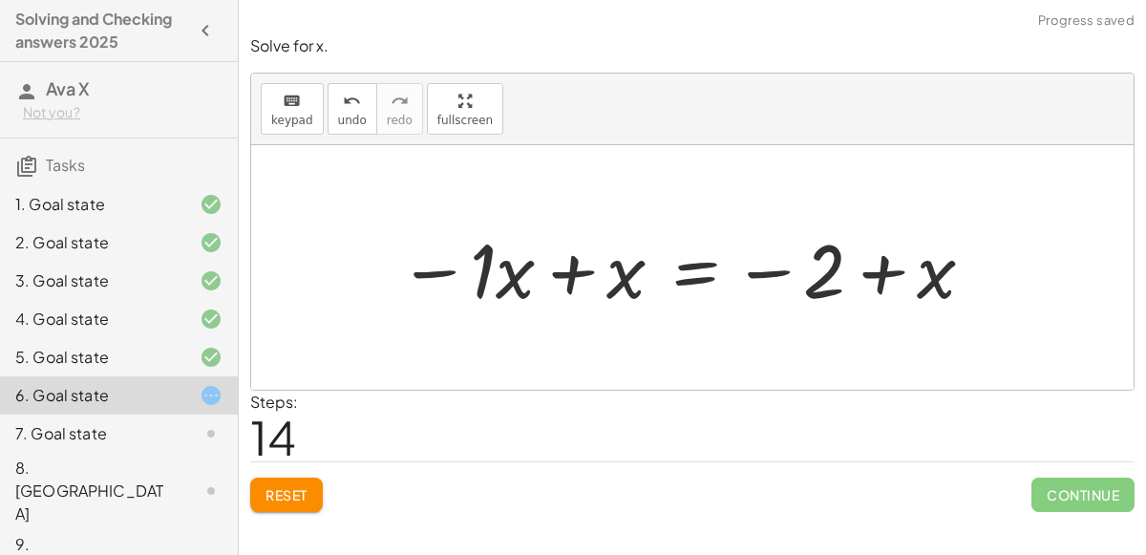
click at [560, 267] on div at bounding box center [688, 268] width 598 height 98
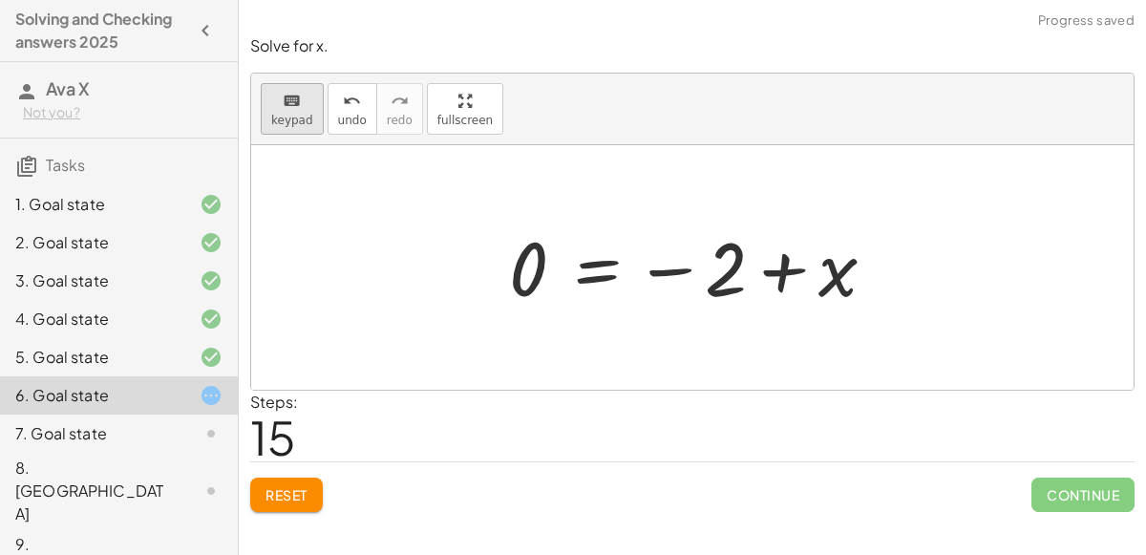
click at [303, 121] on span "keypad" at bounding box center [292, 120] width 42 height 13
click at [784, 99] on div "keyboard keypad undo [PERSON_NAME] redo fullscreen" at bounding box center [692, 110] width 883 height 72
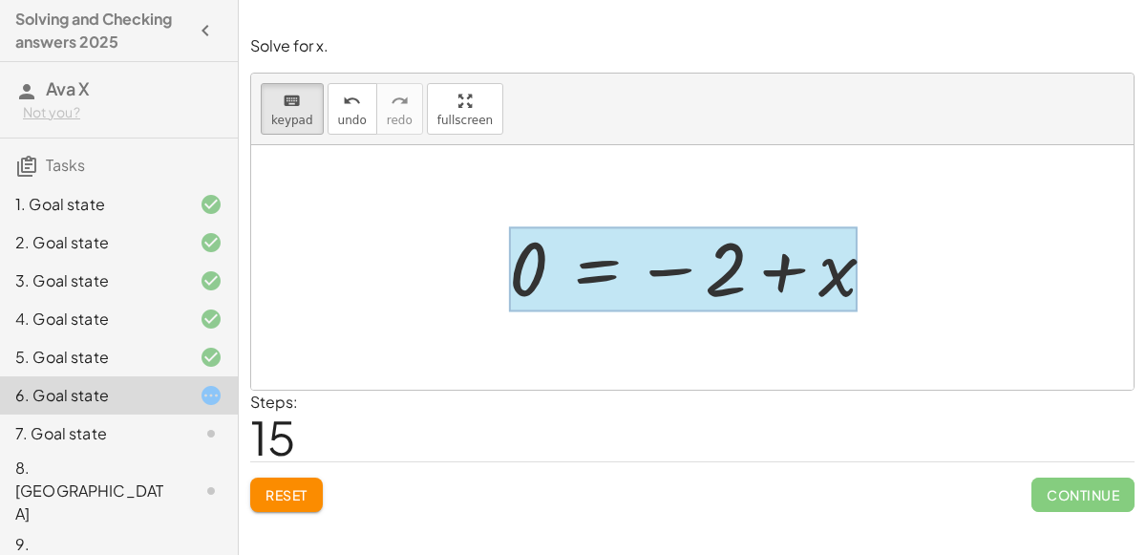
click at [599, 266] on div at bounding box center [683, 269] width 349 height 85
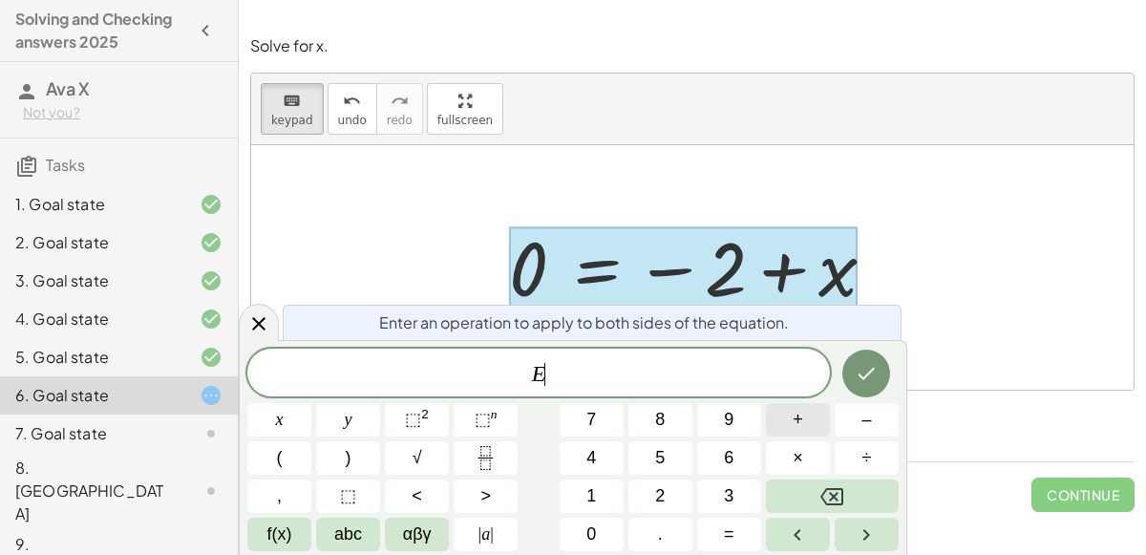
click at [808, 415] on button "+" at bounding box center [798, 419] width 64 height 33
click at [257, 427] on button "x" at bounding box center [279, 419] width 64 height 33
click at [872, 383] on icon "Done" at bounding box center [866, 373] width 23 height 23
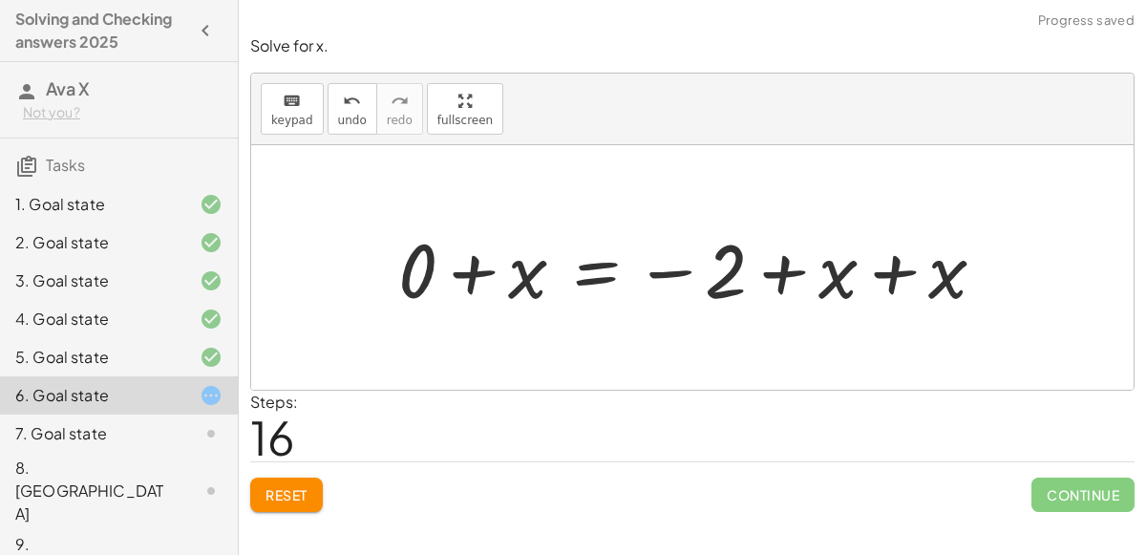
click at [473, 276] on div at bounding box center [700, 268] width 622 height 98
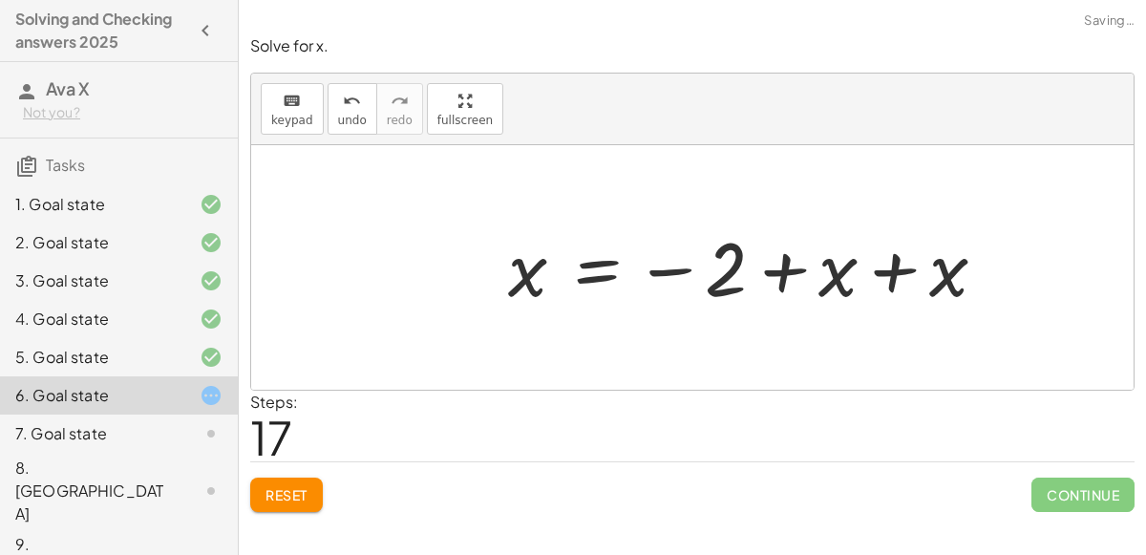
click at [915, 269] on div at bounding box center [755, 268] width 513 height 95
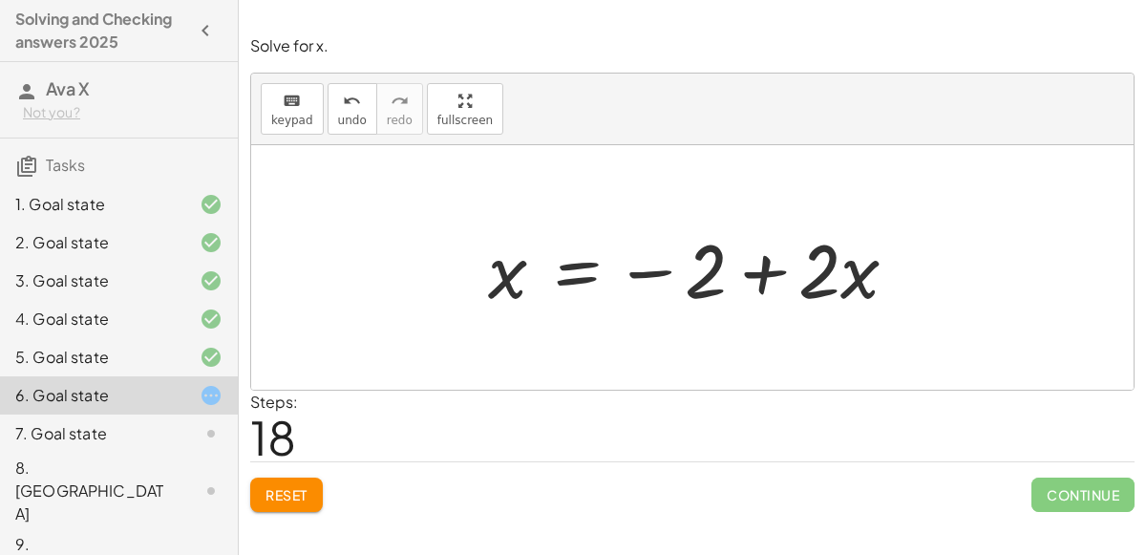
click at [584, 278] on div at bounding box center [701, 268] width 444 height 98
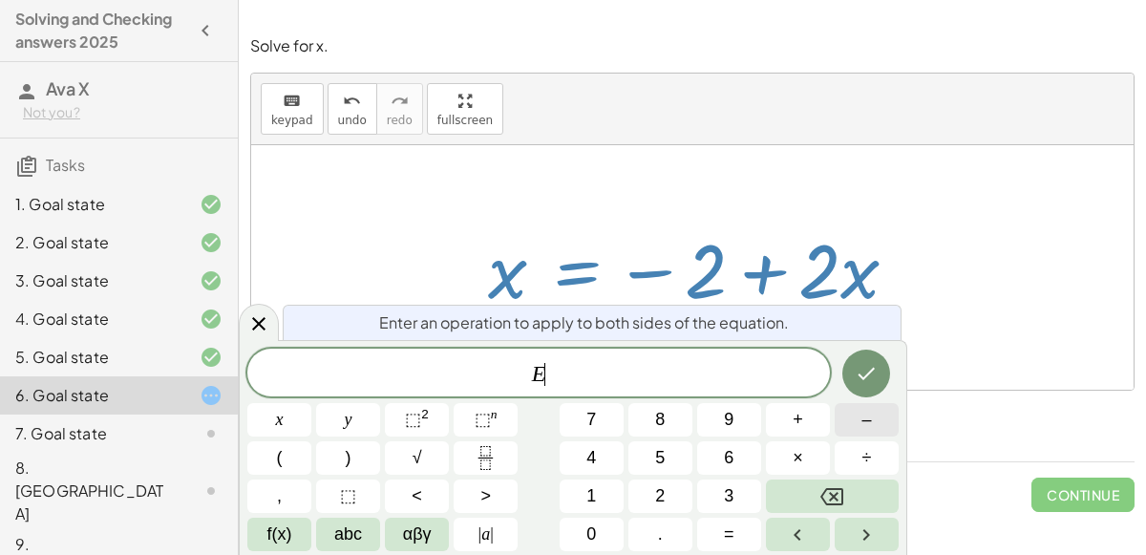
click at [858, 419] on button "–" at bounding box center [867, 419] width 64 height 33
click at [722, 483] on button "3" at bounding box center [729, 496] width 64 height 33
click at [259, 407] on button "x" at bounding box center [279, 419] width 64 height 33
click at [887, 373] on button "Done" at bounding box center [866, 374] width 48 height 48
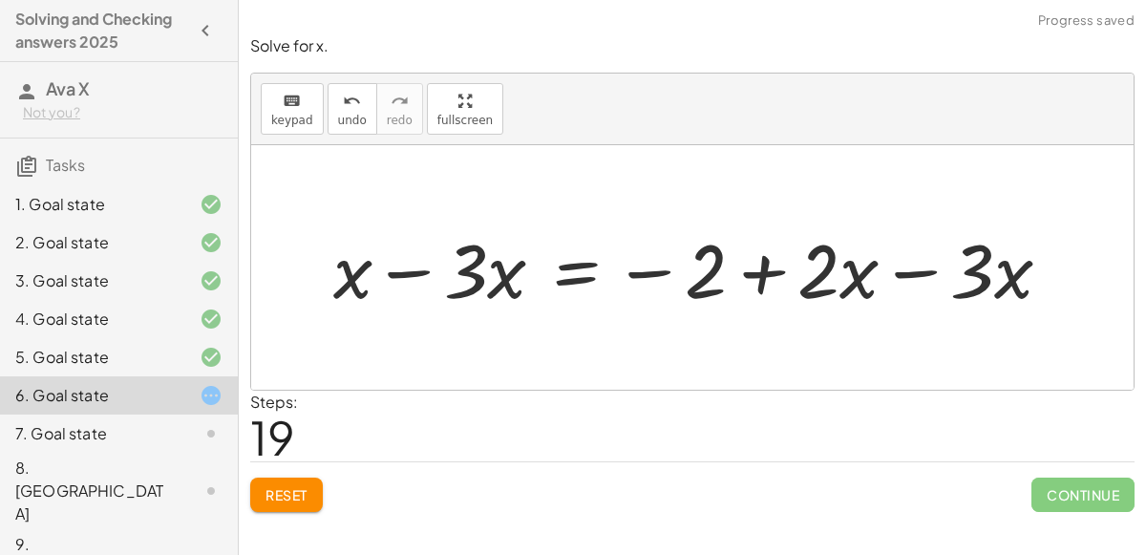
click at [456, 275] on div at bounding box center [700, 268] width 753 height 98
click at [394, 272] on div at bounding box center [700, 268] width 753 height 98
click at [928, 274] on div at bounding box center [738, 268] width 675 height 98
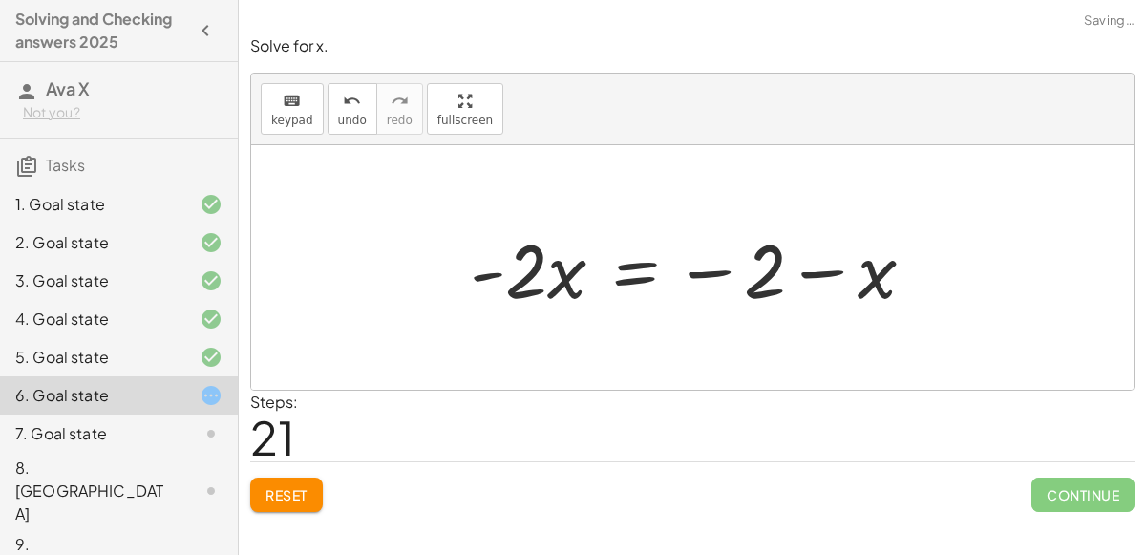
click at [834, 272] on div at bounding box center [700, 268] width 480 height 98
click at [614, 268] on div at bounding box center [700, 268] width 480 height 98
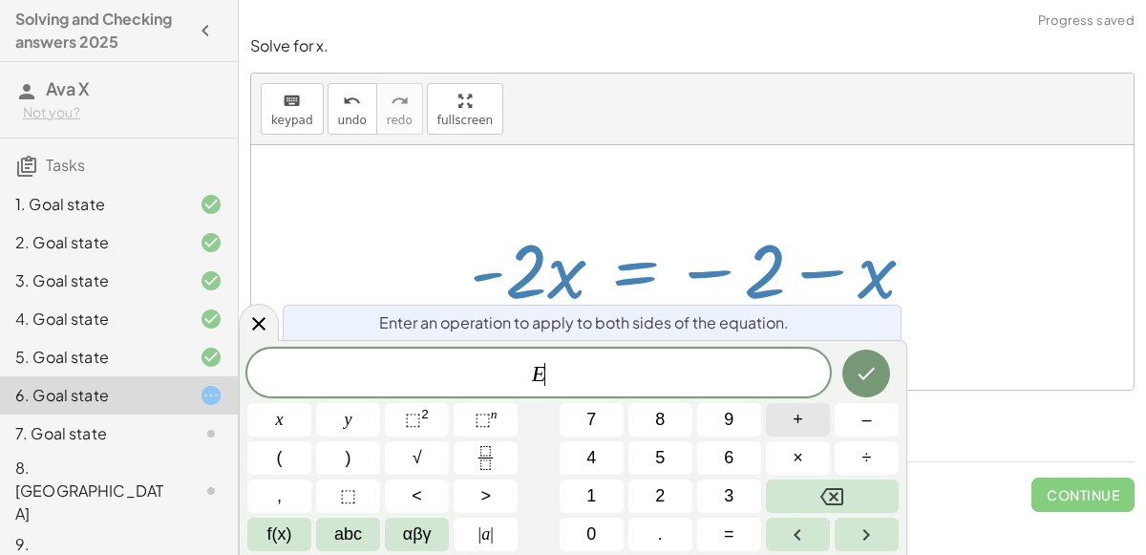
click at [804, 414] on button "+" at bounding box center [798, 419] width 64 height 33
click at [294, 413] on button "x" at bounding box center [279, 419] width 64 height 33
click at [872, 378] on icon "Done" at bounding box center [866, 373] width 23 height 23
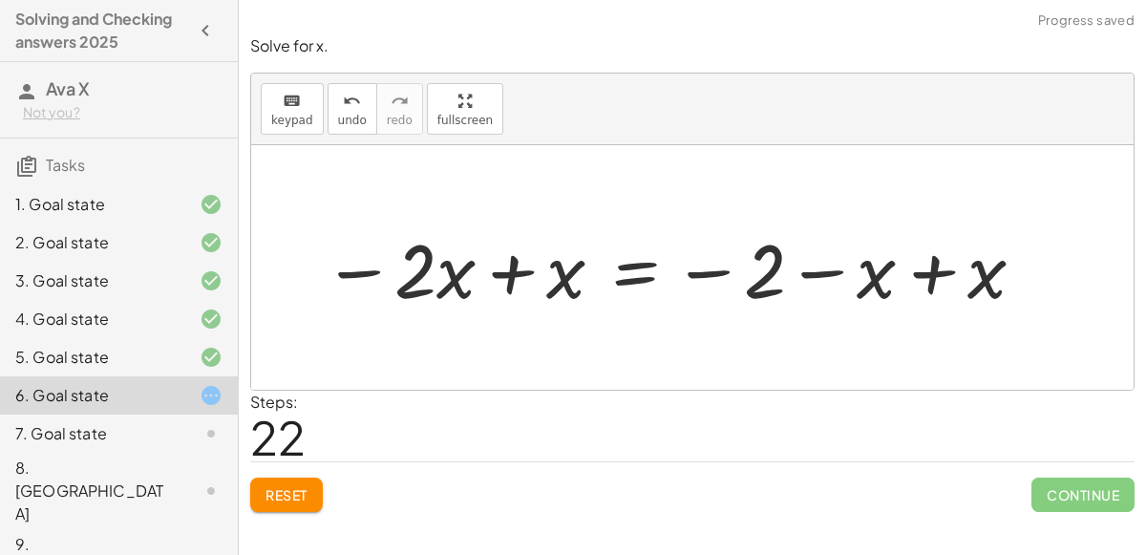
click at [921, 273] on div at bounding box center [675, 268] width 724 height 98
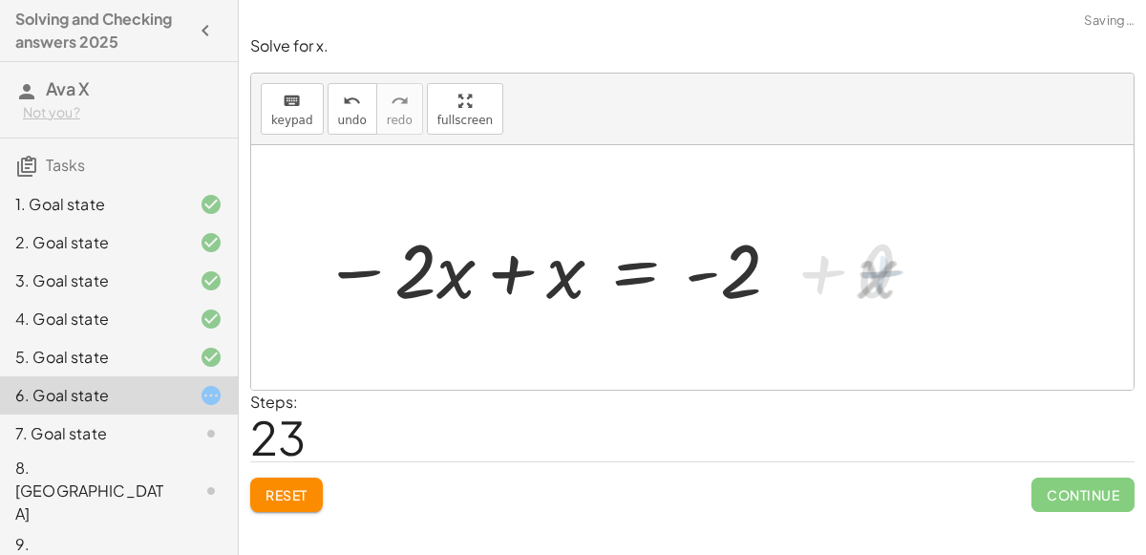
click at [503, 273] on div at bounding box center [553, 268] width 480 height 98
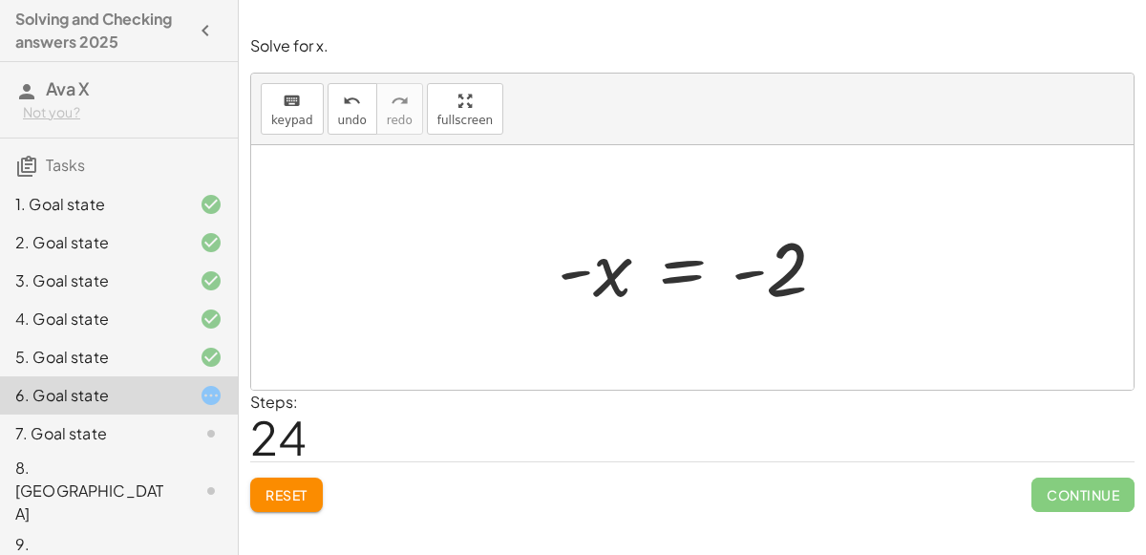
click at [667, 266] on div at bounding box center [699, 268] width 303 height 95
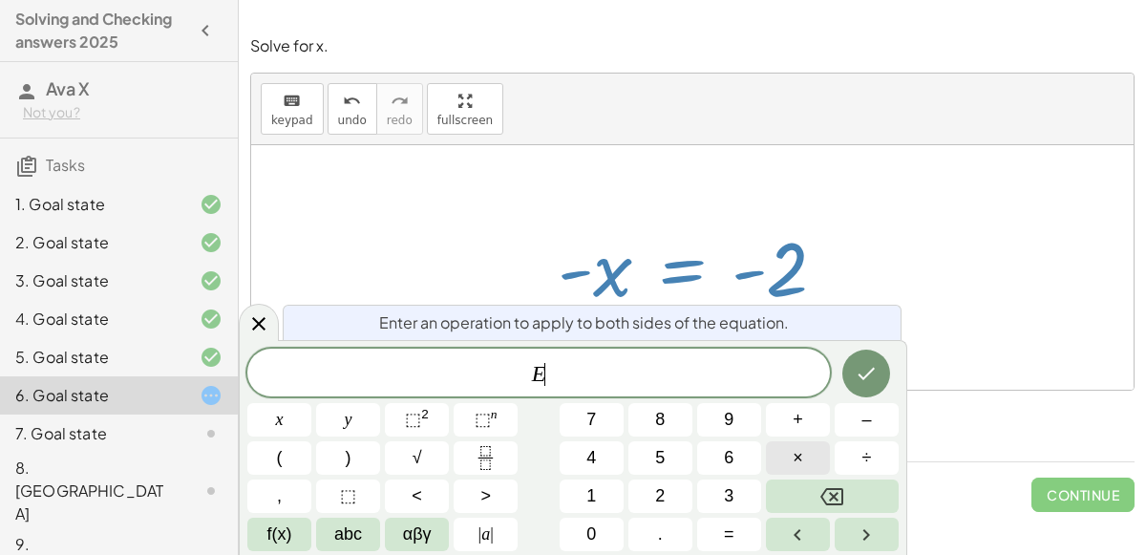
click at [813, 451] on button "×" at bounding box center [798, 457] width 64 height 33
click at [666, 488] on button "2" at bounding box center [661, 496] width 64 height 33
click at [856, 373] on icon "Done" at bounding box center [866, 373] width 23 height 23
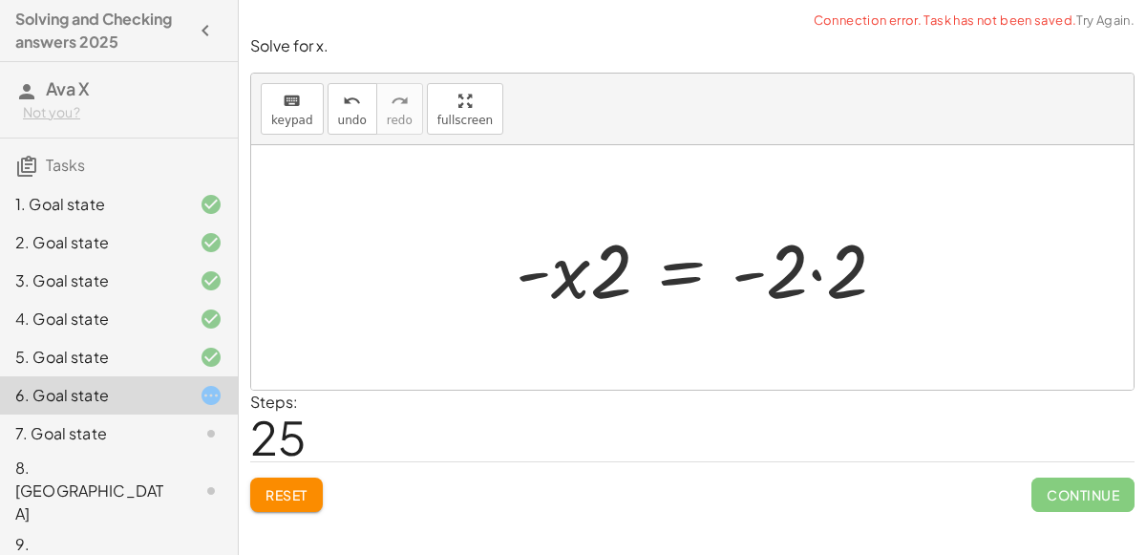
click at [612, 266] on div at bounding box center [708, 268] width 405 height 98
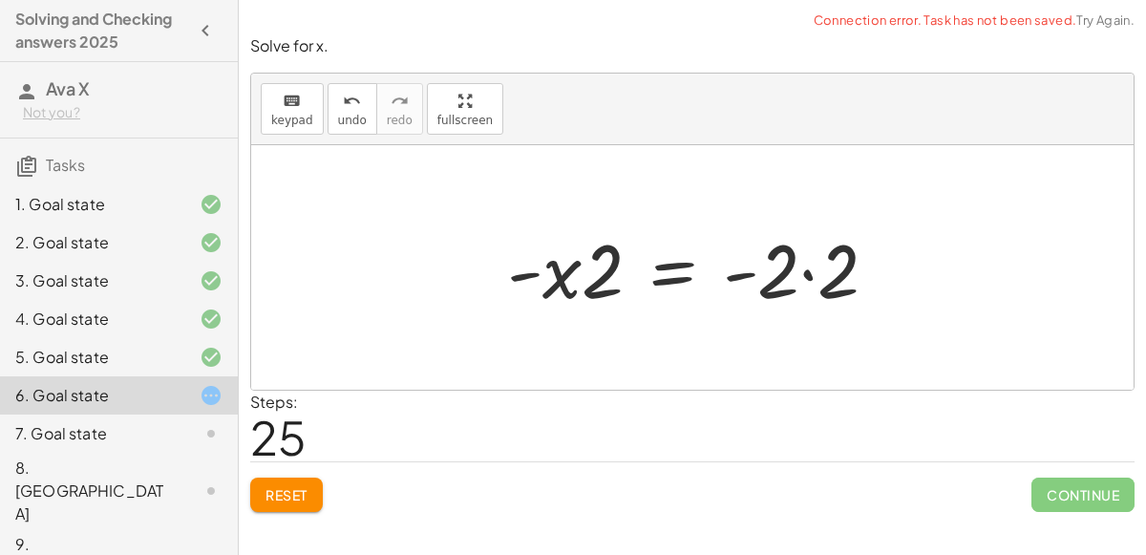
click at [557, 271] on div at bounding box center [700, 268] width 405 height 98
drag, startPoint x: 559, startPoint y: 272, endPoint x: 586, endPoint y: 262, distance: 29.6
click at [586, 262] on div at bounding box center [700, 268] width 405 height 98
click at [809, 269] on div at bounding box center [700, 268] width 405 height 98
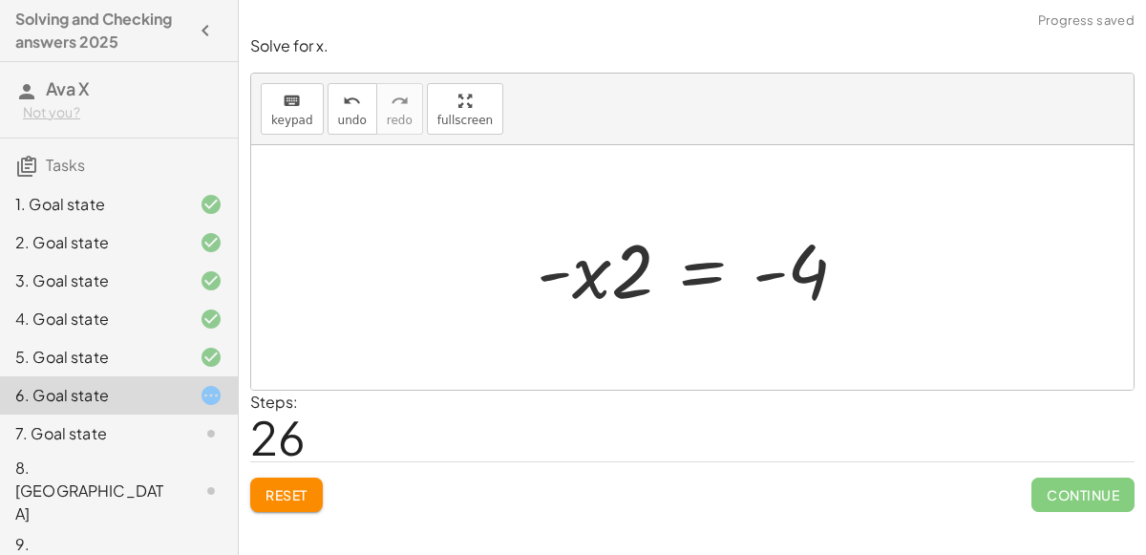
click at [785, 268] on div at bounding box center [699, 268] width 345 height 98
click at [345, 111] on button "undo undo" at bounding box center [353, 109] width 50 height 52
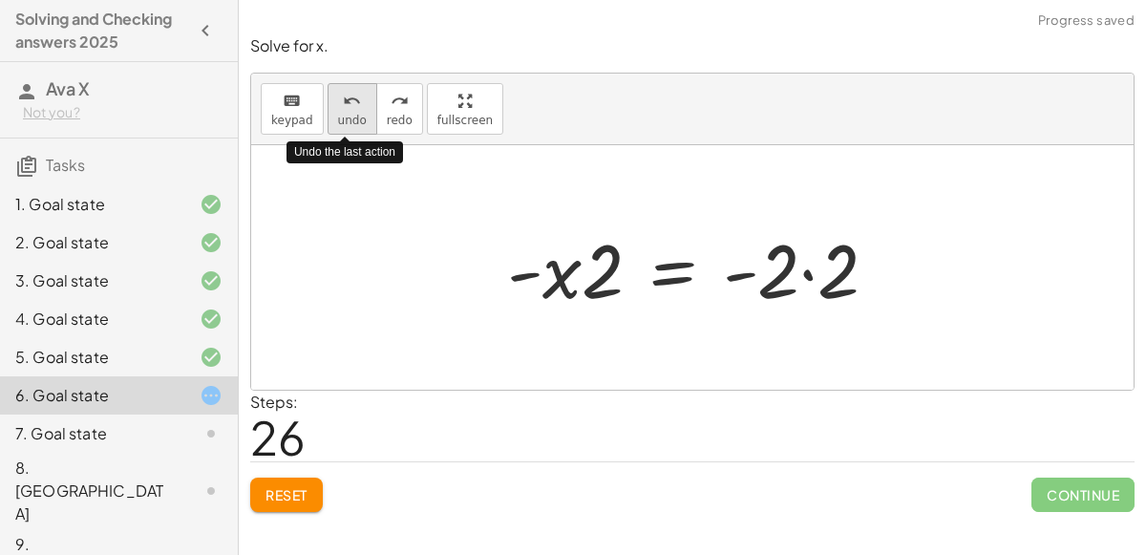
click at [342, 111] on button "undo undo" at bounding box center [353, 109] width 50 height 52
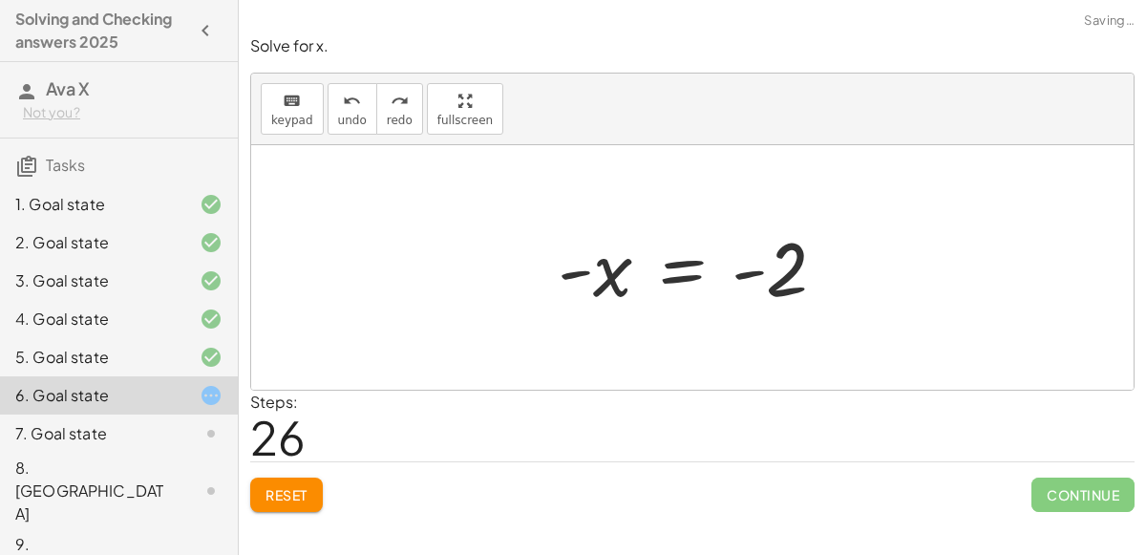
click at [684, 278] on div at bounding box center [699, 268] width 303 height 95
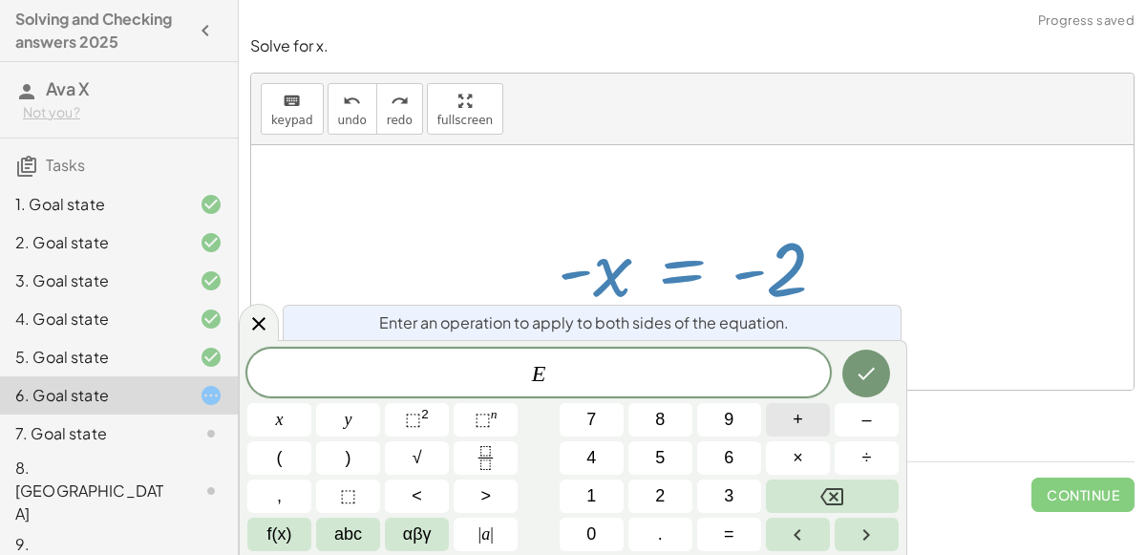
click at [803, 419] on button "+" at bounding box center [798, 419] width 64 height 33
click at [824, 496] on icon "Backspace" at bounding box center [832, 496] width 23 height 23
click at [808, 493] on button "Backspace" at bounding box center [832, 496] width 133 height 33
click at [747, 211] on div at bounding box center [692, 267] width 883 height 245
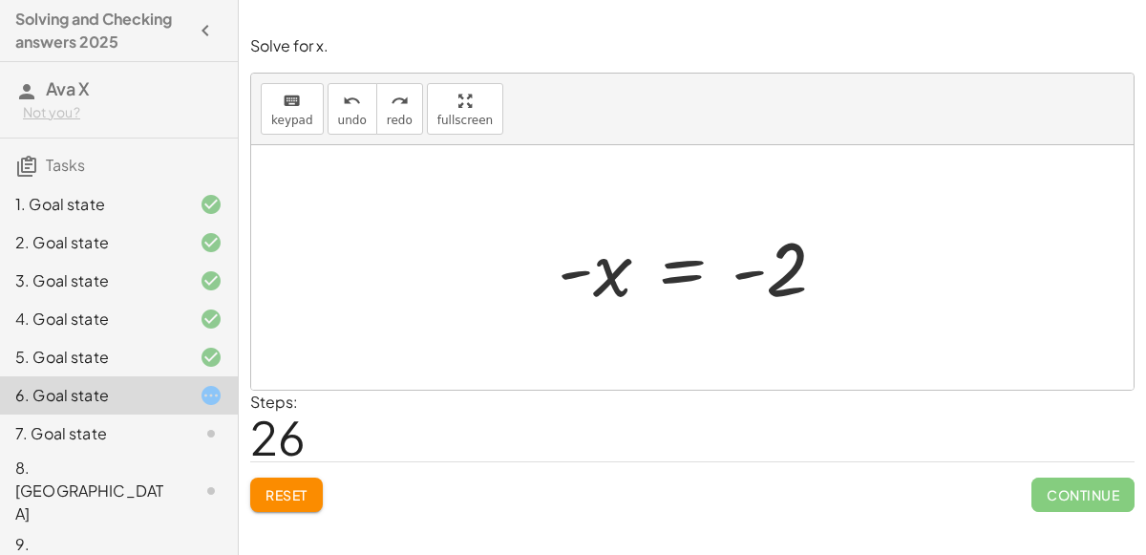
click at [686, 269] on div at bounding box center [699, 268] width 303 height 95
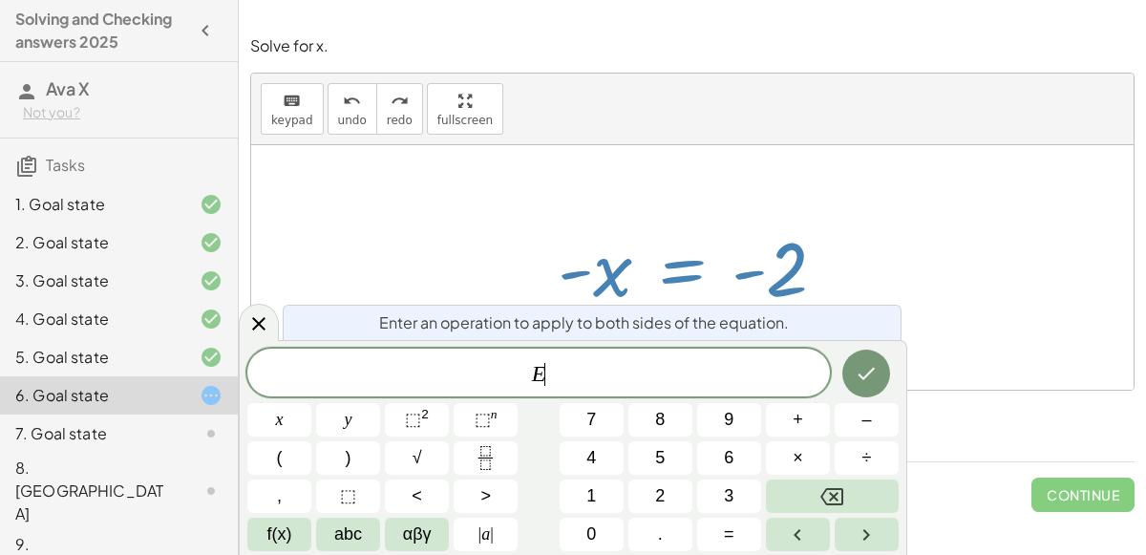
click at [816, 198] on div at bounding box center [692, 267] width 883 height 245
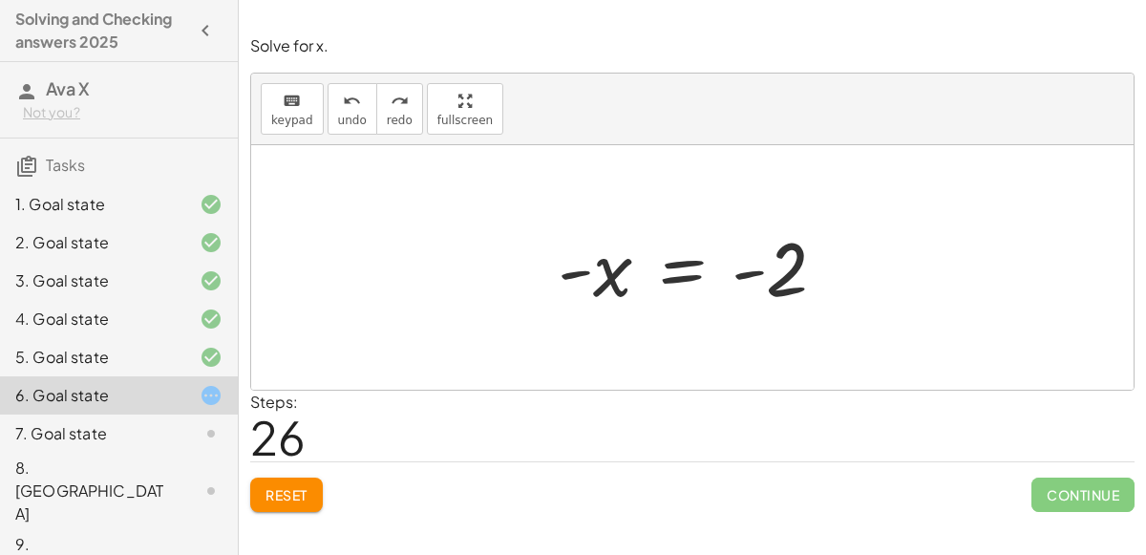
click at [689, 273] on div at bounding box center [699, 268] width 303 height 95
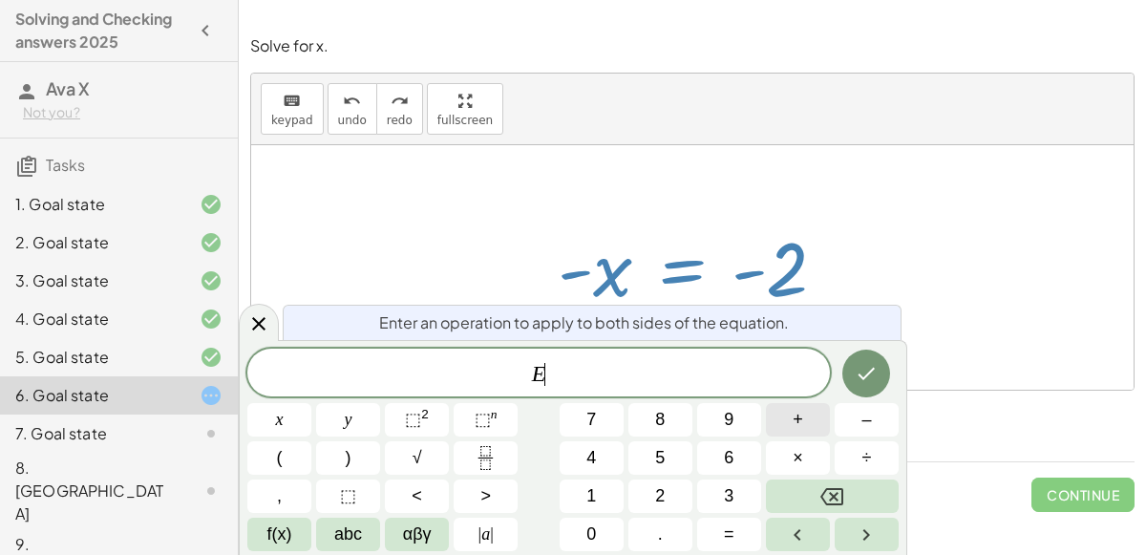
click at [770, 407] on button "+" at bounding box center [798, 419] width 64 height 33
click at [848, 487] on button "Backspace" at bounding box center [832, 496] width 133 height 33
click at [781, 461] on button "×" at bounding box center [798, 457] width 64 height 33
click at [282, 413] on span "x" at bounding box center [280, 420] width 8 height 26
click at [881, 358] on button "Done" at bounding box center [866, 374] width 48 height 48
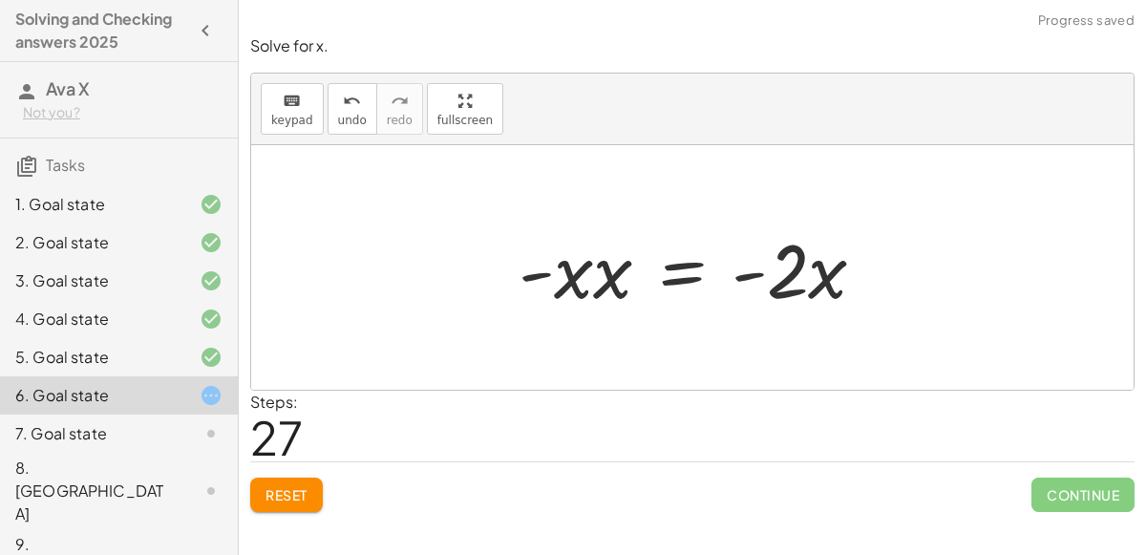
click at [612, 275] on div at bounding box center [700, 268] width 382 height 98
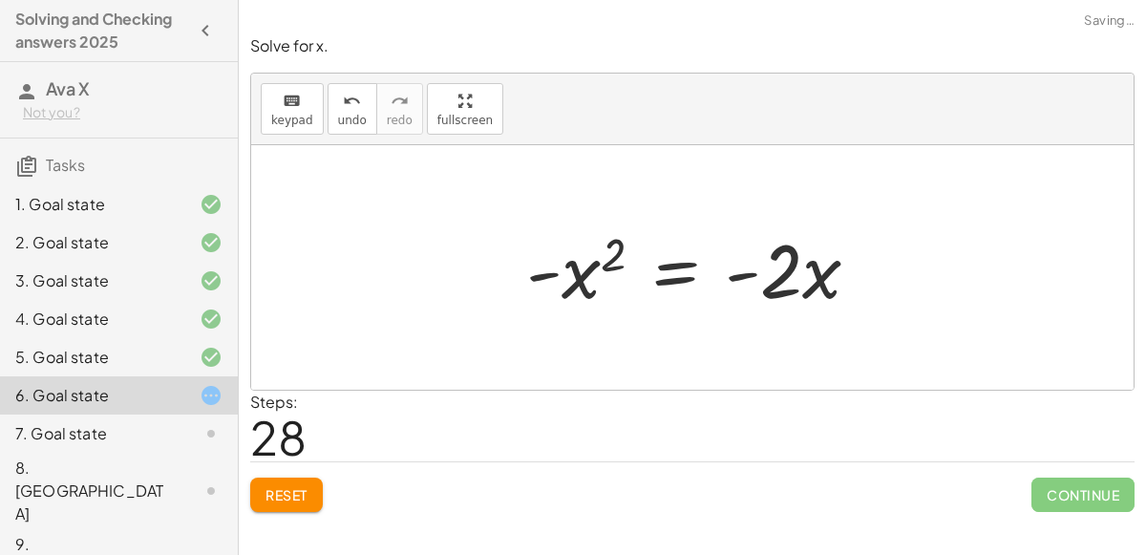
click at [823, 273] on div at bounding box center [701, 268] width 368 height 98
click at [775, 283] on div at bounding box center [701, 268] width 368 height 98
click at [821, 279] on div at bounding box center [701, 268] width 368 height 98
click at [662, 279] on div at bounding box center [701, 268] width 368 height 98
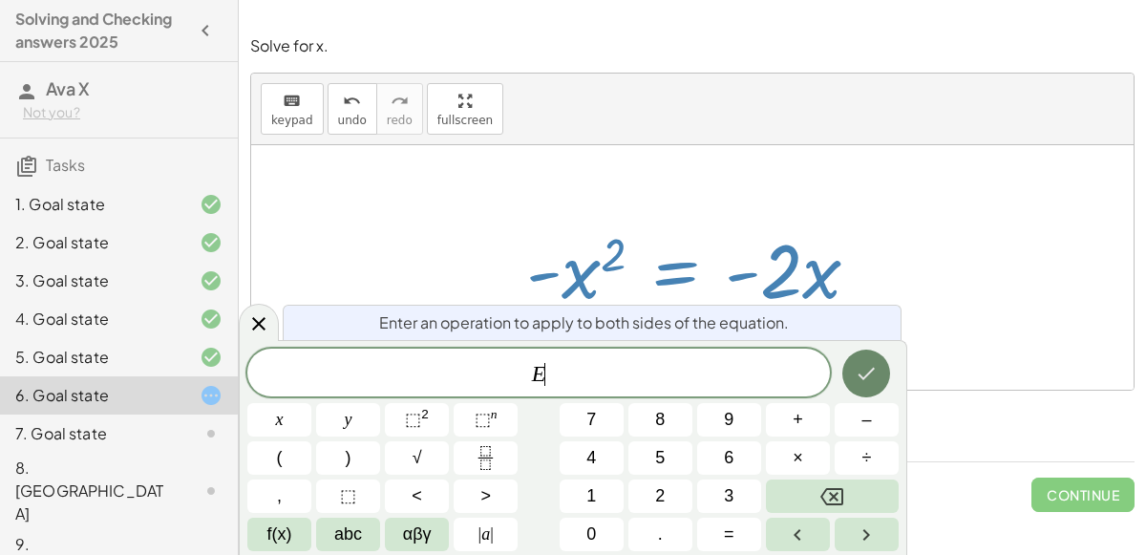
click at [864, 359] on button "Done" at bounding box center [866, 374] width 48 height 48
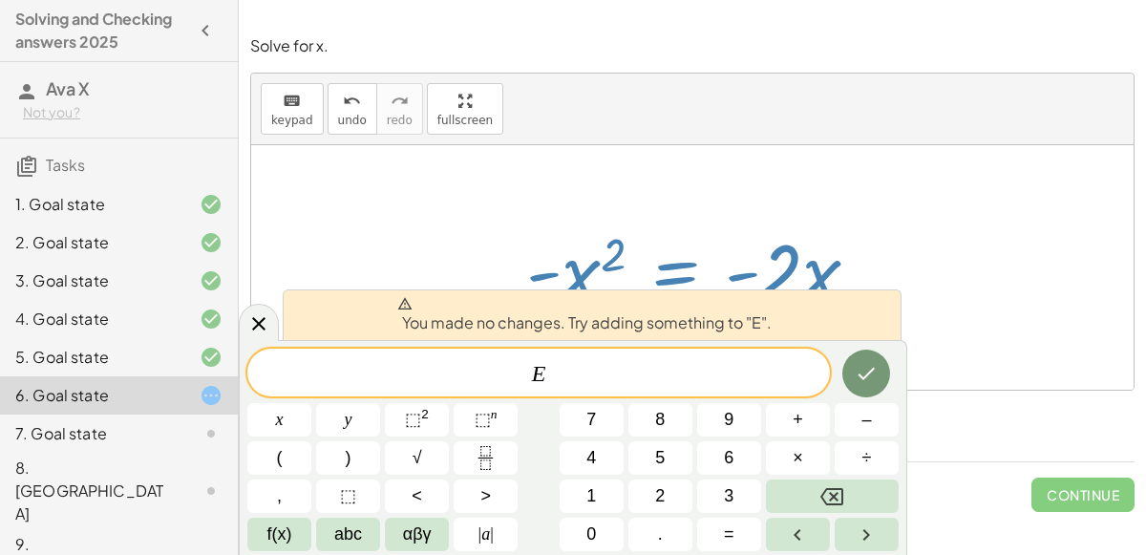
click at [237, 376] on div "4. Goal state" at bounding box center [119, 395] width 238 height 38
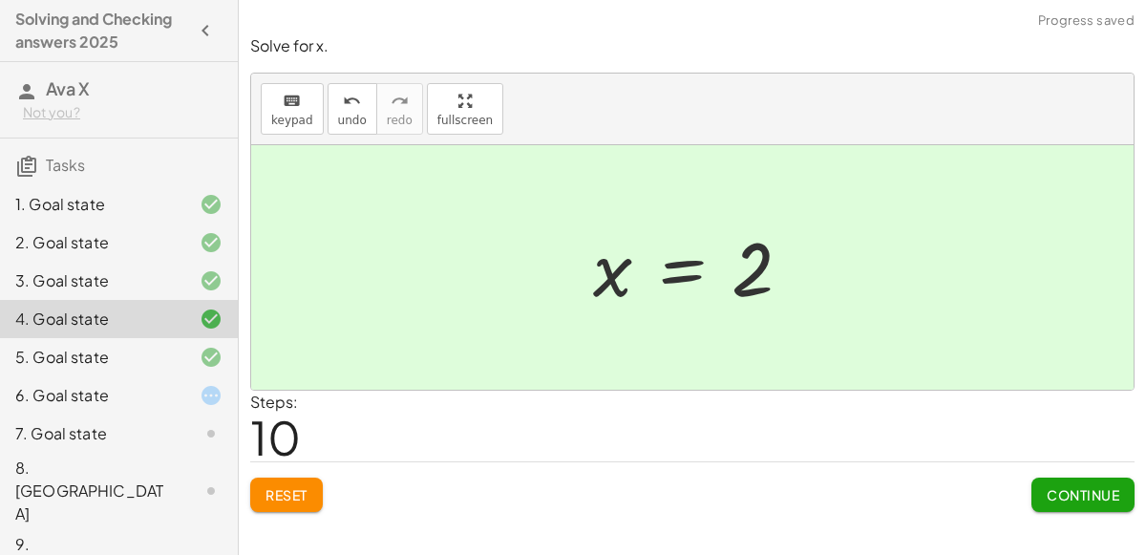
click at [135, 404] on div "6. Goal state" at bounding box center [92, 395] width 154 height 23
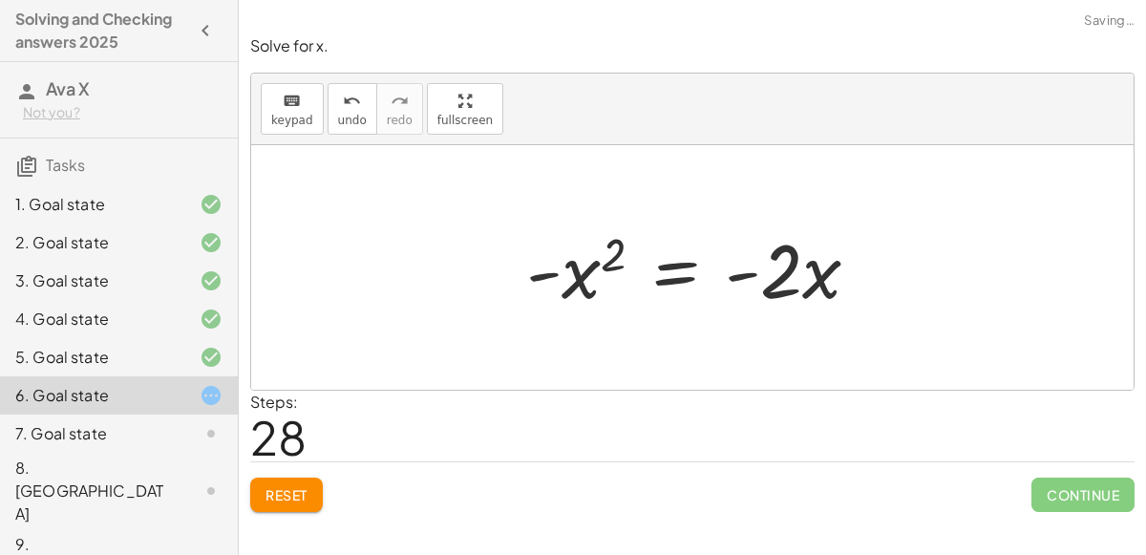
click at [303, 490] on span "Reset" at bounding box center [287, 494] width 42 height 17
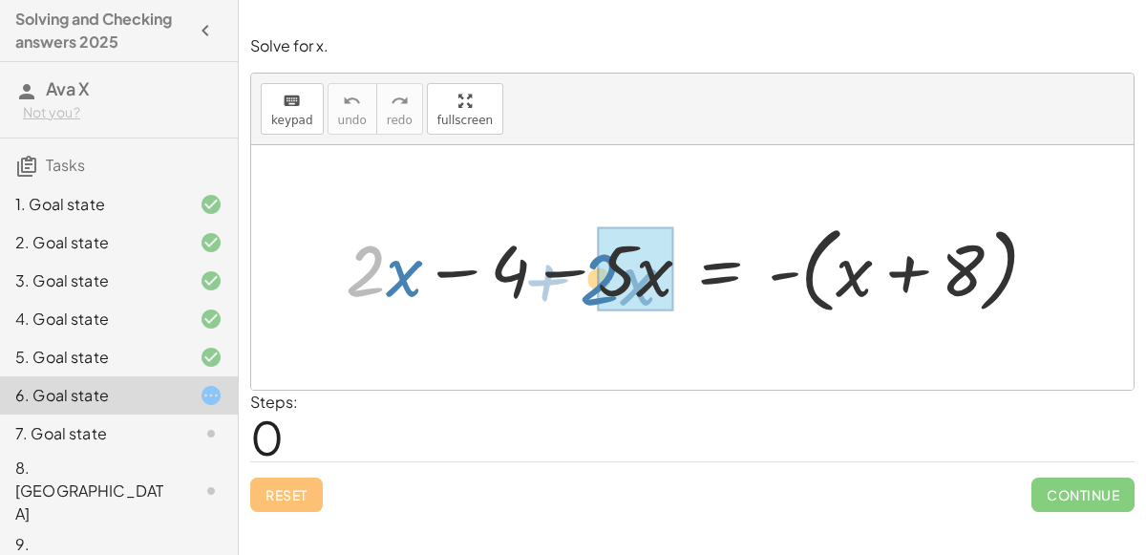
drag, startPoint x: 369, startPoint y: 265, endPoint x: 614, endPoint y: 270, distance: 245.6
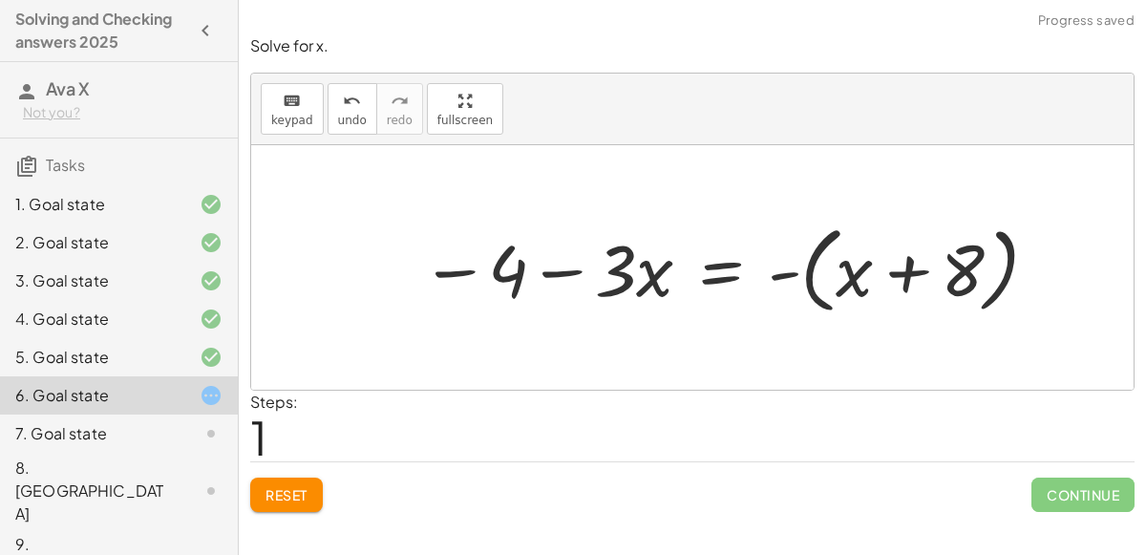
click at [901, 283] on div at bounding box center [731, 267] width 641 height 104
drag, startPoint x: 861, startPoint y: 284, endPoint x: 947, endPoint y: 273, distance: 86.6
click at [947, 273] on div at bounding box center [731, 267] width 641 height 104
click at [799, 264] on div at bounding box center [731, 267] width 641 height 104
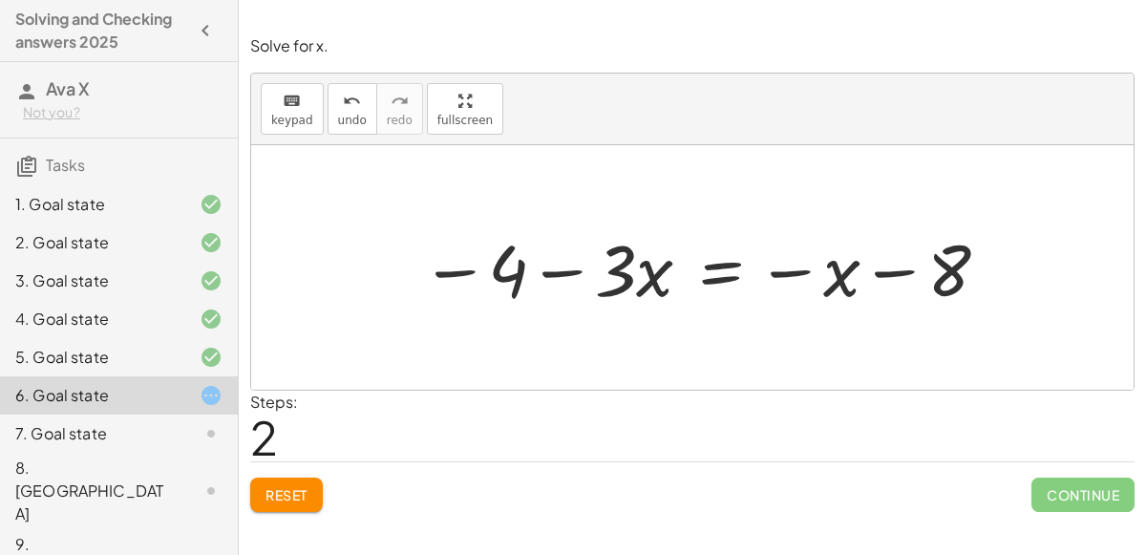
click at [889, 263] on div at bounding box center [706, 268] width 591 height 94
click at [843, 272] on div at bounding box center [706, 268] width 591 height 94
click at [515, 266] on div at bounding box center [706, 268] width 591 height 94
click at [586, 277] on div at bounding box center [706, 268] width 591 height 94
click at [712, 279] on div at bounding box center [706, 268] width 591 height 94
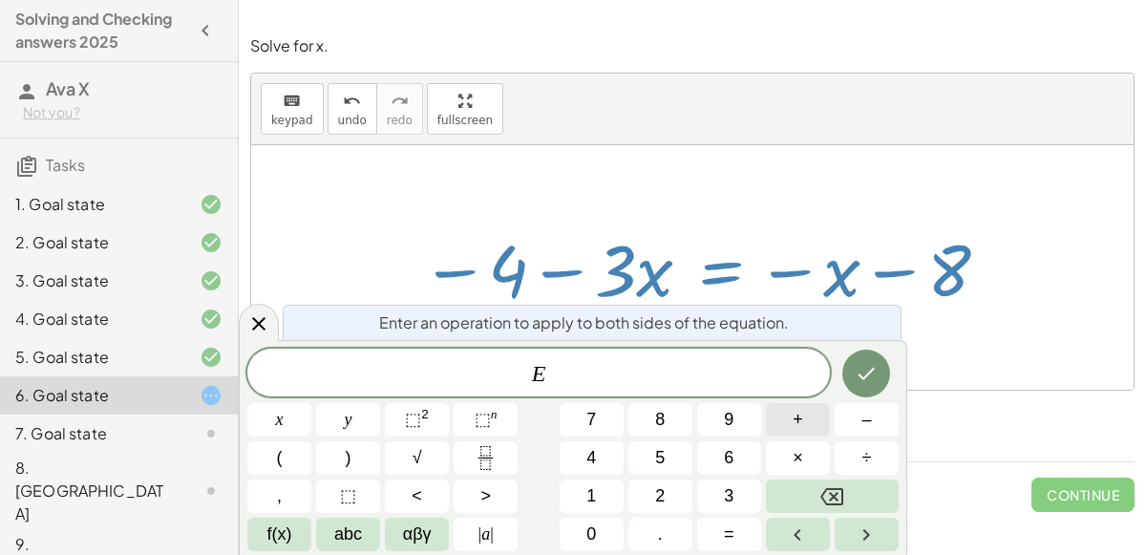
click at [811, 421] on button "+" at bounding box center [798, 419] width 64 height 33
click at [587, 458] on span "4" at bounding box center [591, 458] width 10 height 26
click at [301, 419] on button "x" at bounding box center [279, 419] width 64 height 33
click at [866, 385] on icon "Done" at bounding box center [866, 373] width 23 height 23
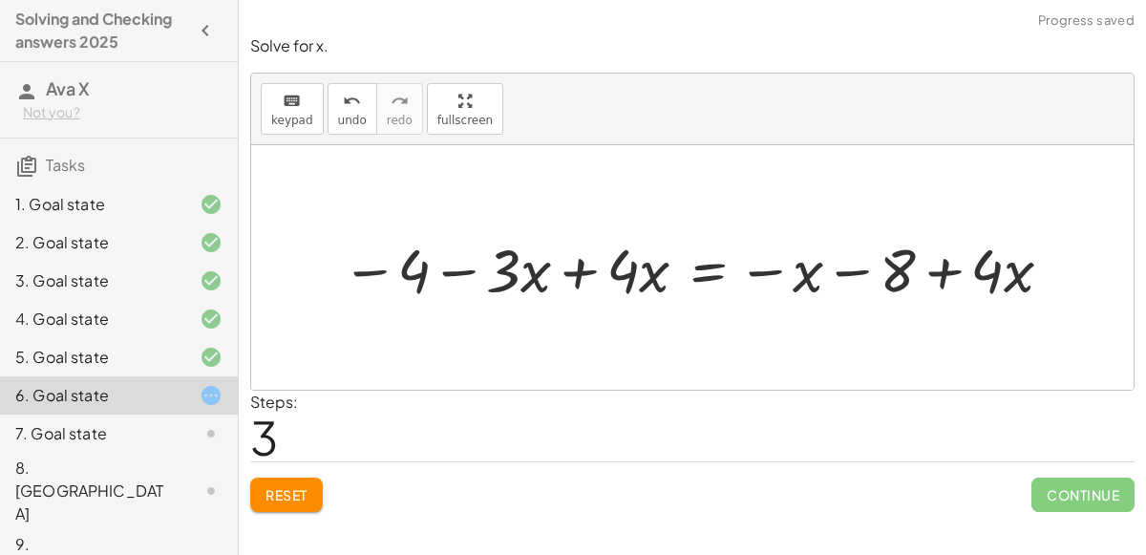
click at [557, 267] on div at bounding box center [700, 267] width 736 height 78
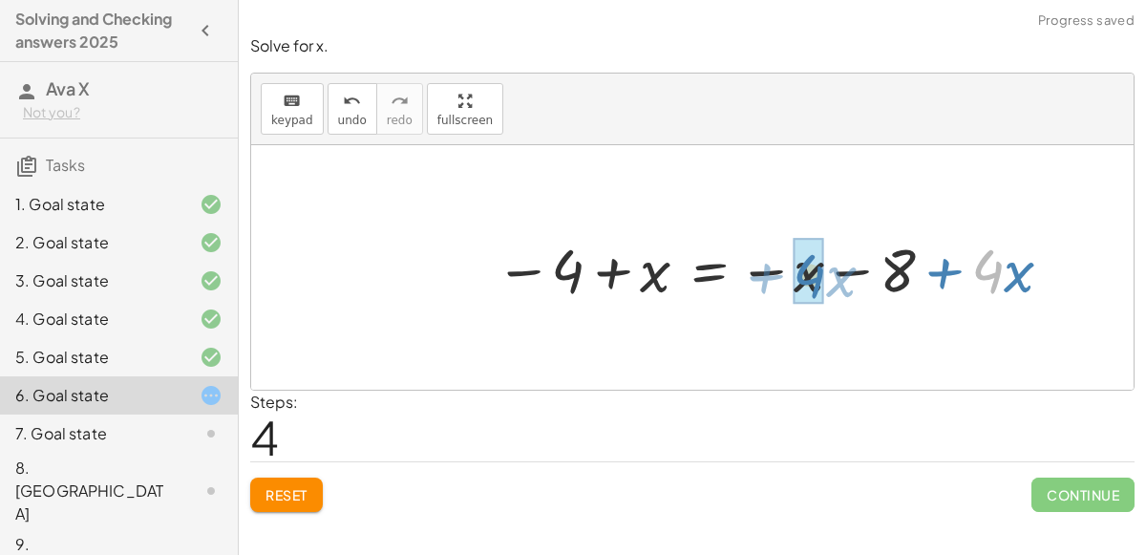
drag, startPoint x: 994, startPoint y: 278, endPoint x: 816, endPoint y: 282, distance: 178.7
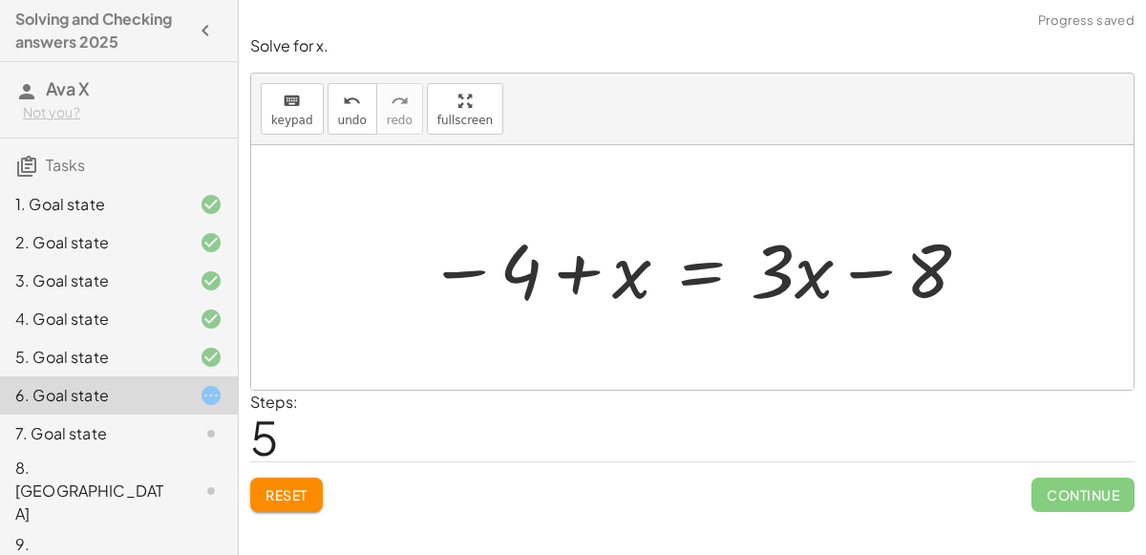
click at [697, 273] on div at bounding box center [700, 268] width 564 height 98
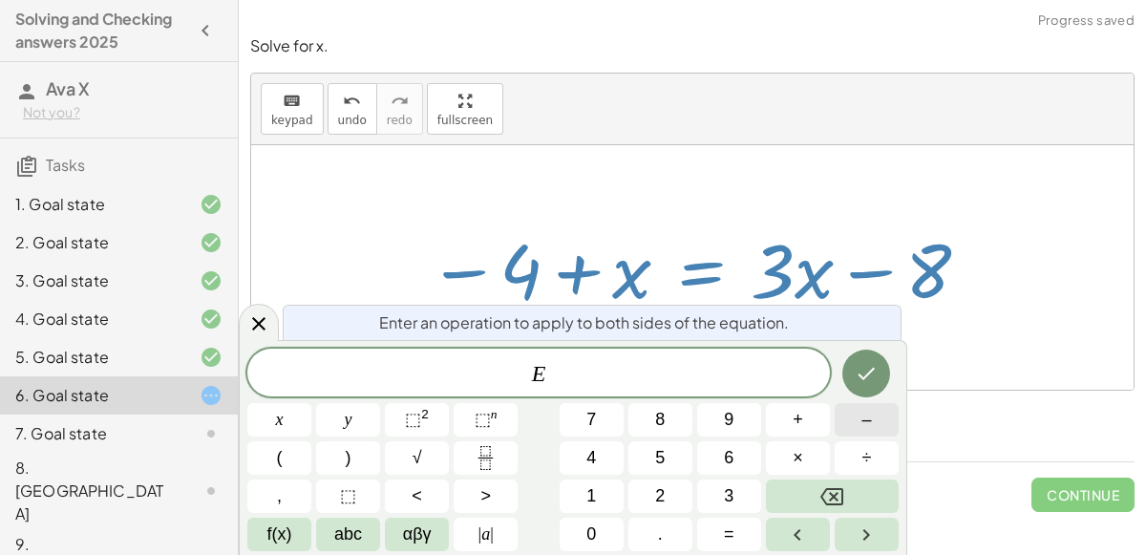
click at [855, 426] on button "–" at bounding box center [867, 419] width 64 height 33
click at [287, 418] on button "x" at bounding box center [279, 419] width 64 height 33
click at [866, 357] on button "Done" at bounding box center [866, 374] width 48 height 48
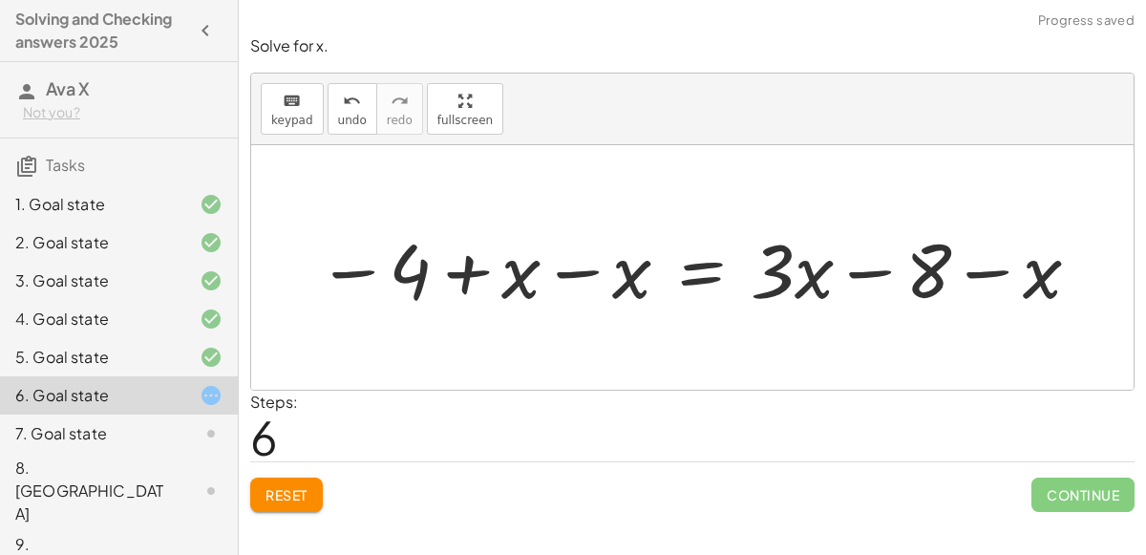
click at [559, 266] on div at bounding box center [700, 268] width 784 height 98
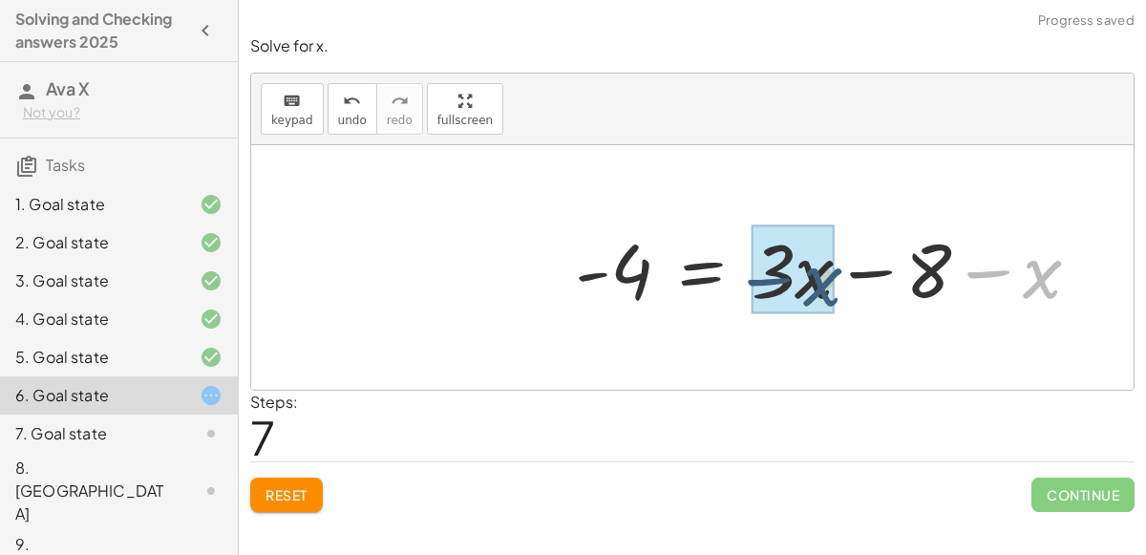
drag, startPoint x: 1029, startPoint y: 271, endPoint x: 802, endPoint y: 270, distance: 226.4
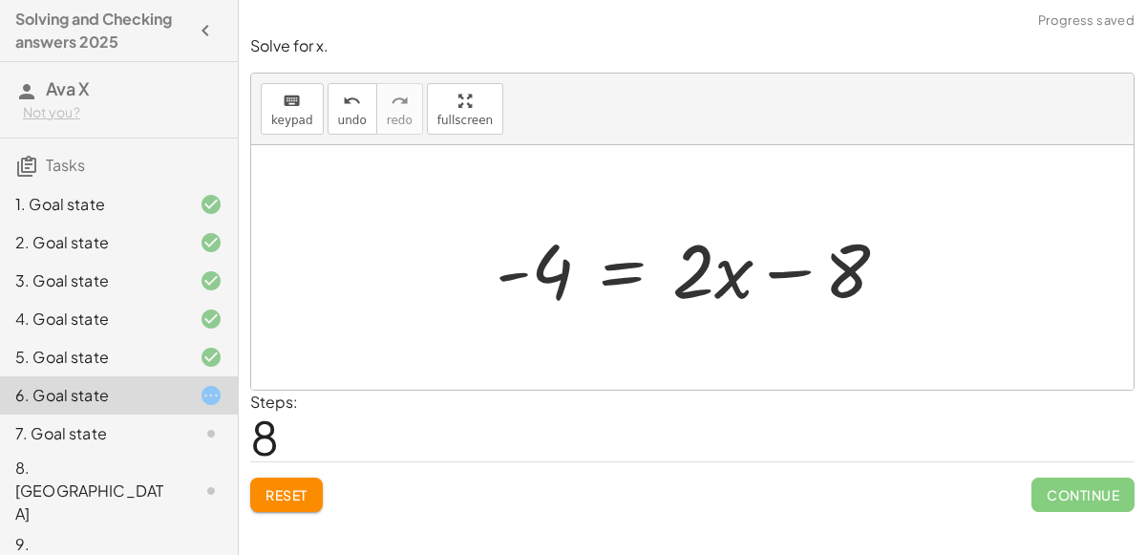
click at [616, 261] on div at bounding box center [700, 268] width 428 height 98
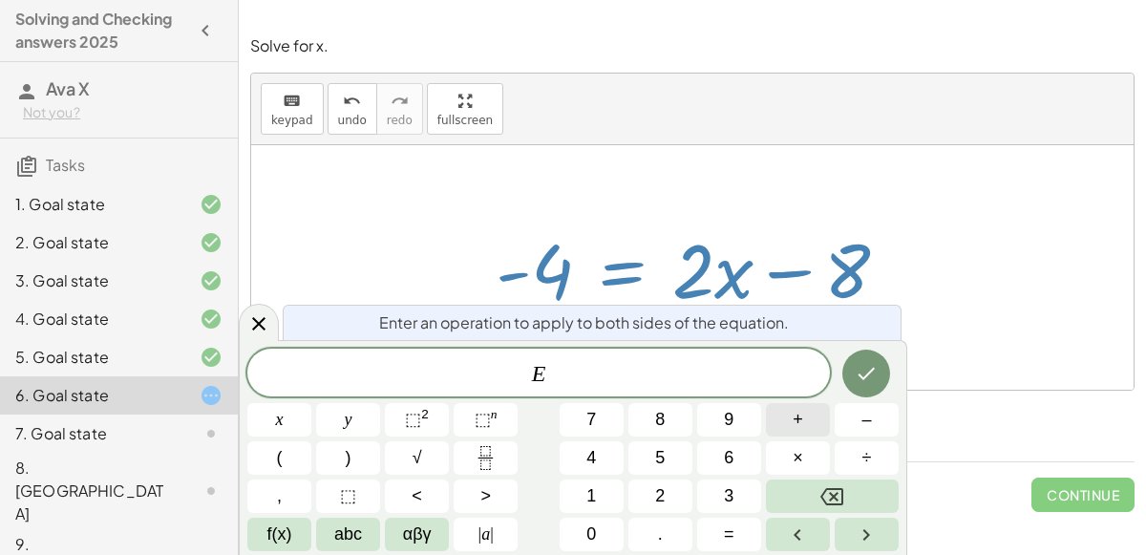
click at [791, 421] on button "+" at bounding box center [798, 419] width 64 height 33
click at [586, 455] on span "4" at bounding box center [591, 458] width 10 height 26
click at [869, 370] on icon "Done" at bounding box center [866, 373] width 23 height 23
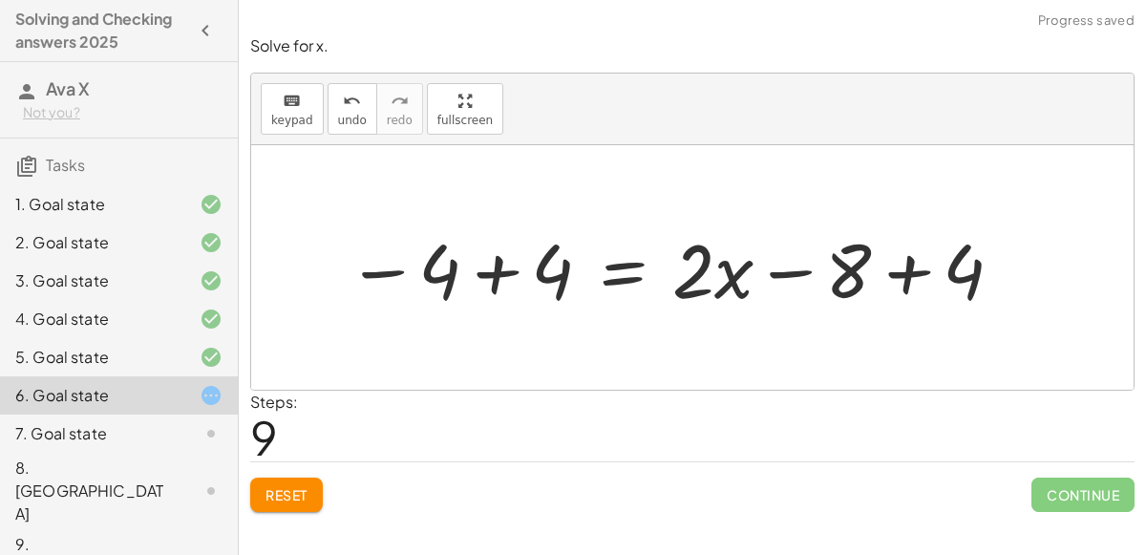
click at [524, 269] on div at bounding box center [676, 268] width 678 height 98
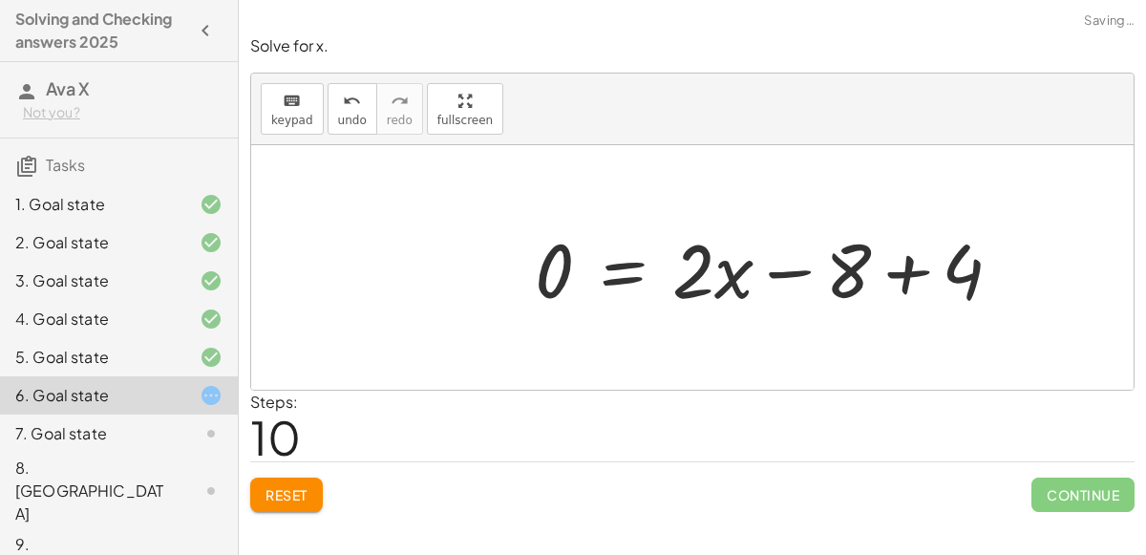
click at [906, 273] on div at bounding box center [775, 268] width 501 height 98
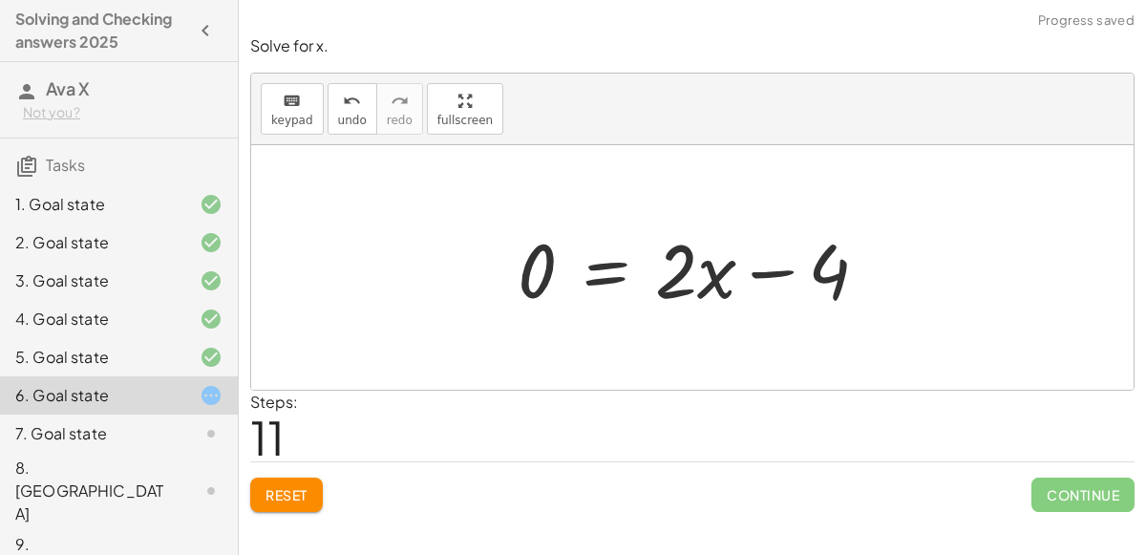
click at [768, 267] on div at bounding box center [700, 268] width 385 height 98
click at [340, 114] on span "undo" at bounding box center [352, 120] width 29 height 13
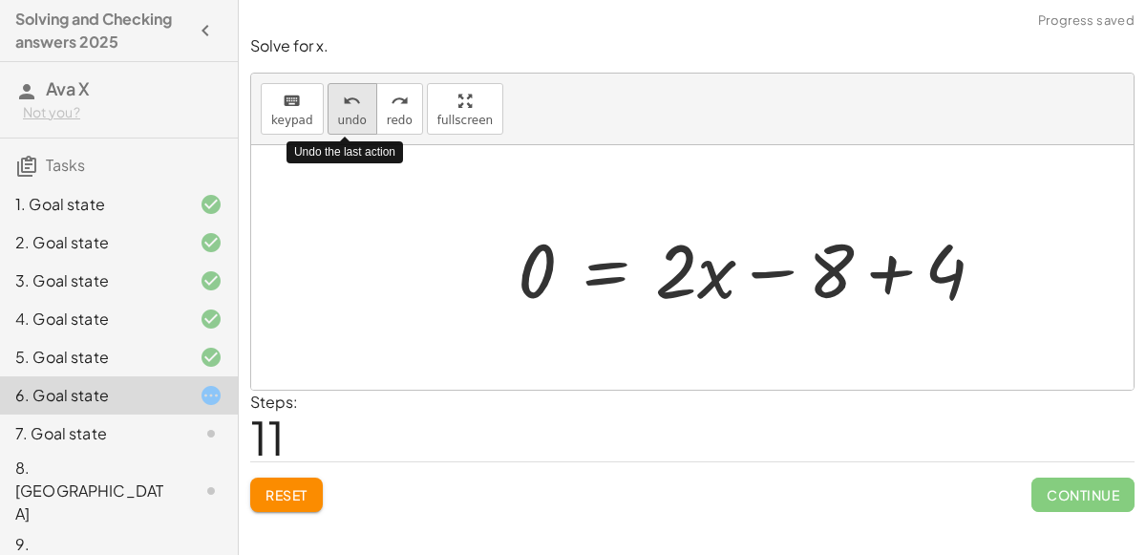
click at [340, 114] on span "undo" at bounding box center [352, 120] width 29 height 13
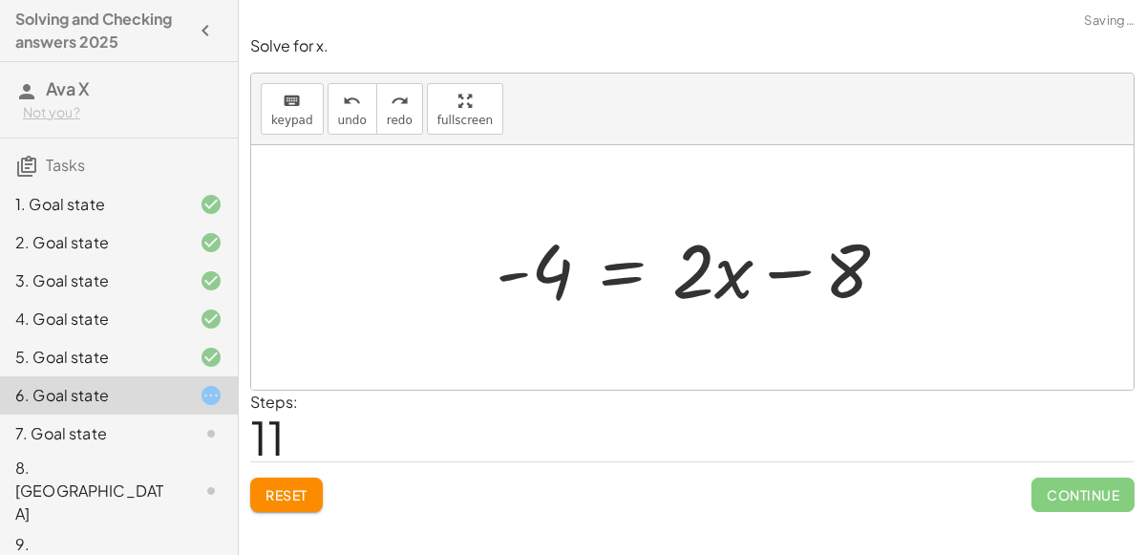
click at [613, 274] on div at bounding box center [700, 268] width 428 height 98
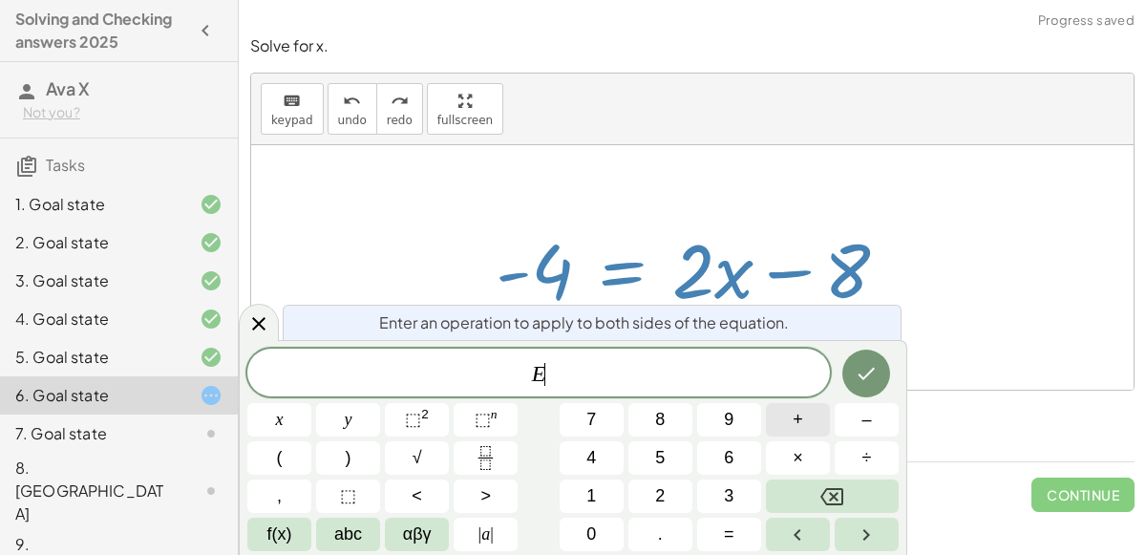
click at [800, 420] on span "+" at bounding box center [798, 420] width 11 height 26
click at [667, 419] on button "8" at bounding box center [661, 419] width 64 height 33
click at [870, 377] on icon "Done" at bounding box center [866, 373] width 23 height 23
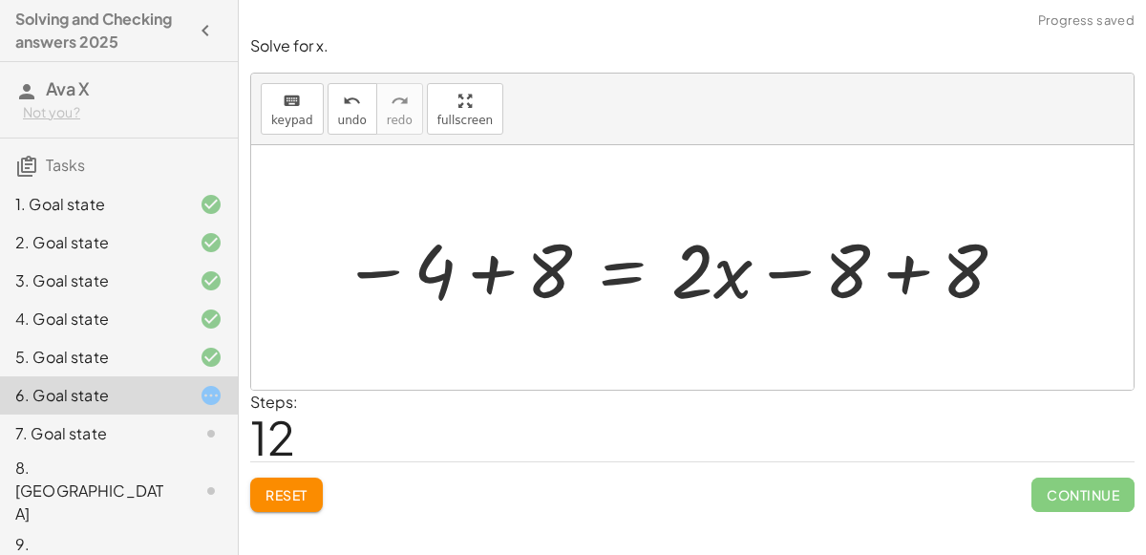
click at [494, 273] on div at bounding box center [675, 268] width 686 height 98
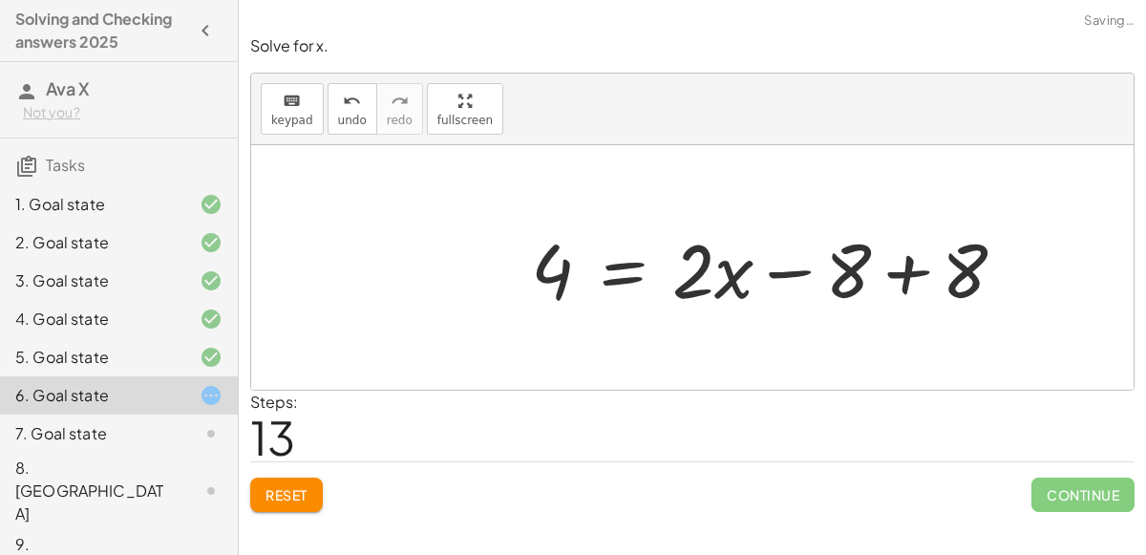
click at [900, 272] on div at bounding box center [777, 268] width 510 height 98
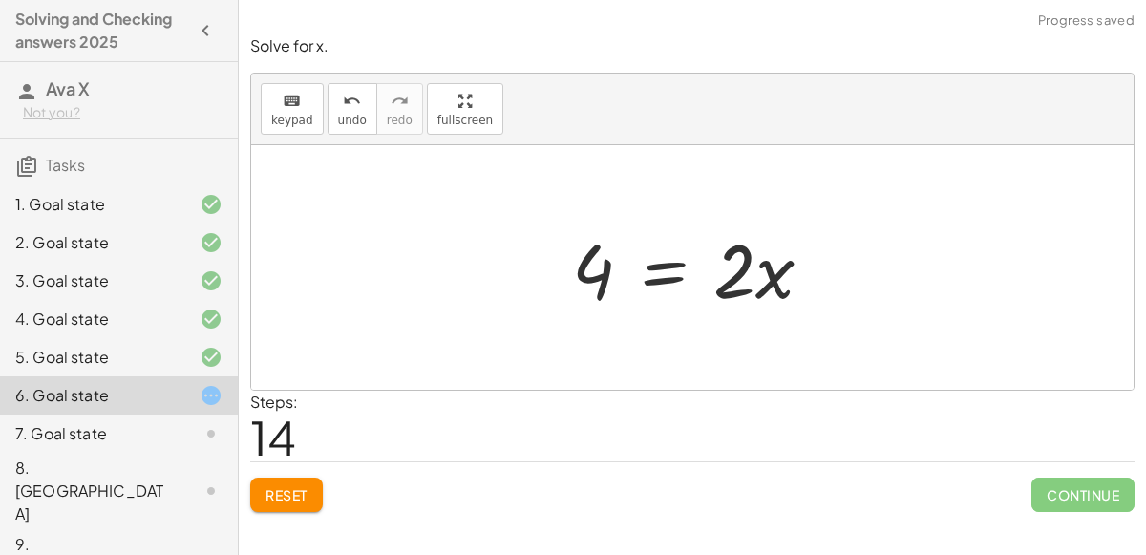
click at [674, 265] on div at bounding box center [700, 268] width 275 height 98
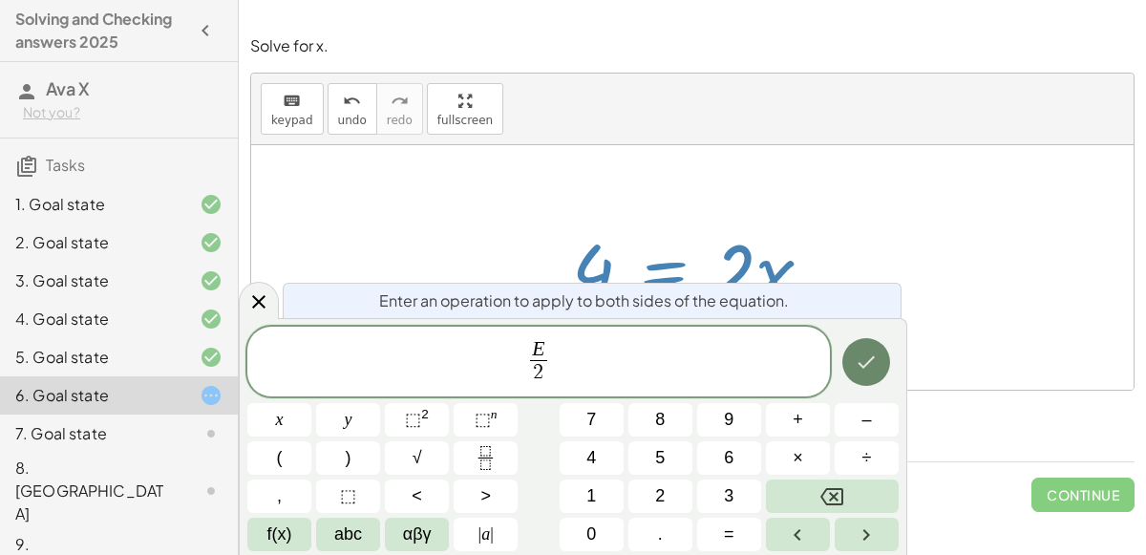
click at [869, 350] on button "Done" at bounding box center [866, 362] width 48 height 48
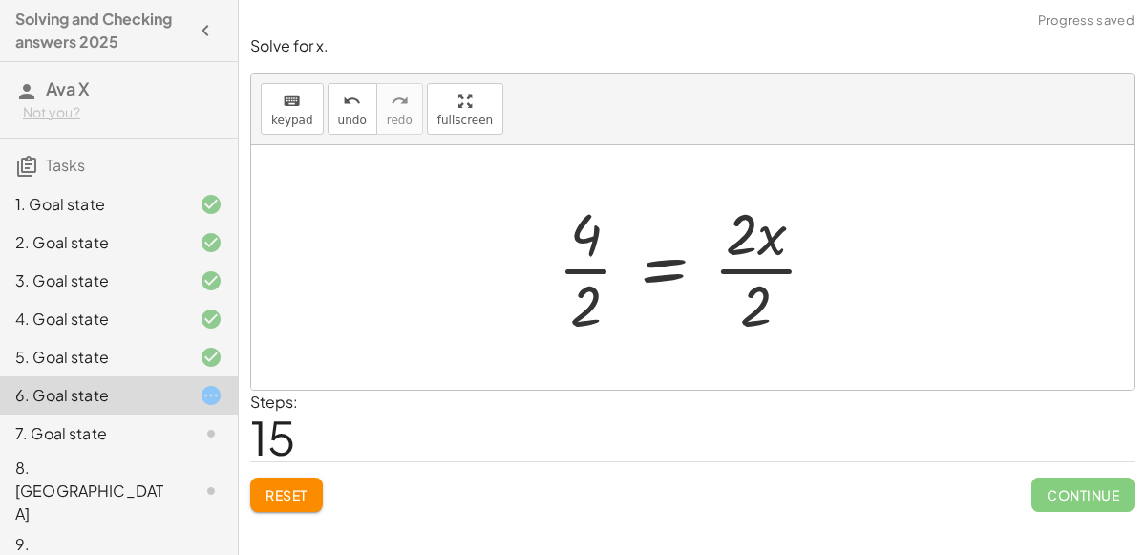
click at [595, 263] on div at bounding box center [695, 267] width 294 height 147
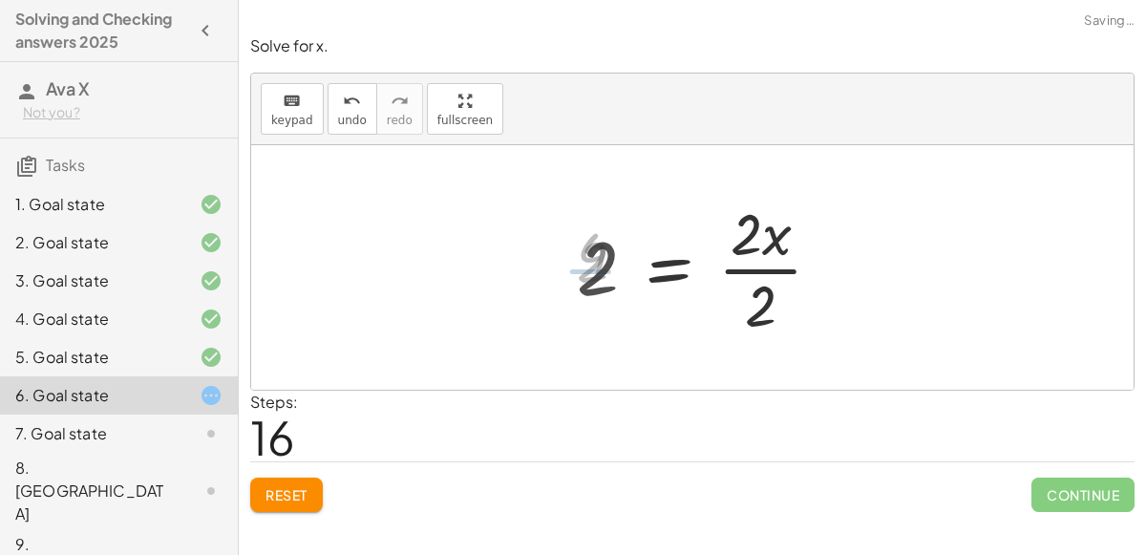
click at [772, 266] on div at bounding box center [707, 267] width 280 height 147
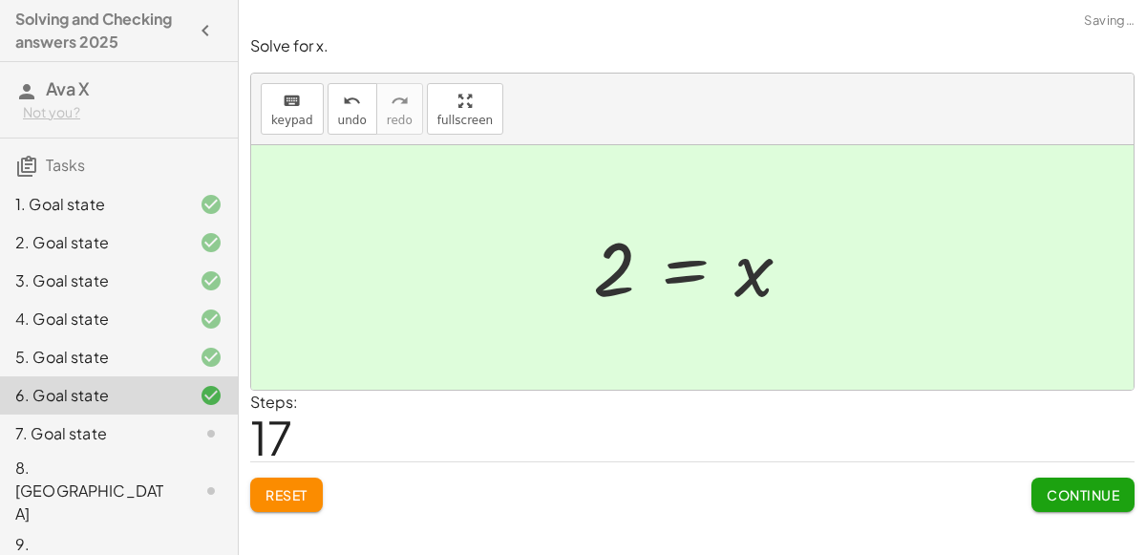
click at [1082, 496] on span "Continue" at bounding box center [1083, 494] width 73 height 17
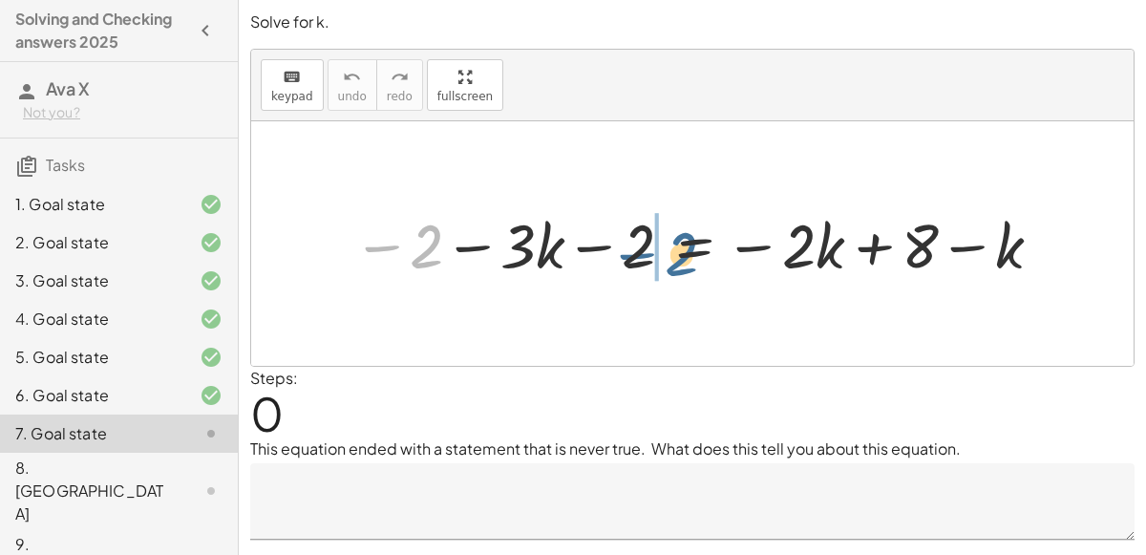
drag, startPoint x: 422, startPoint y: 237, endPoint x: 680, endPoint y: 242, distance: 257.9
click at [680, 242] on div at bounding box center [700, 243] width 714 height 80
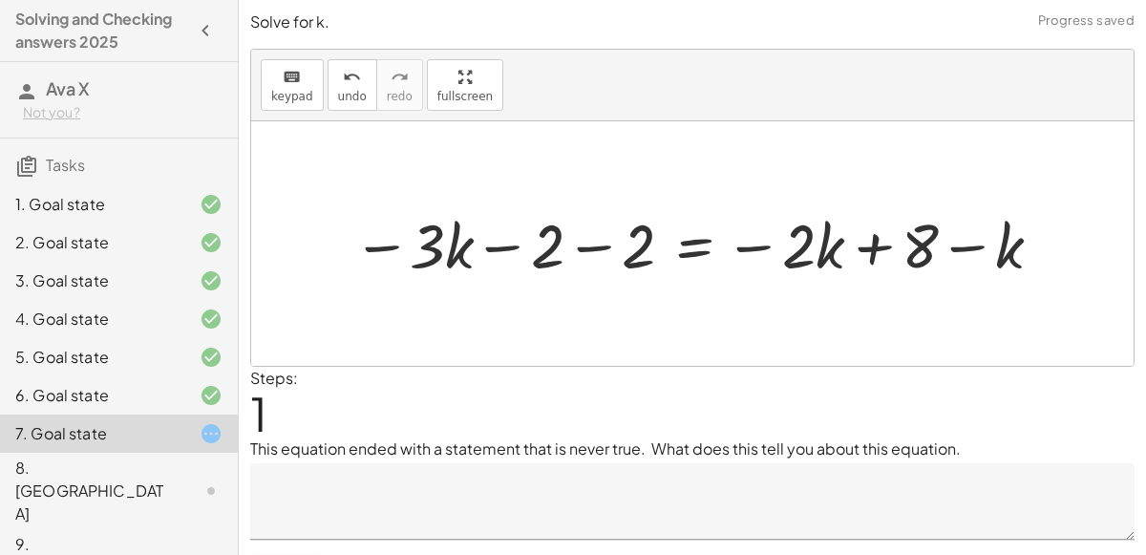
click at [585, 254] on div at bounding box center [700, 243] width 714 height 80
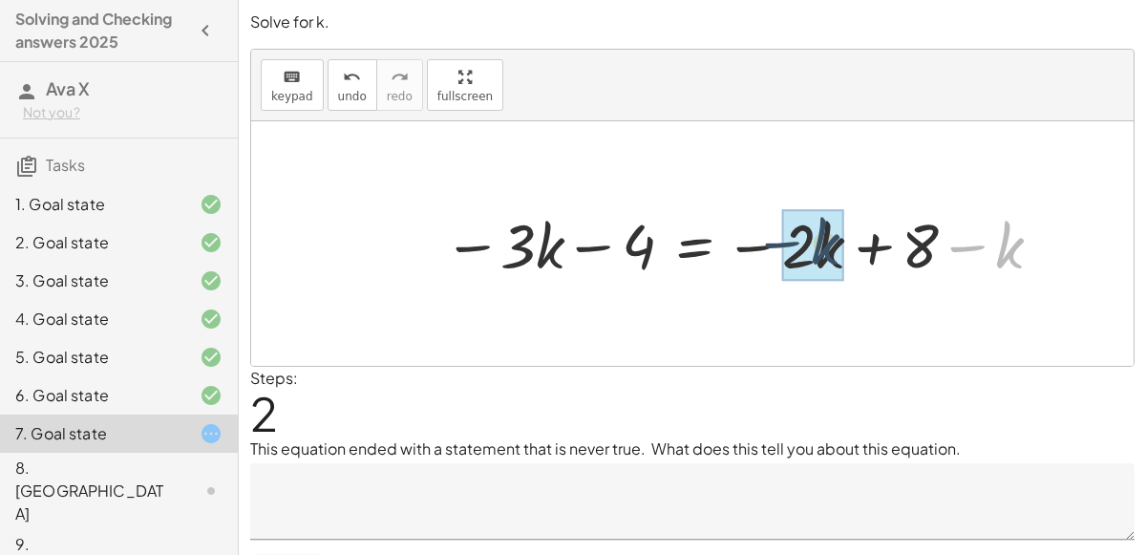
drag, startPoint x: 1011, startPoint y: 245, endPoint x: 825, endPoint y: 244, distance: 185.3
click at [702, 248] on div at bounding box center [703, 243] width 539 height 80
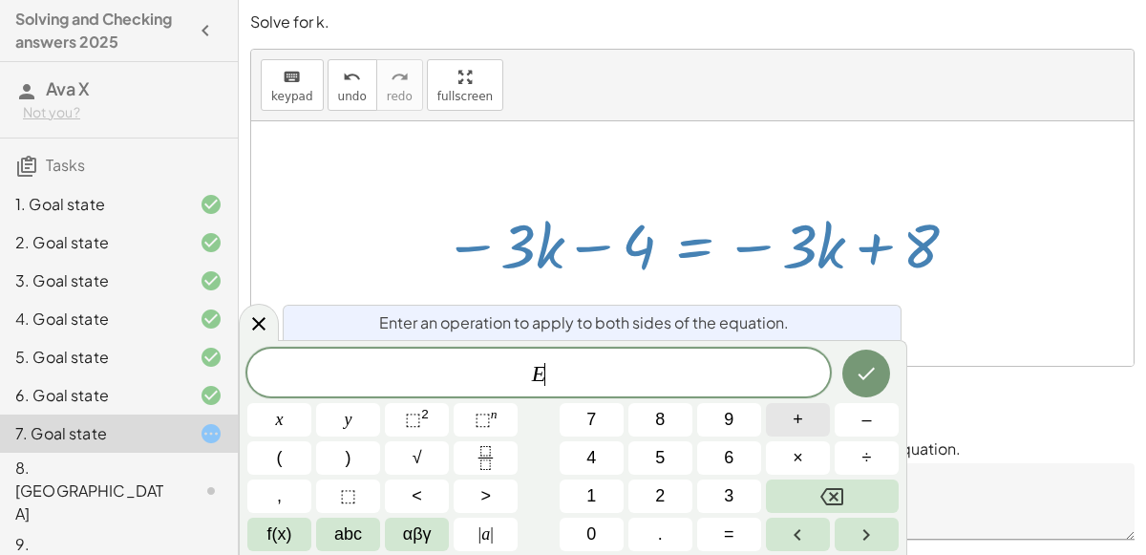
click at [809, 409] on button "+" at bounding box center [798, 419] width 64 height 33
click at [611, 468] on button "4" at bounding box center [592, 457] width 64 height 33
click at [855, 376] on icon "Done" at bounding box center [866, 373] width 23 height 23
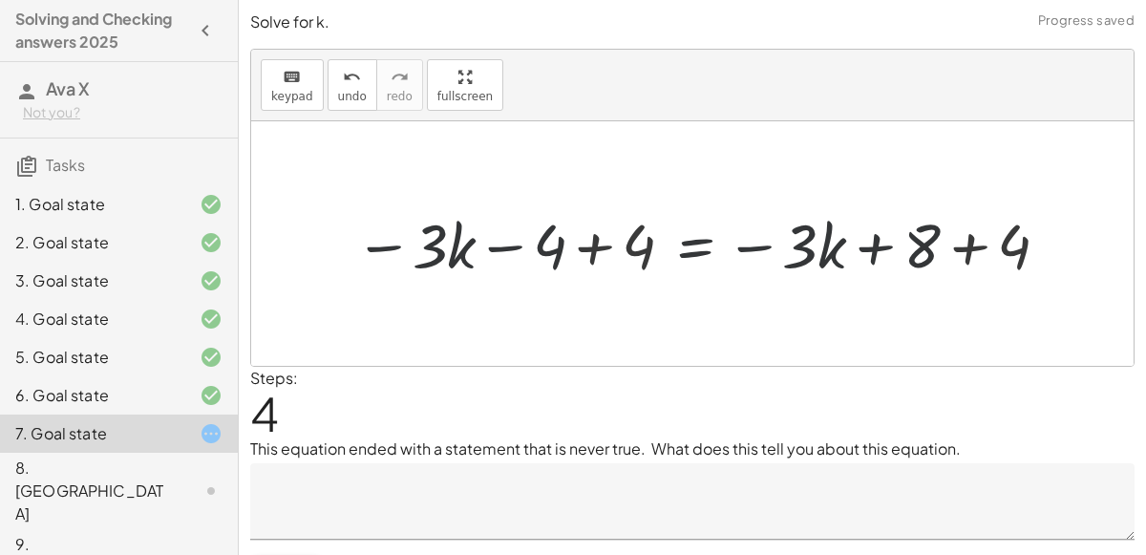
click at [610, 238] on div at bounding box center [703, 243] width 721 height 80
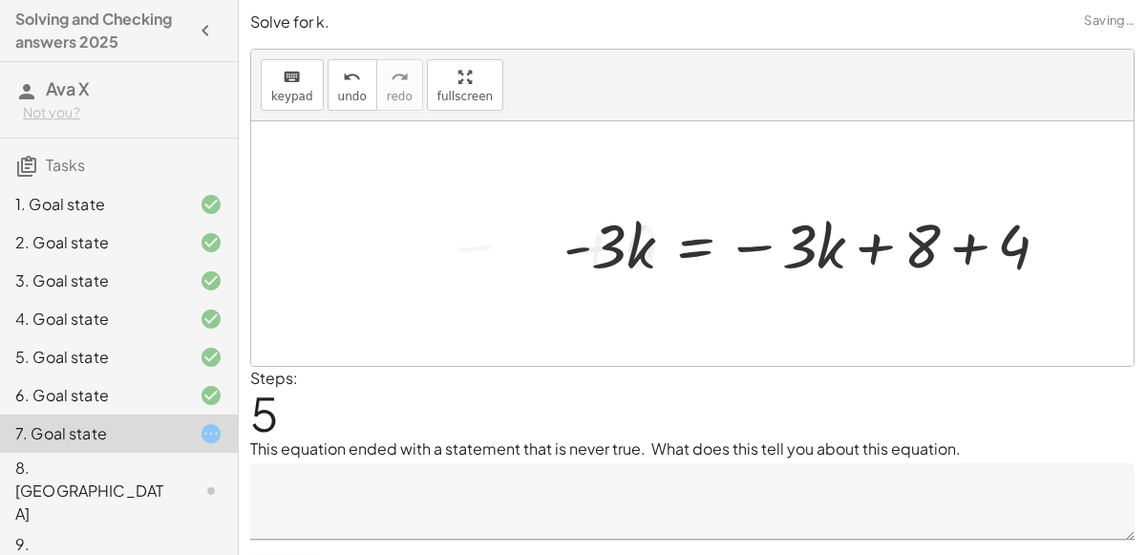
click at [980, 253] on div at bounding box center [814, 243] width 520 height 80
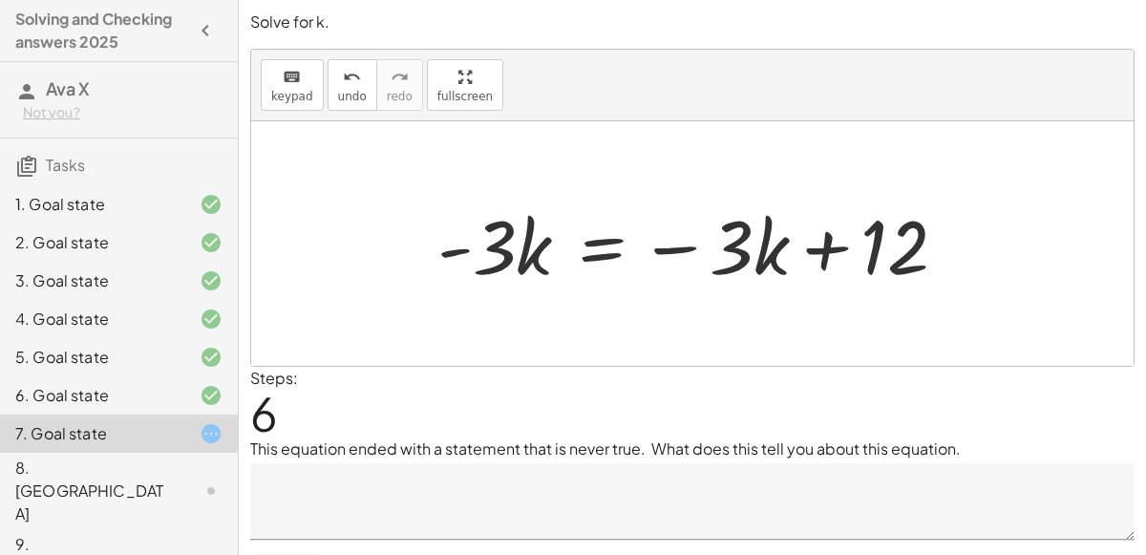
click at [463, 494] on textarea at bounding box center [692, 501] width 885 height 76
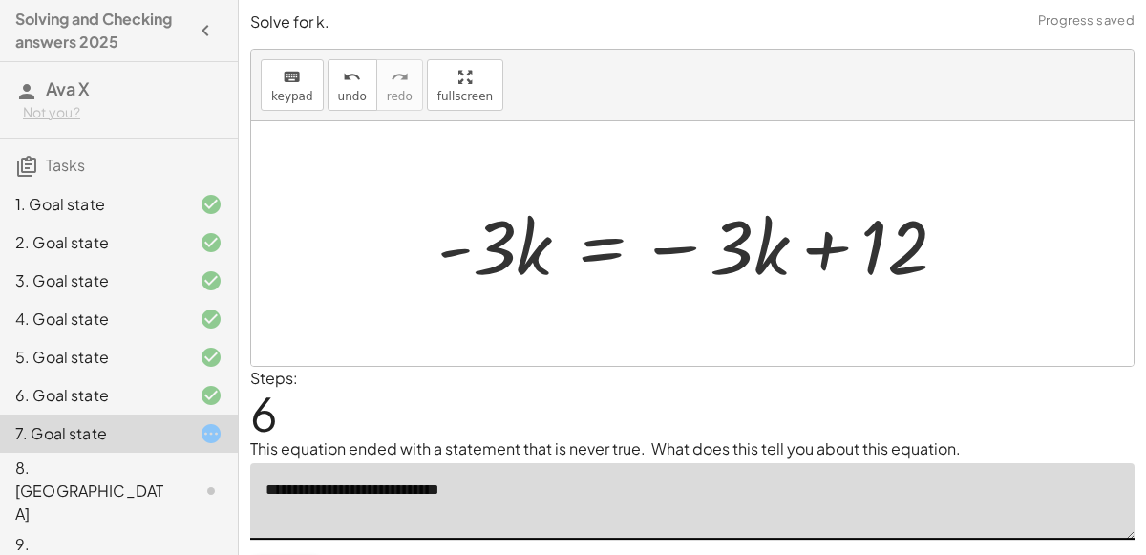
scroll to position [44, 0]
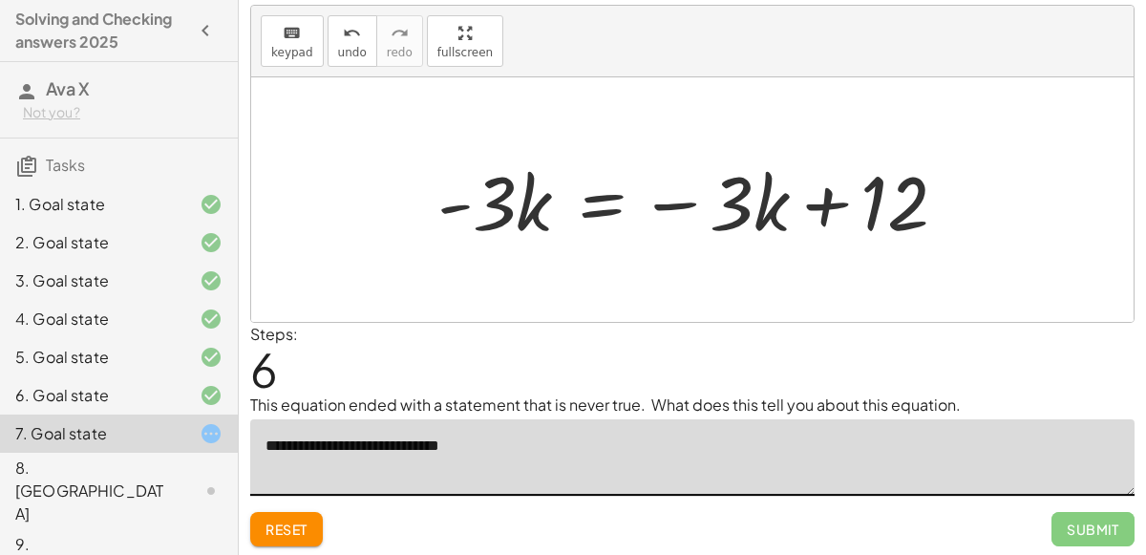
type textarea "**********"
click at [1081, 540] on span "Submit" at bounding box center [1093, 529] width 83 height 34
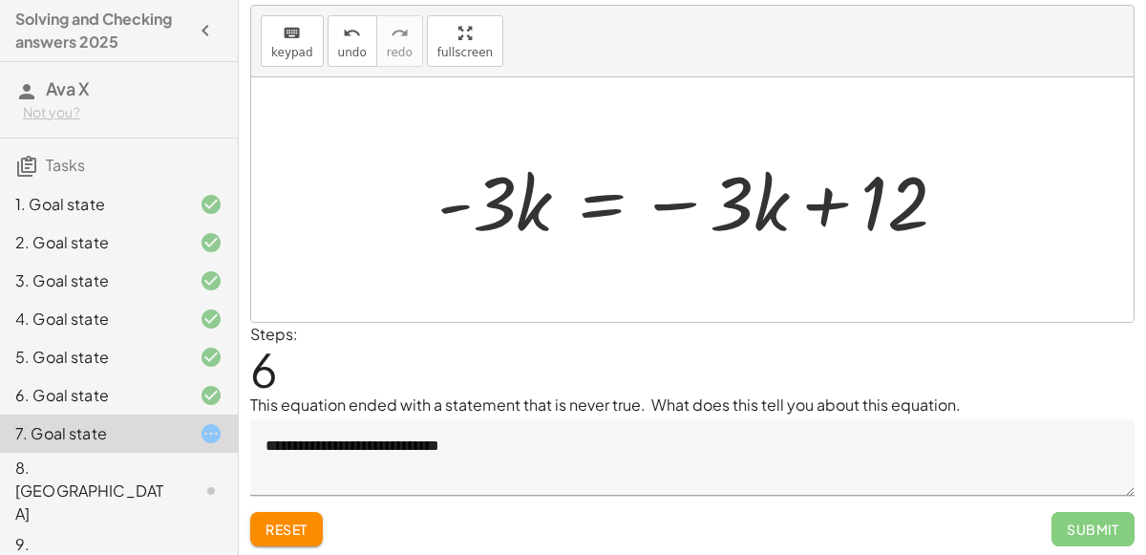
click at [1093, 527] on span "Submit" at bounding box center [1093, 529] width 83 height 34
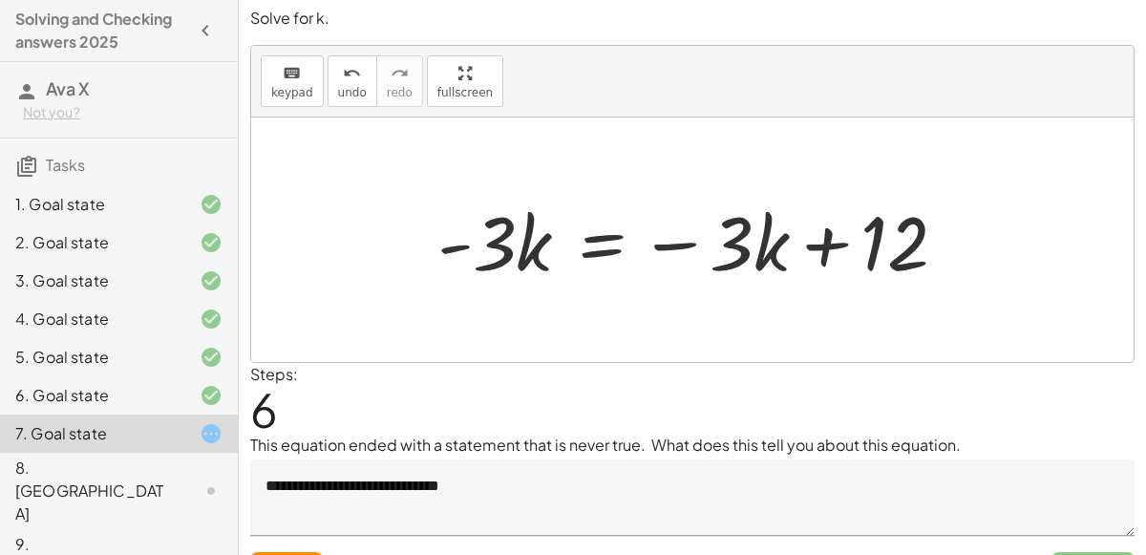
scroll to position [0, 0]
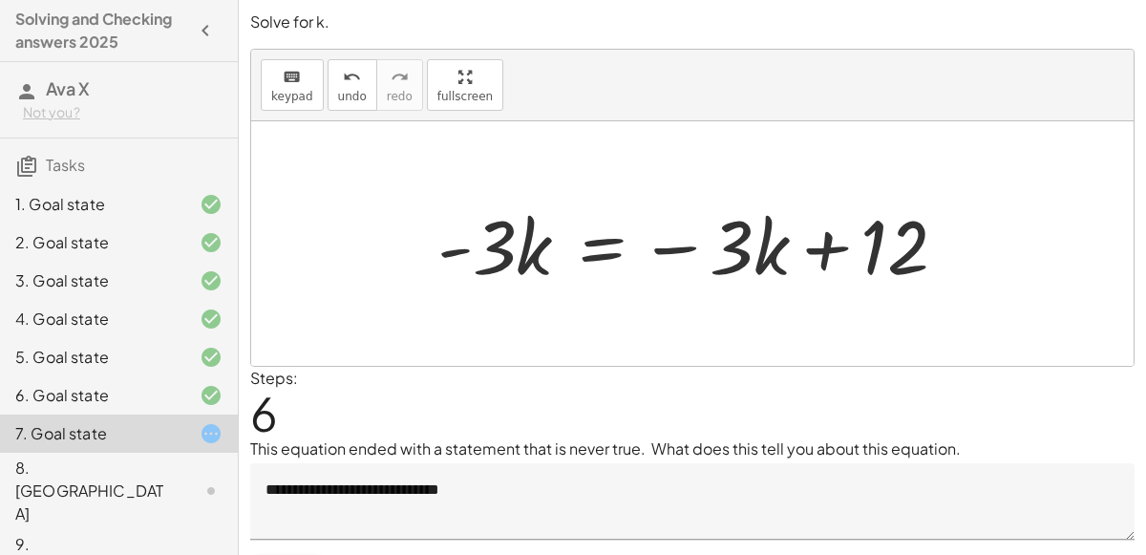
click at [531, 255] on div at bounding box center [700, 244] width 544 height 98
click at [596, 251] on div at bounding box center [700, 244] width 544 height 98
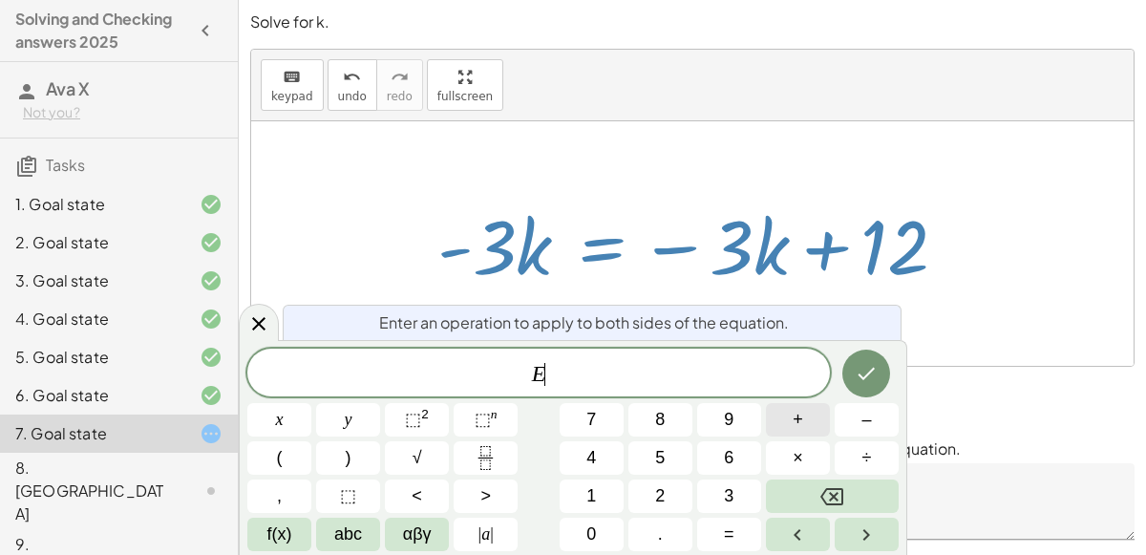
click at [790, 423] on button "+" at bounding box center [798, 419] width 64 height 33
click at [863, 364] on icon "Done" at bounding box center [866, 373] width 23 height 23
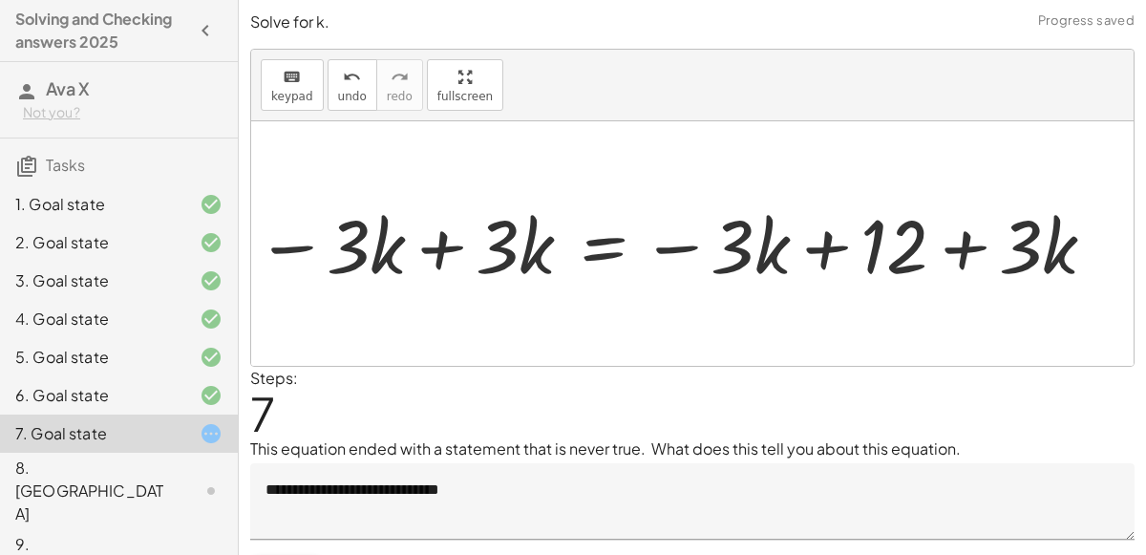
click at [478, 245] on div at bounding box center [668, 243] width 735 height 83
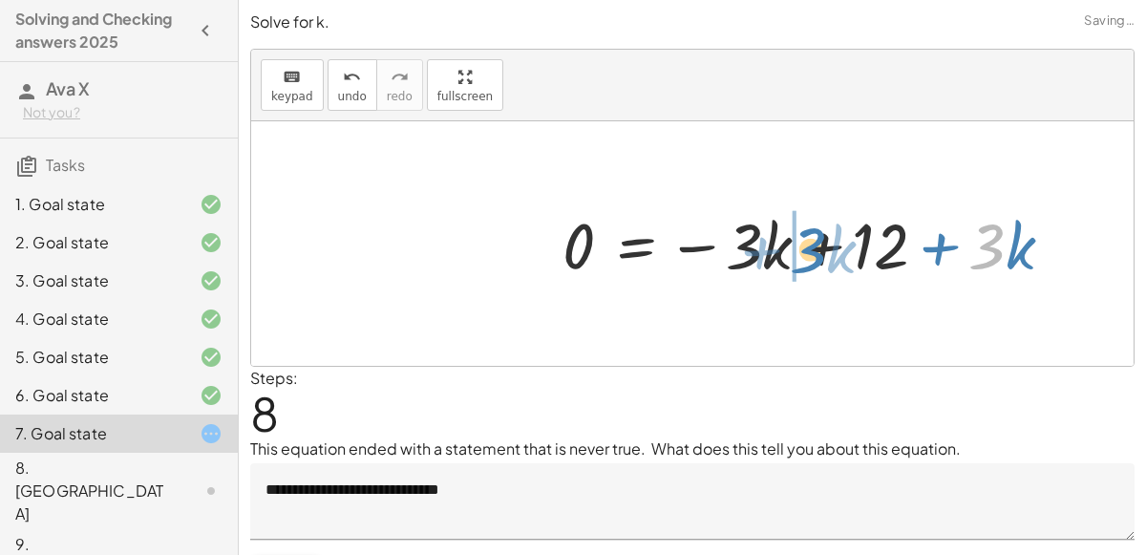
drag, startPoint x: 997, startPoint y: 243, endPoint x: 775, endPoint y: 249, distance: 222.7
click at [775, 249] on div at bounding box center [815, 243] width 525 height 83
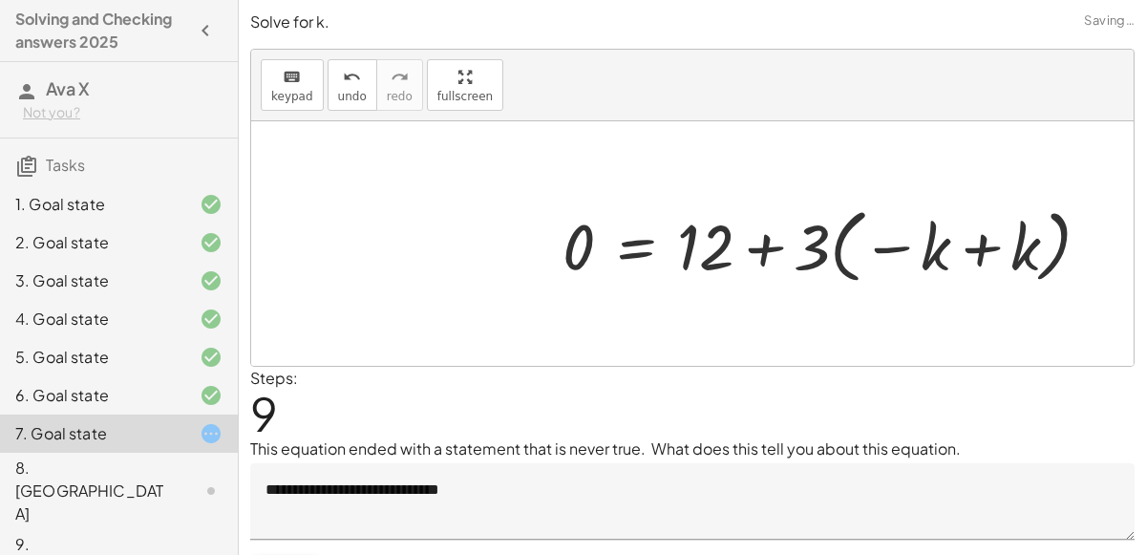
click at [954, 240] on div at bounding box center [834, 244] width 563 height 90
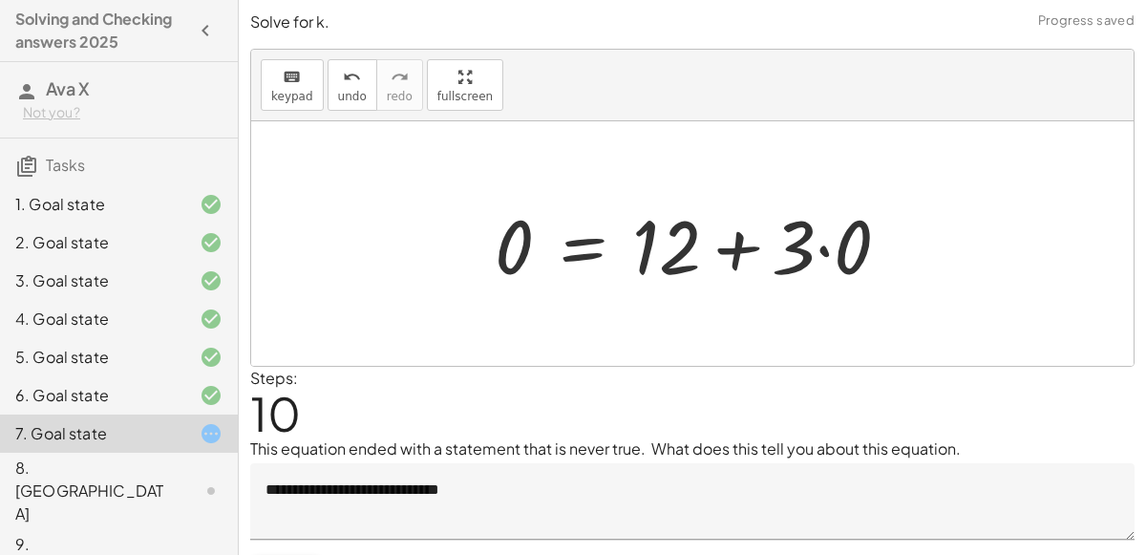
click at [828, 242] on div at bounding box center [700, 244] width 430 height 98
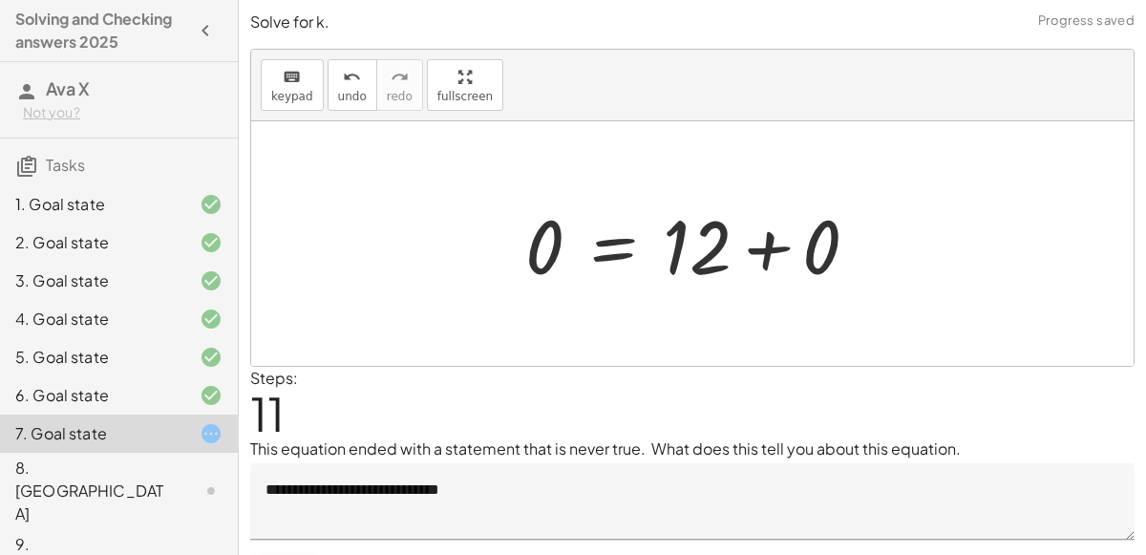
click at [681, 250] on div at bounding box center [700, 244] width 368 height 98
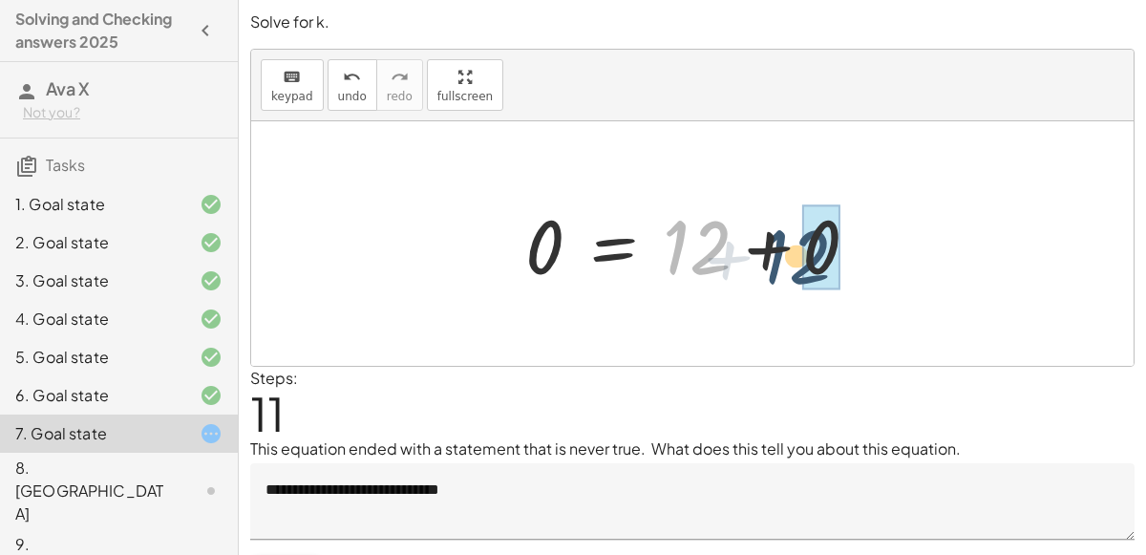
drag, startPoint x: 681, startPoint y: 250, endPoint x: 784, endPoint y: 258, distance: 103.4
click at [784, 258] on div at bounding box center [700, 244] width 368 height 98
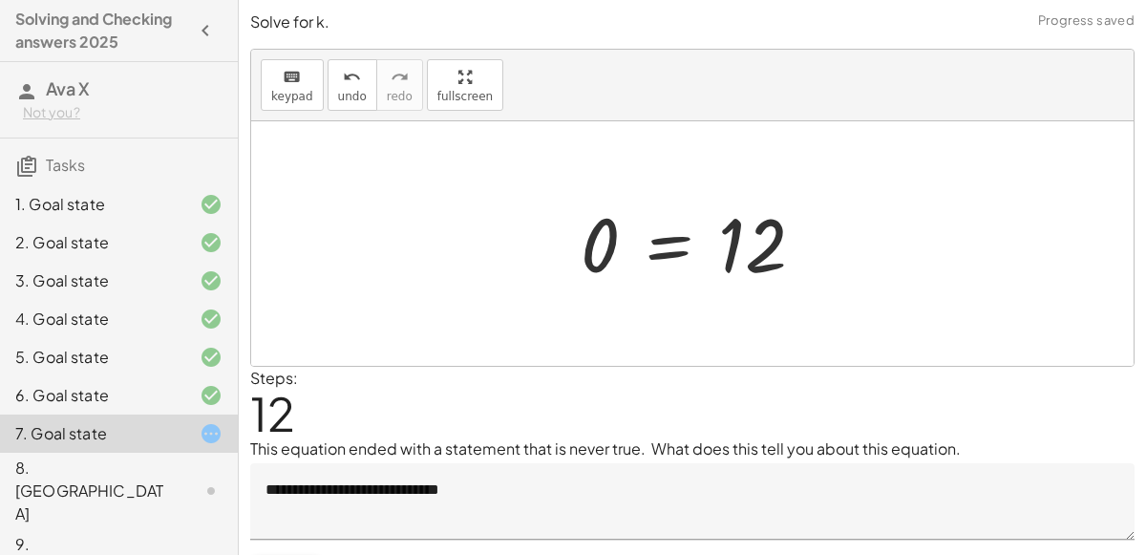
click at [598, 240] on div at bounding box center [700, 244] width 258 height 95
drag, startPoint x: 600, startPoint y: 241, endPoint x: 813, endPoint y: 229, distance: 213.3
click at [813, 229] on div at bounding box center [700, 244] width 258 height 95
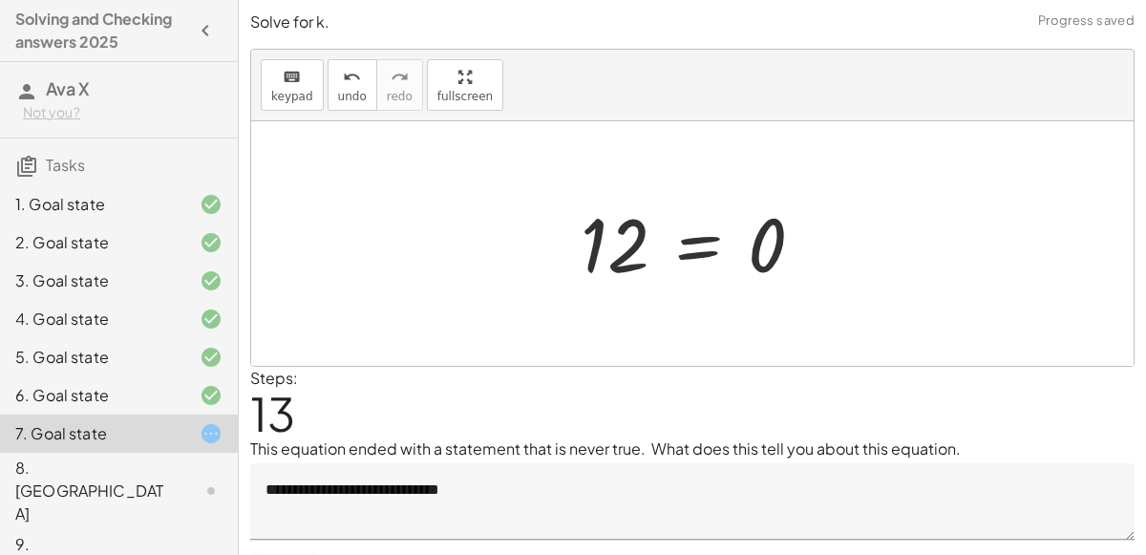
click at [574, 237] on div at bounding box center [700, 244] width 258 height 95
click at [628, 239] on div at bounding box center [700, 244] width 258 height 95
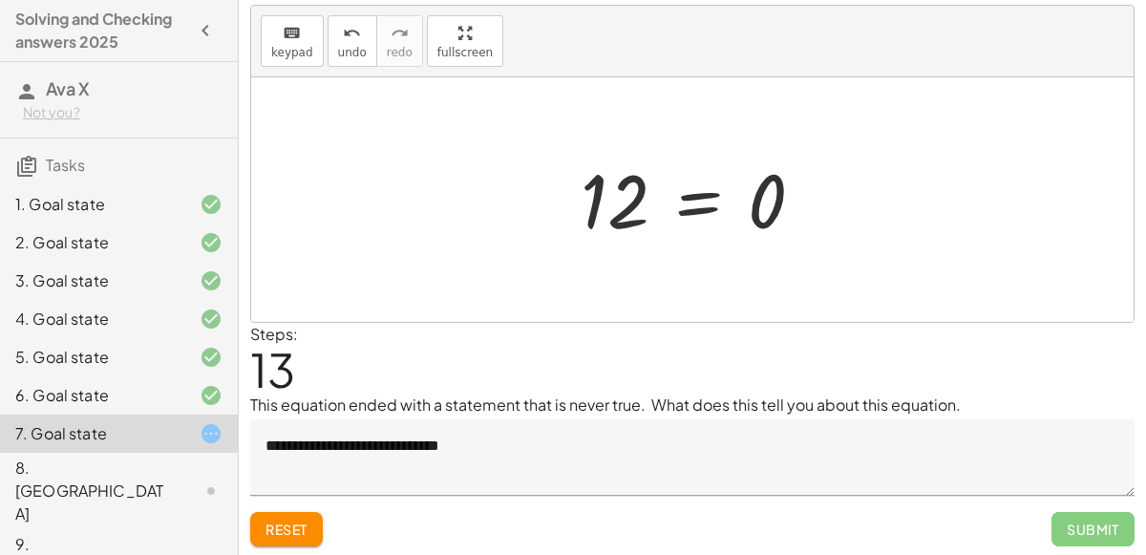
click at [1067, 522] on span "Submit" at bounding box center [1093, 529] width 83 height 34
click at [1077, 525] on span "Submit" at bounding box center [1093, 529] width 83 height 34
click at [1090, 518] on span "Submit" at bounding box center [1093, 529] width 83 height 34
click at [1087, 521] on span "Submit" at bounding box center [1093, 529] width 83 height 34
click at [90, 365] on div "5. Goal state" at bounding box center [92, 357] width 154 height 23
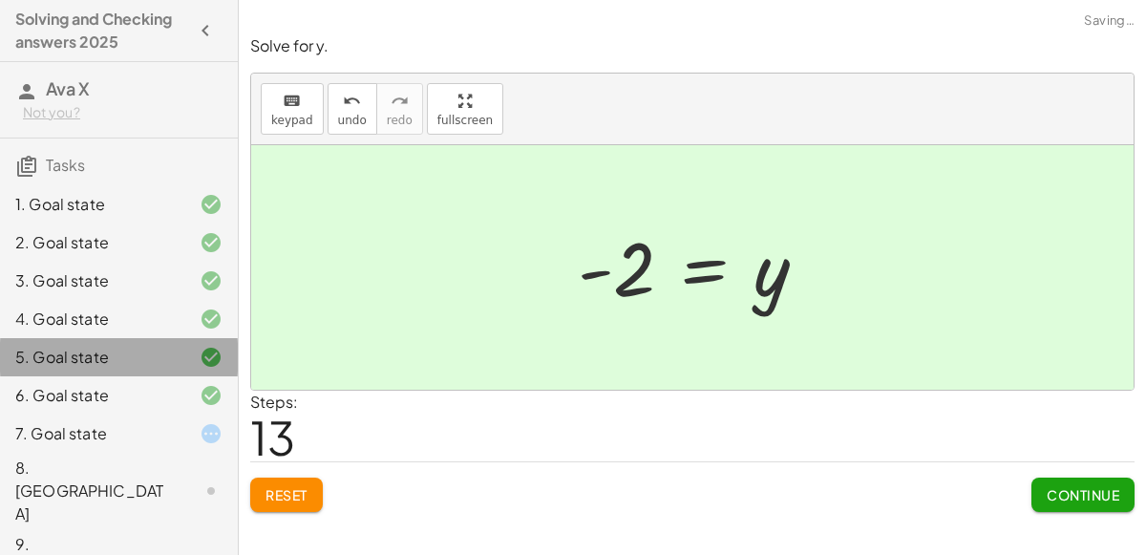
scroll to position [0, 0]
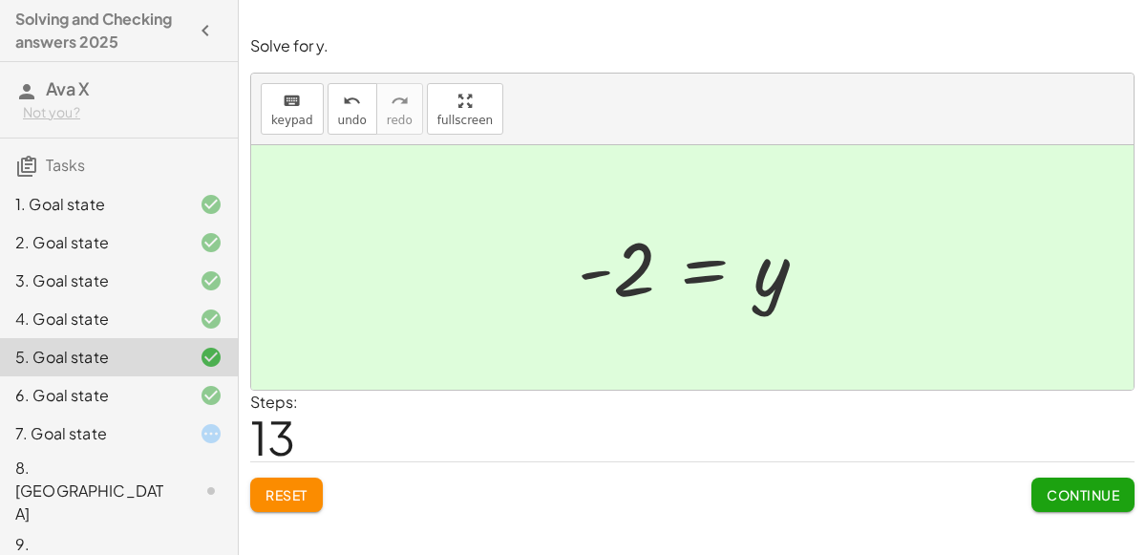
click at [92, 429] on div "7. Goal state" at bounding box center [92, 433] width 154 height 23
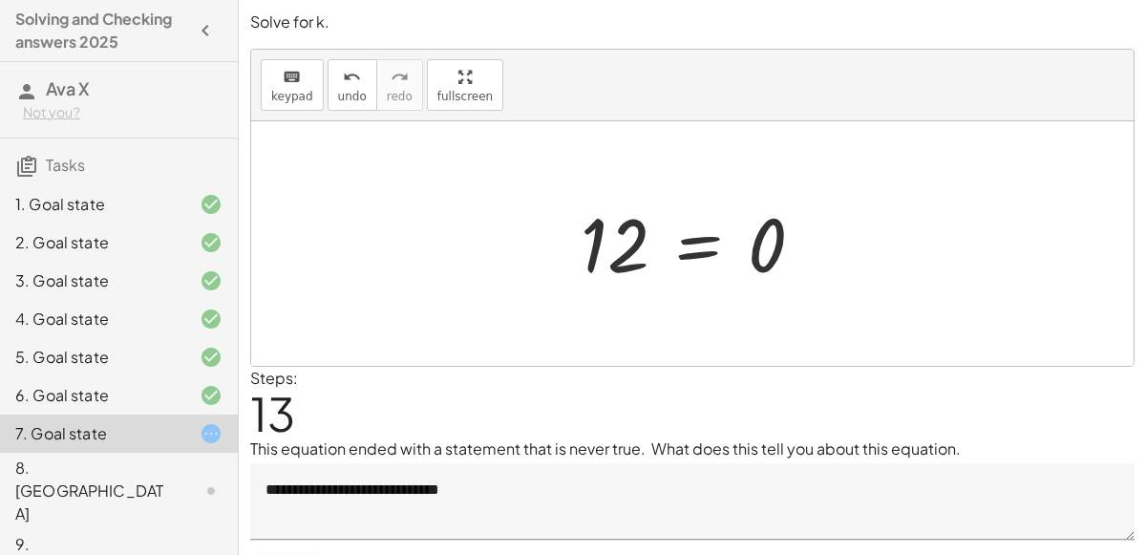
click at [70, 356] on div "5. Goal state" at bounding box center [92, 357] width 154 height 23
